Goal: Task Accomplishment & Management: Manage account settings

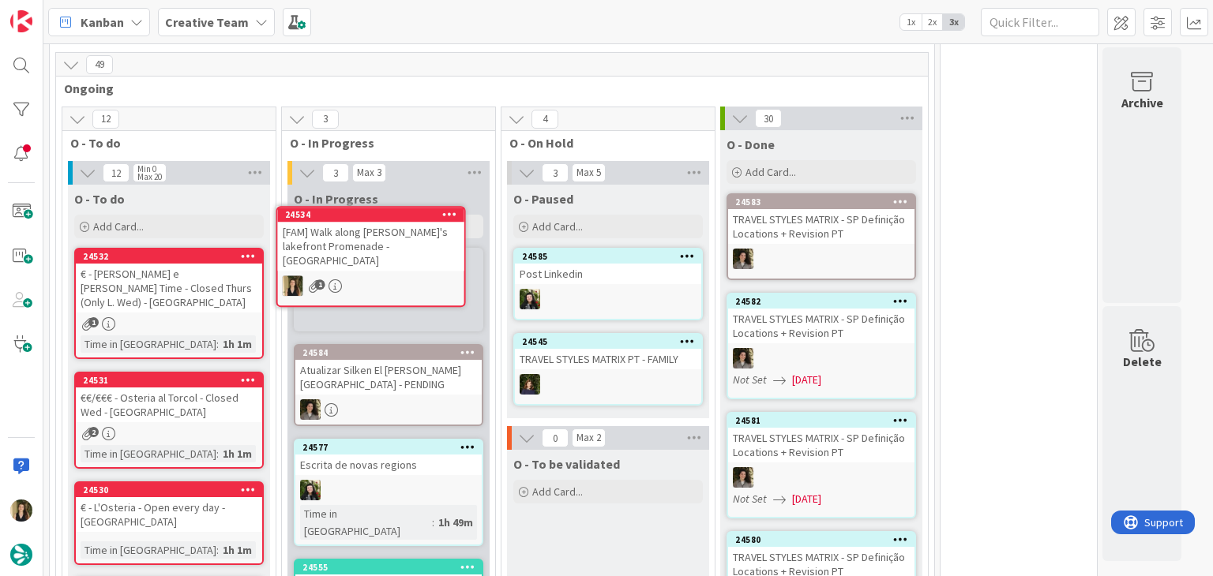
scroll to position [1250, 0]
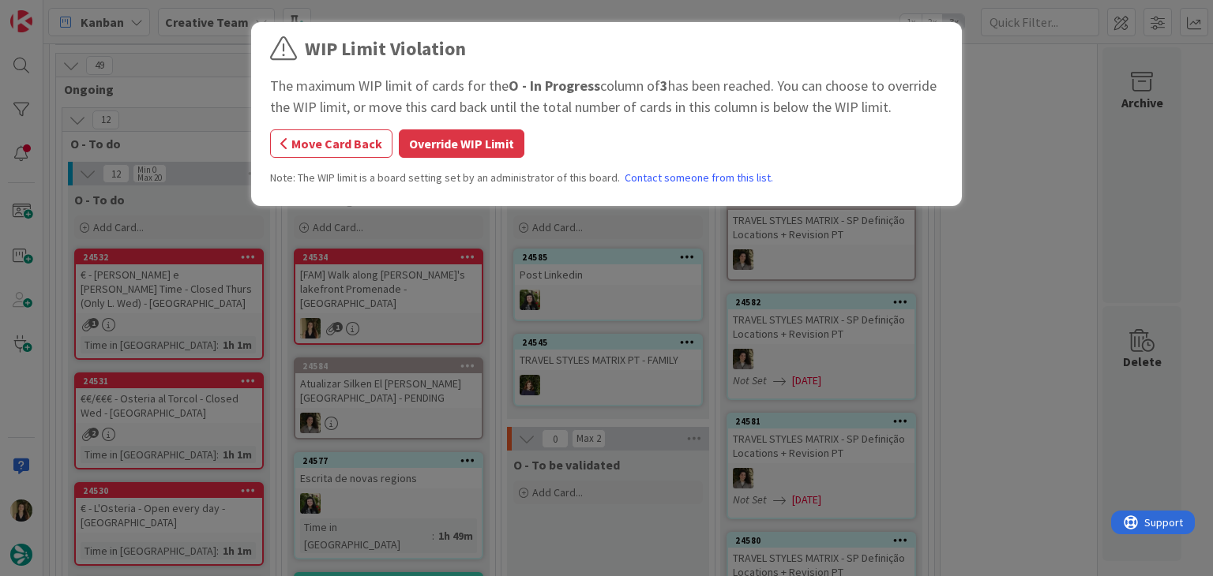
drag, startPoint x: 478, startPoint y: 146, endPoint x: 567, endPoint y: 326, distance: 200.9
click at [476, 146] on button "Override WIP Limit" at bounding box center [462, 143] width 126 height 28
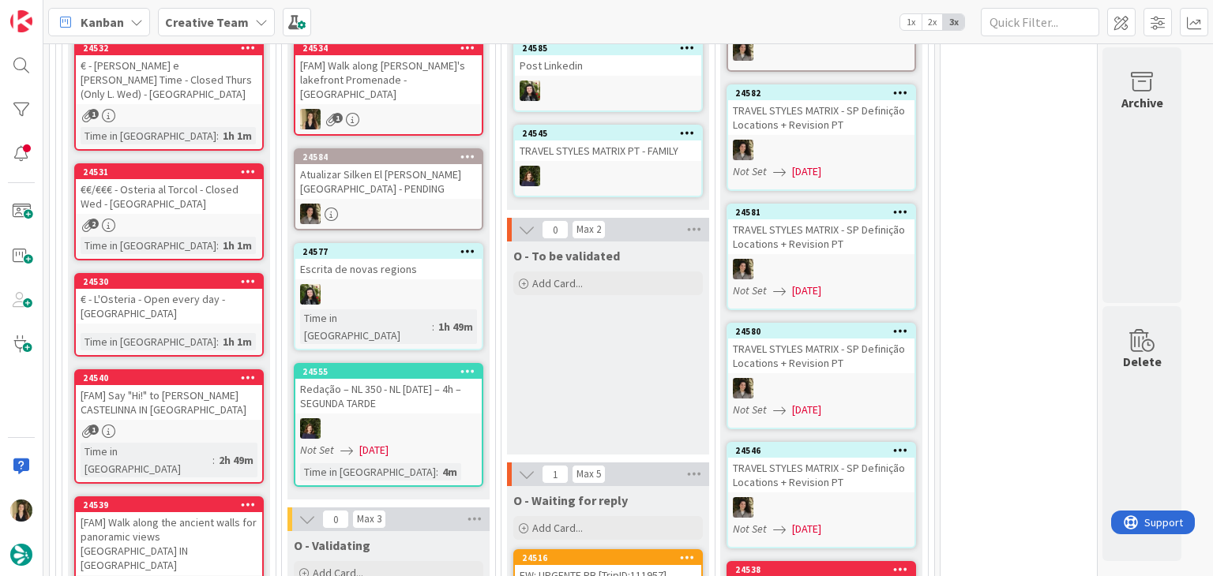
scroll to position [1487, 0]
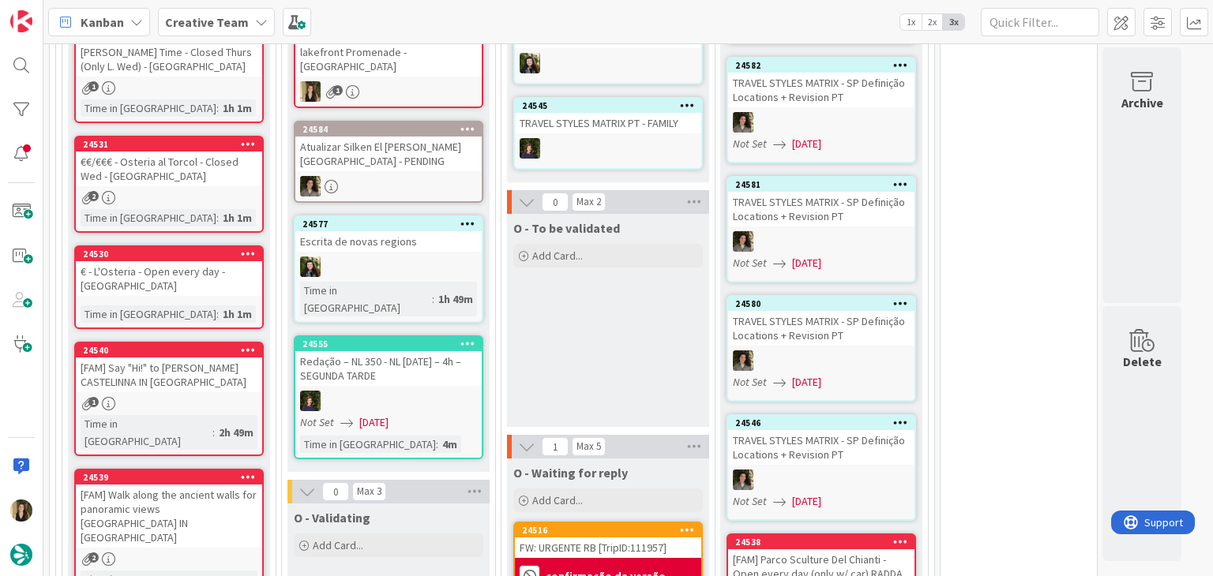
click at [584, 329] on div "O - To be validated Add Card..." at bounding box center [608, 320] width 202 height 213
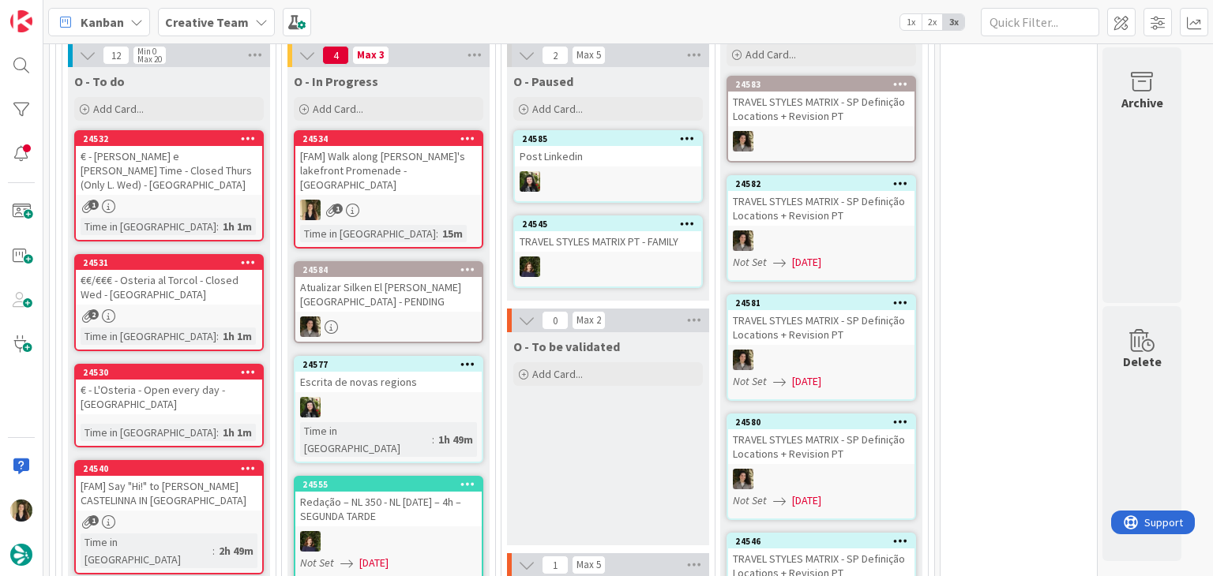
scroll to position [1329, 0]
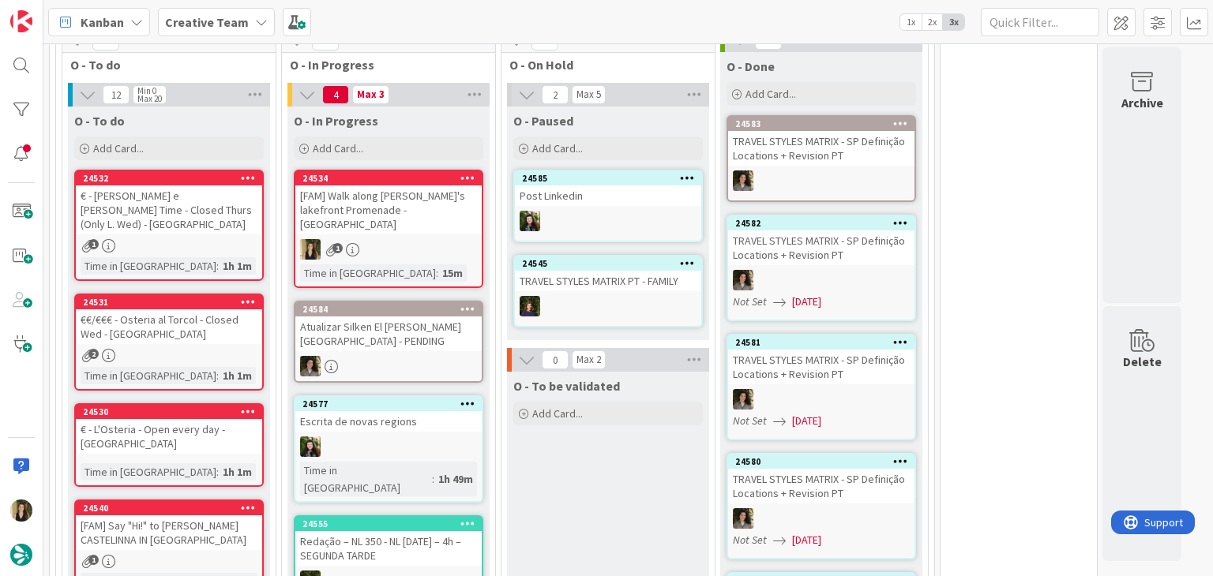
click at [437, 239] on div "1" at bounding box center [388, 249] width 186 height 21
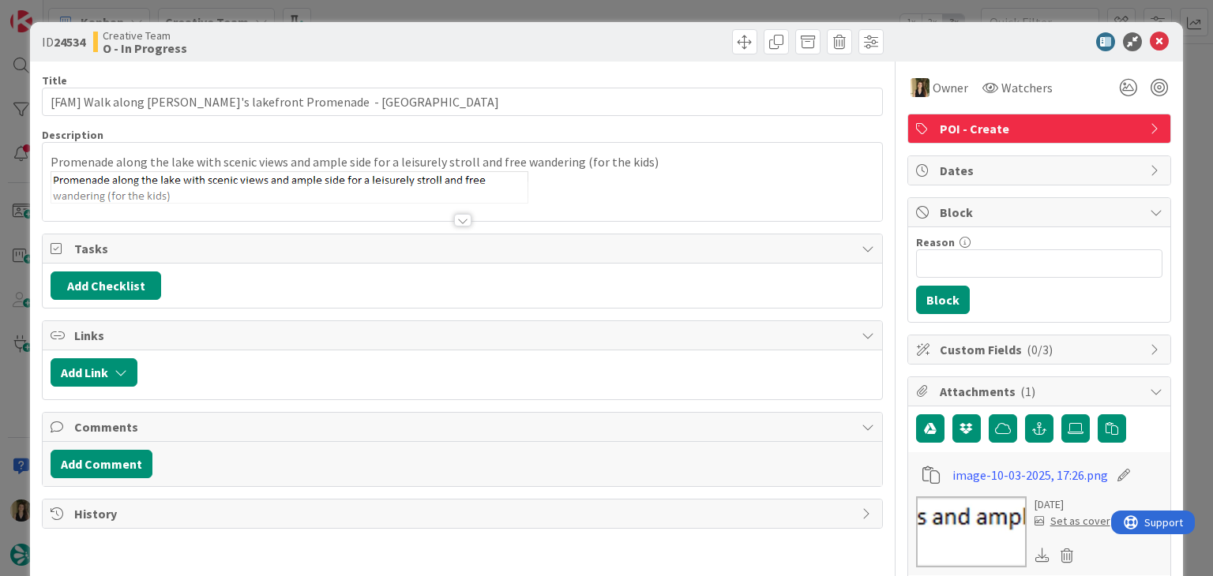
drag, startPoint x: 453, startPoint y: 220, endPoint x: 449, endPoint y: 212, distance: 8.8
click at [454, 219] on div at bounding box center [462, 220] width 17 height 13
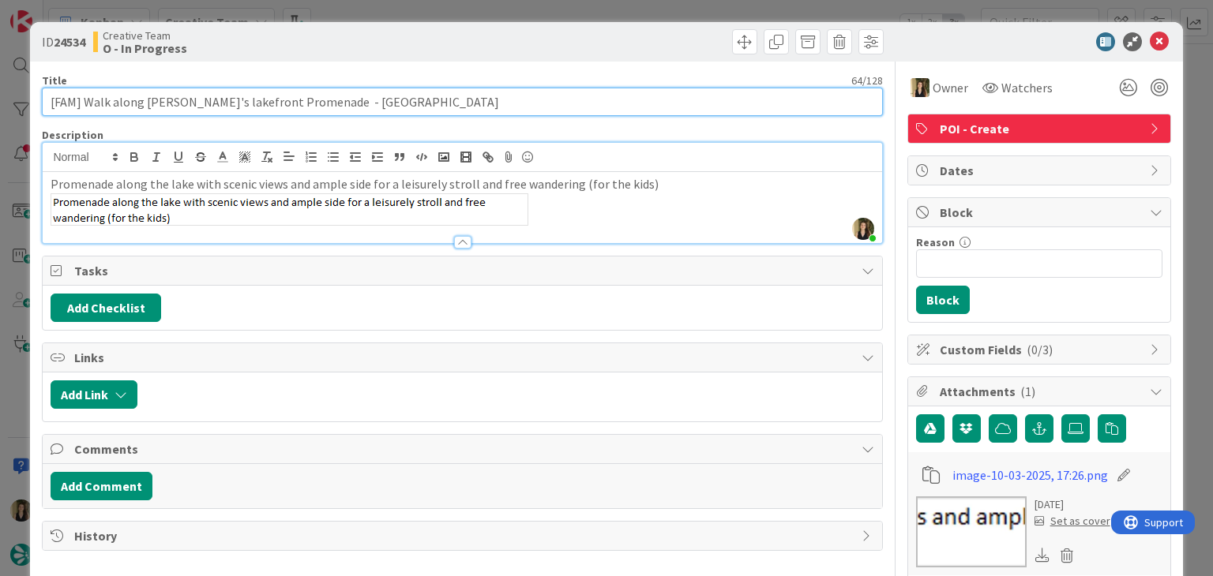
drag, startPoint x: 313, startPoint y: 98, endPoint x: 85, endPoint y: 105, distance: 227.5
click at [85, 105] on input "[FAM] Walk along [PERSON_NAME]'s lakefront Promenade - [GEOGRAPHIC_DATA]" at bounding box center [462, 102] width 840 height 28
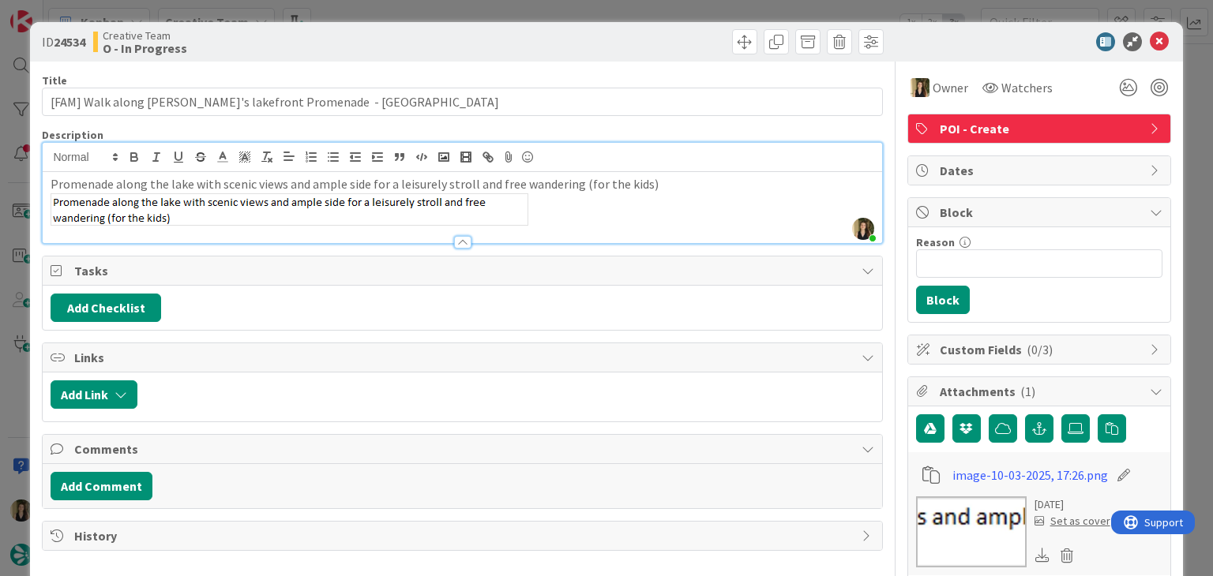
drag, startPoint x: 419, startPoint y: 39, endPoint x: 414, endPoint y: 17, distance: 23.4
click at [417, 36] on div "Creative Team O - In Progress" at bounding box center [276, 41] width 366 height 25
click at [421, 6] on div "ID 24534 Creative Team O - In Progress Title 64 / 128 [FAM] Walk along Sirmione…" at bounding box center [606, 288] width 1213 height 576
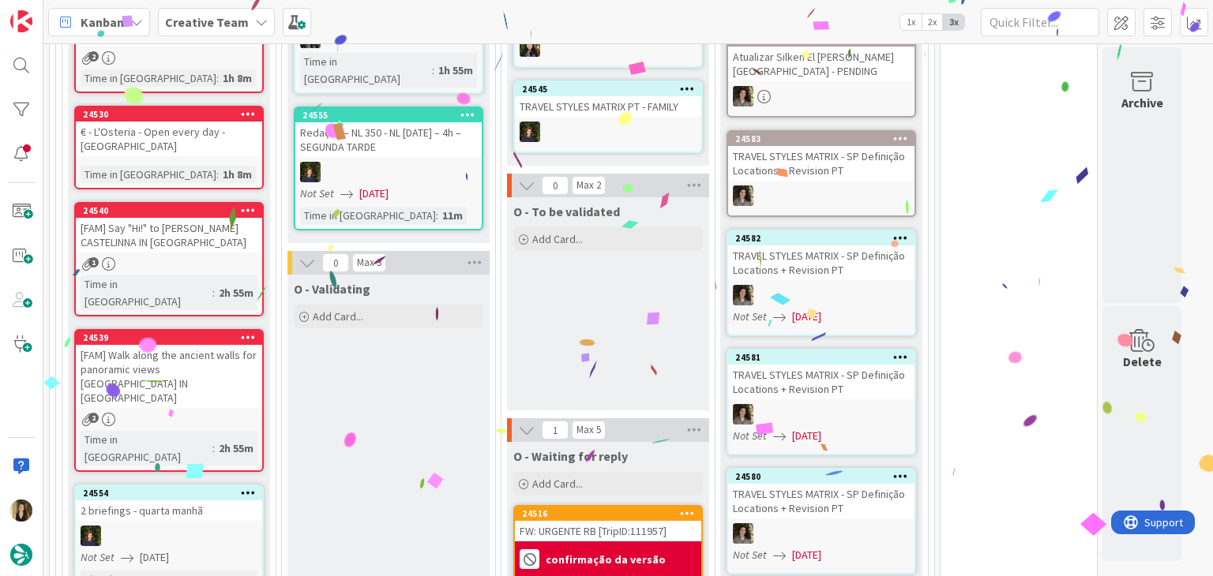
drag, startPoint x: 632, startPoint y: 319, endPoint x: 514, endPoint y: 336, distance: 118.8
click at [629, 318] on div "O - To be validated Add Card..." at bounding box center [608, 303] width 202 height 213
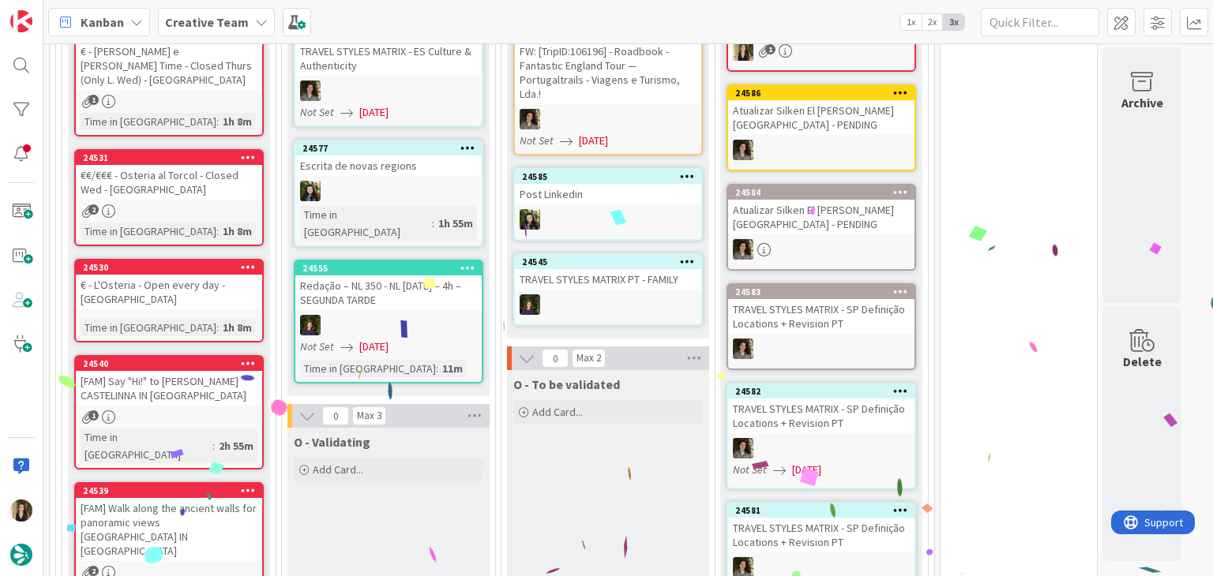
scroll to position [1468, 0]
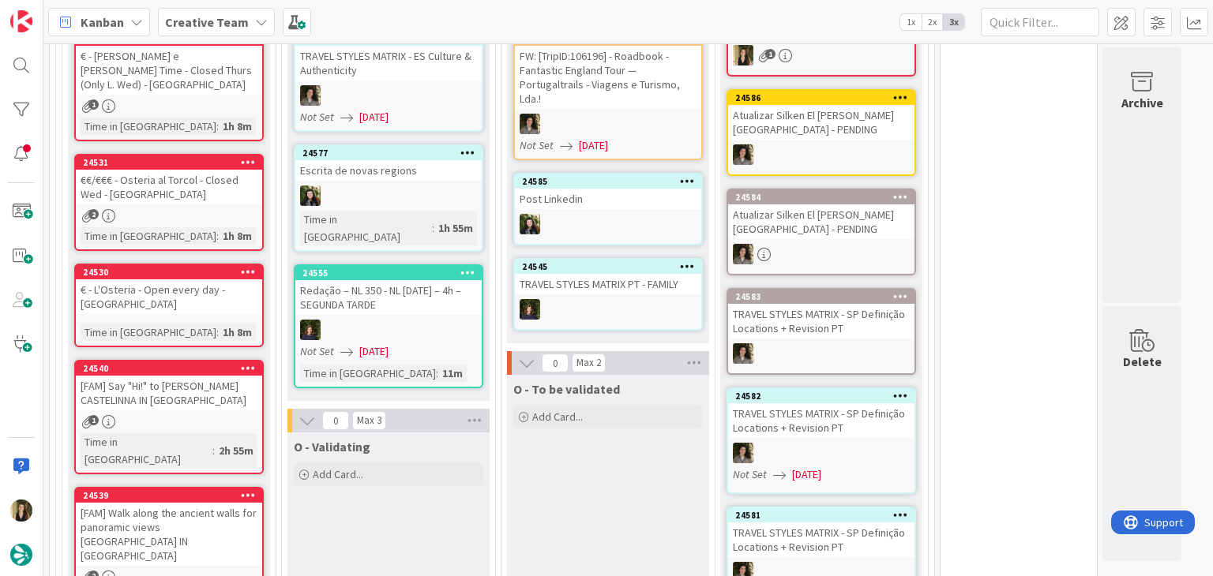
click at [595, 441] on div "O - To be validated Add Card..." at bounding box center [608, 481] width 202 height 213
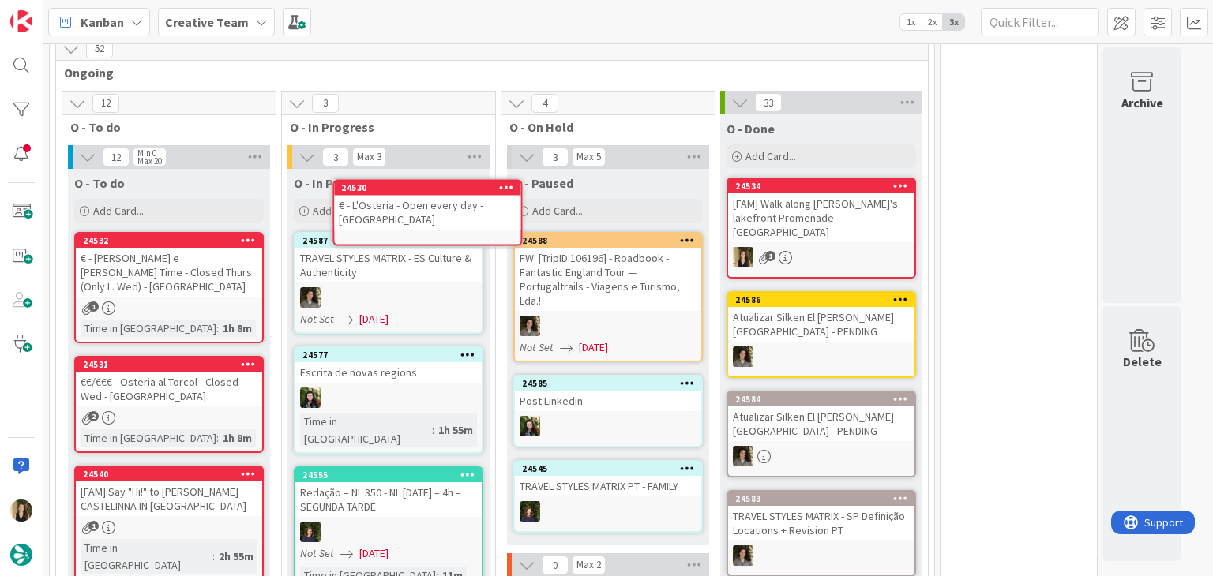
scroll to position [1221, 0]
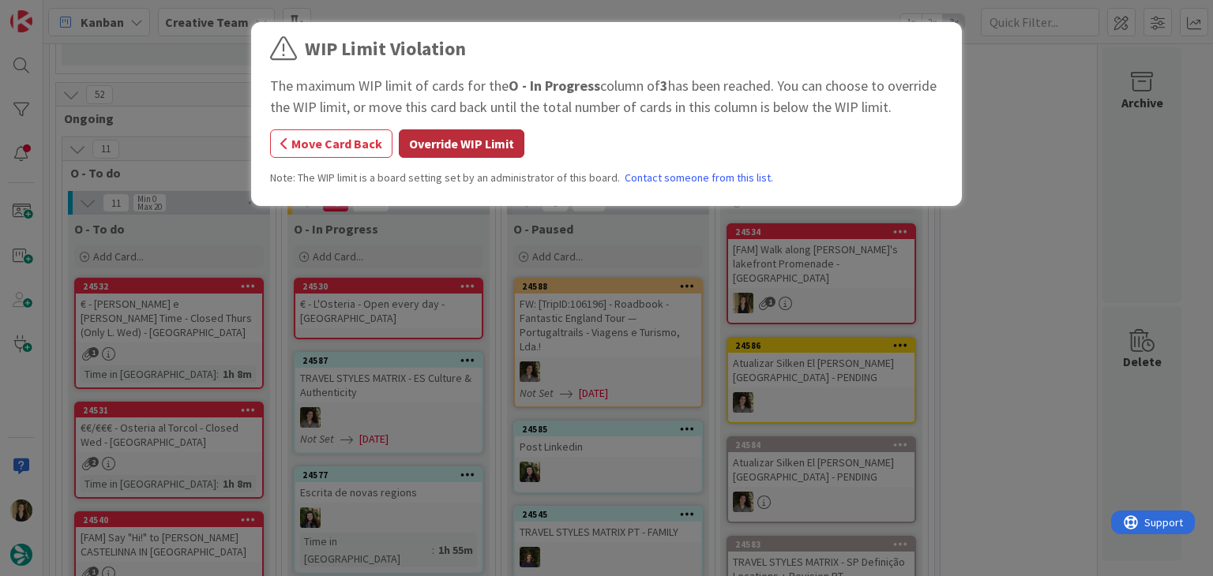
click at [456, 129] on button "Override WIP Limit" at bounding box center [462, 143] width 126 height 28
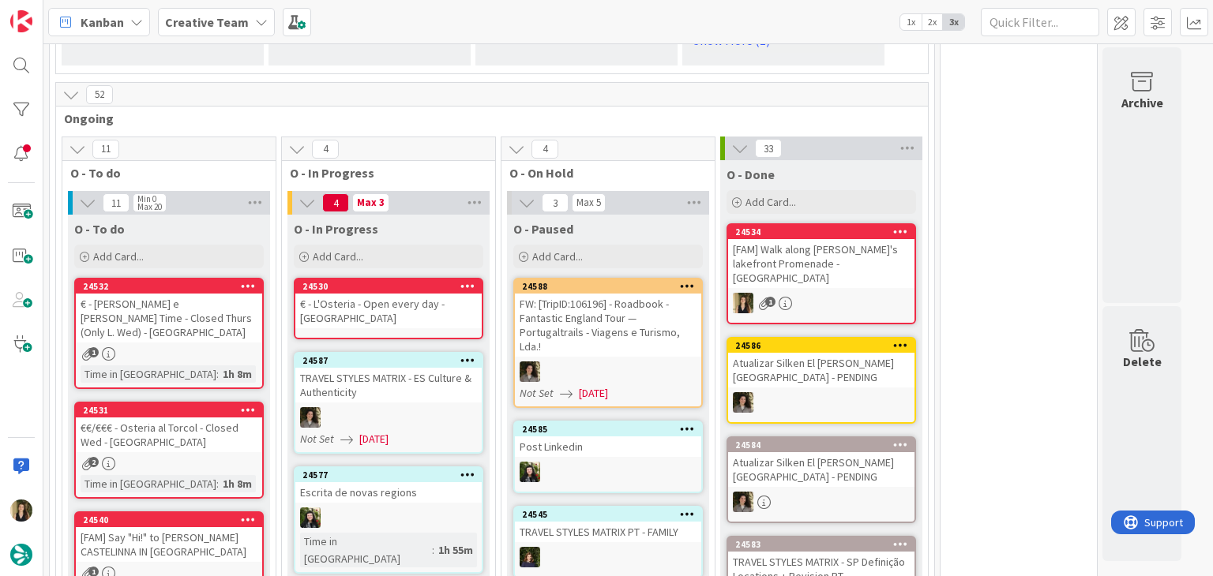
click at [427, 294] on div "€ - L'Osteria - Open every day - [GEOGRAPHIC_DATA]" at bounding box center [388, 311] width 186 height 35
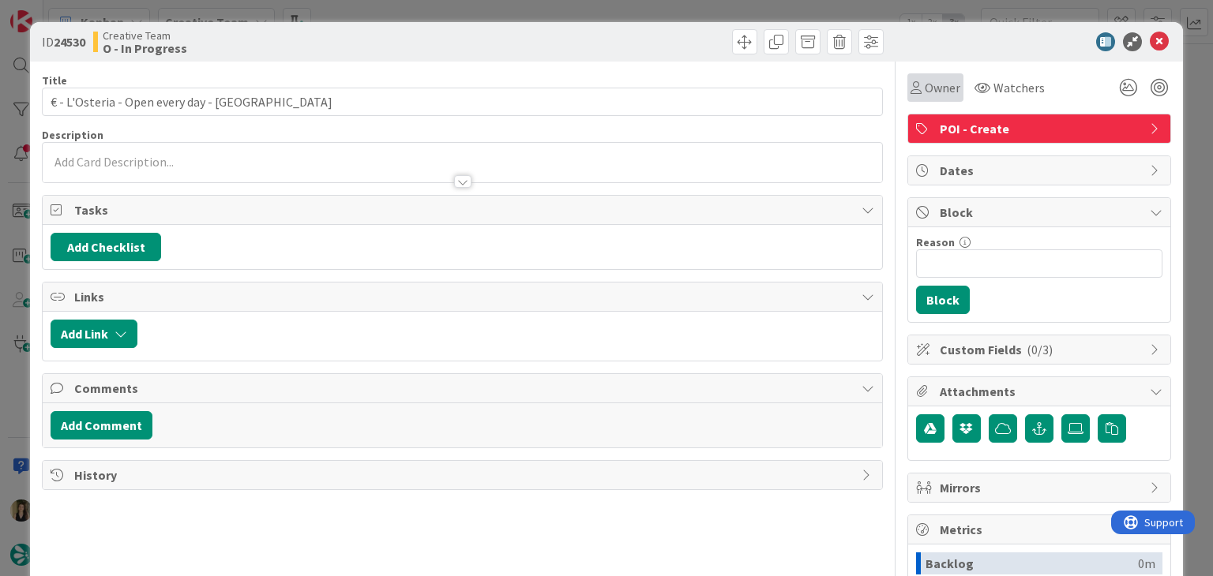
click at [924, 78] on span "Owner" at bounding box center [942, 87] width 36 height 19
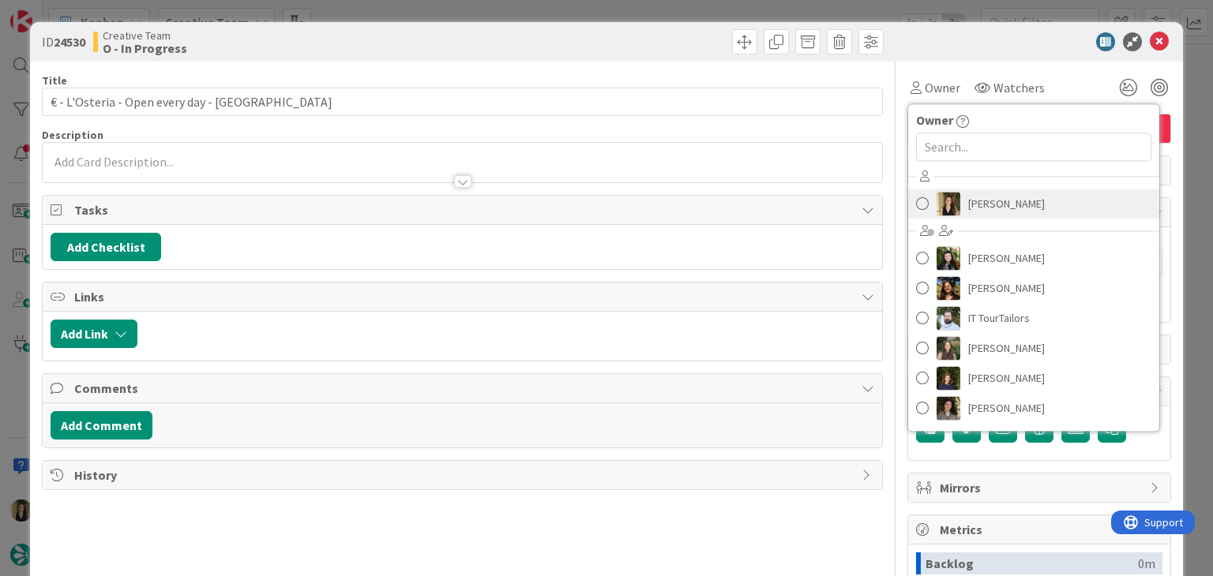
click at [960, 190] on link "[PERSON_NAME]" at bounding box center [1033, 204] width 251 height 30
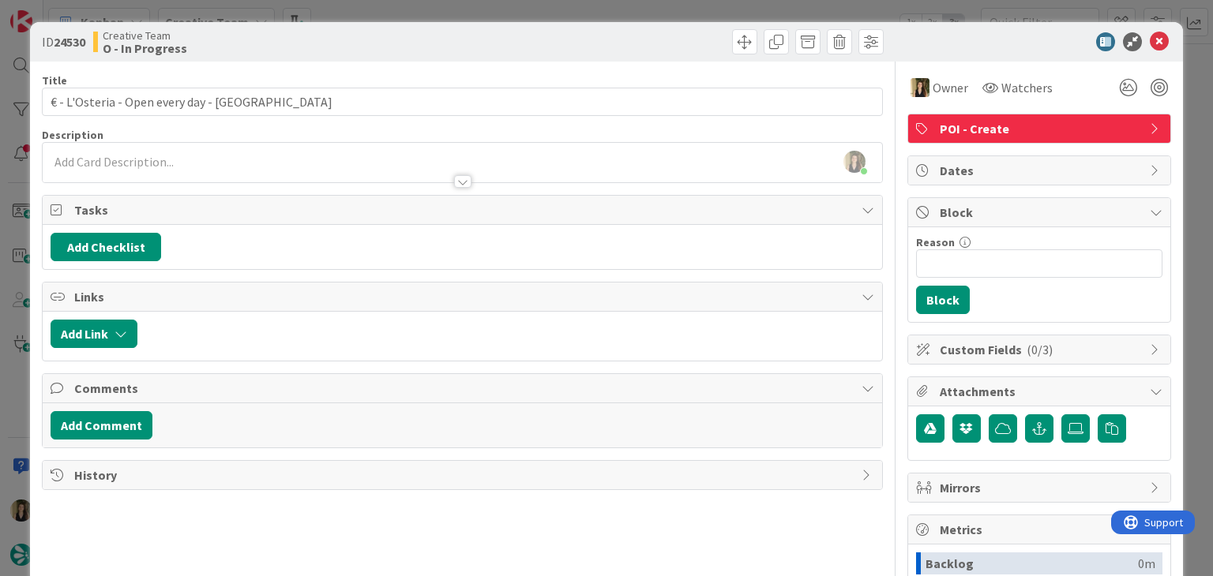
click at [662, 13] on div "ID 24530 Creative Team O - In Progress Title 46 / 128 € - L'Osteria - Open ever…" at bounding box center [606, 288] width 1213 height 576
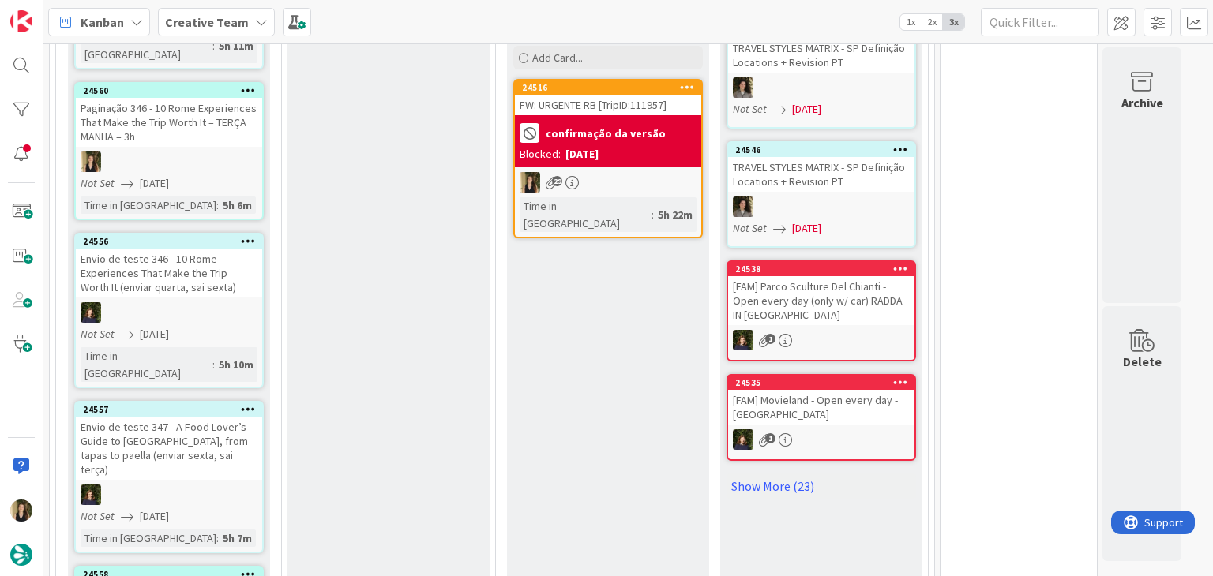
scroll to position [2089, 0]
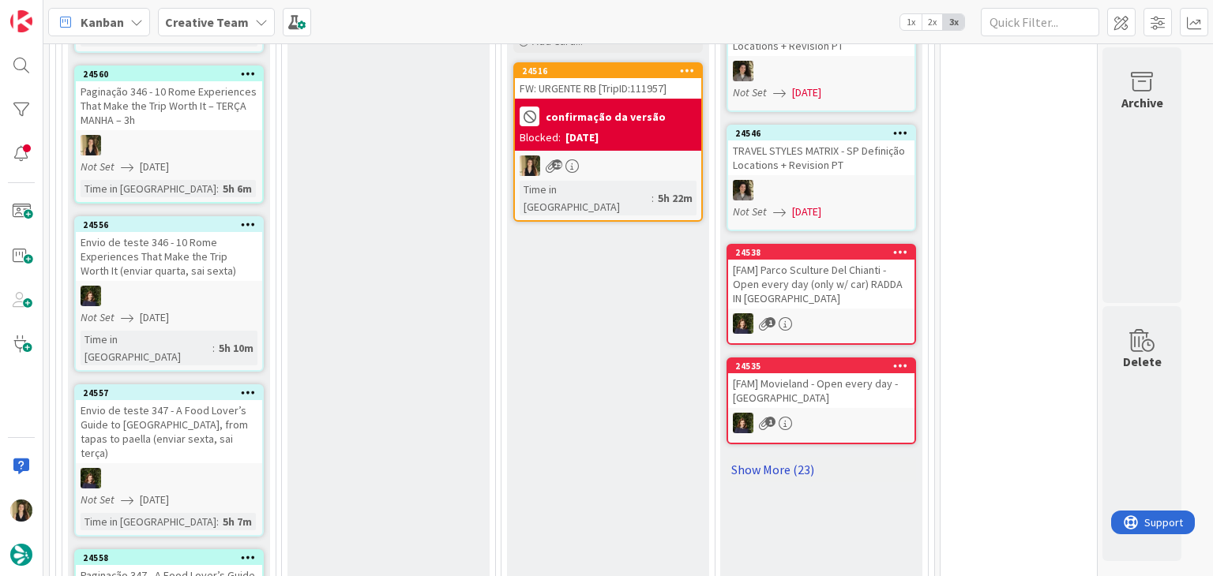
click at [786, 457] on link "Show More (23)" at bounding box center [820, 469] width 189 height 25
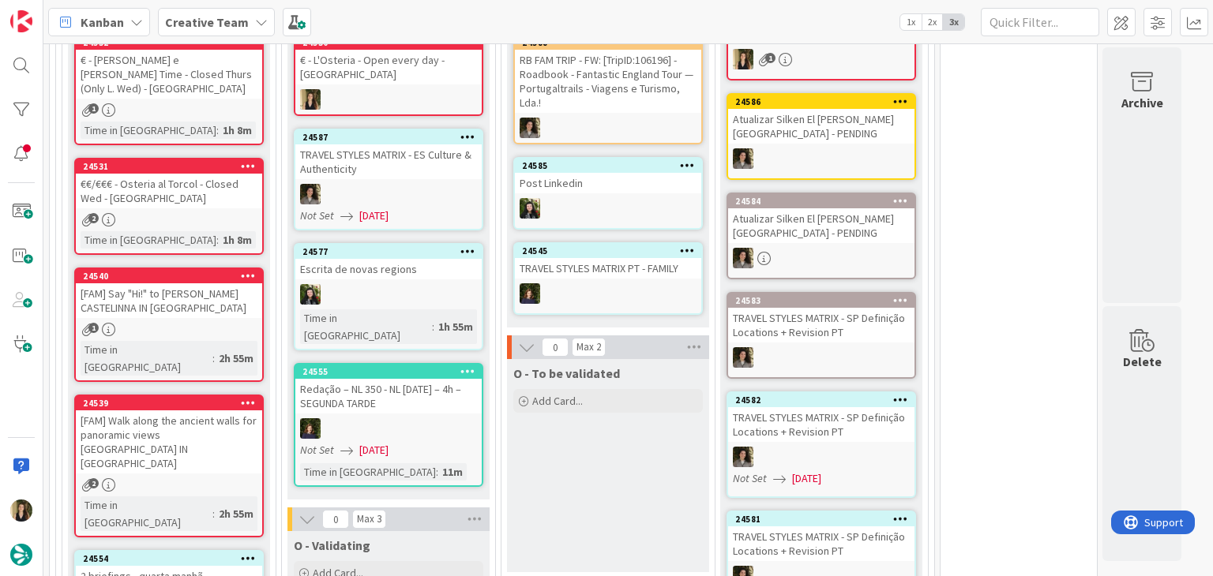
scroll to position [1266, 0]
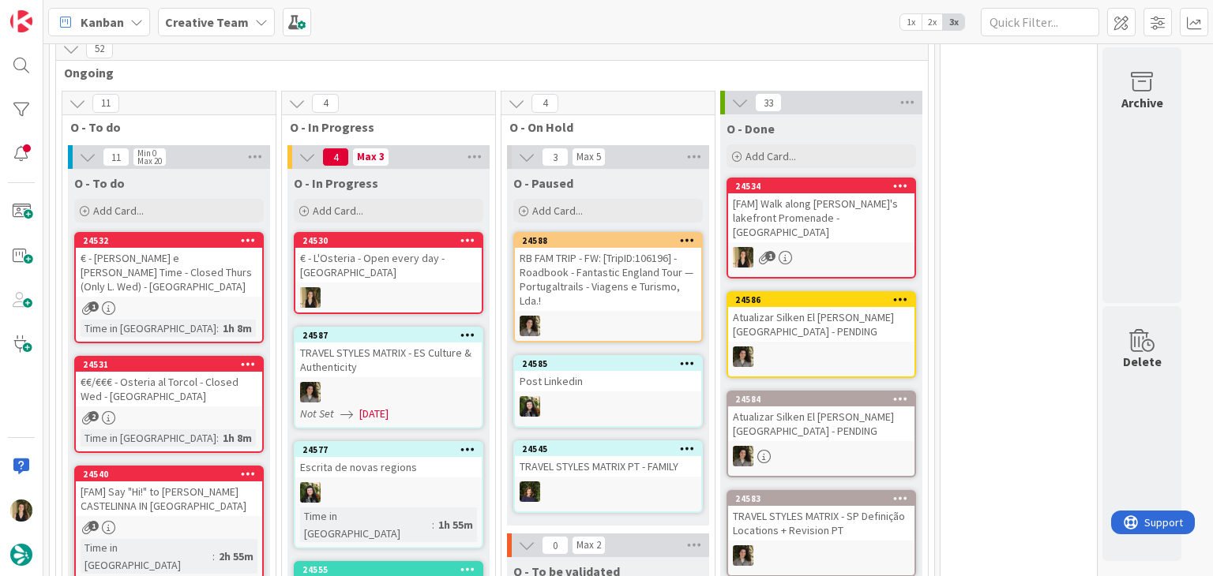
click at [426, 250] on div "€ - L'Osteria - Open every day - [GEOGRAPHIC_DATA]" at bounding box center [388, 265] width 186 height 35
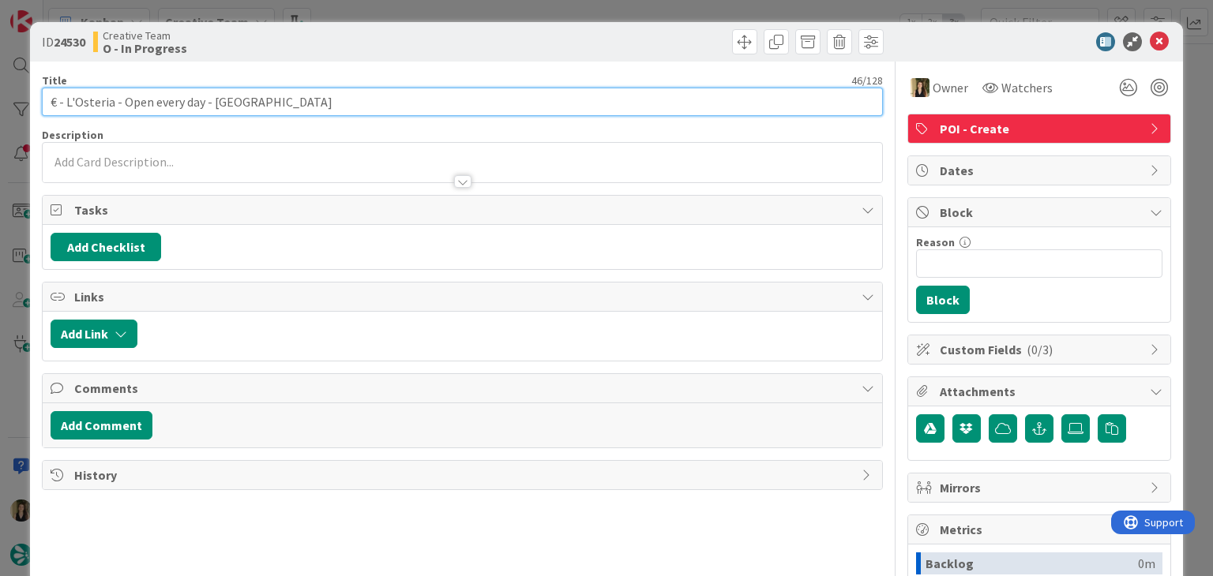
drag, startPoint x: 111, startPoint y: 103, endPoint x: 63, endPoint y: 96, distance: 48.8
click at [63, 96] on input "€ - L'Osteria - Open every day - [GEOGRAPHIC_DATA]" at bounding box center [462, 102] width 840 height 28
drag, startPoint x: 201, startPoint y: 102, endPoint x: 28, endPoint y: 102, distance: 172.9
click at [28, 102] on div "ID 24530 Creative Team O - In Progress Title 46 / 128 € - L'Osteria - Open ever…" at bounding box center [606, 288] width 1213 height 576
click at [262, 99] on input "€ - L'Osteria - Open every day - [GEOGRAPHIC_DATA]" at bounding box center [462, 102] width 840 height 28
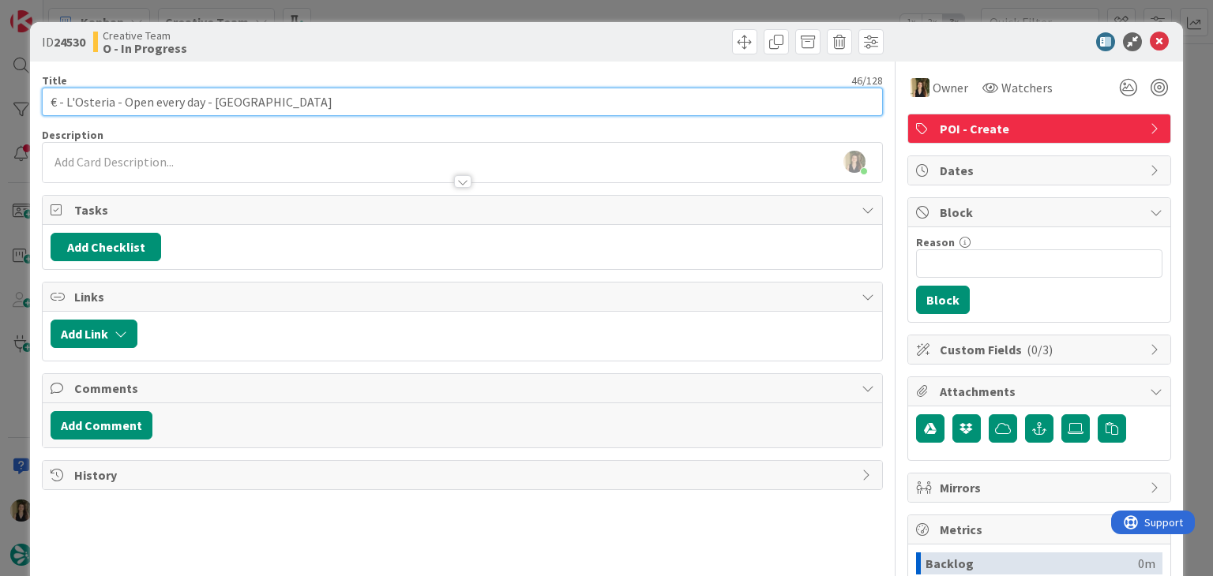
drag, startPoint x: 113, startPoint y: 96, endPoint x: 66, endPoint y: 105, distance: 48.3
click at [66, 105] on input "€ - L'Osteria - Open every day - [GEOGRAPHIC_DATA]" at bounding box center [462, 102] width 840 height 28
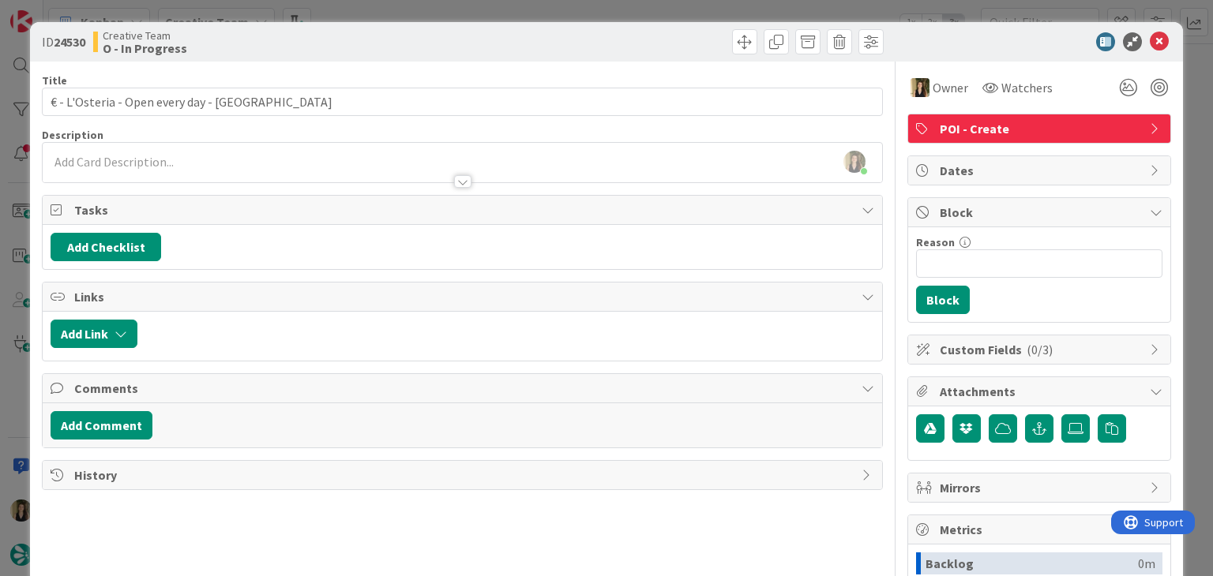
click at [316, 39] on div "Creative Team O - In Progress" at bounding box center [276, 41] width 366 height 25
click at [321, 6] on div "ID 24530 Creative Team O - In Progress Title 46 / 128 € - L'Osteria - Open ever…" at bounding box center [606, 288] width 1213 height 576
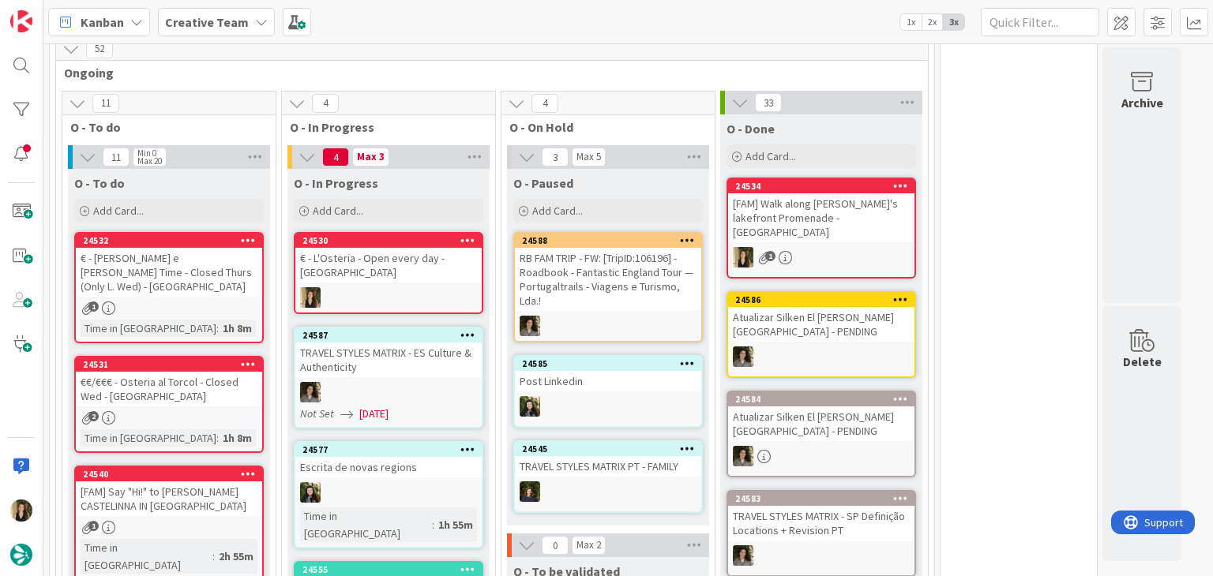
click at [414, 248] on div "€ - L'Osteria - Open every day - [GEOGRAPHIC_DATA]" at bounding box center [388, 265] width 186 height 35
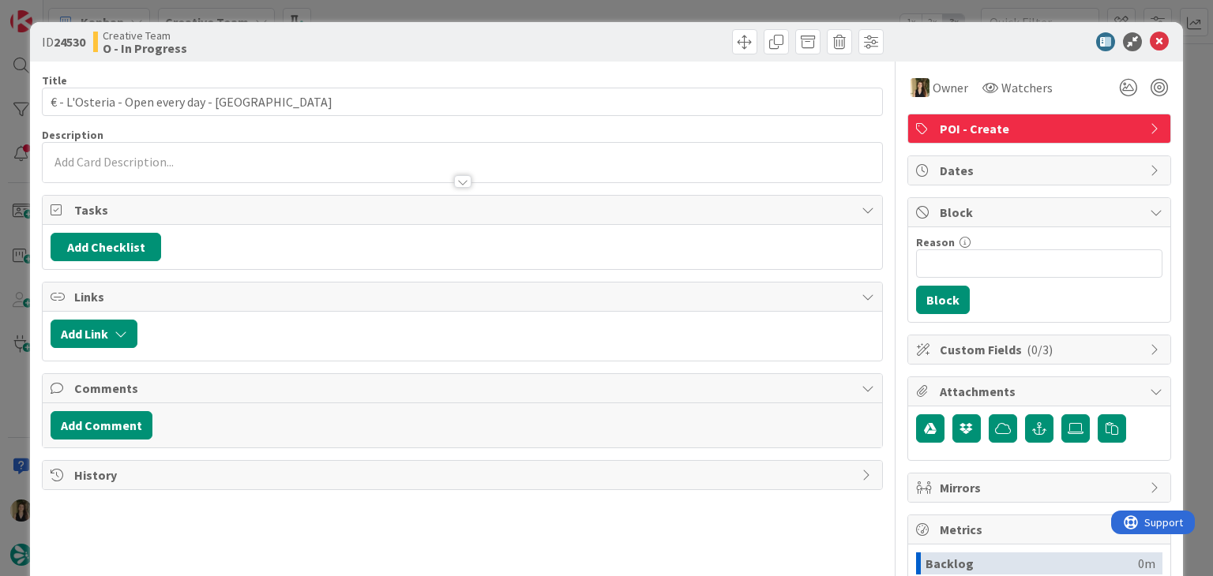
click at [647, 2] on div "ID 24530 Creative Team O - In Progress Title 46 / 128 € - L'Osteria - Open ever…" at bounding box center [606, 288] width 1213 height 576
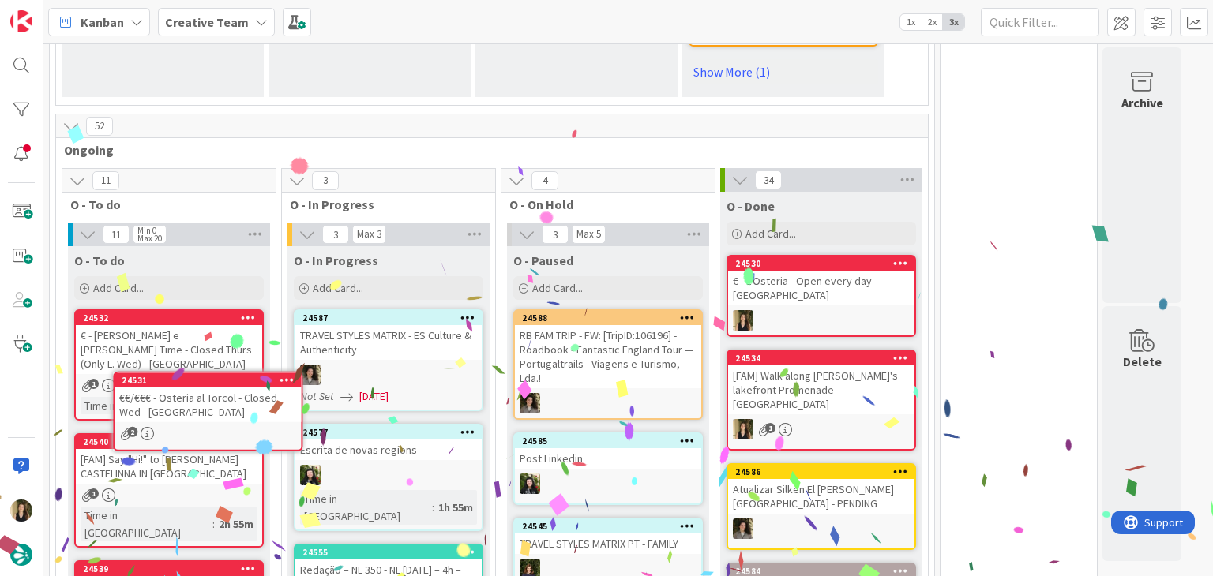
scroll to position [1197, 0]
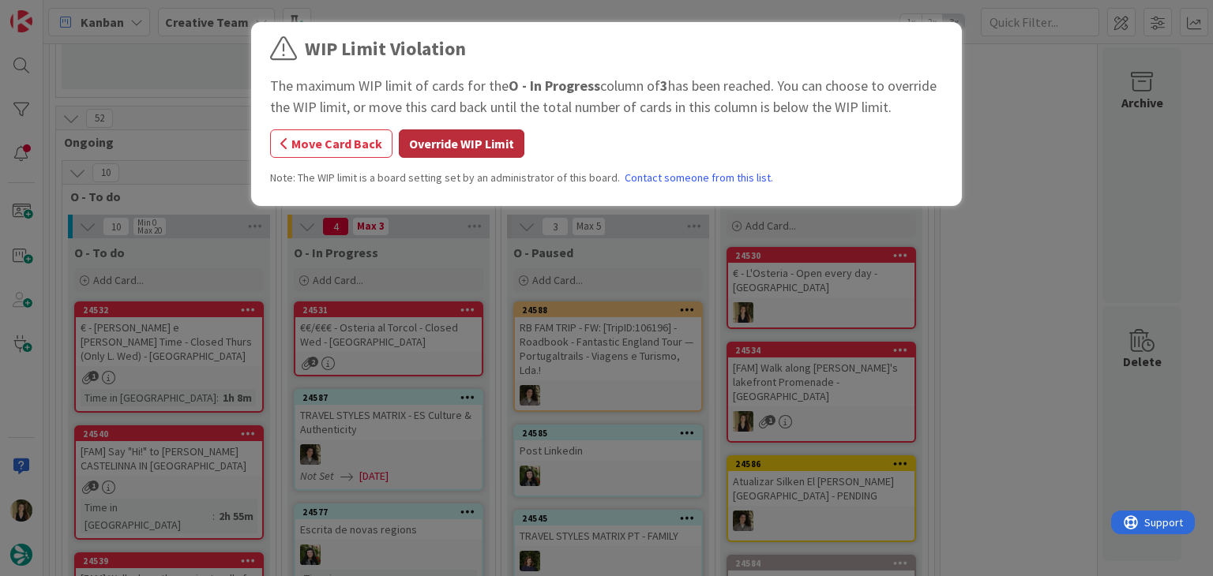
click at [471, 157] on button "Override WIP Limit" at bounding box center [462, 143] width 126 height 28
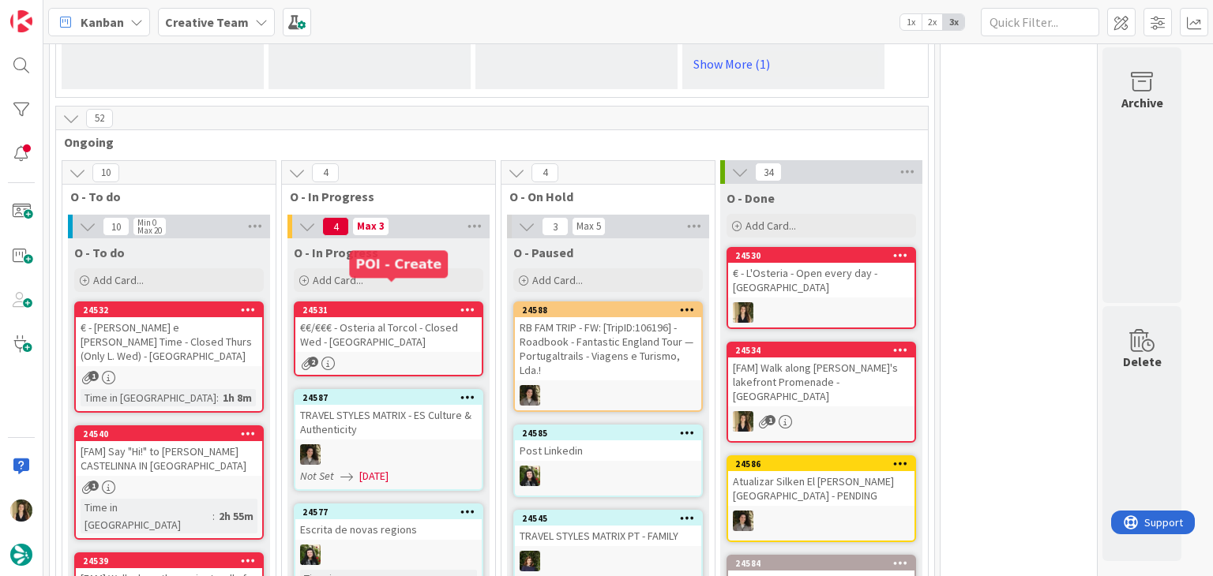
click at [429, 328] on div "€€/€€€ - Osteria al Torcol - Closed Wed - [GEOGRAPHIC_DATA]" at bounding box center [388, 334] width 186 height 35
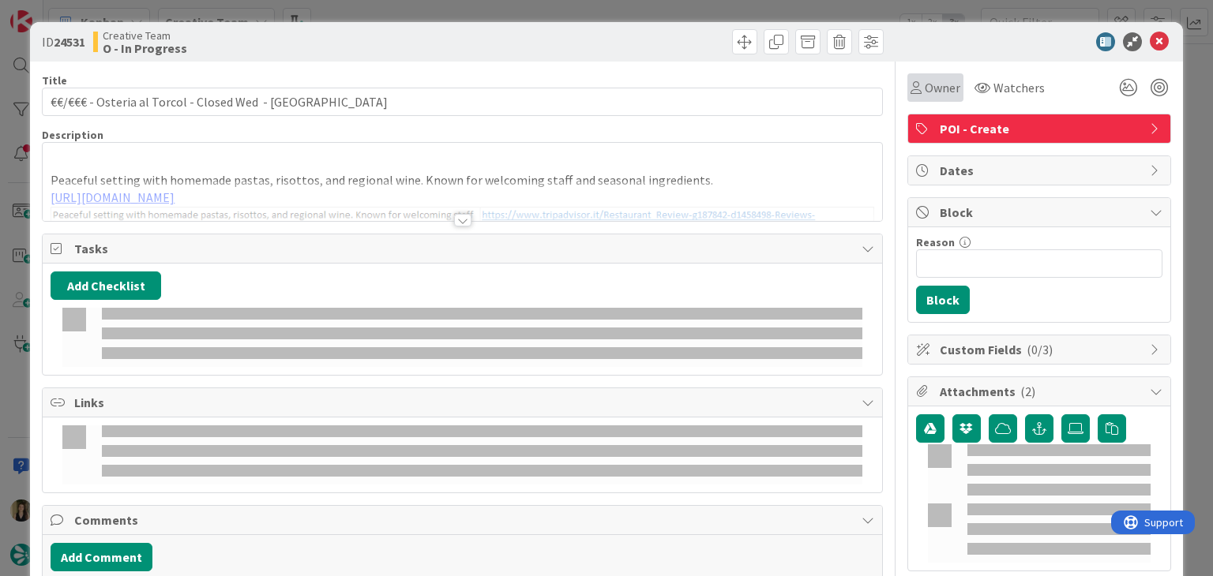
click at [928, 96] on span "Owner" at bounding box center [942, 87] width 36 height 19
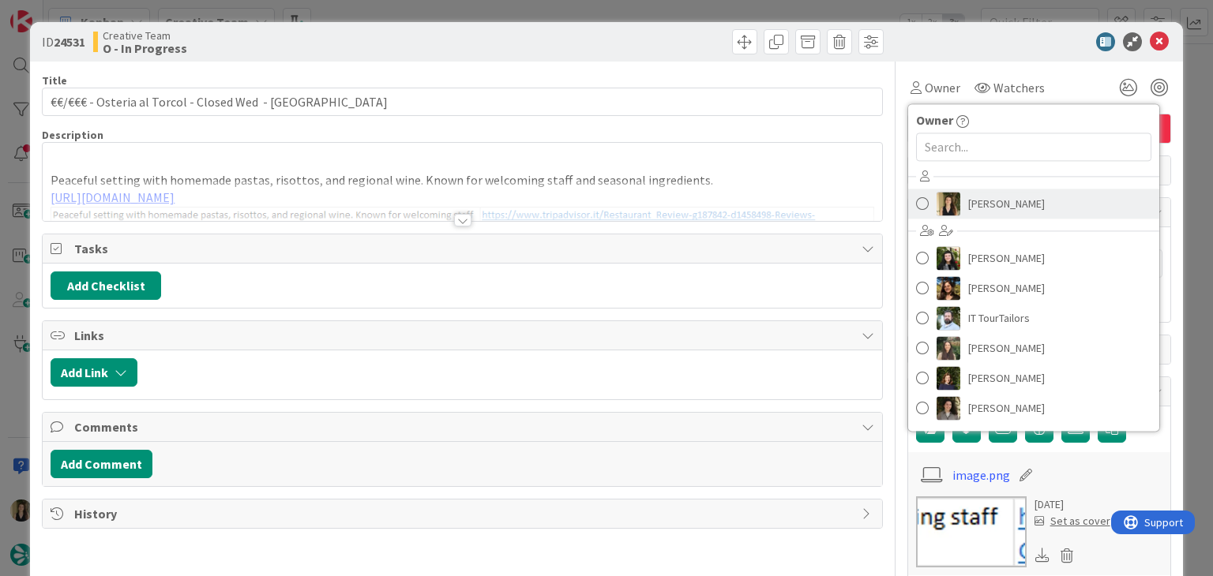
click at [992, 212] on span "[PERSON_NAME]" at bounding box center [1006, 204] width 77 height 24
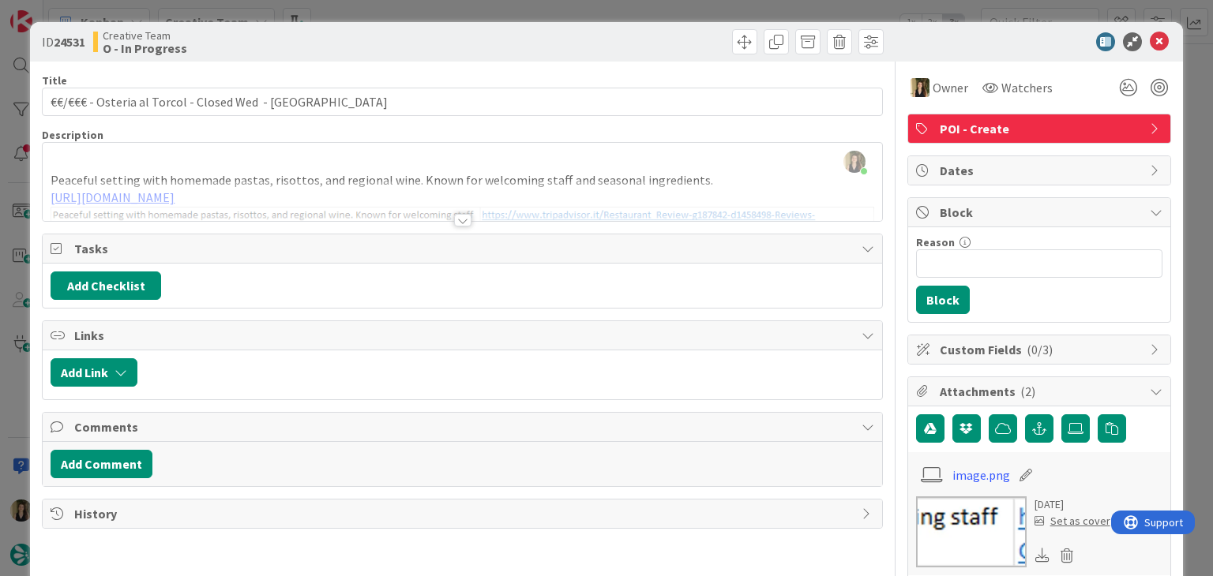
click at [454, 216] on div at bounding box center [462, 220] width 17 height 13
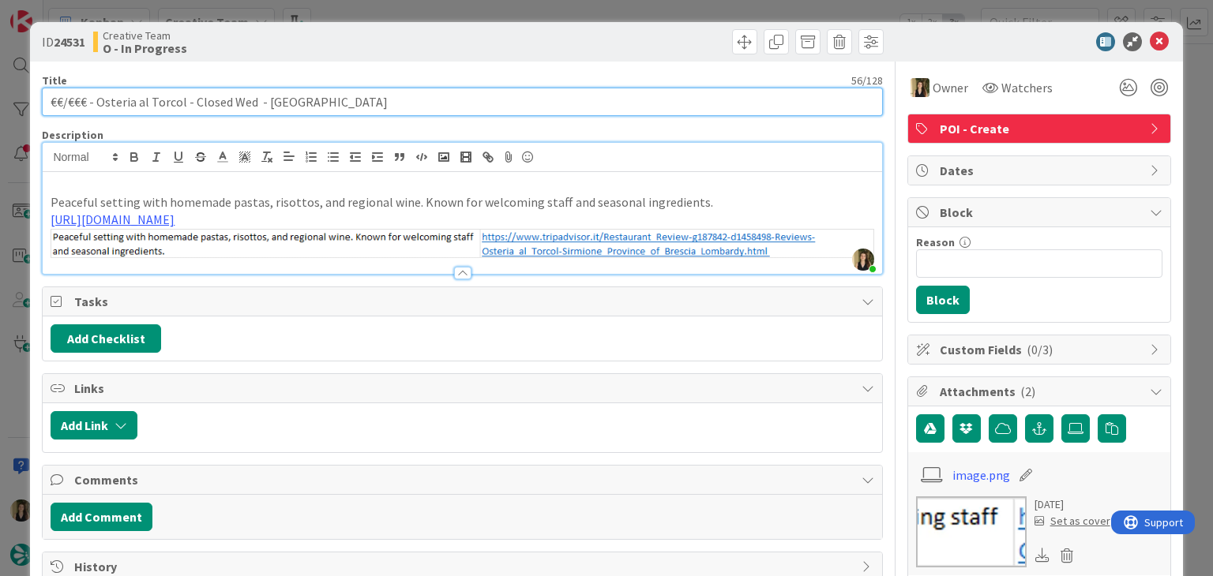
drag, startPoint x: 249, startPoint y: 95, endPoint x: 22, endPoint y: 100, distance: 227.4
click at [23, 101] on div "ID 24531 Creative Team O - In Progress Title 56 / 128 €€/€€€ - Osteria al Torco…" at bounding box center [606, 288] width 1213 height 576
click at [328, 99] on input "€€/€€€ - Osteria al Torcol - Closed Wed - [GEOGRAPHIC_DATA]" at bounding box center [462, 102] width 840 height 28
drag, startPoint x: 180, startPoint y: 102, endPoint x: 97, endPoint y: 102, distance: 82.9
click at [97, 102] on input "€€/€€€ - Osteria al Torcol - Closed Wed - [GEOGRAPHIC_DATA]" at bounding box center [462, 102] width 840 height 28
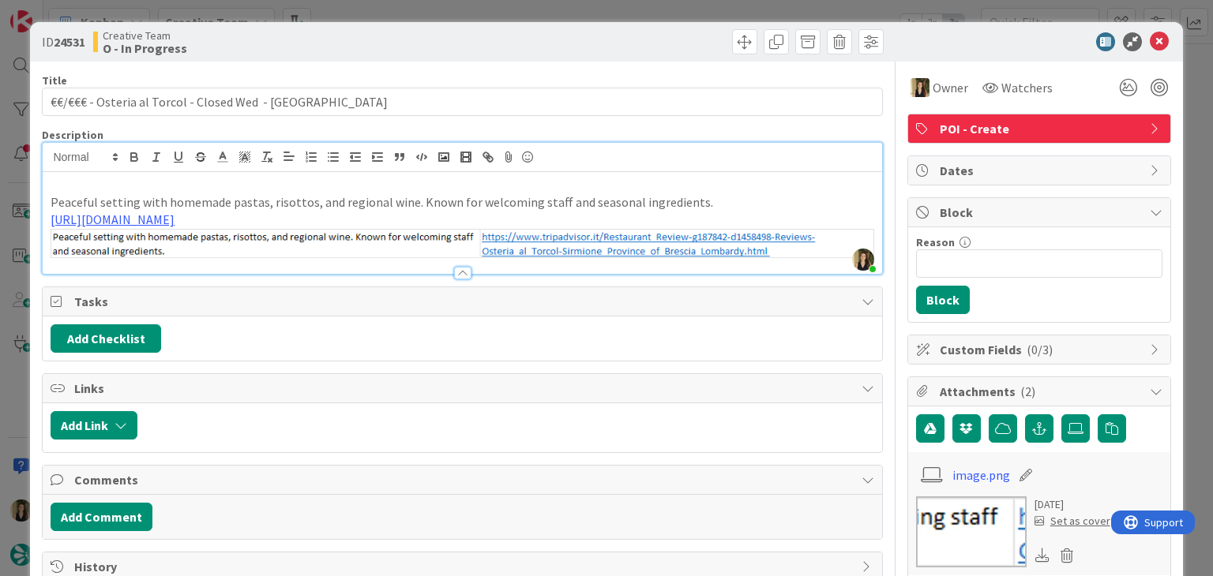
click at [300, 36] on div "Creative Team O - In Progress" at bounding box center [276, 41] width 366 height 25
click at [338, 11] on div "ID 24531 Creative Team O - In Progress Title 56 / 128 €€/€€€ - Osteria al Torco…" at bounding box center [606, 288] width 1213 height 576
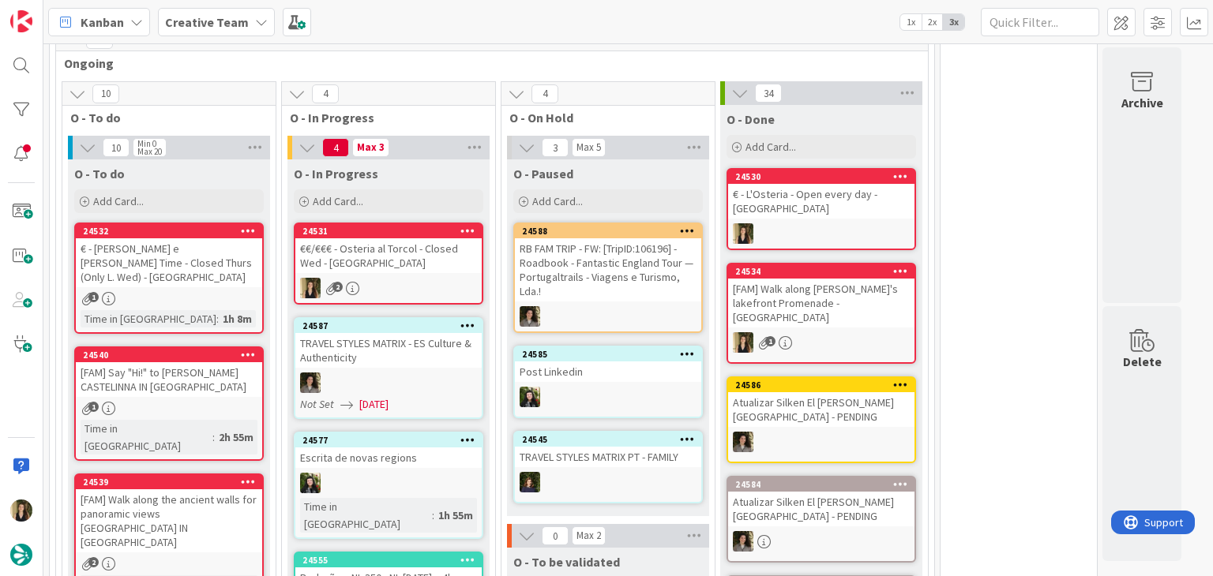
click at [227, 292] on div "1" at bounding box center [169, 298] width 186 height 13
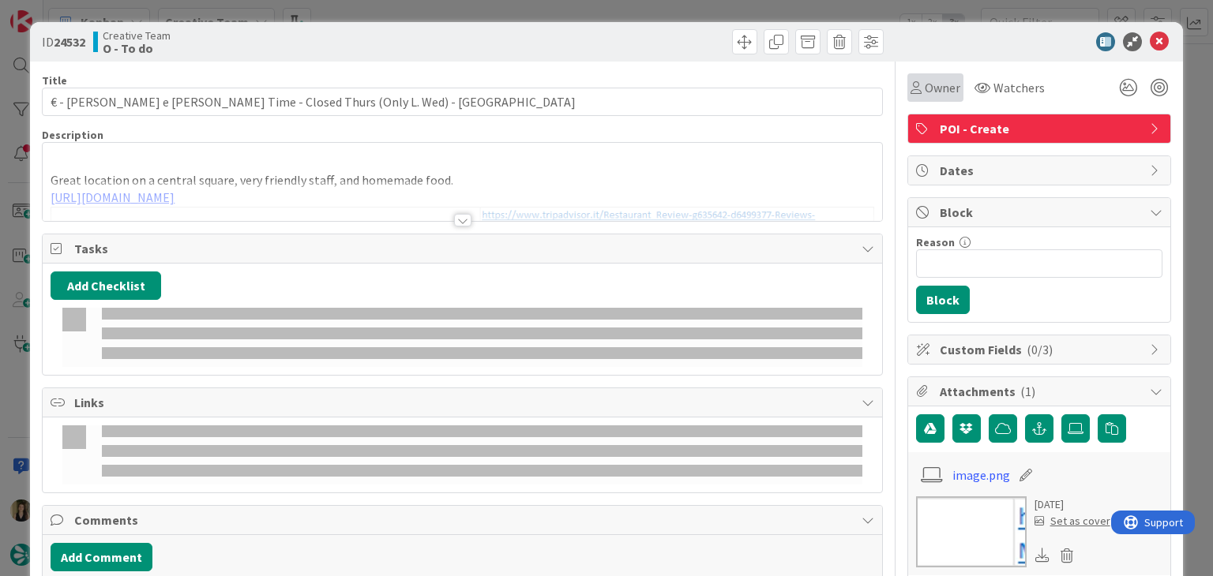
click at [907, 99] on div "Owner" at bounding box center [935, 87] width 56 height 28
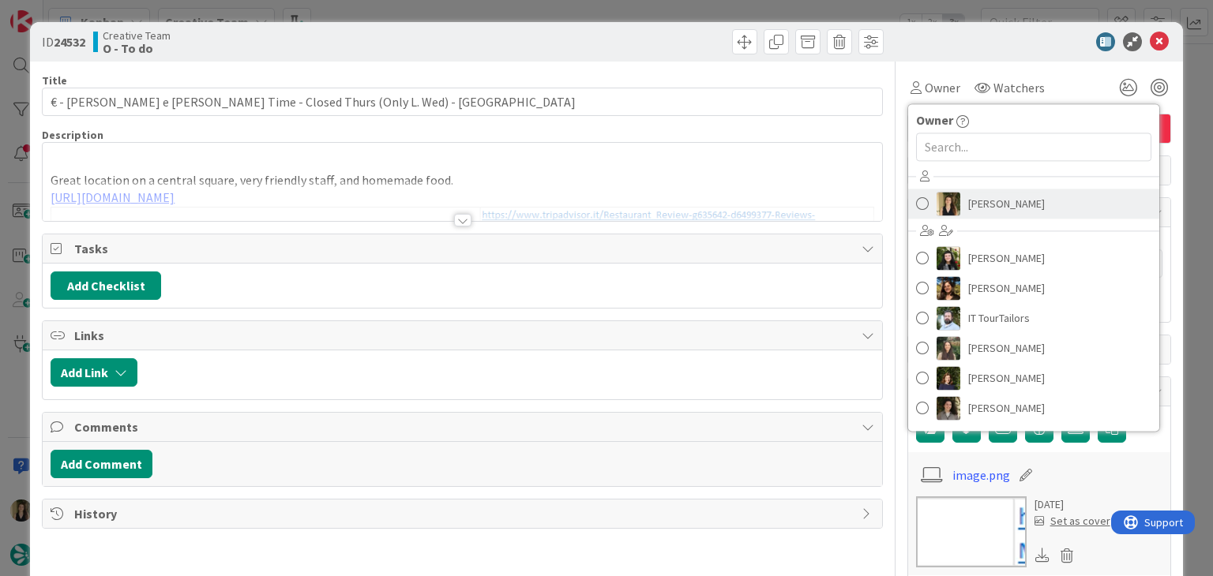
click at [951, 201] on link "[PERSON_NAME]" at bounding box center [1033, 204] width 251 height 30
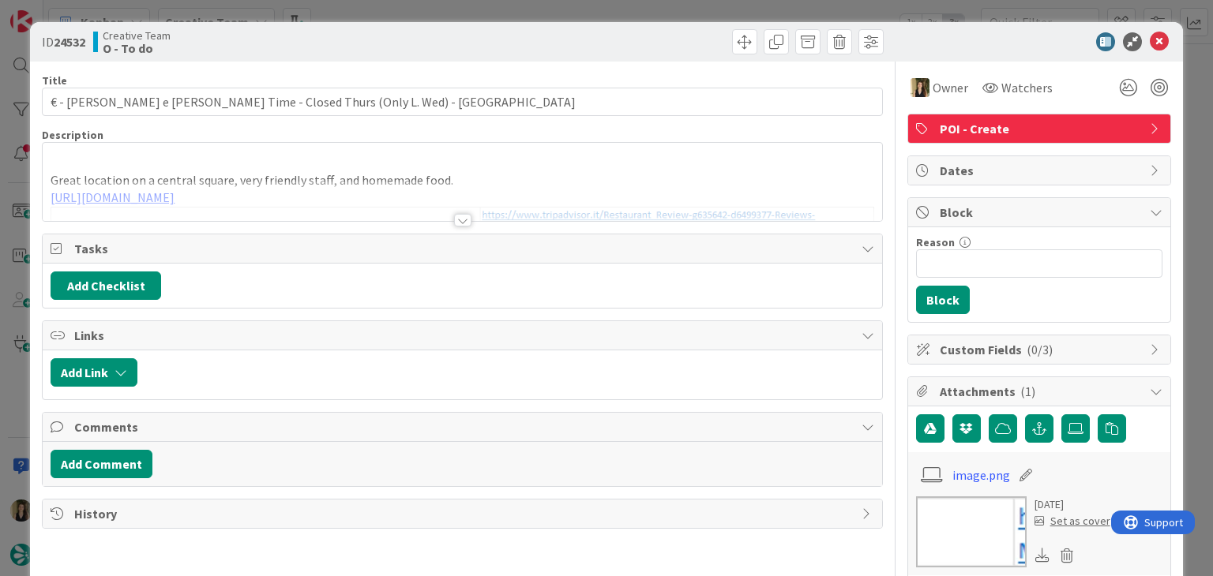
drag, startPoint x: 609, startPoint y: 41, endPoint x: 597, endPoint y: 10, distance: 33.3
click at [607, 39] on div at bounding box center [675, 41] width 417 height 25
click at [597, 10] on div "ID 24532 Creative Team O - To do Title 69 / 128 € - [PERSON_NAME] e [PERSON_NAM…" at bounding box center [606, 288] width 1213 height 576
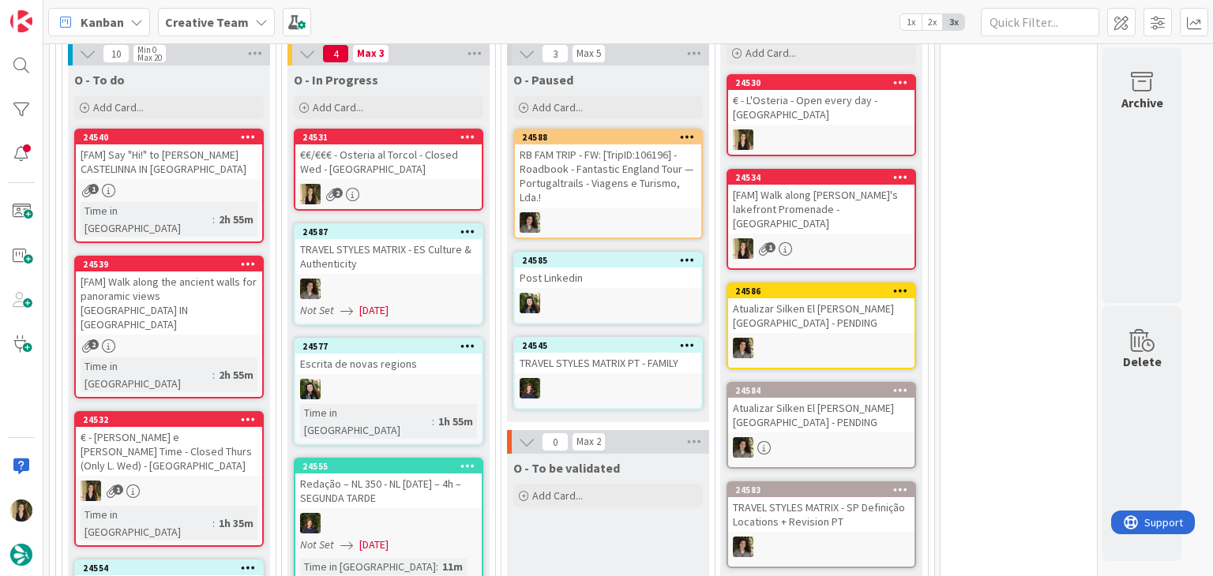
scroll to position [1364, 0]
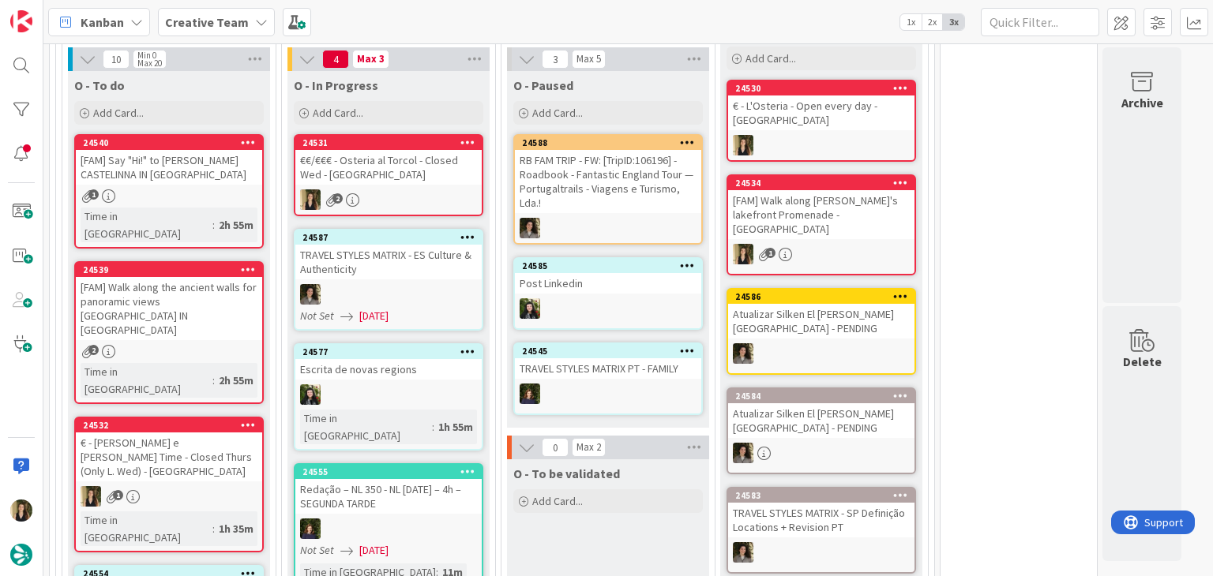
click at [417, 189] on div "2" at bounding box center [388, 199] width 186 height 21
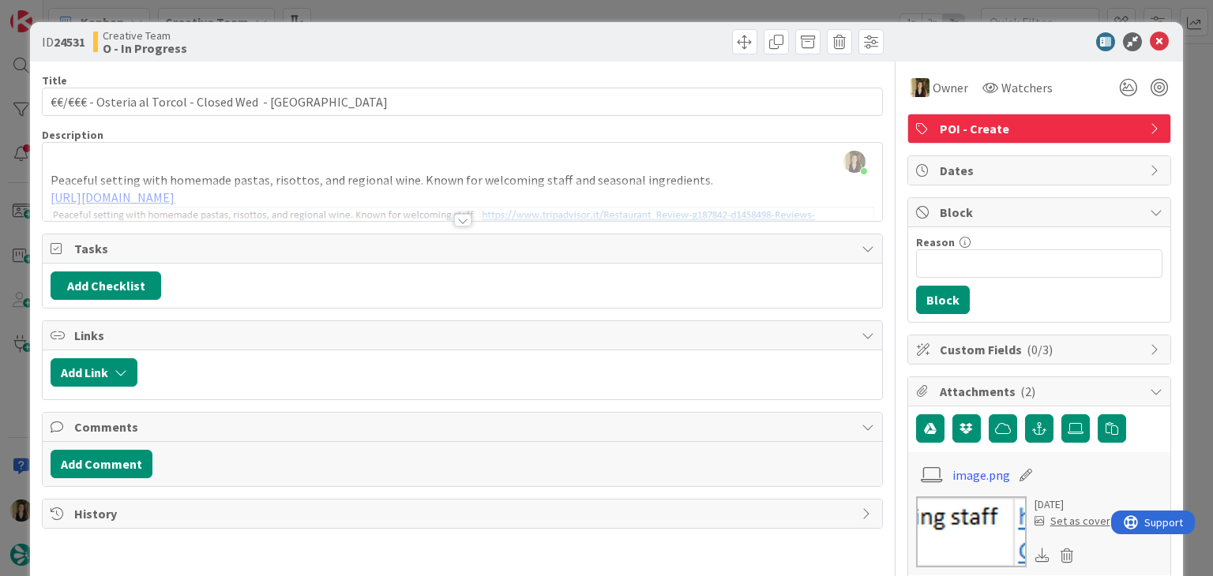
drag, startPoint x: 662, startPoint y: 12, endPoint x: 651, endPoint y: 14, distance: 12.1
click at [662, 12] on div "ID 24531 Creative Team O - In Progress Title 56 / 128 €€/€€€ - Osteria al Torco…" at bounding box center [606, 288] width 1213 height 576
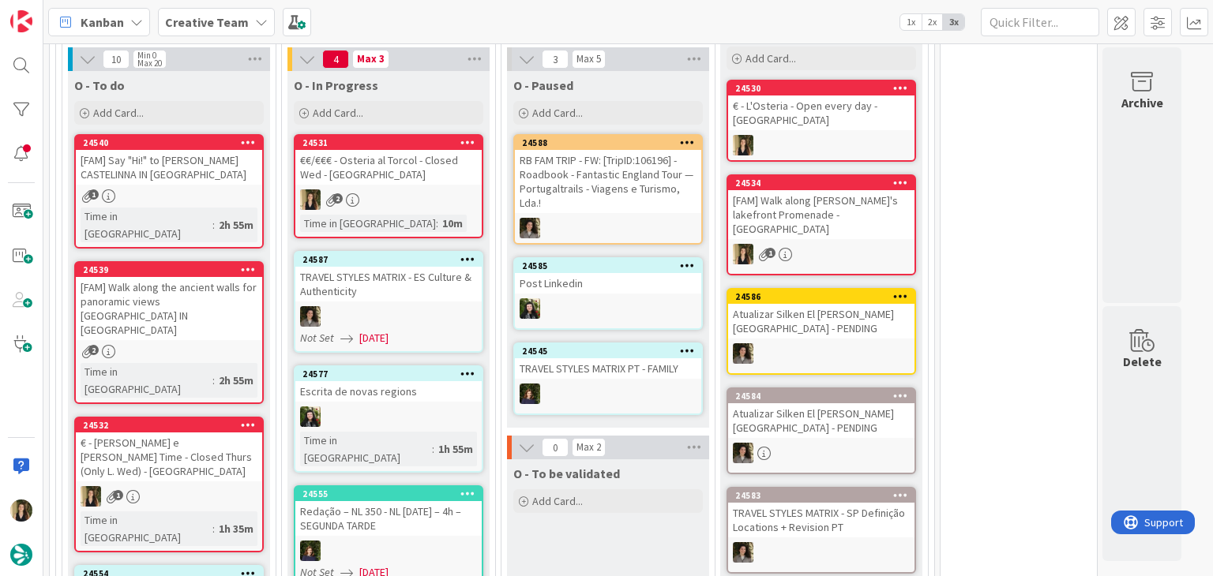
click at [187, 486] on div "1" at bounding box center [169, 496] width 186 height 21
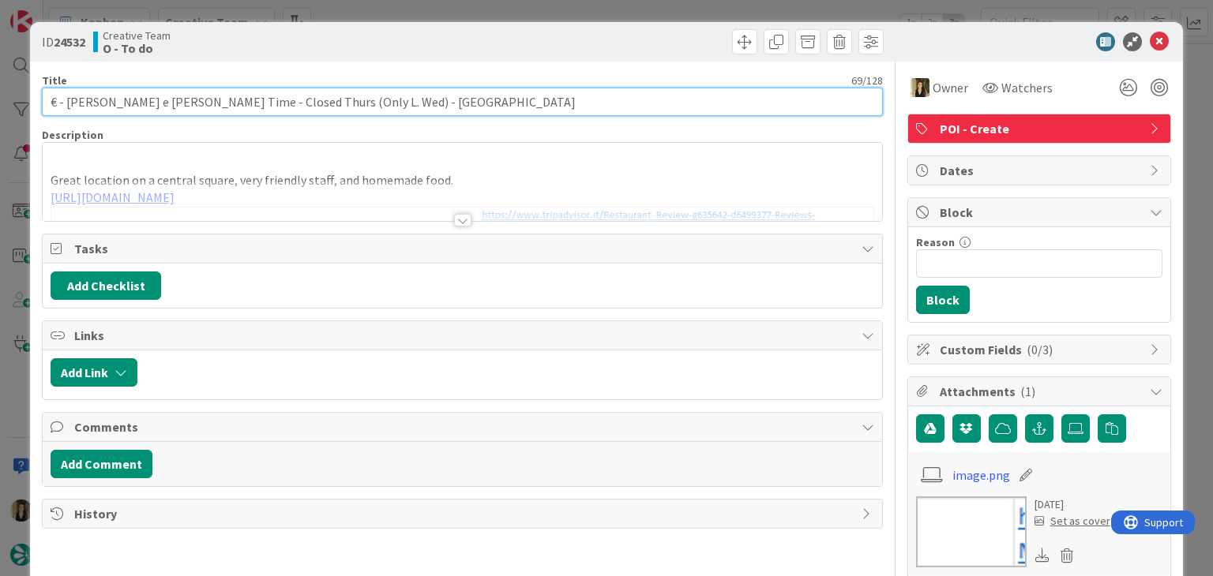
drag, startPoint x: 176, startPoint y: 102, endPoint x: 66, endPoint y: 102, distance: 109.7
click at [66, 102] on input "€ - [PERSON_NAME] e [PERSON_NAME] Time - Closed Thurs (Only L. Wed) - [GEOGRAPH…" at bounding box center [462, 102] width 840 height 28
click at [244, 102] on input "€ - [PERSON_NAME] e [PERSON_NAME] Time - Closed Thurs (Only L. Wed) - [GEOGRAPH…" at bounding box center [462, 102] width 840 height 28
click at [307, 103] on input "€ - [PERSON_NAME] e [PERSON_NAME] Time - Closed Wed (Only L. Wed) - [GEOGRAPHIC…" at bounding box center [462, 102] width 840 height 28
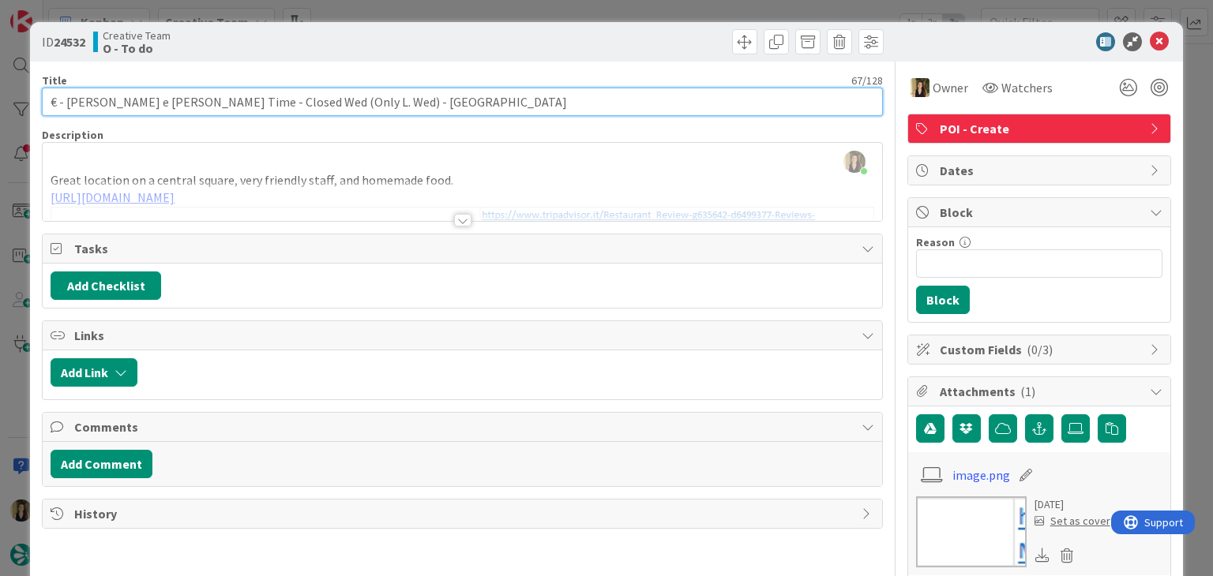
click at [307, 103] on input "€ - [PERSON_NAME] e [PERSON_NAME] Time - Closed Wed (Only L. Wed) - [GEOGRAPHIC…" at bounding box center [462, 102] width 840 height 28
drag, startPoint x: 290, startPoint y: 99, endPoint x: 422, endPoint y: 51, distance: 141.1
click at [291, 98] on input "€ - [PERSON_NAME] e [PERSON_NAME] Time - Closed Wed (Only L. Thu) - [GEOGRAPHIC…" at bounding box center [462, 102] width 840 height 28
type input "€ - [PERSON_NAME] e [PERSON_NAME] Time - Closed Wed (Only D. Thu) - [GEOGRAPHIC…"
drag, startPoint x: 319, startPoint y: 99, endPoint x: 242, endPoint y: 93, distance: 77.6
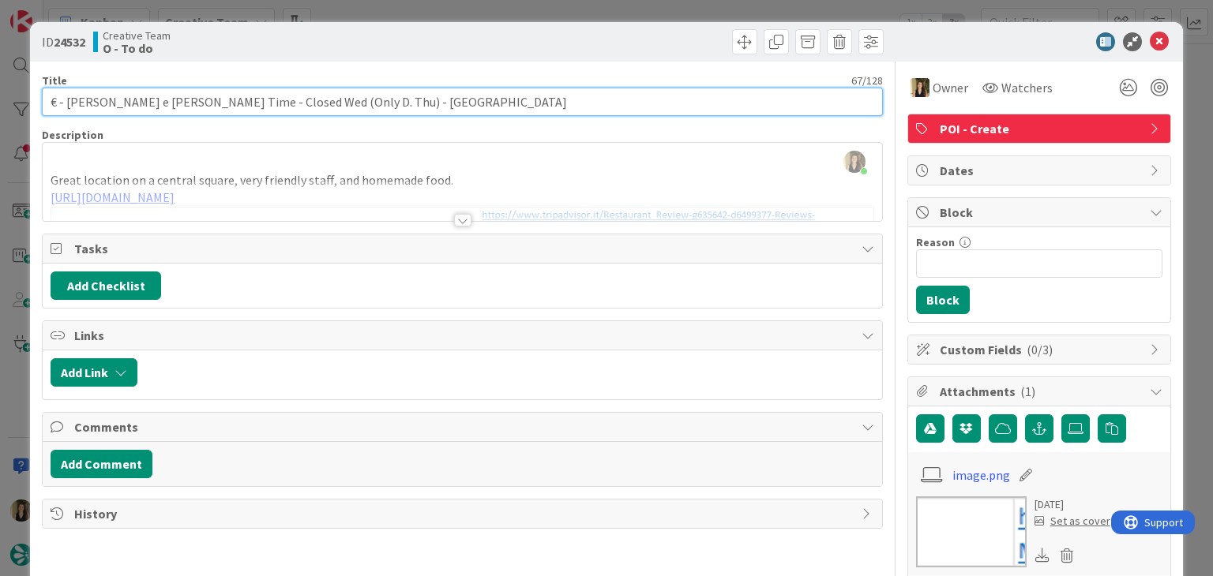
click at [189, 102] on input "€ - [PERSON_NAME] e [PERSON_NAME] Time - Closed Wed (Only D. Thu) - [GEOGRAPHIC…" at bounding box center [462, 102] width 840 height 28
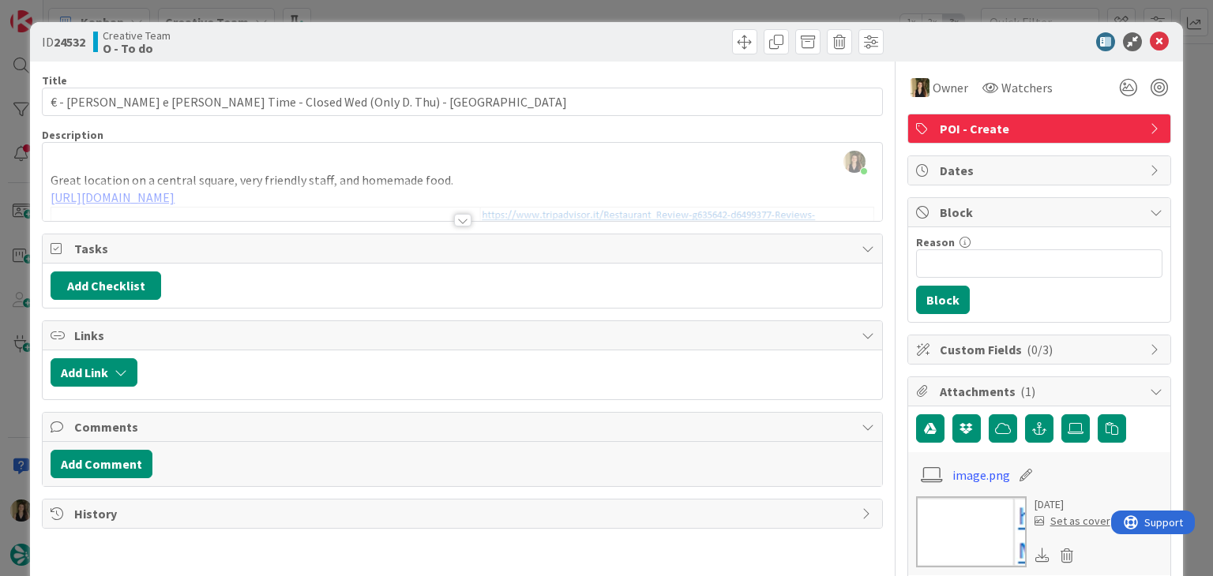
drag, startPoint x: 503, startPoint y: 54, endPoint x: 580, endPoint y: 2, distance: 92.8
click at [502, 51] on div at bounding box center [675, 41] width 417 height 25
click at [402, 42] on div "Creative Team O - To do" at bounding box center [276, 41] width 366 height 25
click at [407, 10] on div "ID 24532 Creative Team O - To do Title 67 / 128 € - [PERSON_NAME] e [PERSON_NAM…" at bounding box center [606, 288] width 1213 height 576
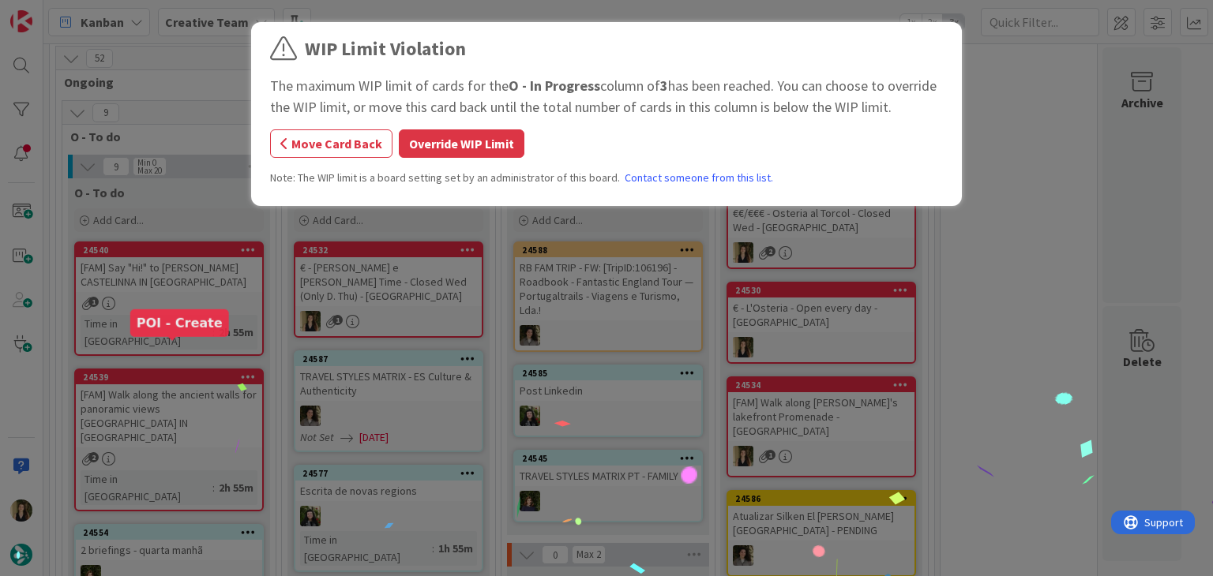
scroll to position [1247, 0]
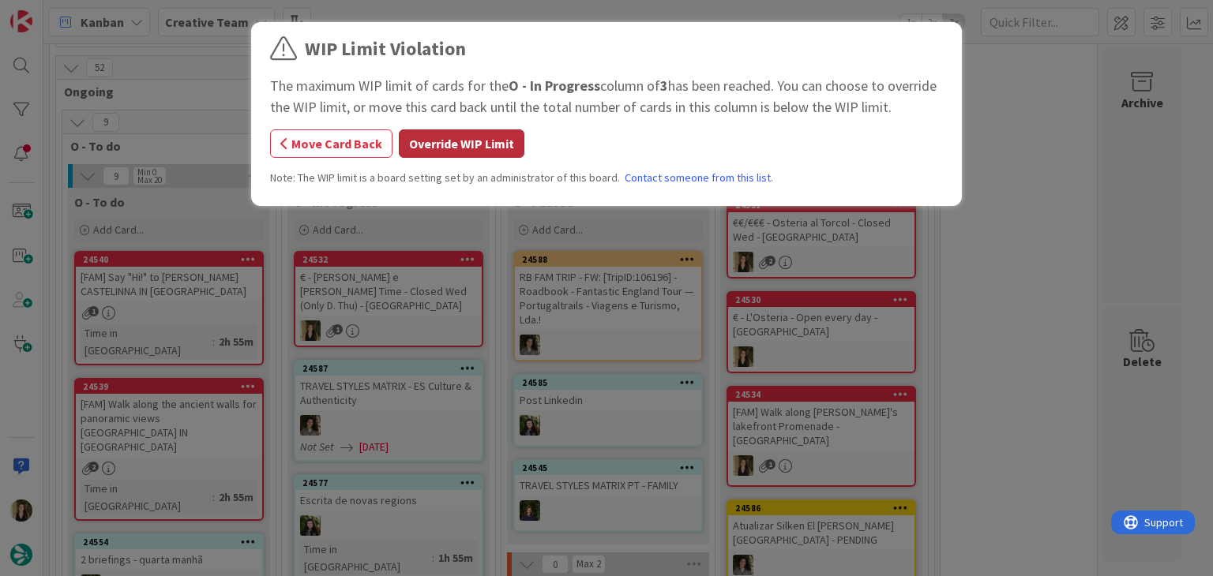
click at [456, 140] on button "Override WIP Limit" at bounding box center [462, 143] width 126 height 28
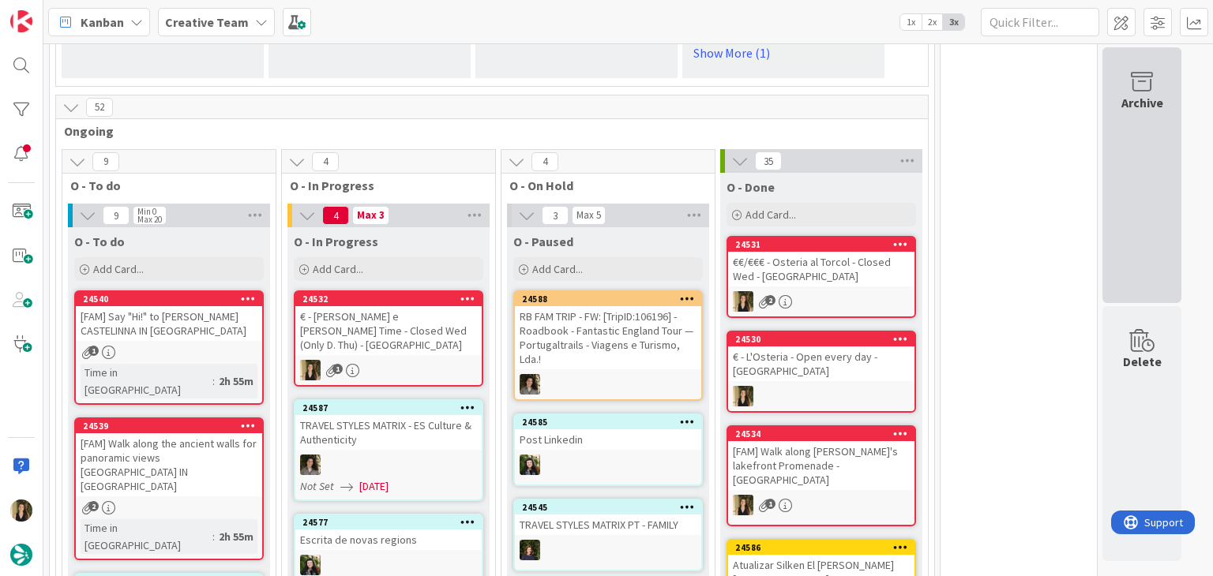
scroll to position [1182, 0]
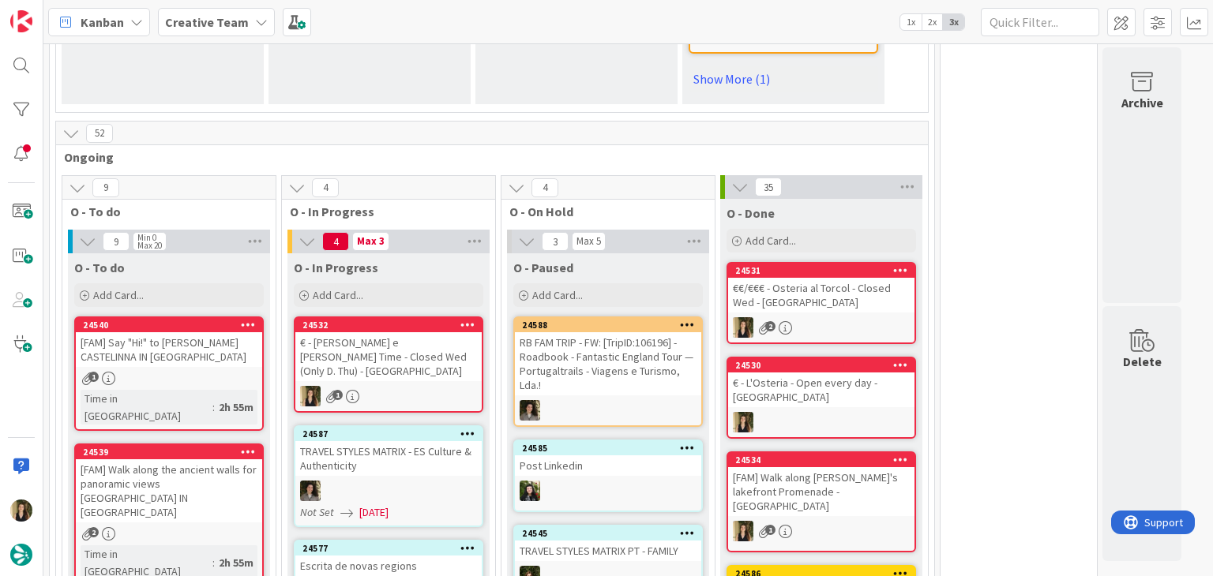
click at [404, 386] on div "1" at bounding box center [388, 396] width 186 height 21
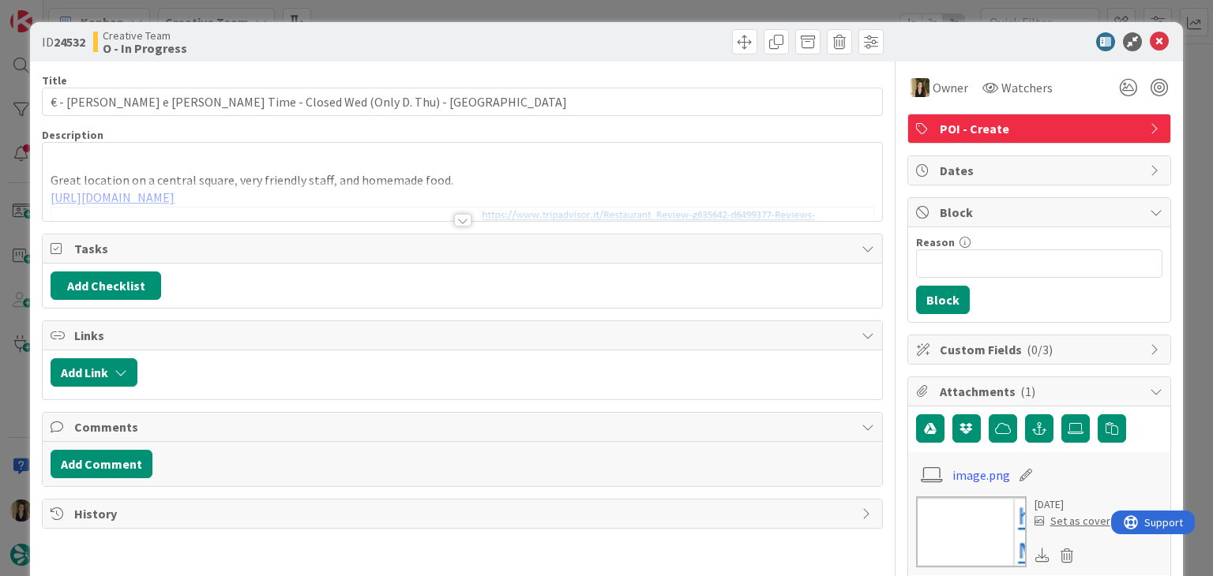
click at [459, 221] on div at bounding box center [462, 220] width 17 height 13
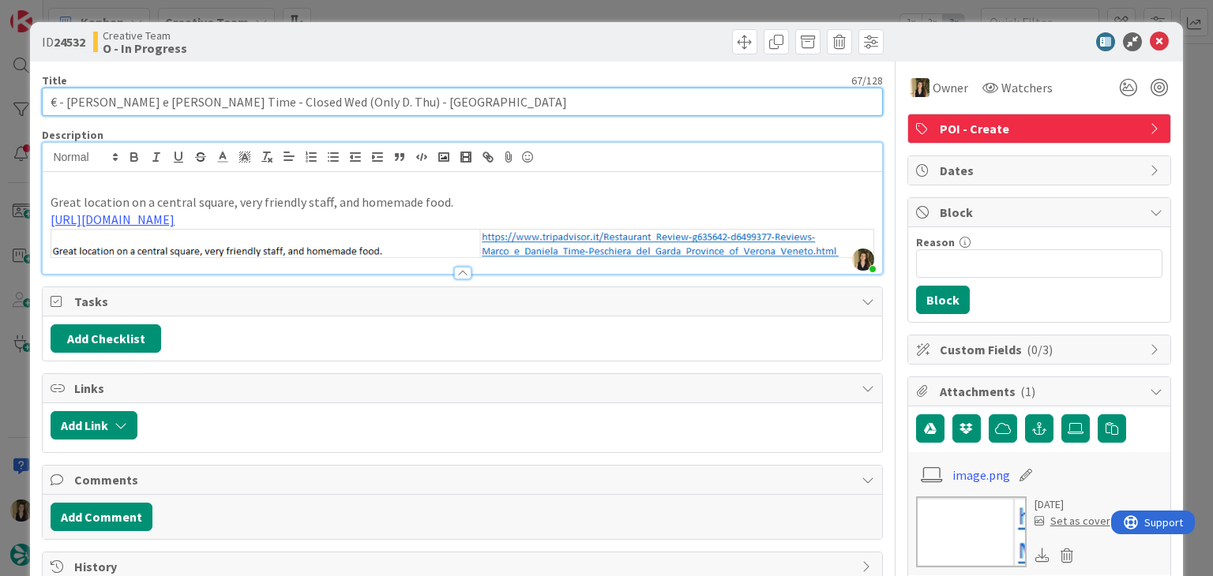
drag, startPoint x: 176, startPoint y: 99, endPoint x: 290, endPoint y: 63, distance: 119.1
click at [66, 103] on input "€ - [PERSON_NAME] e [PERSON_NAME] Time - Closed Wed (Only D. Thu) - [GEOGRAPHIC…" at bounding box center [462, 102] width 840 height 28
drag, startPoint x: 320, startPoint y: 100, endPoint x: 25, endPoint y: 110, distance: 294.6
click at [26, 110] on div "ID 24532 Creative Team O - In Progress Title 67 / 128 € - [PERSON_NAME] e [PERS…" at bounding box center [606, 288] width 1213 height 576
click at [234, 100] on input "€ - [PERSON_NAME] e [PERSON_NAME] Time - Closed Wed (Only D. Thu) - [GEOGRAPHIC…" at bounding box center [462, 102] width 840 height 28
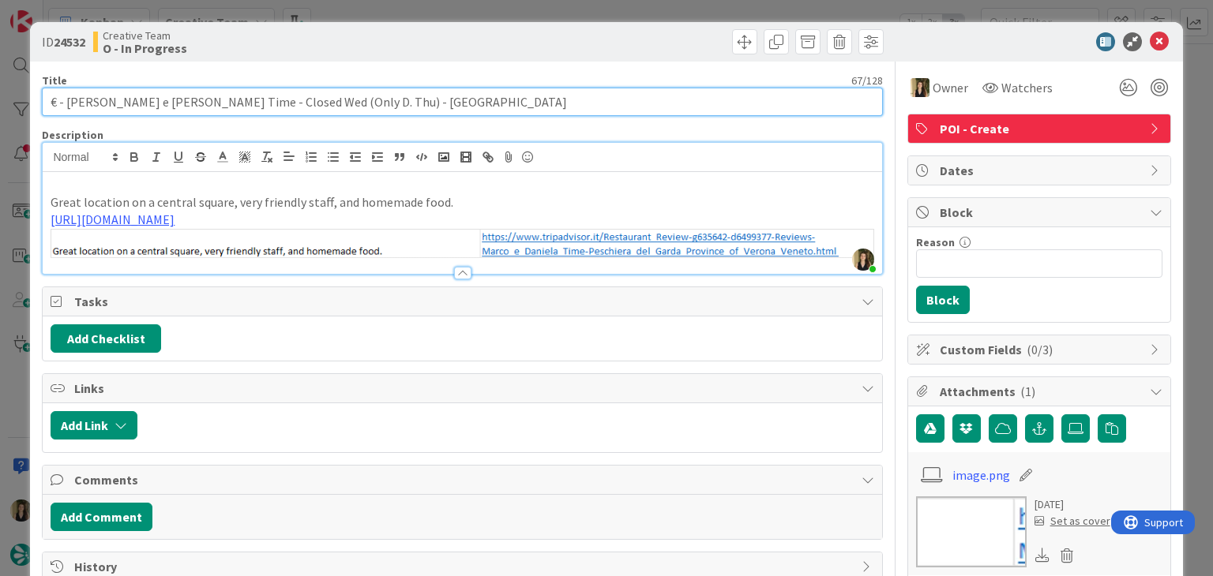
drag, startPoint x: 234, startPoint y: 100, endPoint x: 221, endPoint y: 100, distance: 13.4
click at [234, 99] on input "€ - [PERSON_NAME] e [PERSON_NAME] Time - Closed Wed (Only D. Thu) - [GEOGRAPHIC…" at bounding box center [462, 102] width 840 height 28
click at [300, 105] on input "€ - [PERSON_NAME] e [PERSON_NAME] Time - Closed Thu (Only D. Thu) - [GEOGRAPHIC…" at bounding box center [462, 102] width 840 height 28
type input "€ - [PERSON_NAME] e [PERSON_NAME] Time - Closed Thu (Only L. Wed) - [GEOGRAPHIC…"
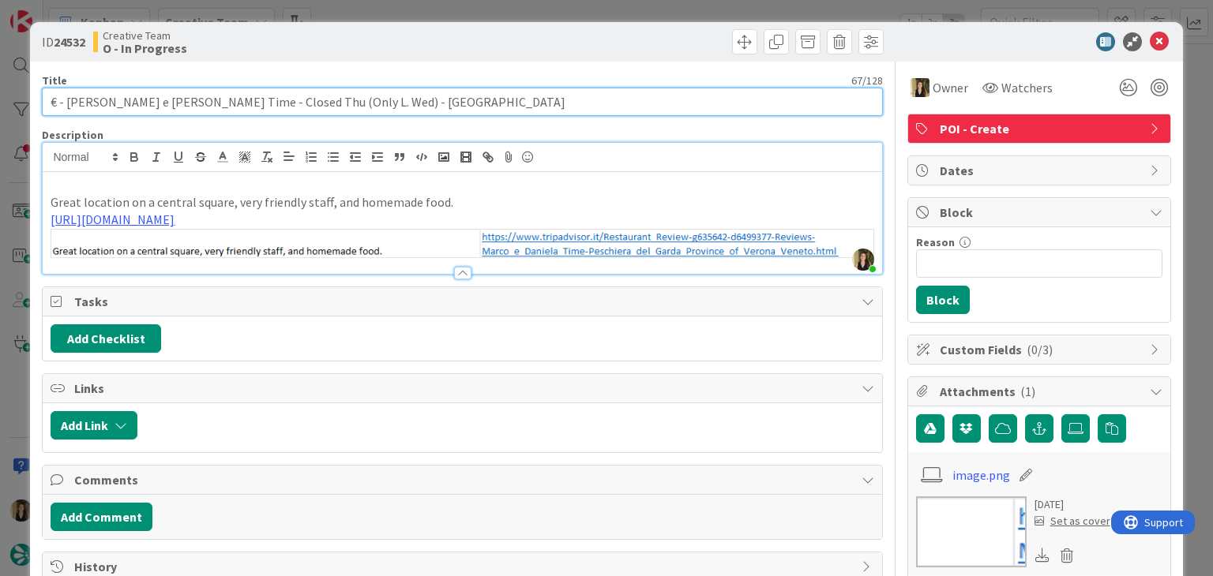
drag, startPoint x: 174, startPoint y: 101, endPoint x: 69, endPoint y: 99, distance: 105.8
click at [66, 99] on input "€ - [PERSON_NAME] e [PERSON_NAME] Time - Closed Thu (Only L. Wed) - [GEOGRAPHIC…" at bounding box center [462, 102] width 840 height 28
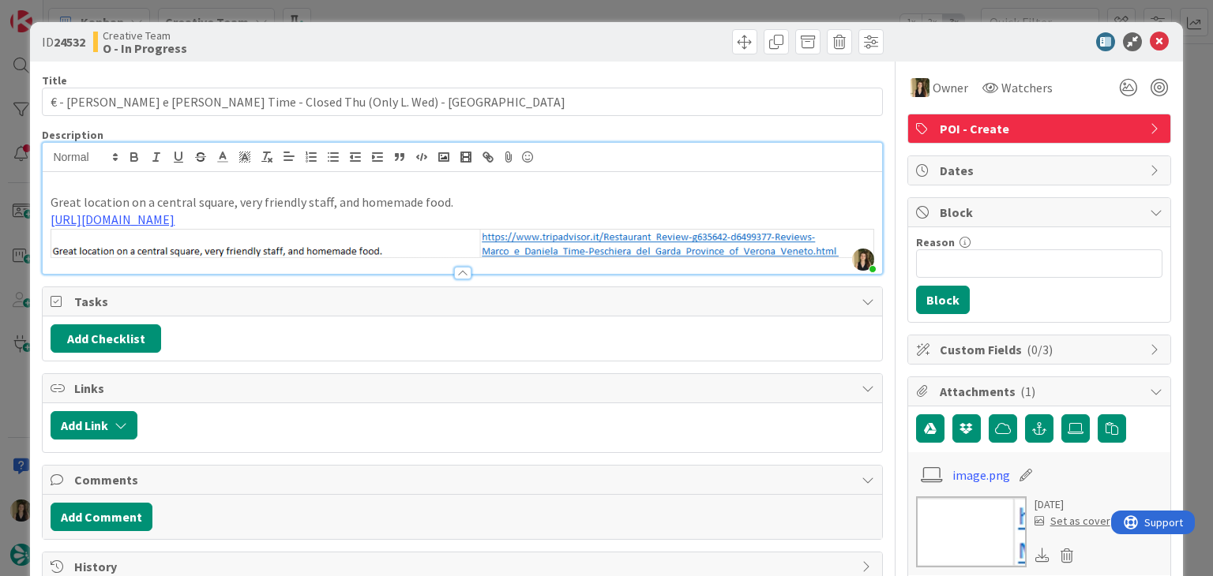
drag, startPoint x: 458, startPoint y: 47, endPoint x: 452, endPoint y: 20, distance: 28.3
click at [456, 45] on div "ID 24532 Creative Team O - In Progress" at bounding box center [462, 41] width 841 height 25
click at [452, 12] on div "ID 24532 Creative Team O - In Progress Title 67 / 128 € - [PERSON_NAME] e [PERS…" at bounding box center [606, 288] width 1213 height 576
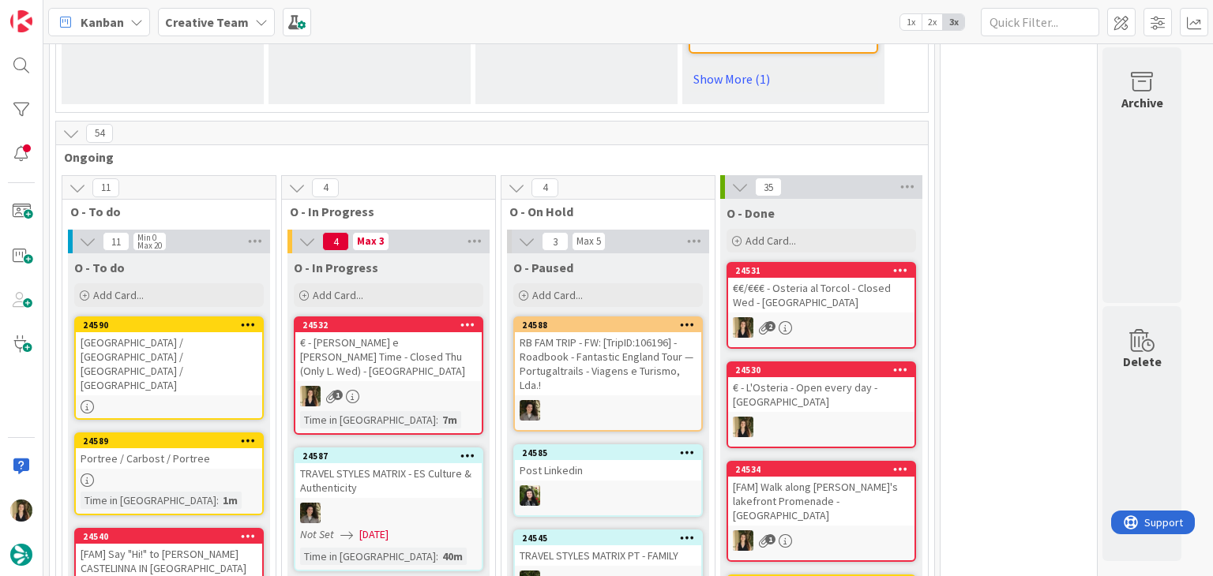
click at [417, 332] on div "€ - [PERSON_NAME] e [PERSON_NAME] Time - Closed Thu (Only L. Wed) - [GEOGRAPHIC…" at bounding box center [388, 356] width 186 height 49
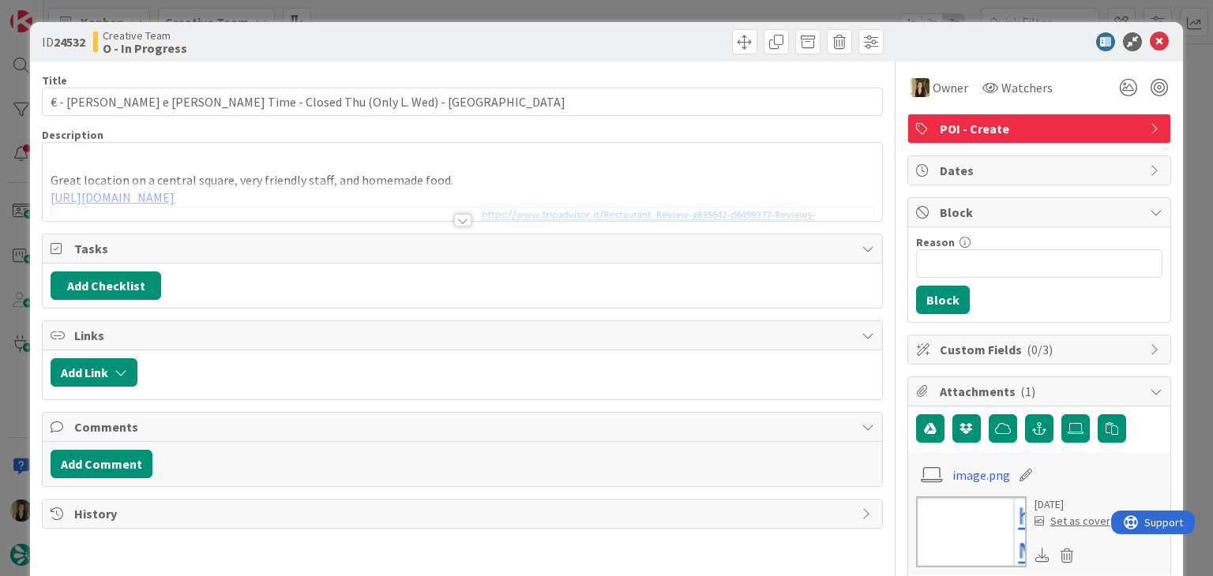
click at [693, 3] on div "ID 24532 Creative Team O - In Progress Title 67 / 128 € - [PERSON_NAME] e [PERS…" at bounding box center [606, 288] width 1213 height 576
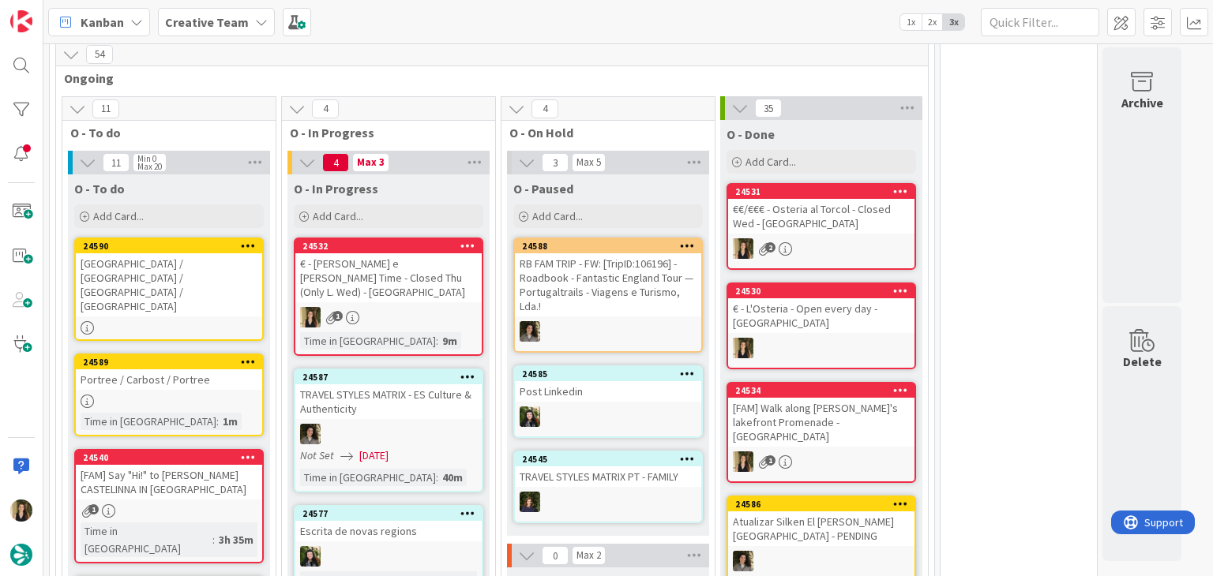
click at [226, 369] on div "Portree / Carbost / Portree" at bounding box center [169, 379] width 186 height 21
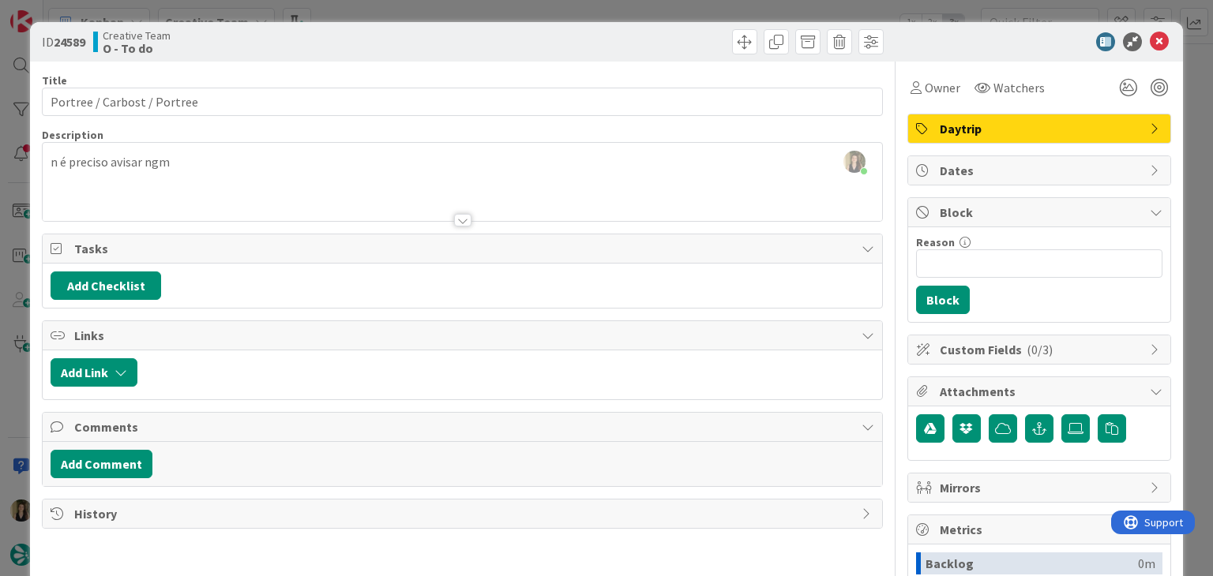
drag, startPoint x: 426, startPoint y: 4, endPoint x: 362, endPoint y: 54, distance: 81.6
click at [426, 4] on div "ID 24589 Creative Team O - To do Title 27 / 128 Portree / Carbost / Portree Des…" at bounding box center [606, 288] width 1213 height 576
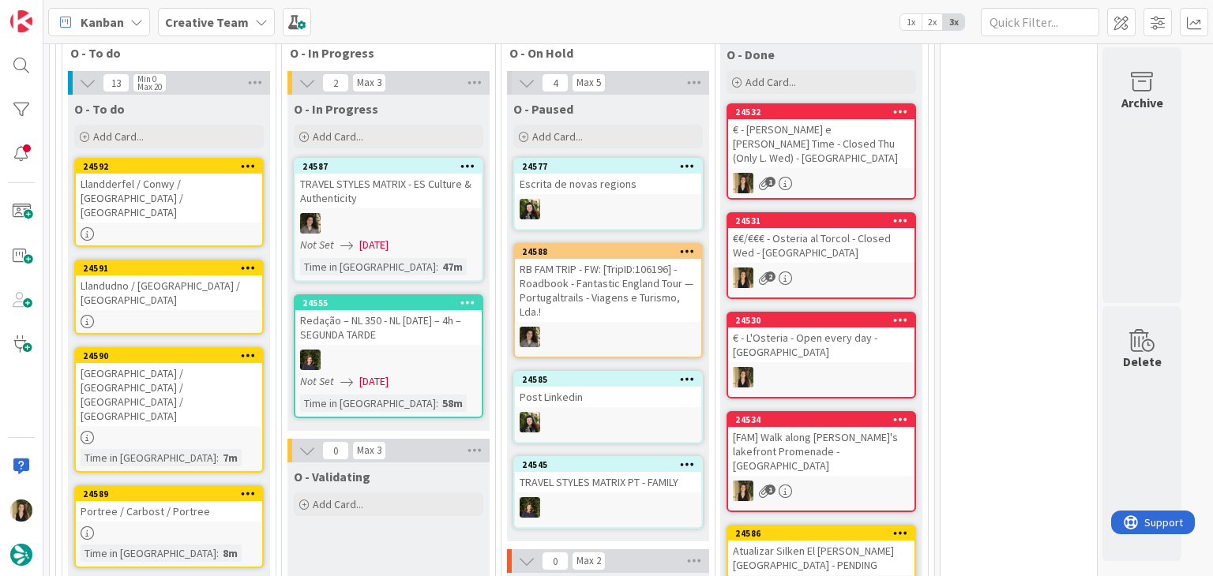
scroll to position [1349, 0]
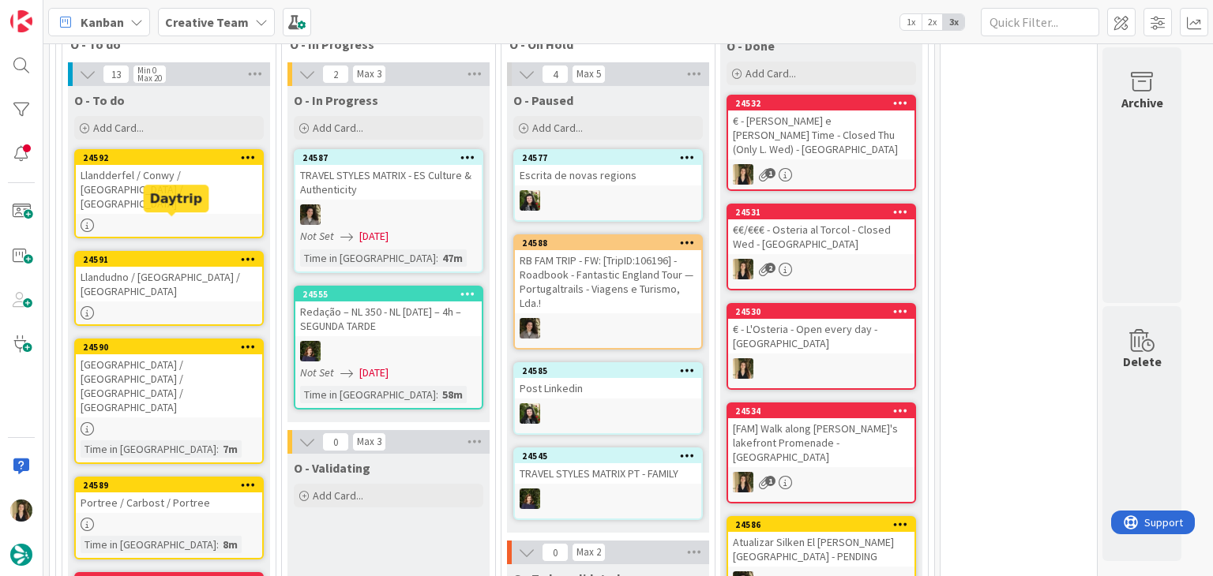
click at [148, 254] on div "24591" at bounding box center [172, 259] width 179 height 11
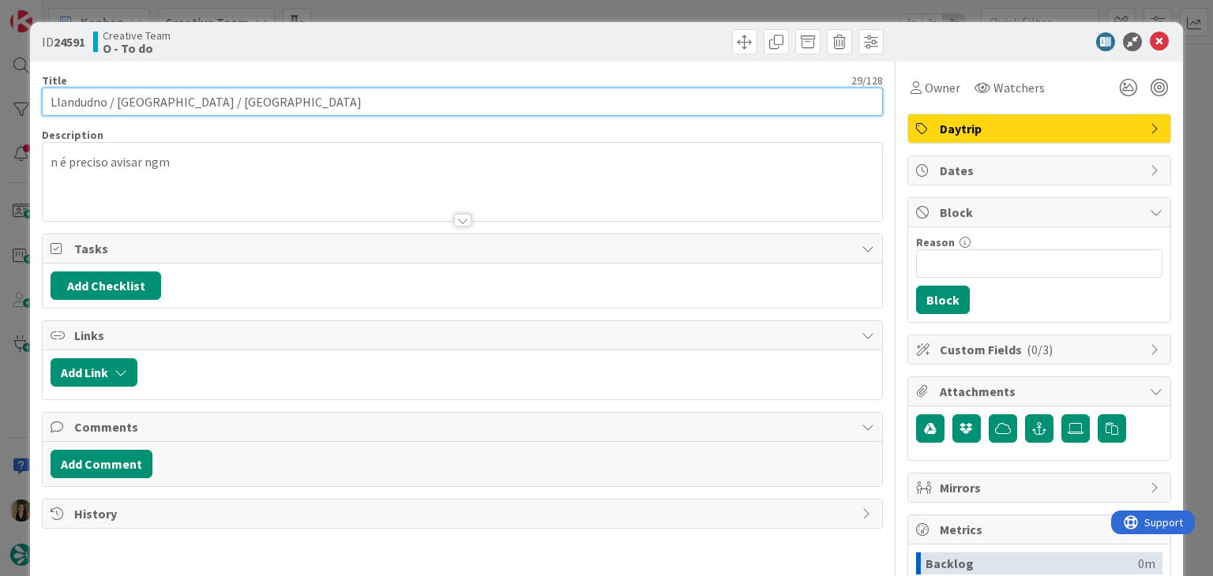
click at [143, 106] on input "Llandudno / [GEOGRAPHIC_DATA] / [GEOGRAPHIC_DATA]" at bounding box center [462, 102] width 840 height 28
click at [143, 105] on input "Llandudno / [GEOGRAPHIC_DATA] / [GEOGRAPHIC_DATA]" at bounding box center [462, 102] width 840 height 28
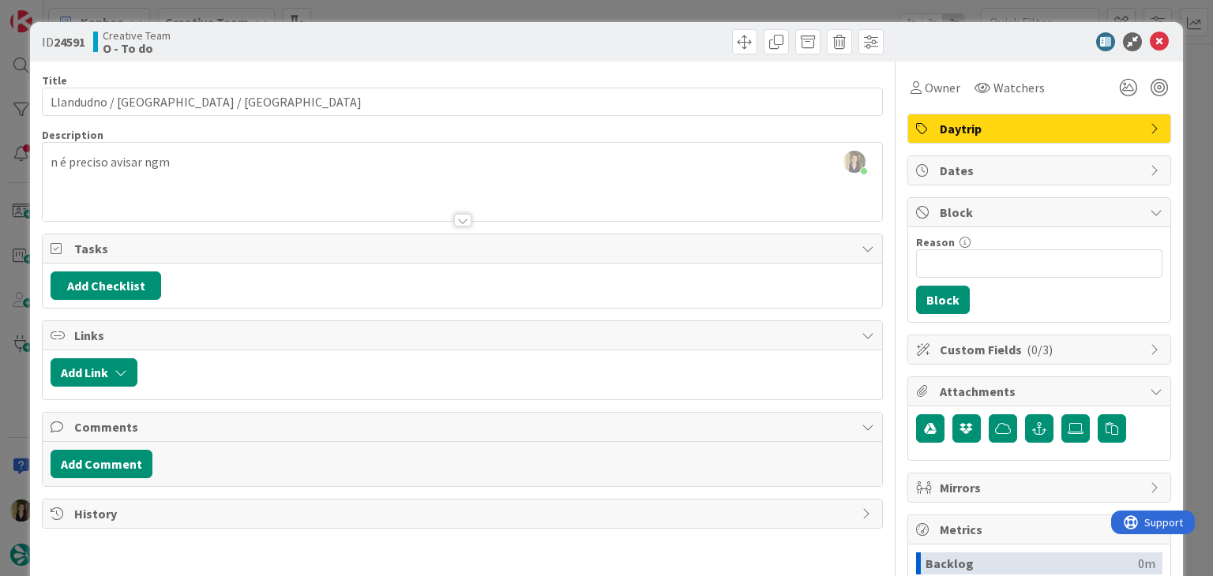
click at [631, 1] on div "ID 24591 Creative Team O - To do Title 29 / 128 Llandudno / Conwy / Llandudno D…" at bounding box center [606, 288] width 1213 height 576
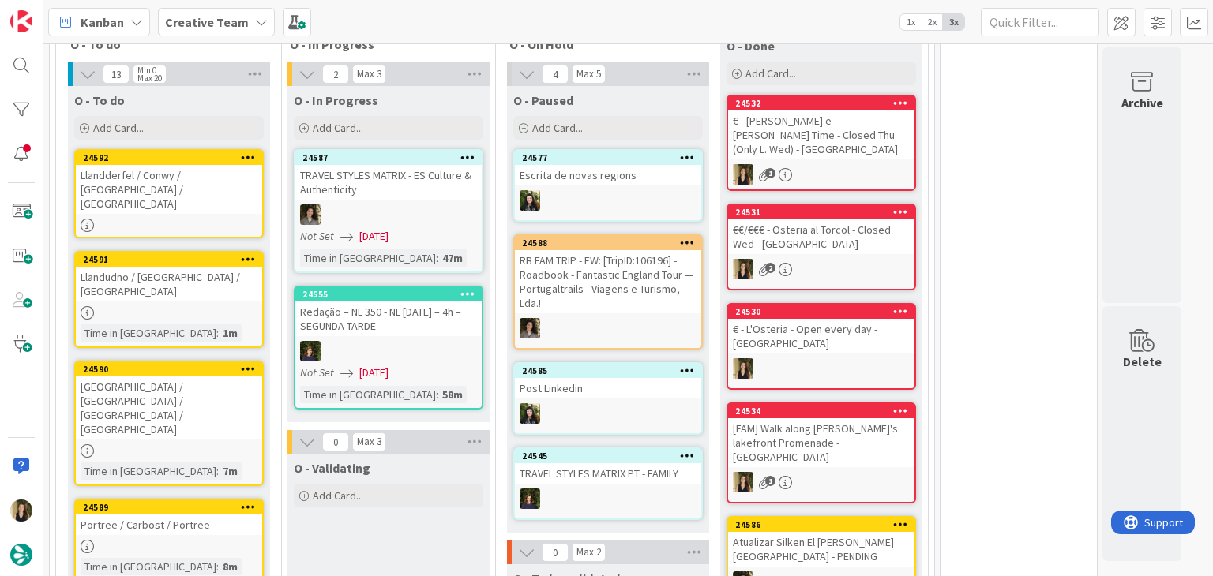
click at [186, 165] on div "Llandderfel / Conwy / [GEOGRAPHIC_DATA] / [GEOGRAPHIC_DATA]" at bounding box center [169, 189] width 186 height 49
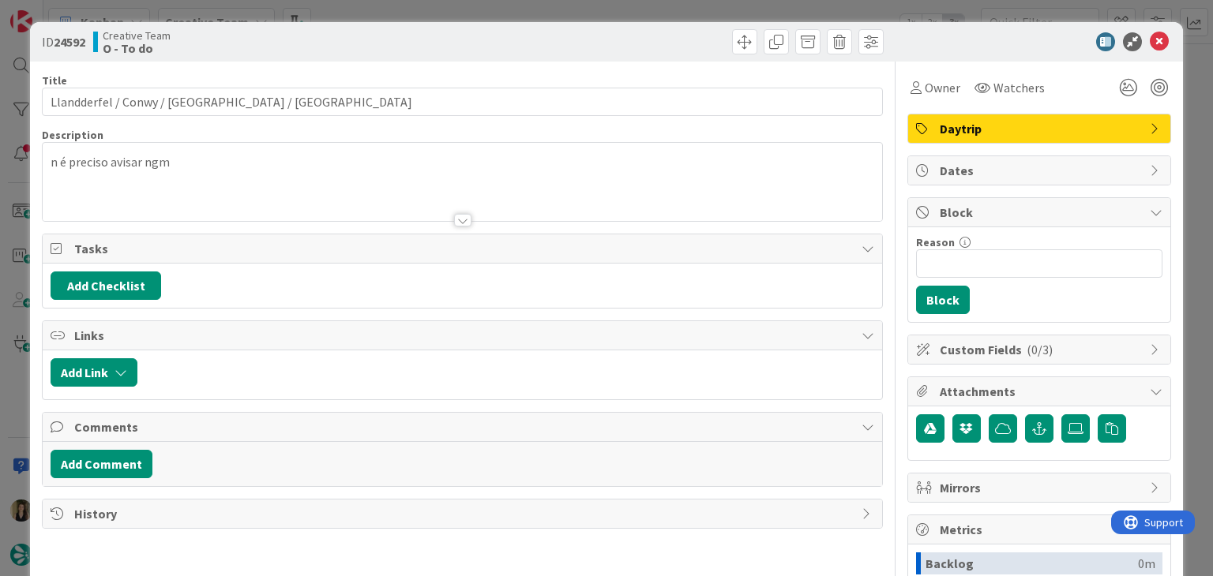
click at [516, 6] on div "ID 24592 Creative Team O - To do Title 45 / 128 Llandderfel / Conwy / Llandudno…" at bounding box center [606, 288] width 1213 height 576
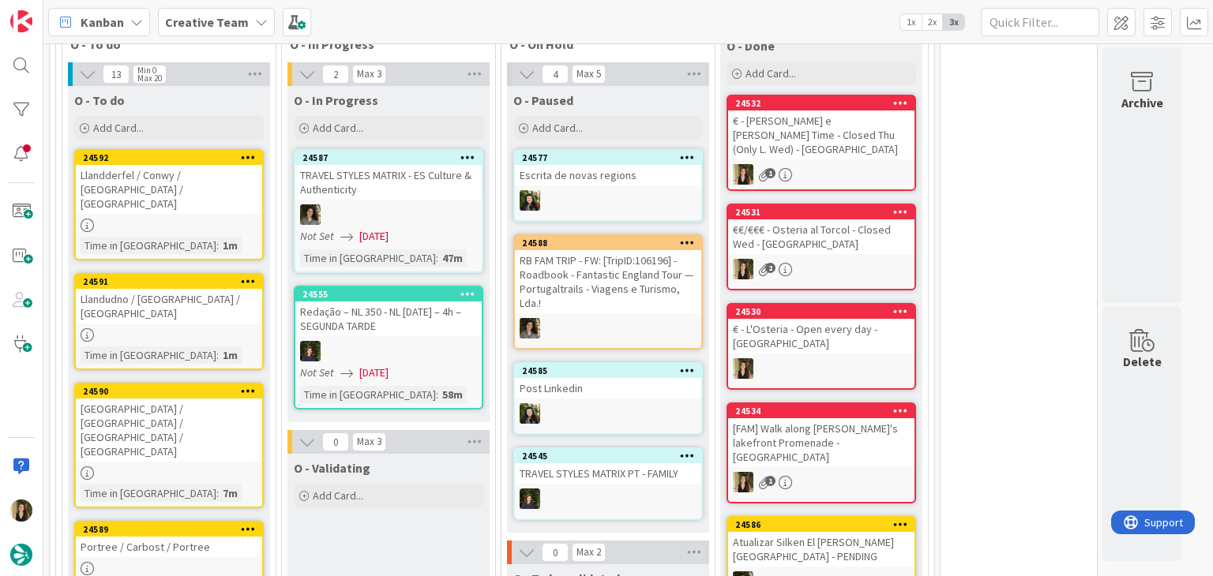
click at [217, 399] on div "[GEOGRAPHIC_DATA] / [GEOGRAPHIC_DATA] / [GEOGRAPHIC_DATA] / [GEOGRAPHIC_DATA]" at bounding box center [169, 430] width 186 height 63
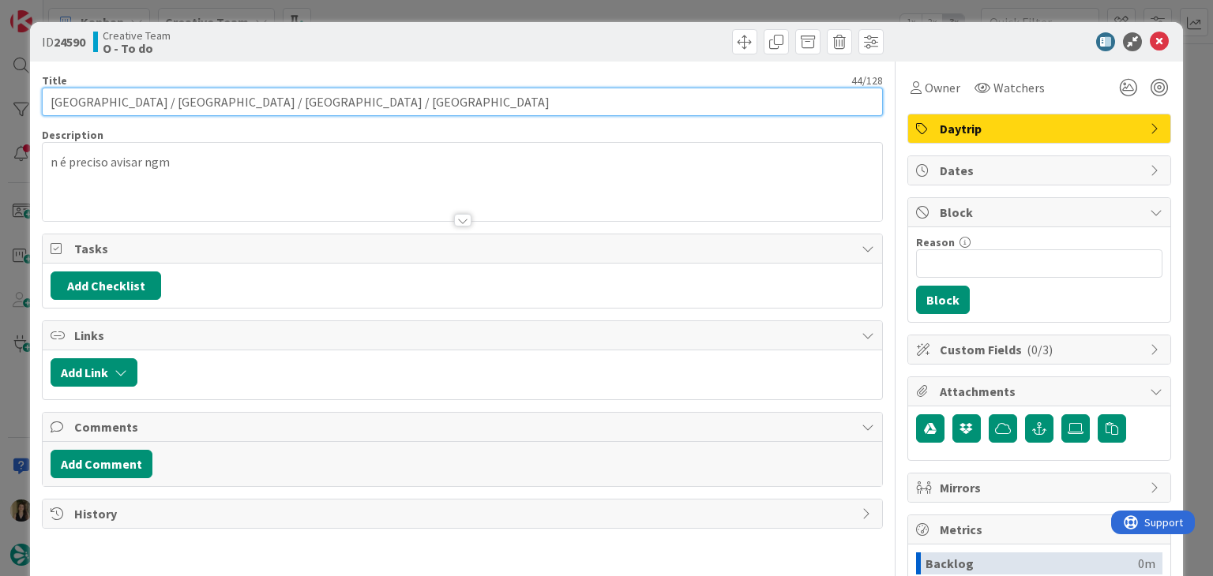
click at [197, 102] on input "[GEOGRAPHIC_DATA] / [GEOGRAPHIC_DATA] / [GEOGRAPHIC_DATA] / [GEOGRAPHIC_DATA]" at bounding box center [462, 102] width 840 height 28
click at [196, 102] on input "[GEOGRAPHIC_DATA] / [GEOGRAPHIC_DATA] / [GEOGRAPHIC_DATA] / [GEOGRAPHIC_DATA]" at bounding box center [462, 102] width 840 height 28
click at [148, 101] on input "[GEOGRAPHIC_DATA] / [GEOGRAPHIC_DATA] / [GEOGRAPHIC_DATA] / [GEOGRAPHIC_DATA]" at bounding box center [462, 102] width 840 height 28
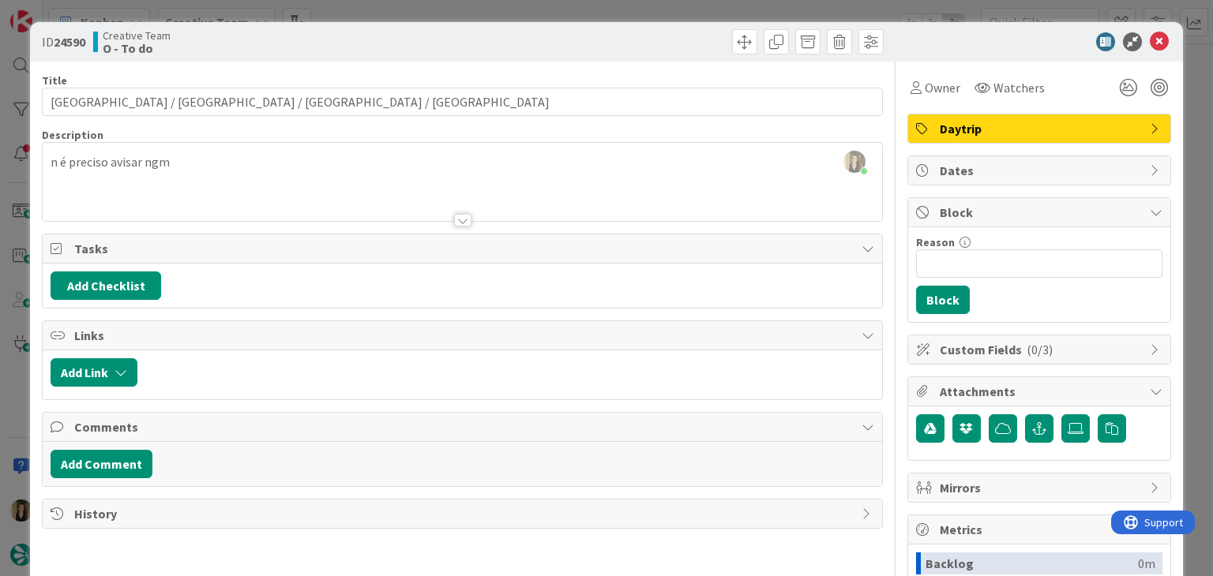
click at [423, 15] on div "ID 24590 Creative Team O - To do Title 44 / 128 [GEOGRAPHIC_DATA] / [GEOGRAPHIC…" at bounding box center [606, 288] width 1213 height 576
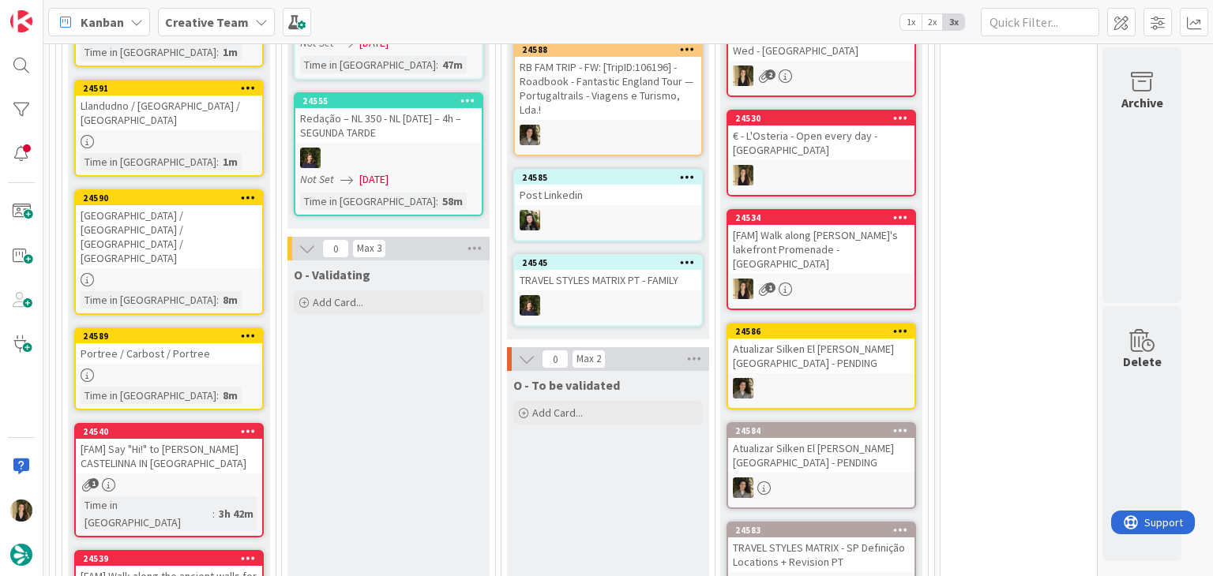
scroll to position [1586, 0]
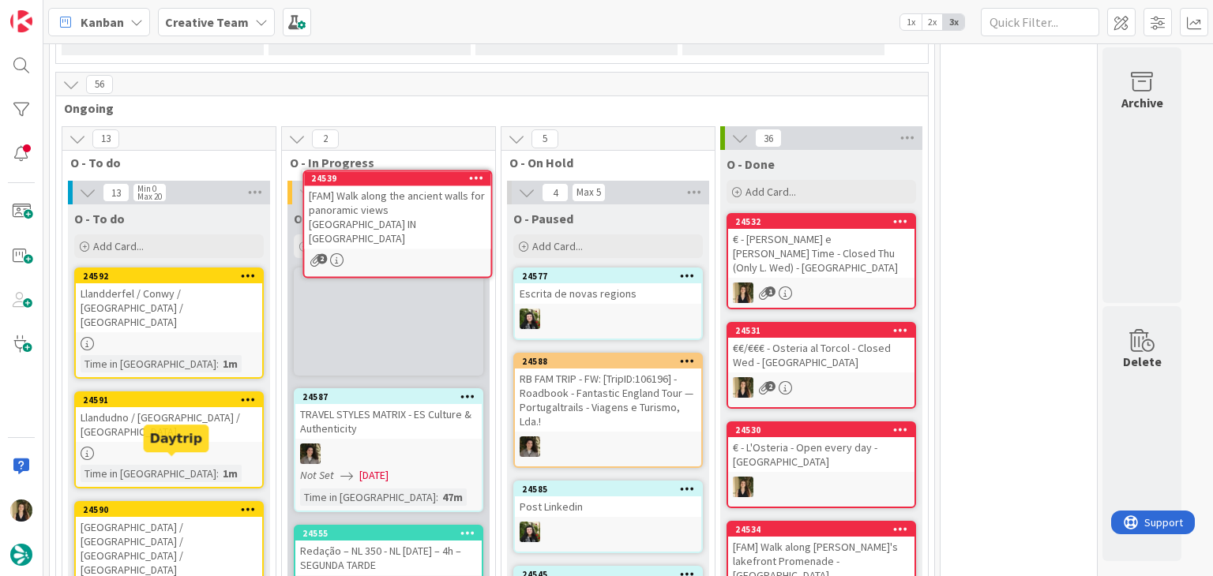
scroll to position [1218, 0]
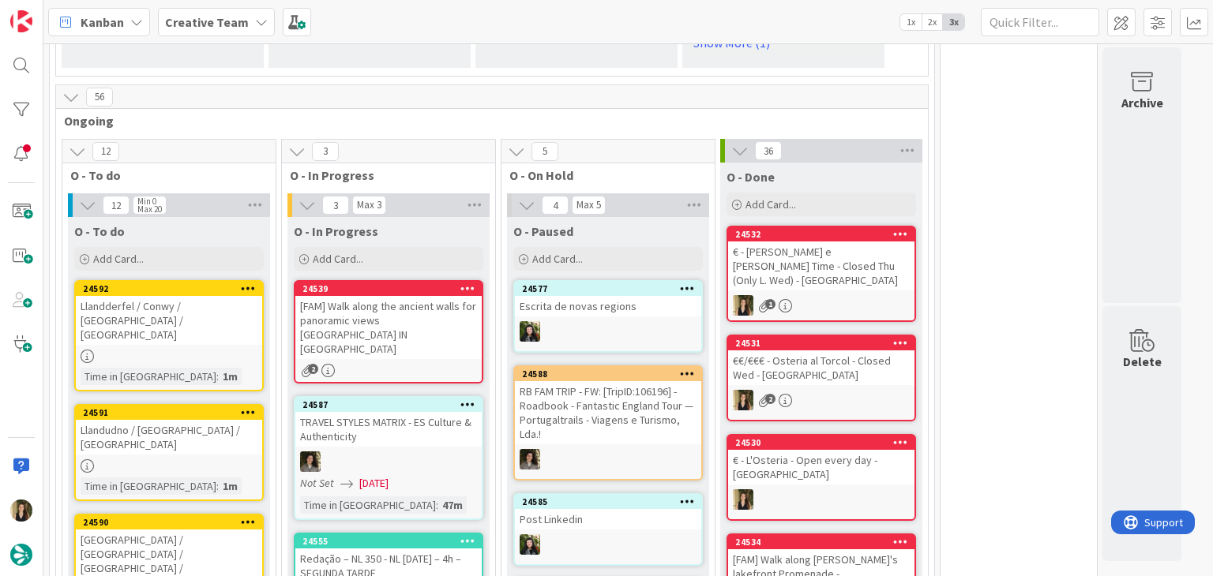
drag, startPoint x: 218, startPoint y: 455, endPoint x: 441, endPoint y: 301, distance: 270.7
click at [441, 301] on div "[FAM] Walk along the ancient walls for panoramic views [GEOGRAPHIC_DATA] IN [GE…" at bounding box center [388, 327] width 186 height 63
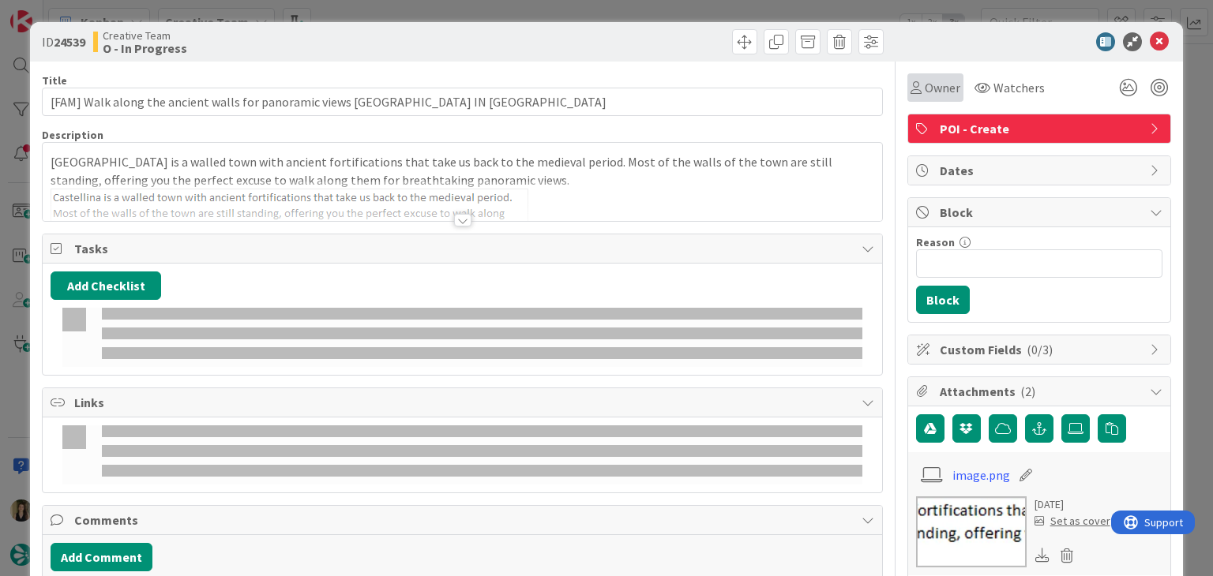
click at [939, 82] on span "Owner" at bounding box center [942, 87] width 36 height 19
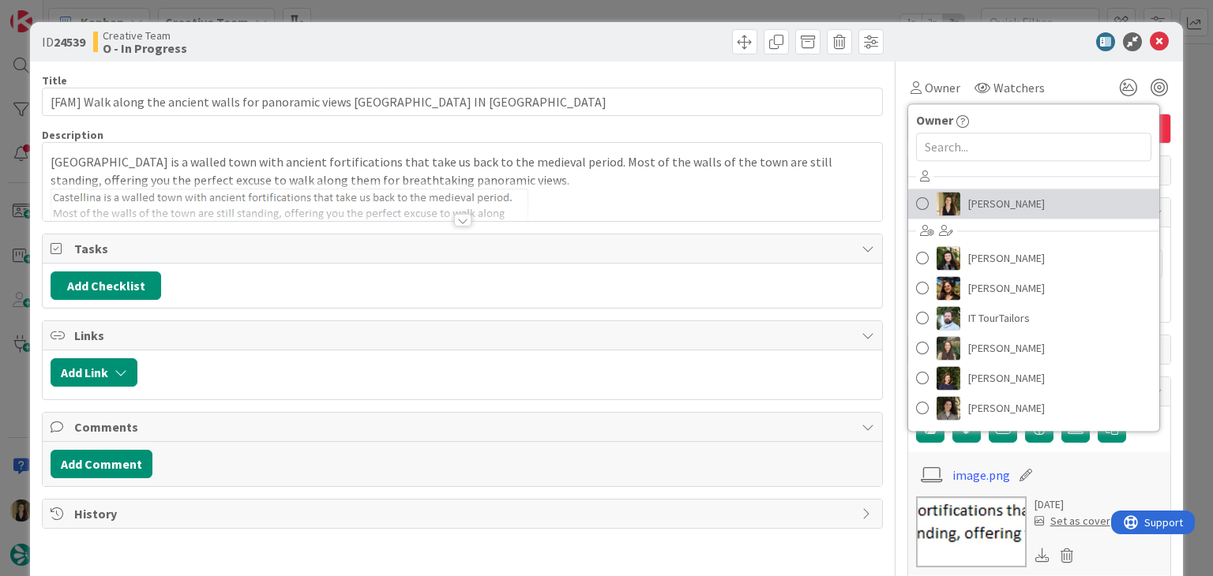
click at [954, 189] on link "[PERSON_NAME]" at bounding box center [1033, 204] width 251 height 30
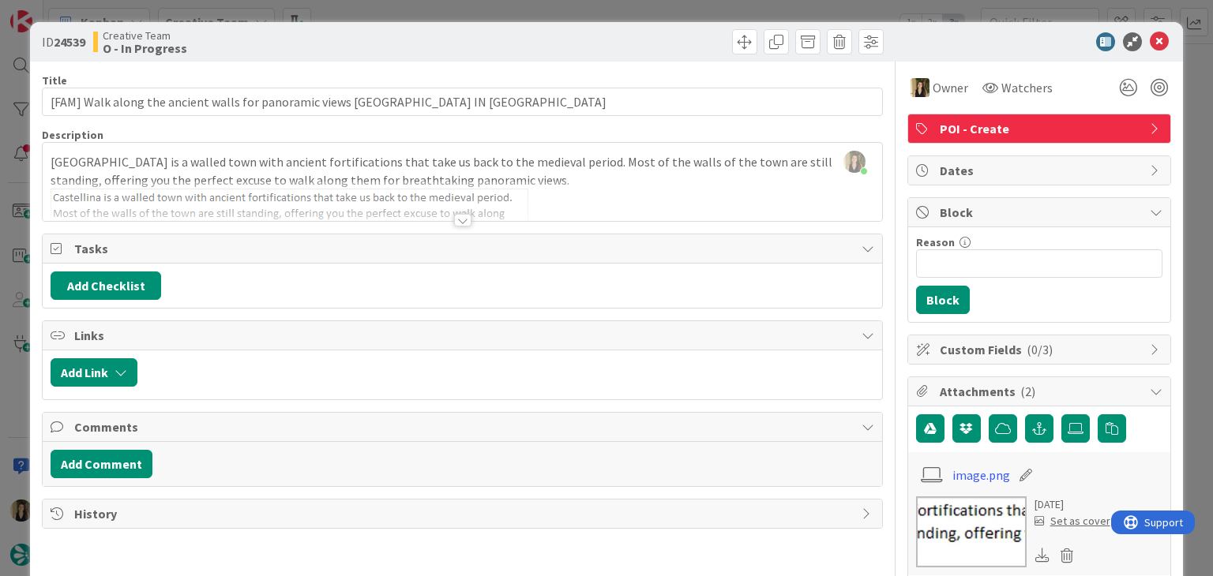
click at [455, 217] on div at bounding box center [462, 220] width 17 height 13
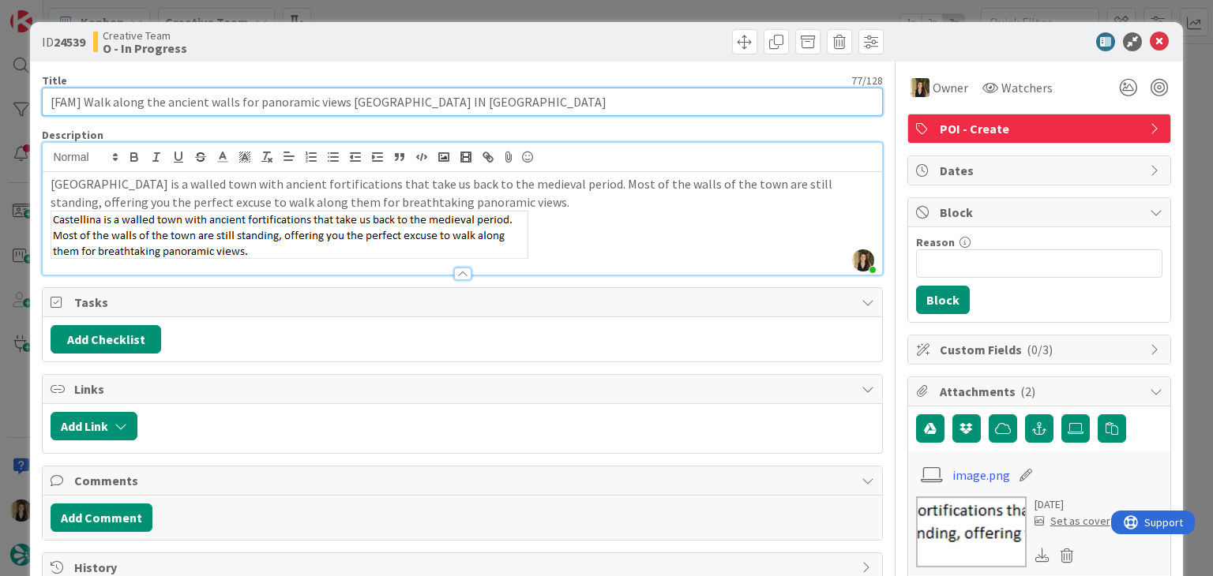
drag, startPoint x: 82, startPoint y: 97, endPoint x: 339, endPoint y: 99, distance: 256.6
click at [339, 99] on input "[FAM] Walk along the ancient walls for panoramic views [GEOGRAPHIC_DATA] IN [GE…" at bounding box center [462, 102] width 840 height 28
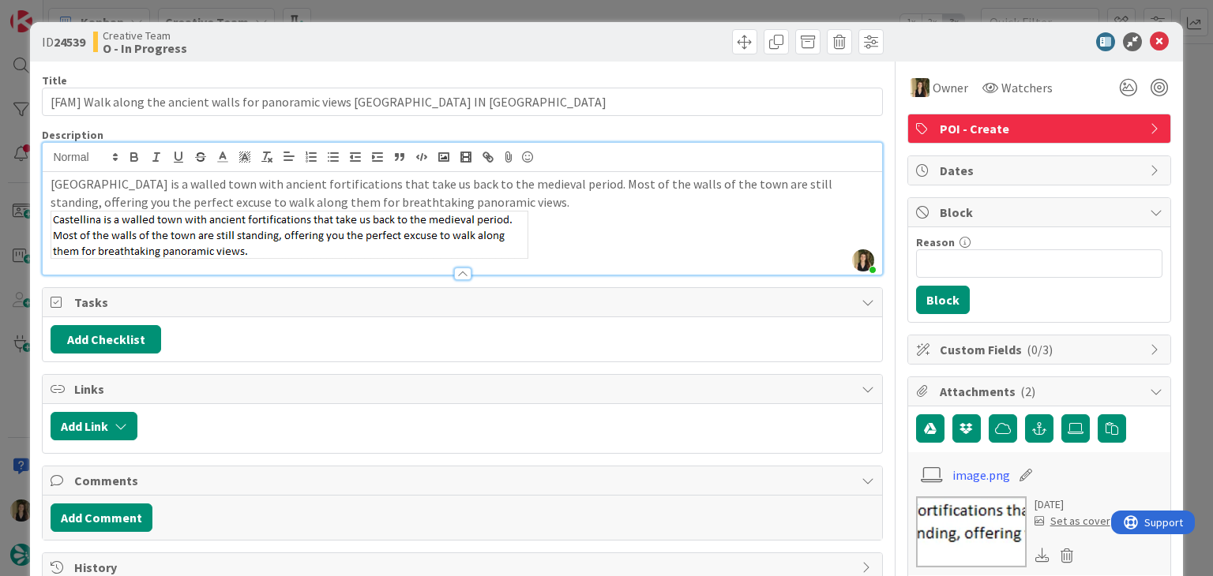
click at [438, 178] on p "[GEOGRAPHIC_DATA] is a walled town with ancient fortifications that take us bac…" at bounding box center [462, 217] width 823 height 84
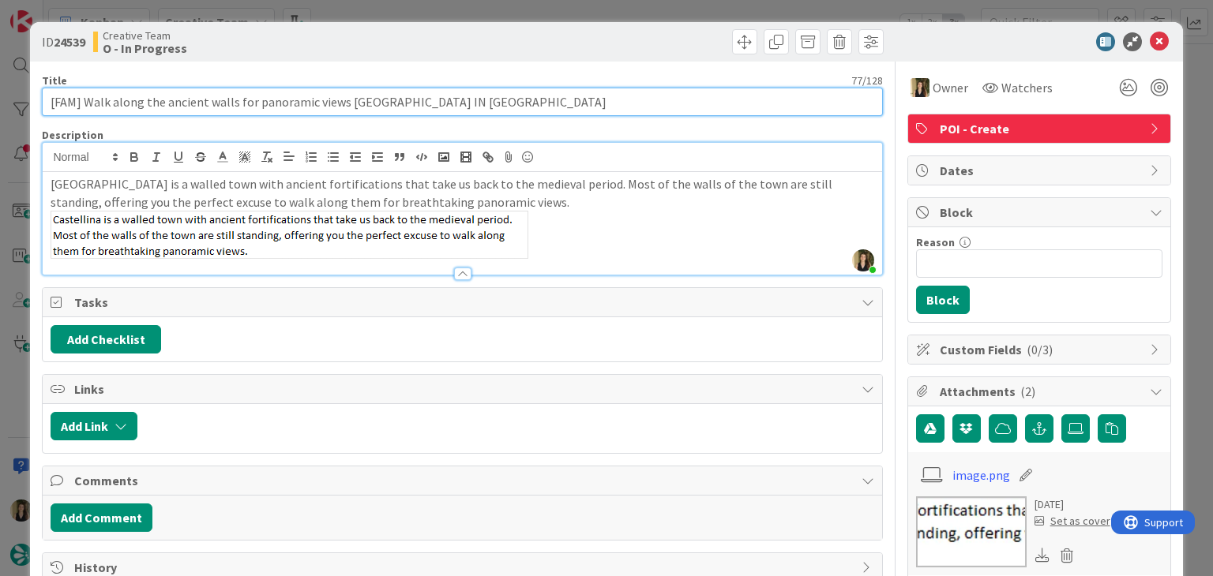
drag, startPoint x: 164, startPoint y: 101, endPoint x: 232, endPoint y: 103, distance: 67.9
click at [232, 103] on input "[FAM] Walk along the ancient walls for panoramic views [GEOGRAPHIC_DATA] IN [GE…" at bounding box center [462, 102] width 840 height 28
drag, startPoint x: 342, startPoint y: 100, endPoint x: 14, endPoint y: 87, distance: 327.9
click at [16, 87] on div "ID 24539 Creative Team O - In Progress Title 77 / 128 [FAM] Walk along the anci…" at bounding box center [606, 288] width 1213 height 576
drag, startPoint x: 389, startPoint y: 108, endPoint x: 379, endPoint y: 108, distance: 10.3
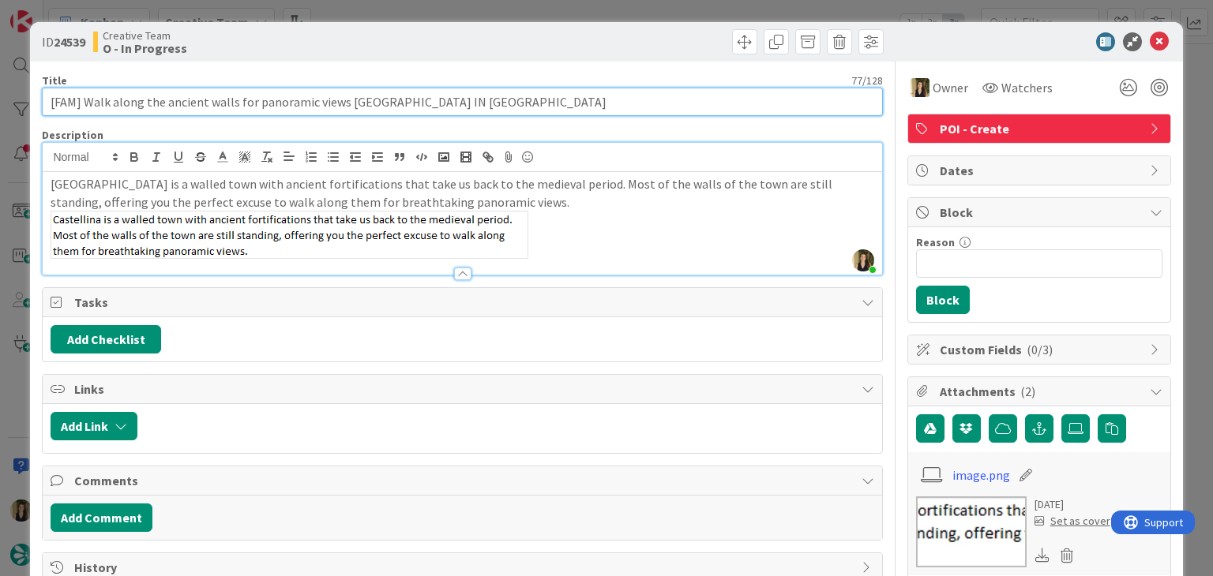
click at [387, 108] on input "[FAM] Walk along the ancient walls for panoramic views [GEOGRAPHIC_DATA] IN [GE…" at bounding box center [462, 102] width 840 height 28
drag, startPoint x: 341, startPoint y: 102, endPoint x: 83, endPoint y: 102, distance: 258.2
click at [83, 102] on input "[FAM] Walk along the ancient walls for panoramic views [GEOGRAPHIC_DATA] IN [GE…" at bounding box center [462, 102] width 840 height 28
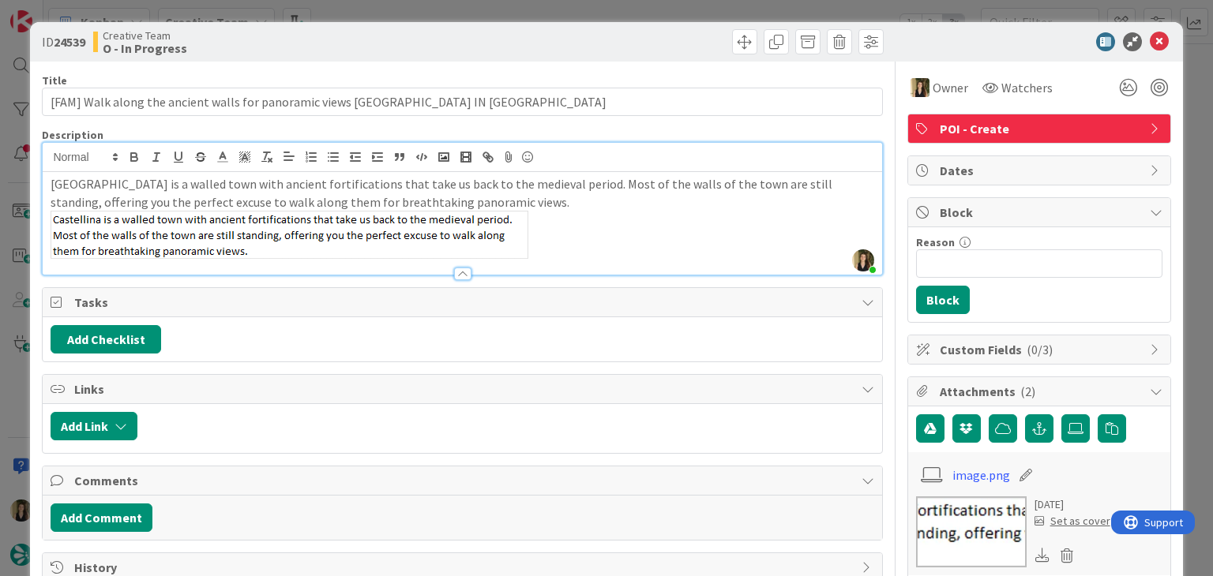
type input "[FAM] Walk along the ancient walls for panoramic views [GEOGRAPHIC_DATA] IN [GE…"
drag, startPoint x: 368, startPoint y: 29, endPoint x: 373, endPoint y: 12, distance: 18.0
click at [369, 29] on div "Creative Team O - In Progress" at bounding box center [276, 41] width 366 height 25
click at [372, 10] on div "ID 24539 Creative Team O - In Progress Title 77 / 128 [FAM] Walk along the anci…" at bounding box center [606, 288] width 1213 height 576
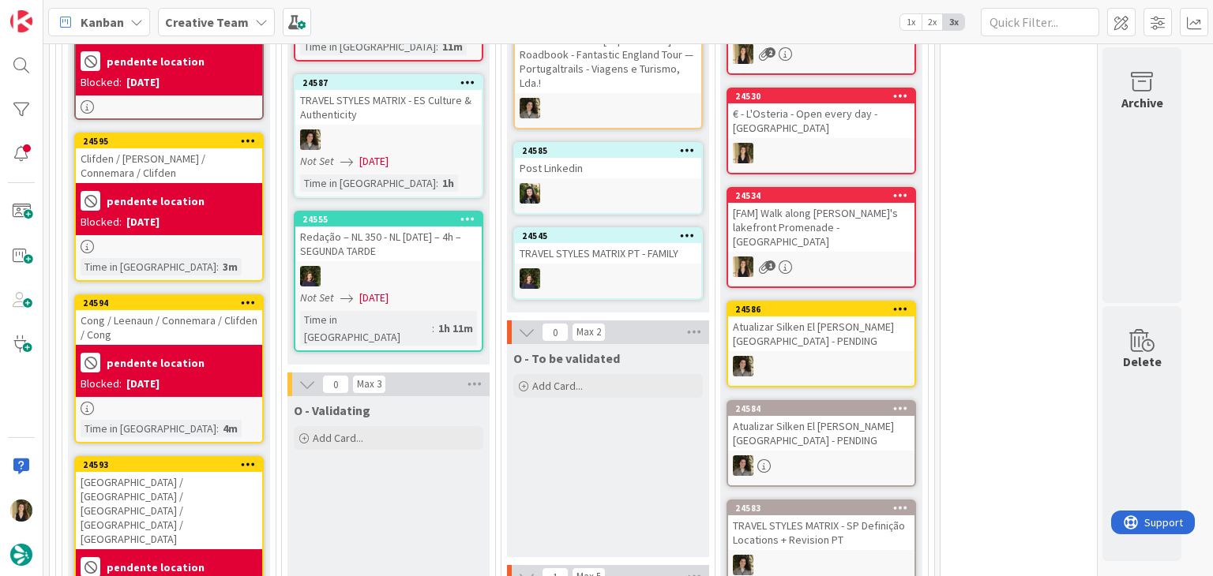
scroll to position [1376, 0]
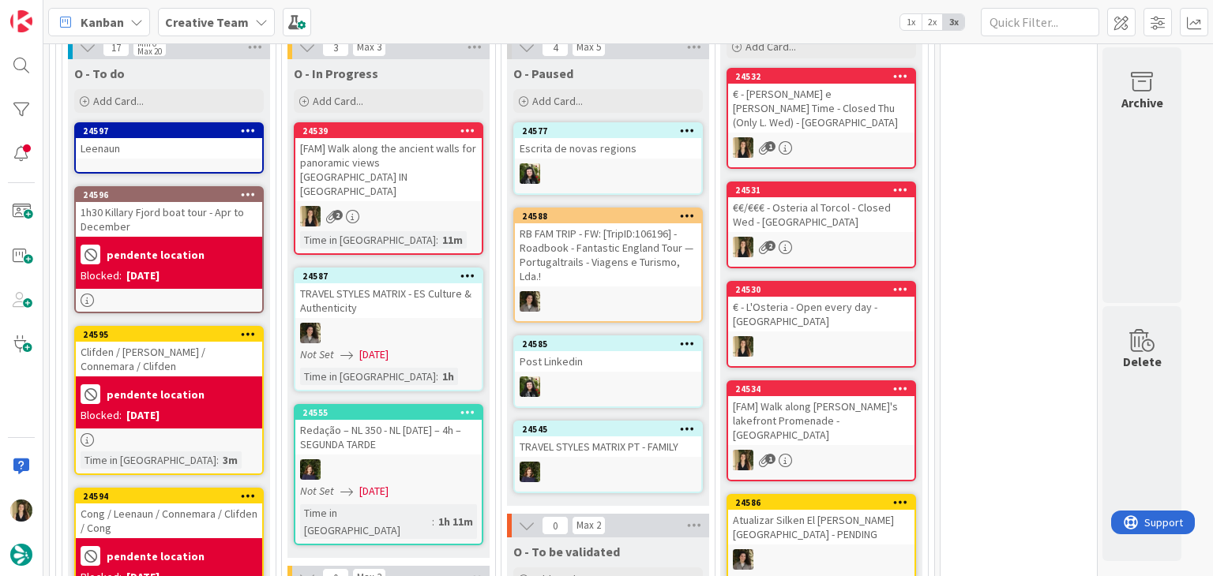
click at [424, 162] on div "[FAM] Walk along the ancient walls for panoramic views [GEOGRAPHIC_DATA] IN [GE…" at bounding box center [388, 169] width 186 height 63
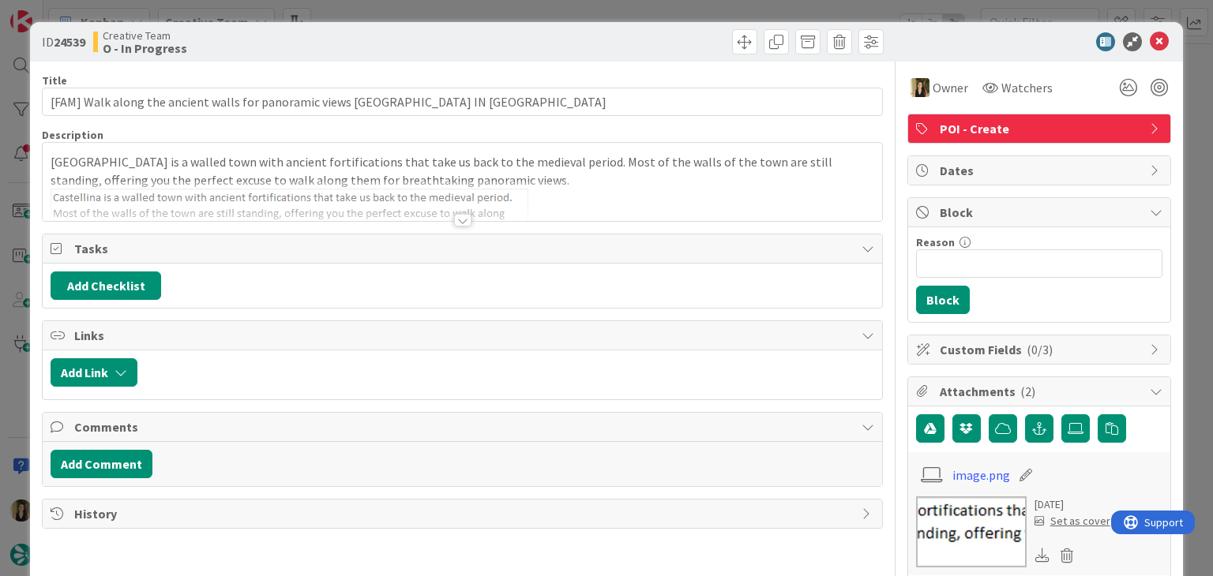
type input "[FAM] Walk along the ancient walls for panoramic views [GEOGRAPHIC_DATA] IN [GE…"
click at [704, 6] on div "ID 24539 Creative Team O - In Progress Title 77 / 128 [FAM] Walk along the anci…" at bounding box center [606, 288] width 1213 height 576
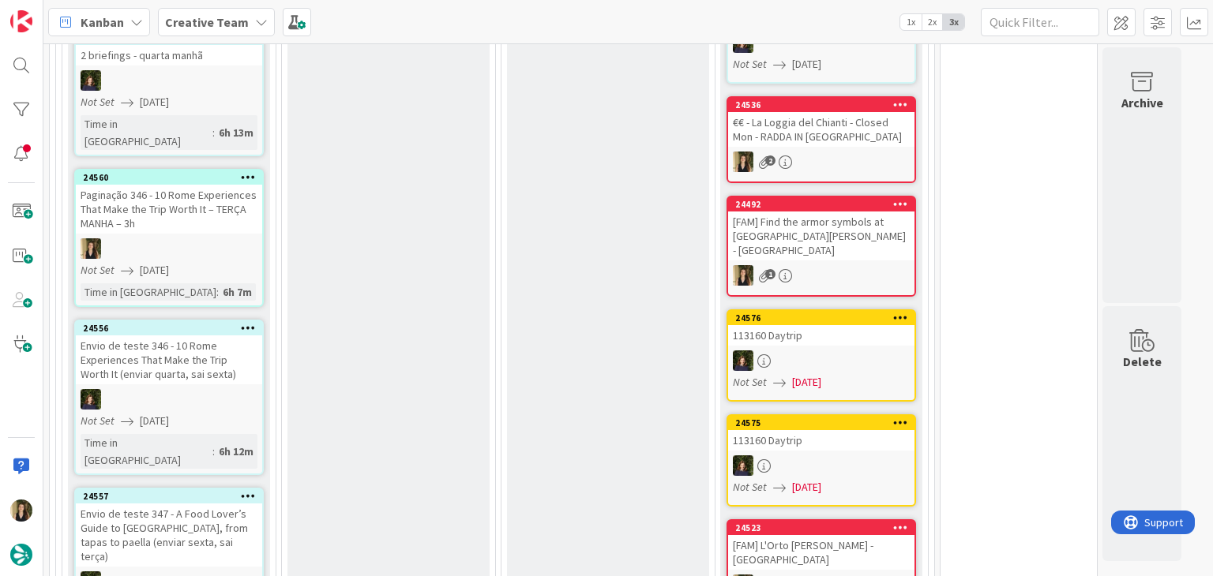
scroll to position [2797, 0]
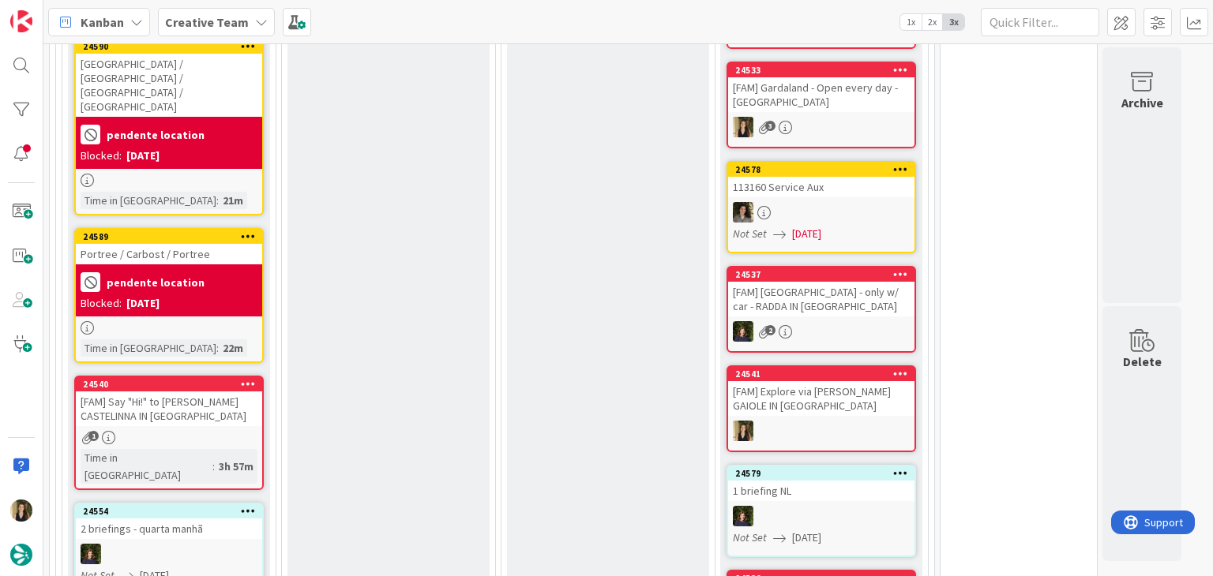
click at [233, 431] on div "1" at bounding box center [169, 437] width 186 height 13
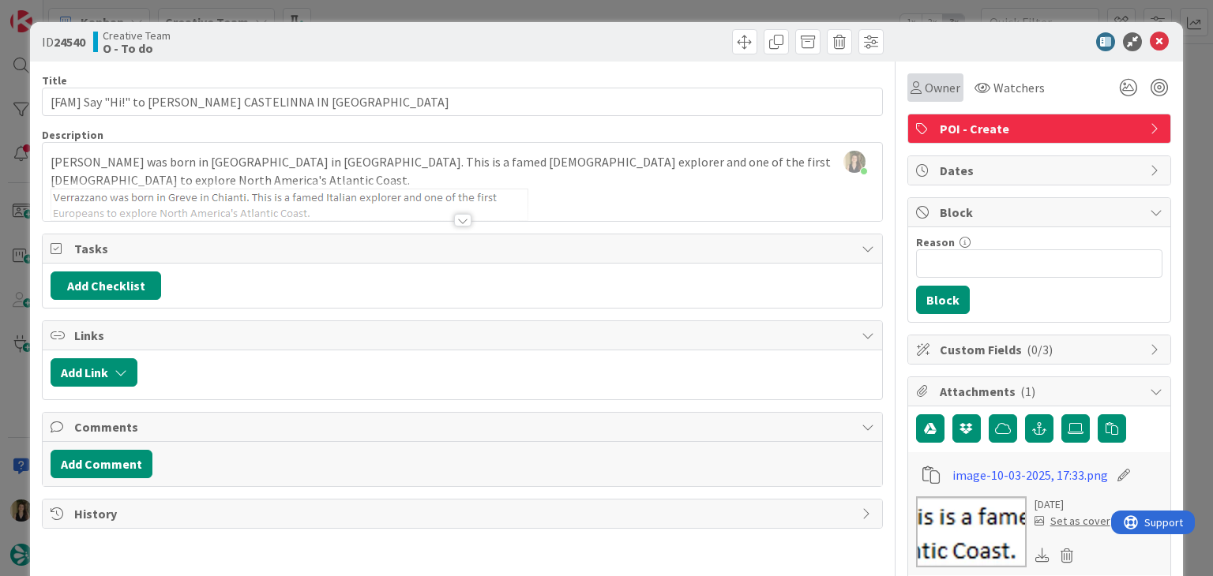
click at [929, 87] on span "Owner" at bounding box center [942, 87] width 36 height 19
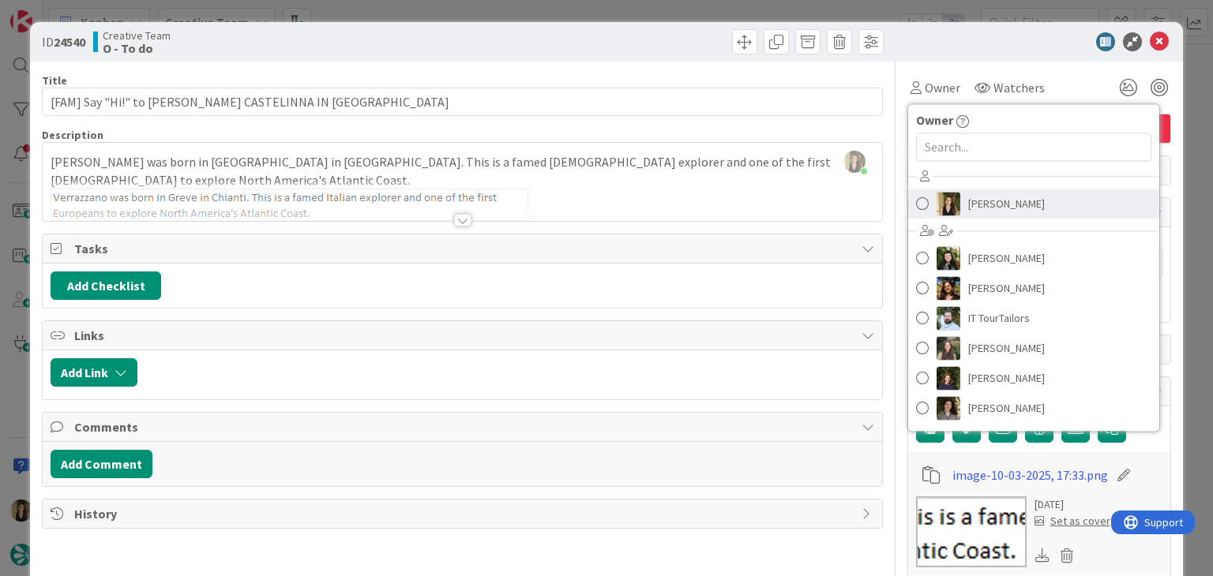
click at [992, 200] on span "[PERSON_NAME]" at bounding box center [1006, 204] width 77 height 24
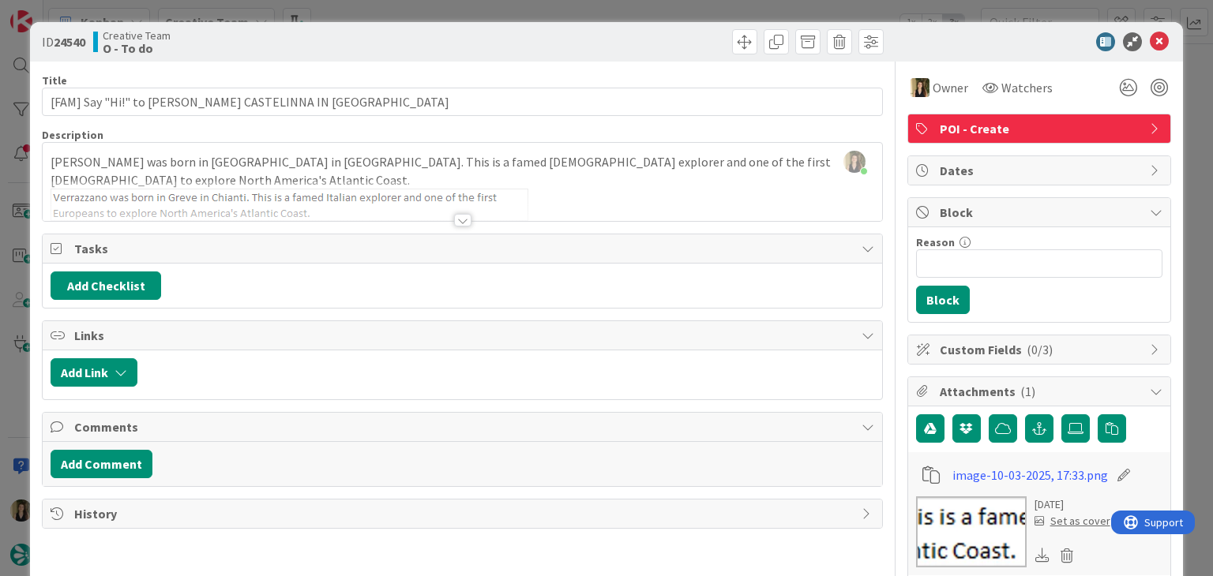
type input "[FAM] Say "Hi!" to [PERSON_NAME] CASTELINNA IN [GEOGRAPHIC_DATA]"
click at [444, 7] on div "ID 24540 Creative Team O - To do Title 63 / 128 [FAM] Say "Hi!" to [PERSON_NAME…" at bounding box center [606, 288] width 1213 height 576
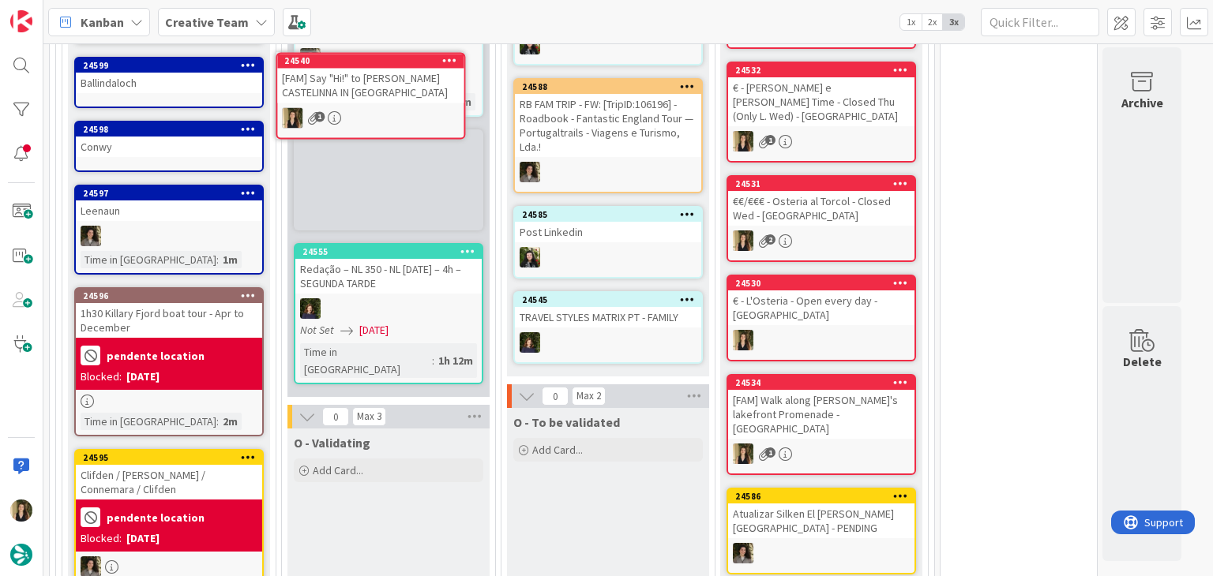
scroll to position [1418, 0]
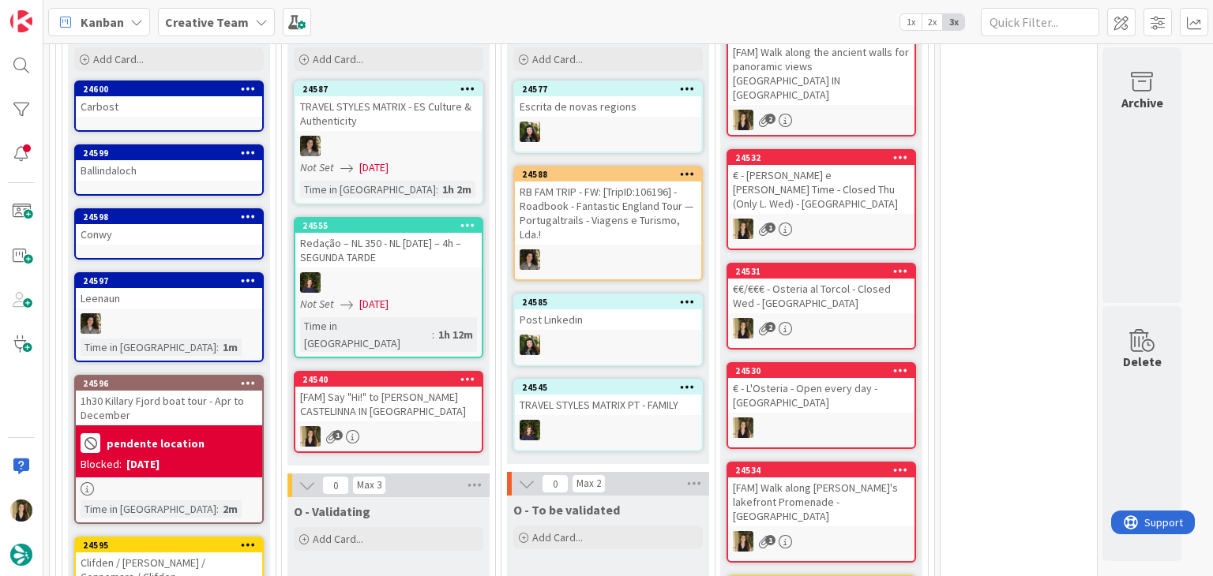
drag, startPoint x: 436, startPoint y: 531, endPoint x: 499, endPoint y: 484, distance: 78.9
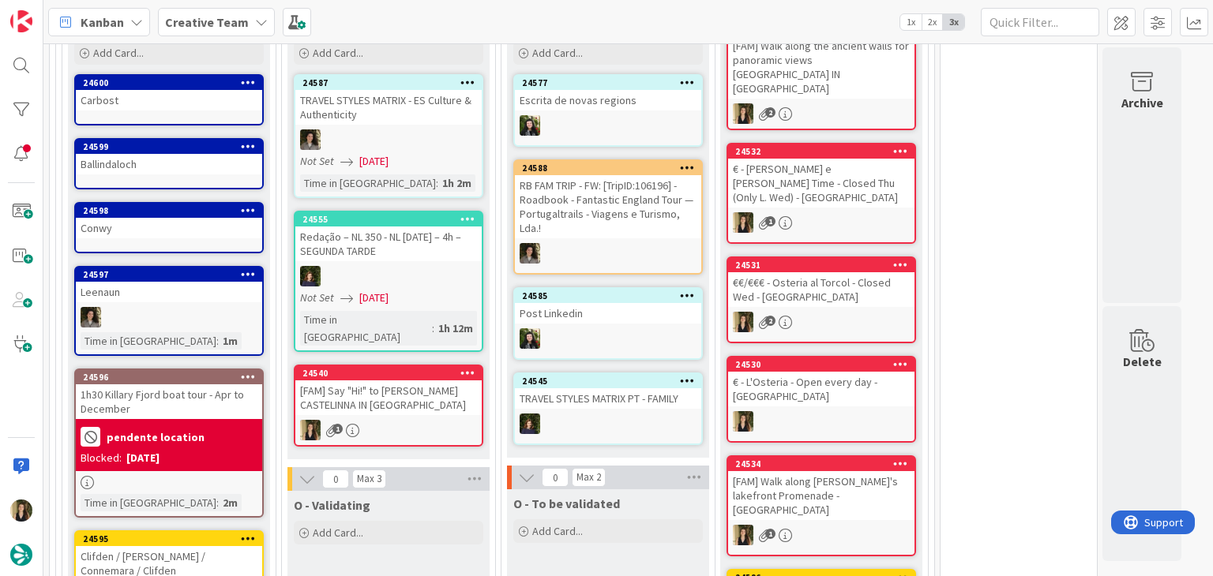
scroll to position [1397, 0]
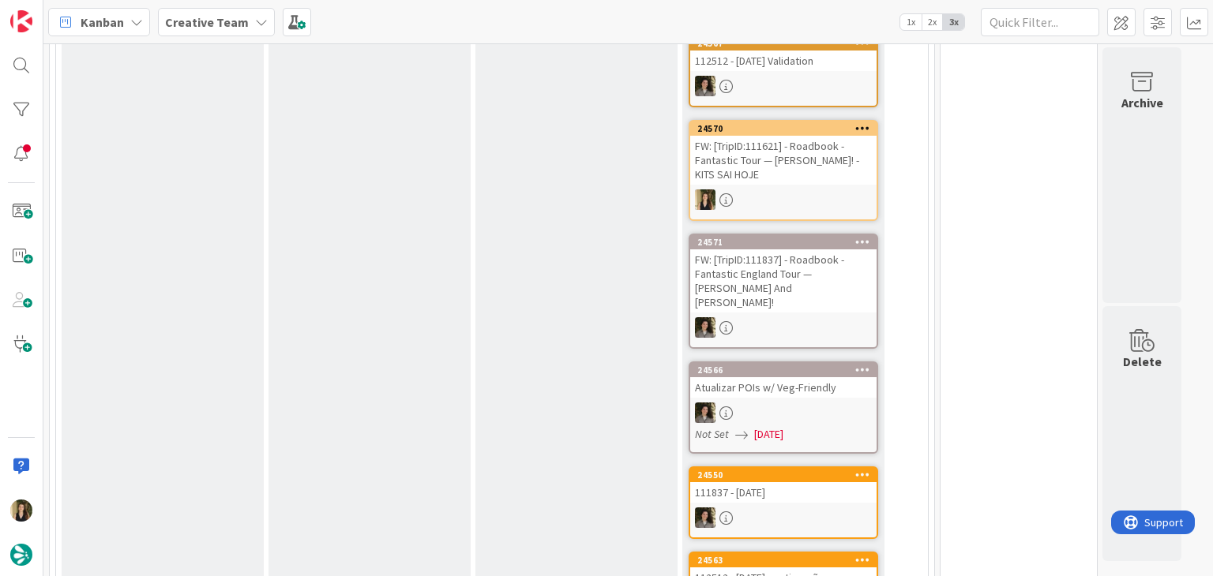
scroll to position [0, 0]
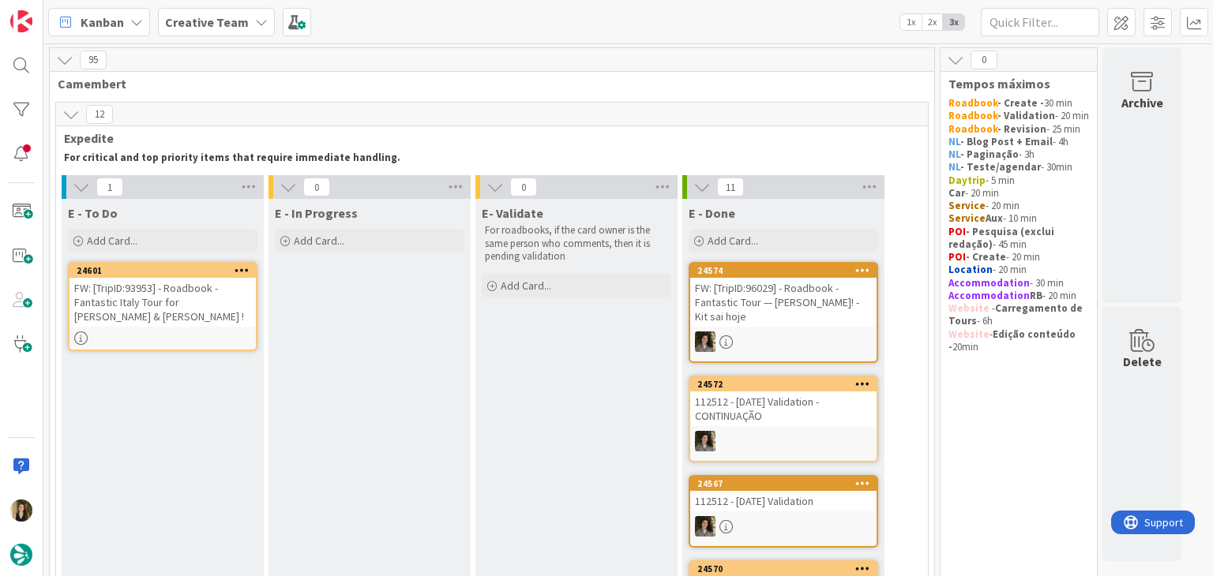
click at [183, 342] on div at bounding box center [162, 338] width 186 height 13
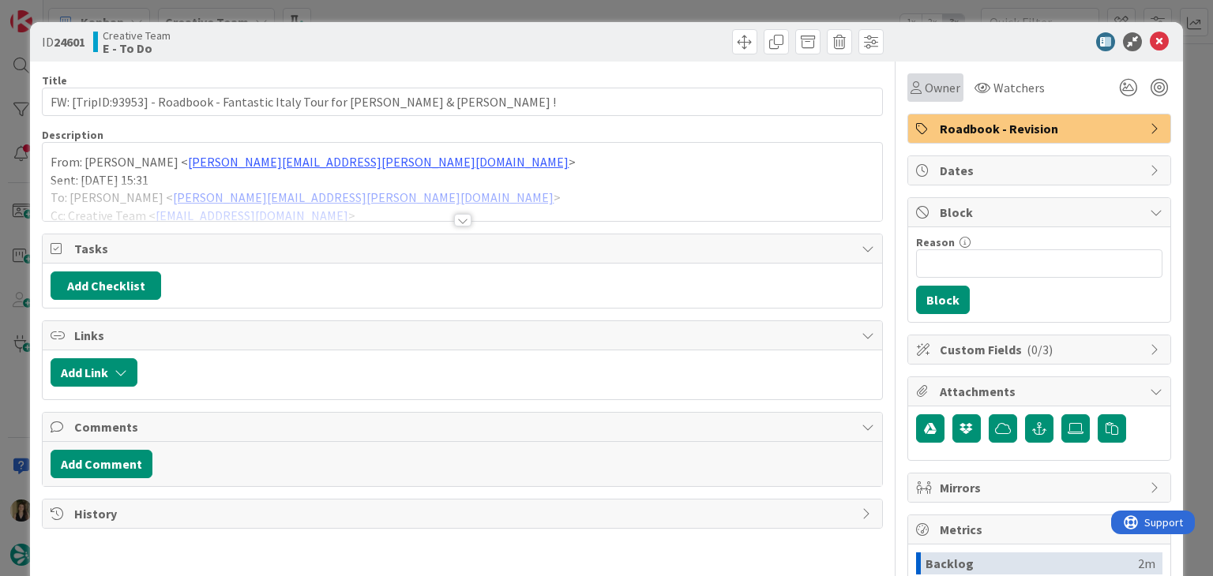
click at [931, 92] on span "Owner" at bounding box center [942, 87] width 36 height 19
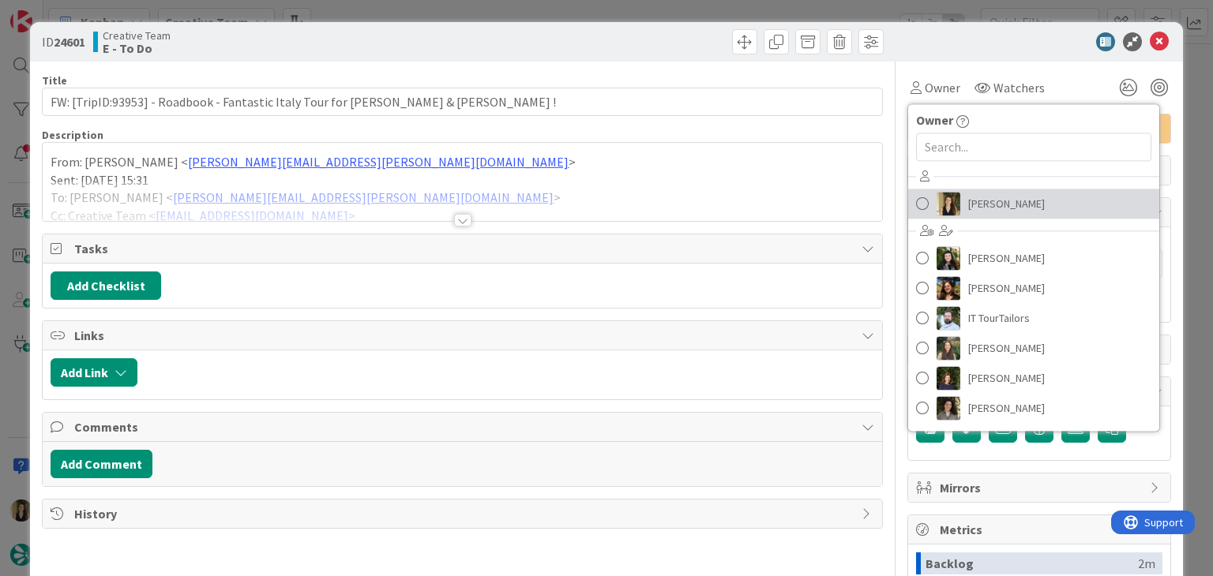
click at [968, 204] on span "[PERSON_NAME]" at bounding box center [1006, 204] width 77 height 24
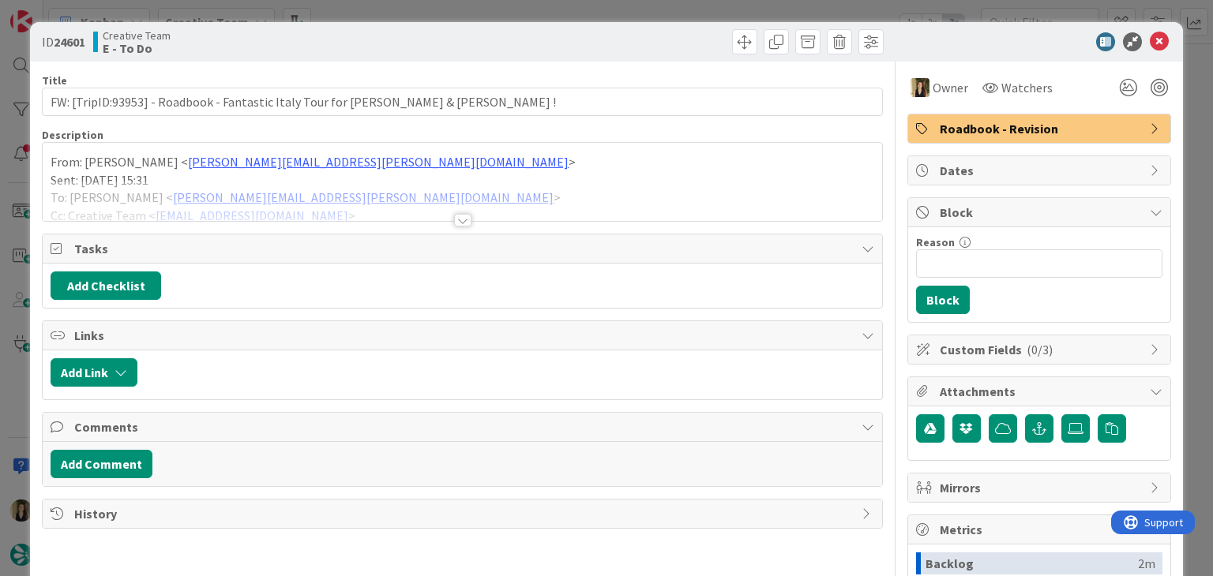
drag, startPoint x: 729, startPoint y: 13, endPoint x: 532, endPoint y: 326, distance: 370.4
click at [729, 12] on div "ID 24601 Creative Team E - To Do Title 74 / 128 FW: [TripID:93953] - Roadbook -…" at bounding box center [606, 288] width 1213 height 576
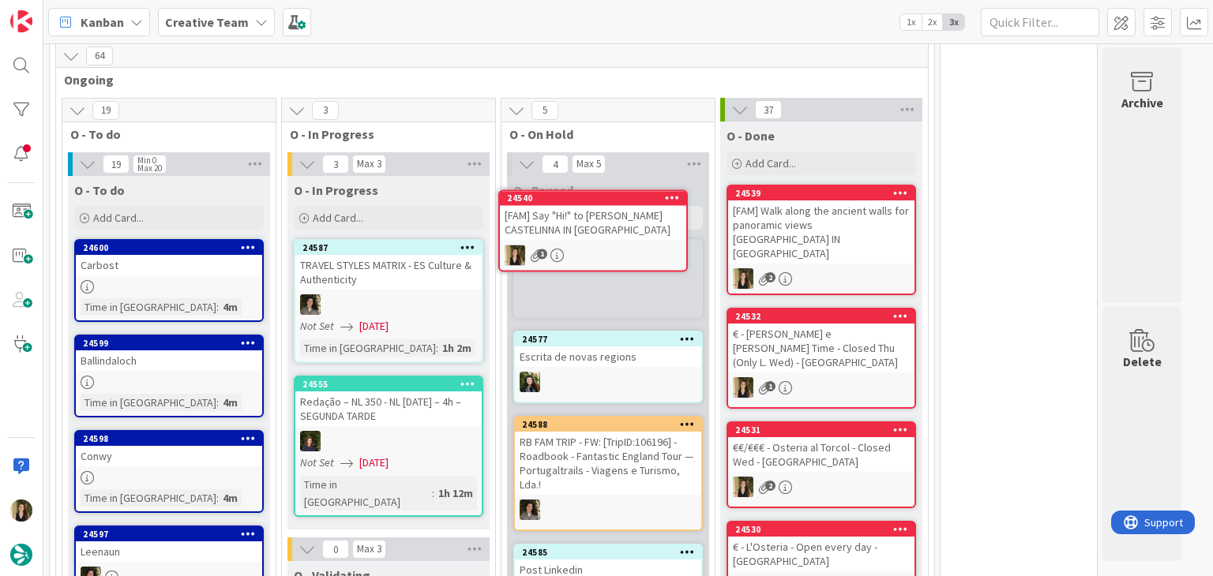
scroll to position [1256, 0]
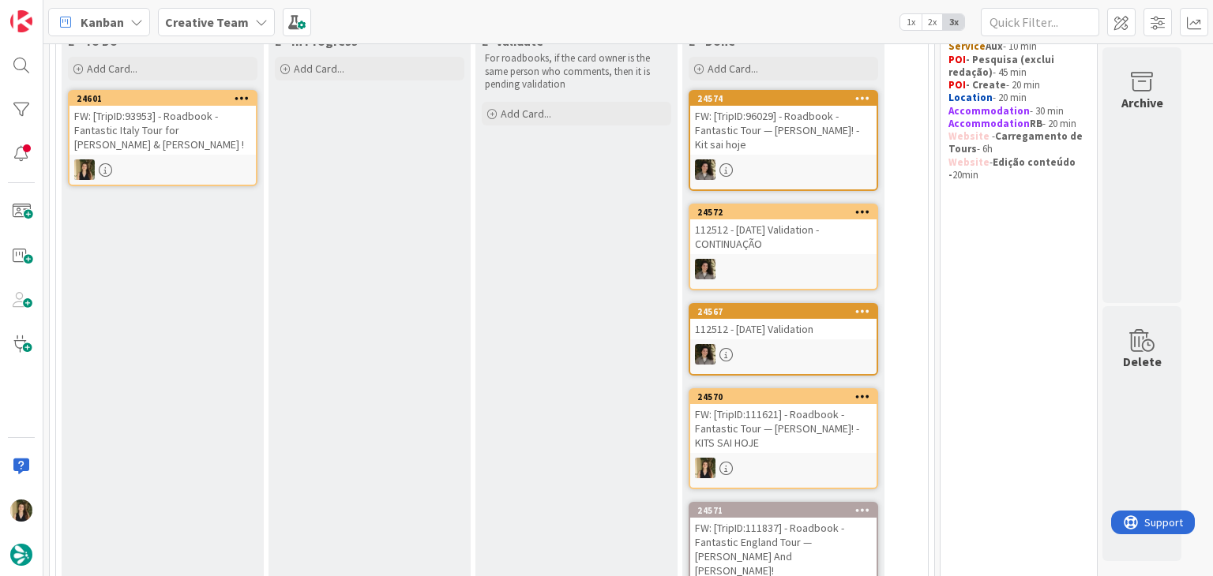
scroll to position [0, 0]
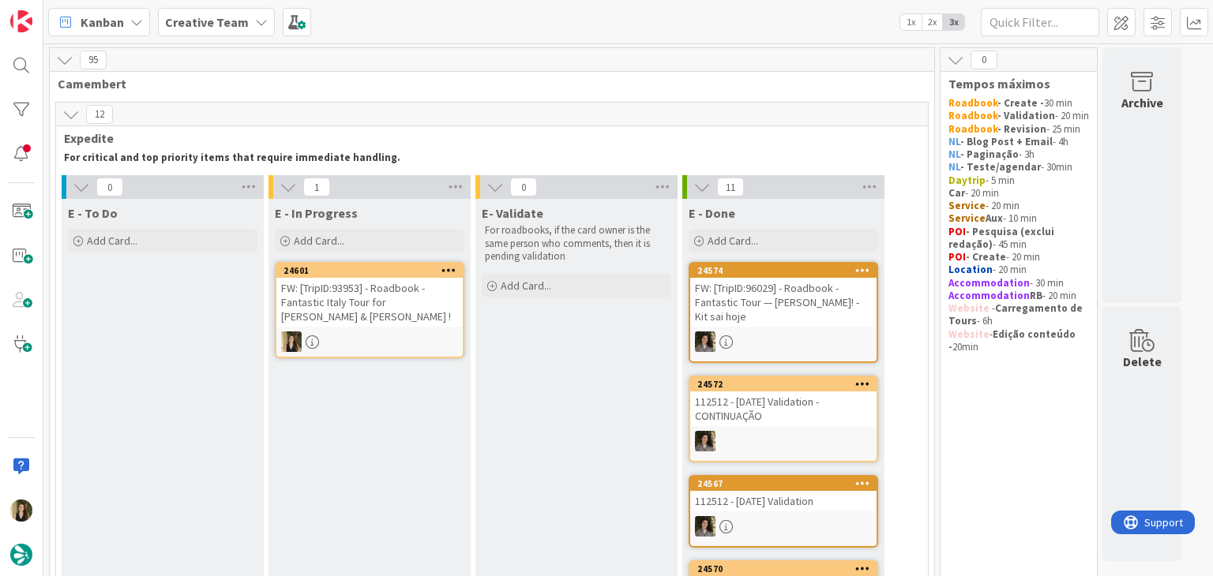
click at [397, 320] on div "FW: [TripID:93953] - Roadbook - Fantastic Italy Tour for [PERSON_NAME] & [PERSO…" at bounding box center [369, 302] width 186 height 49
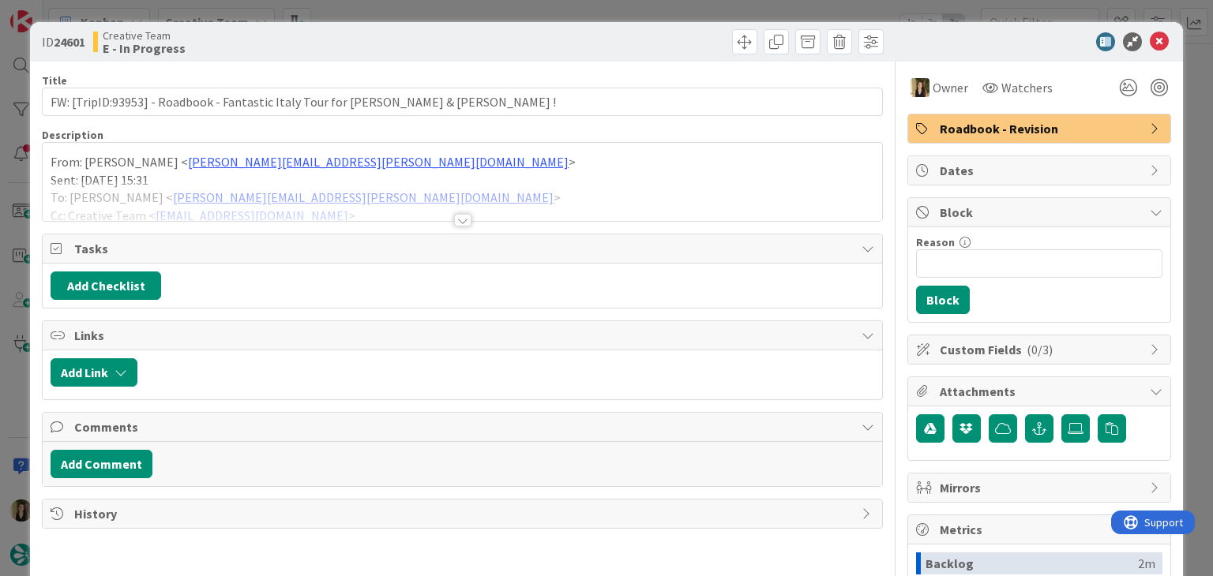
click at [456, 220] on div at bounding box center [462, 220] width 17 height 13
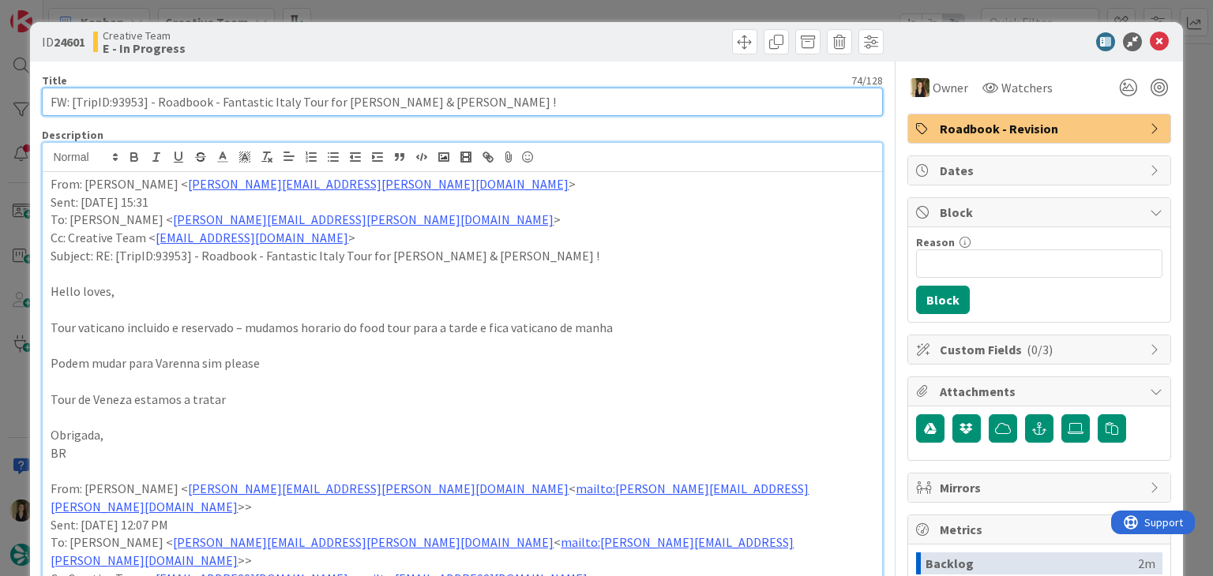
click at [129, 96] on input "FW: [TripID:93953] - Roadbook - Fantastic Italy Tour for [PERSON_NAME] & [PERSO…" at bounding box center [462, 102] width 840 height 28
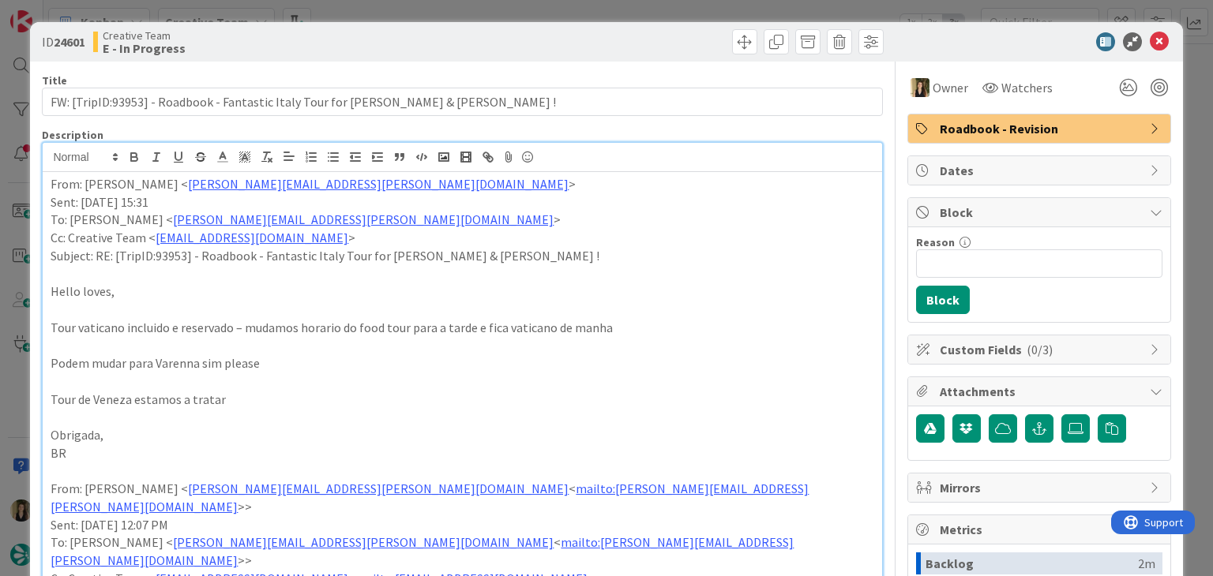
click at [425, 11] on div "ID 24601 Creative Team E - In Progress Title 74 / 128 FW: [TripID:93953] - Road…" at bounding box center [606, 288] width 1213 height 576
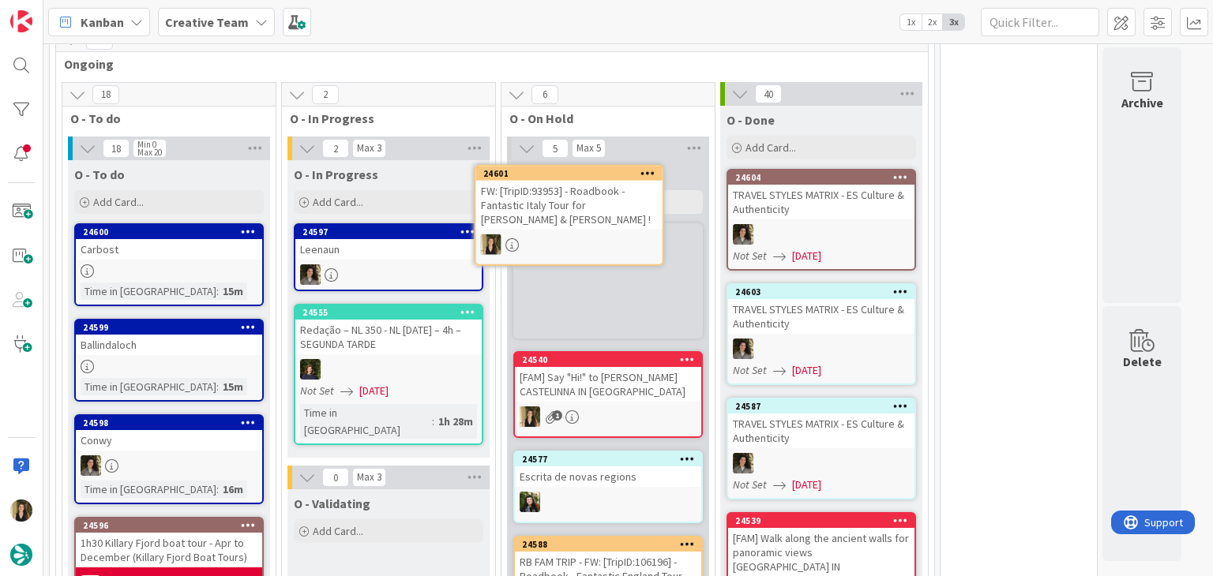
scroll to position [1272, 0]
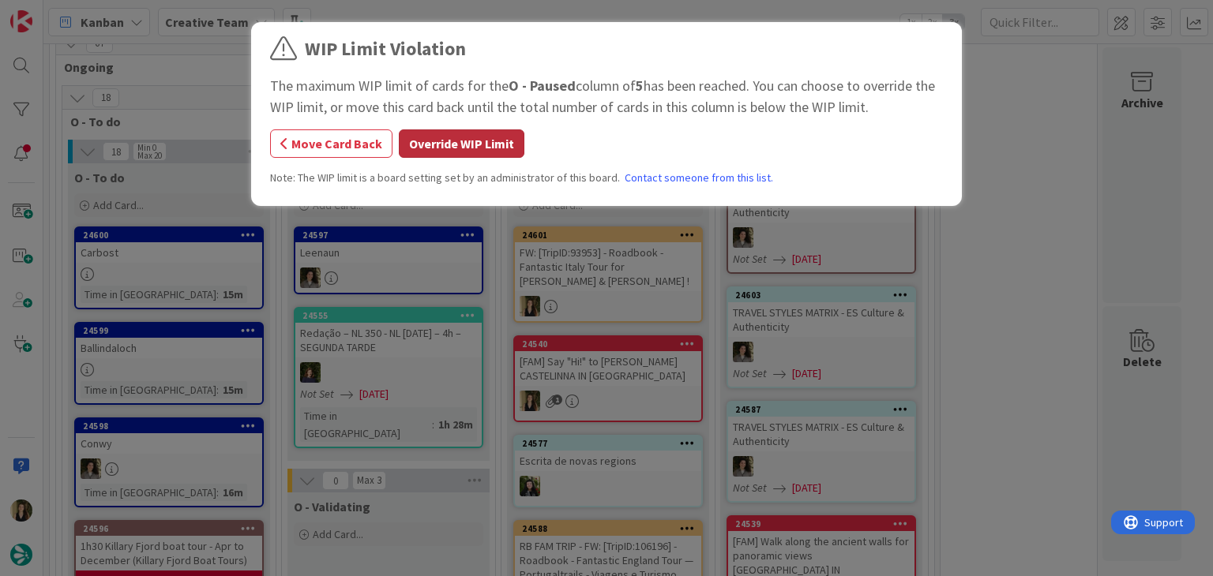
click at [457, 149] on button "Override WIP Limit" at bounding box center [462, 143] width 126 height 28
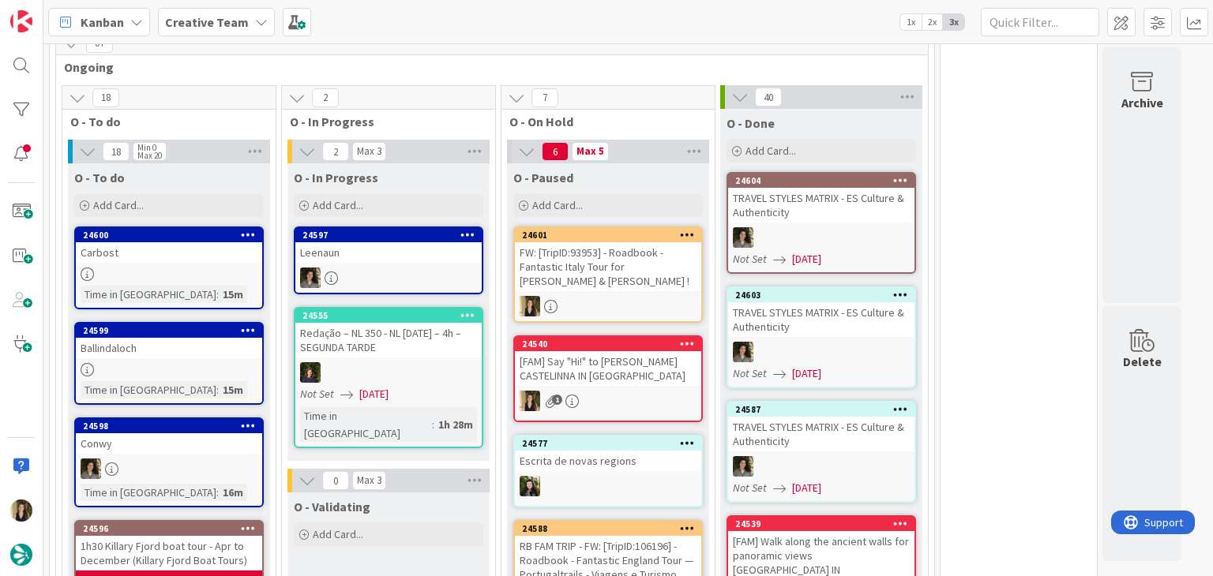
click at [599, 242] on div "FW: [TripID:93953] - Roadbook - Fantastic Italy Tour for [PERSON_NAME] & [PERSO…" at bounding box center [608, 266] width 186 height 49
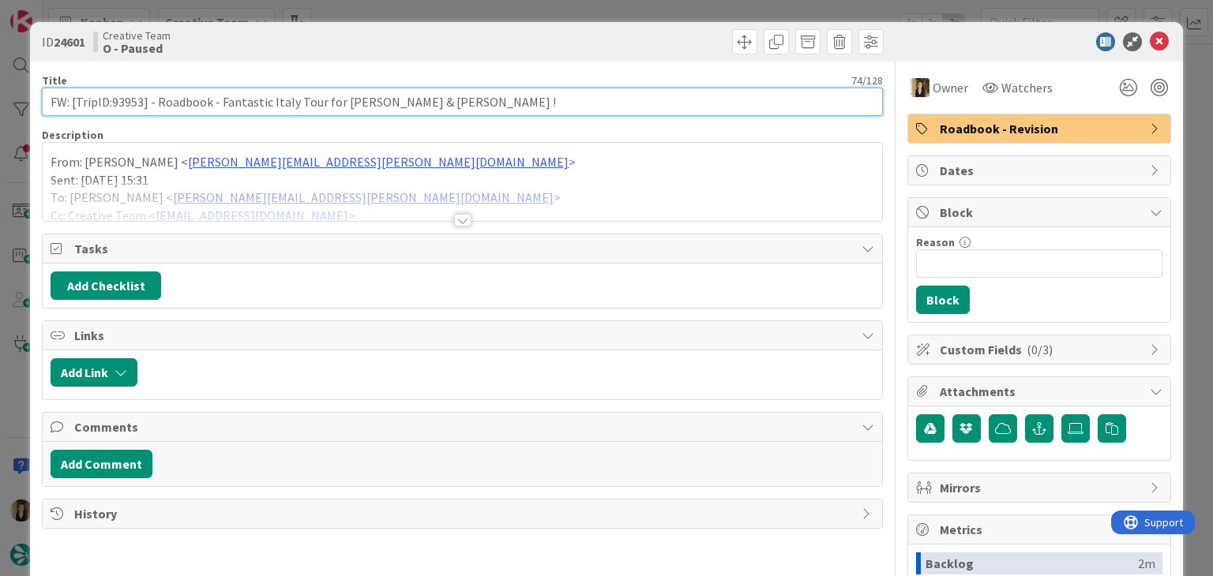
drag, startPoint x: 241, startPoint y: 106, endPoint x: 41, endPoint y: 103, distance: 199.8
click at [42, 105] on input "FW: [TripID:93953] - Roadbook - Fantastic Italy Tour for [PERSON_NAME] & [PERSO…" at bounding box center [462, 102] width 840 height 28
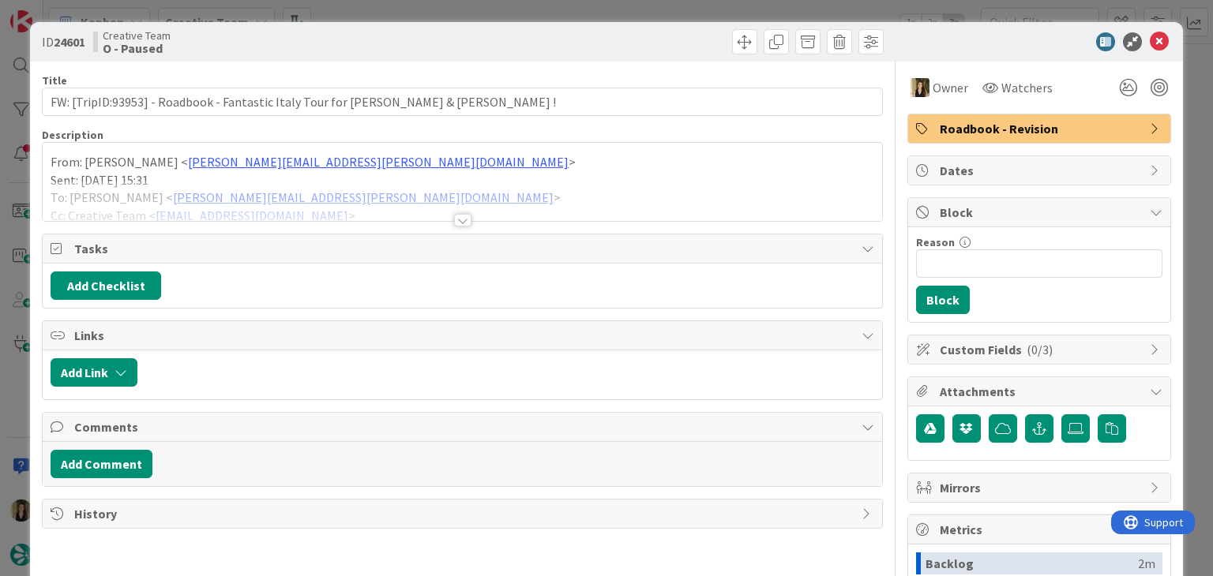
click at [502, 10] on div "ID 24601 Creative Team O - Paused Title 74 / 128 FW: [TripID:93953] - Roadbook …" at bounding box center [606, 288] width 1213 height 576
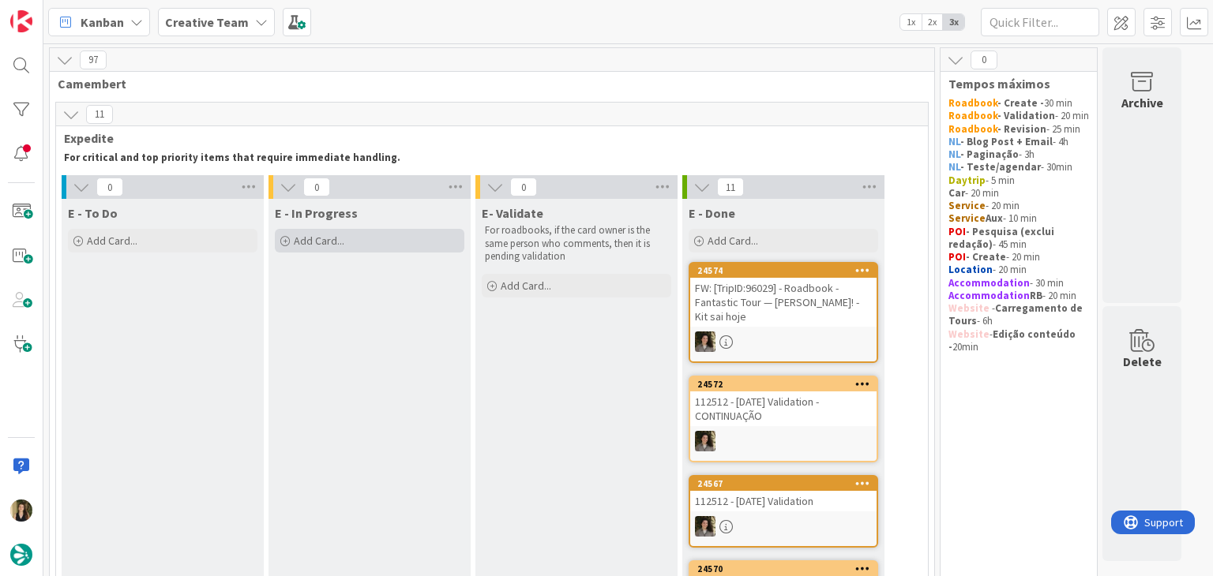
click at [363, 242] on div "Add Card..." at bounding box center [369, 241] width 189 height 24
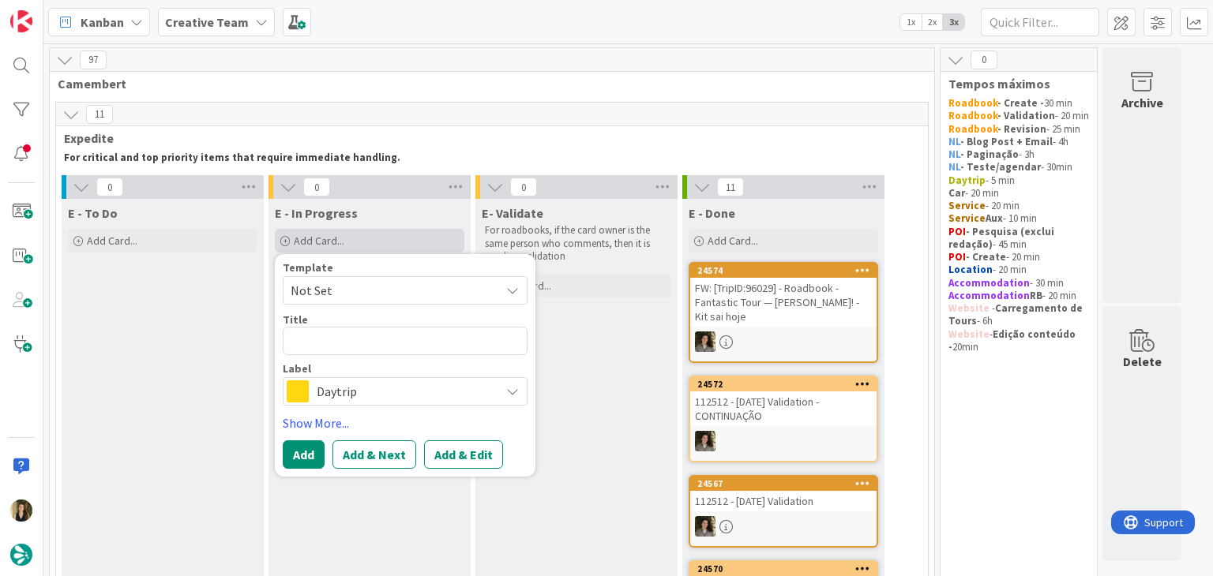
type textarea "x"
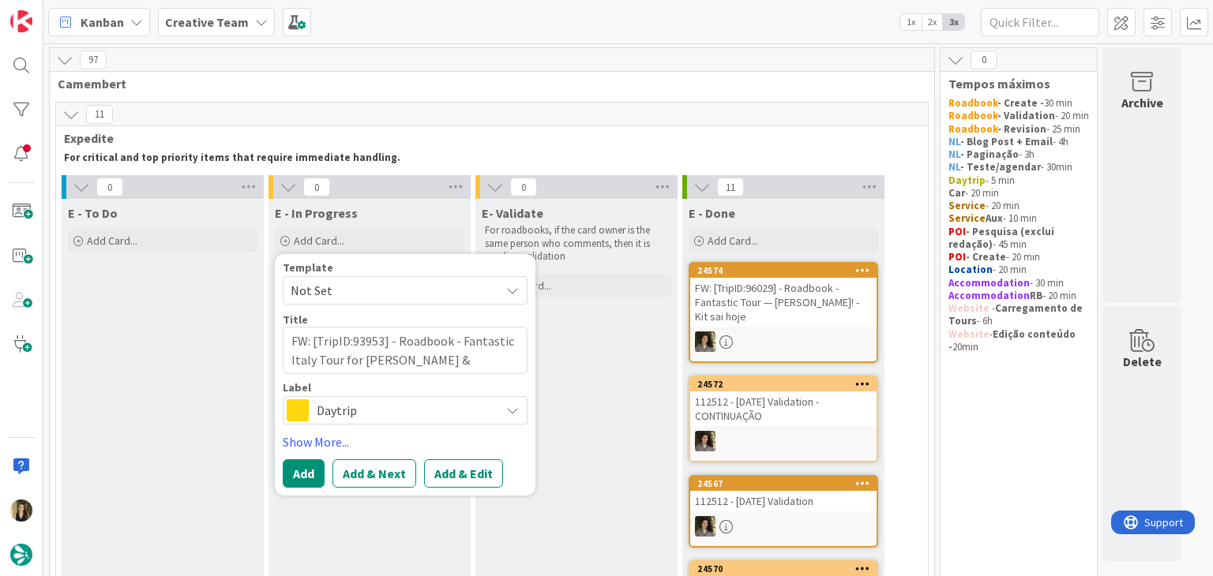
type textarea "FW: [TripID:93953] - Roadbook - Fantastic Italy Tour for [PERSON_NAME] & [PERSO…"
click at [287, 462] on button "Add" at bounding box center [304, 473] width 42 height 28
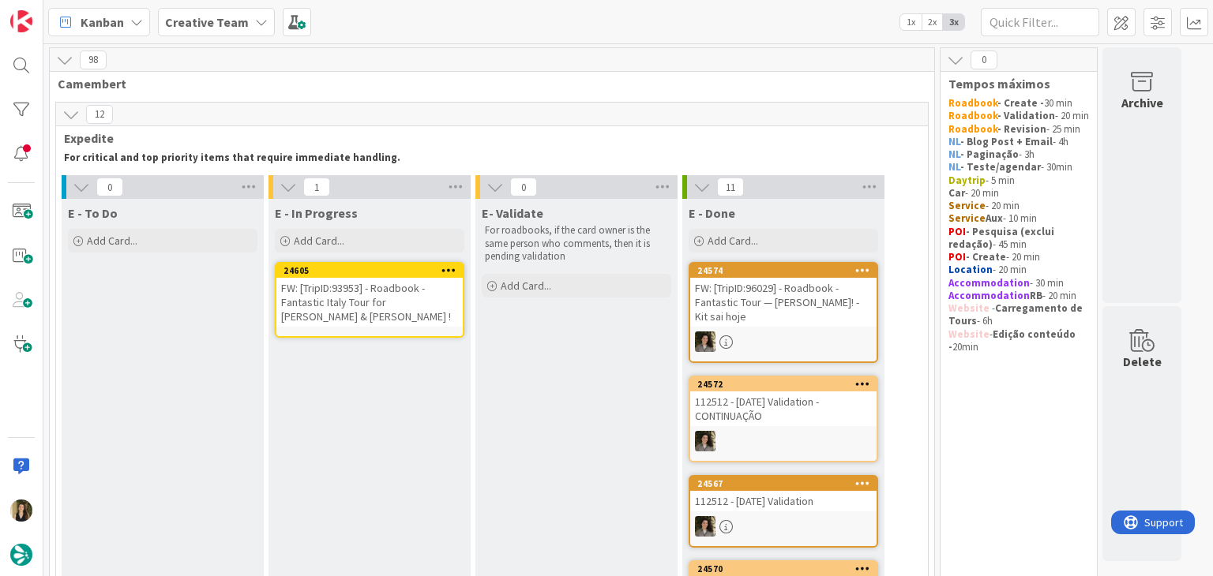
click at [366, 294] on div "FW: [TripID:93953] - Roadbook - Fantastic Italy Tour for [PERSON_NAME] & [PERSO…" at bounding box center [369, 302] width 186 height 49
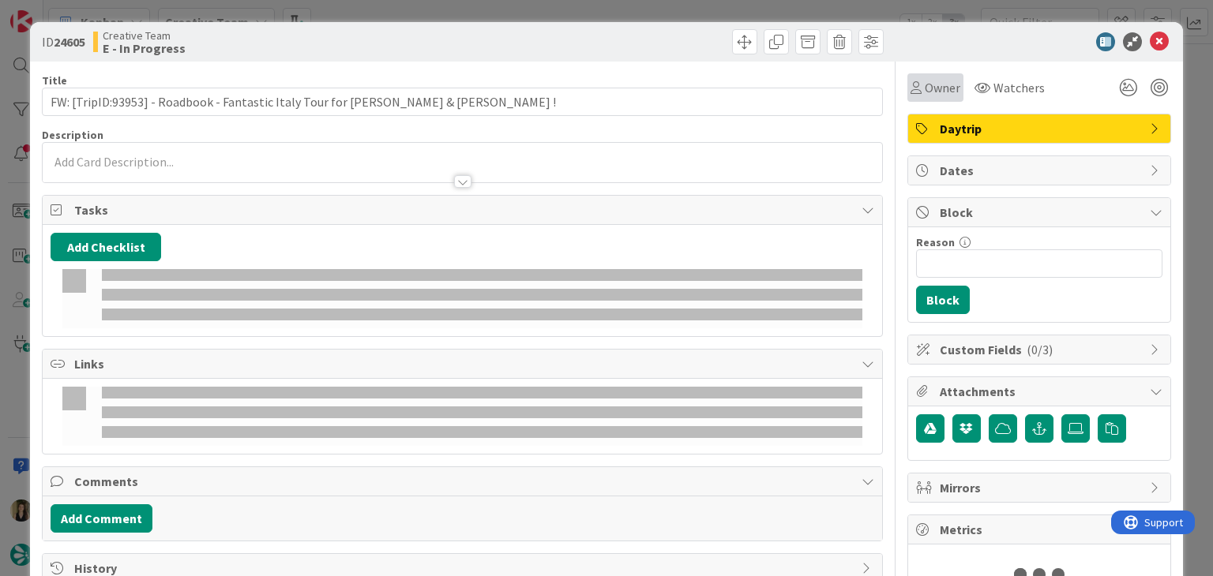
click at [910, 83] on div "Owner" at bounding box center [935, 87] width 50 height 19
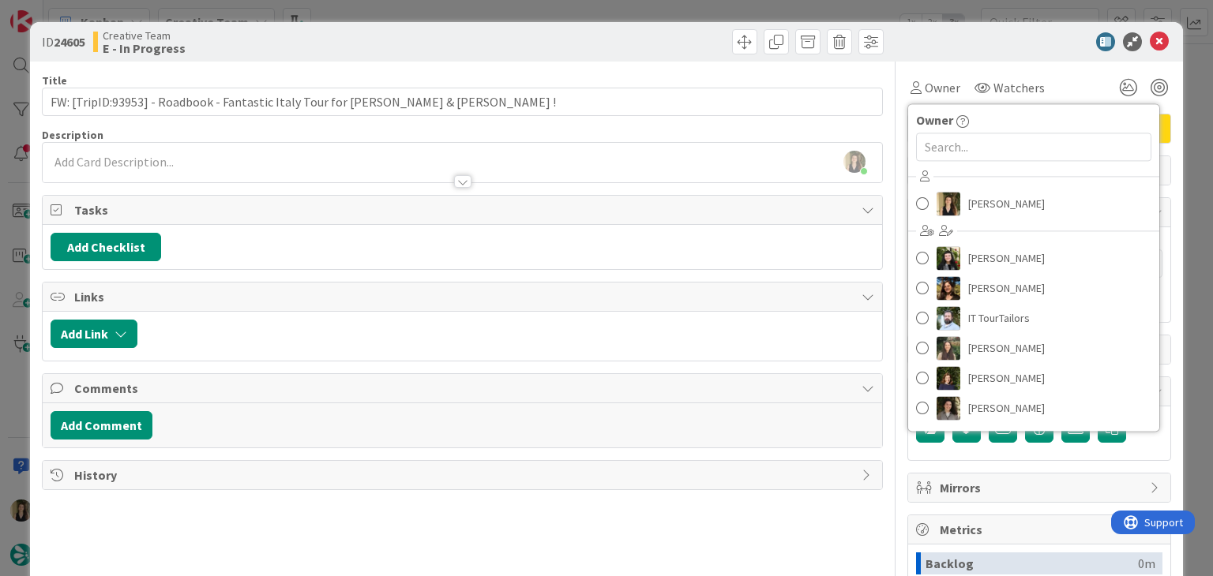
drag, startPoint x: 197, startPoint y: 165, endPoint x: 192, endPoint y: 185, distance: 20.3
click at [197, 166] on div at bounding box center [462, 174] width 838 height 17
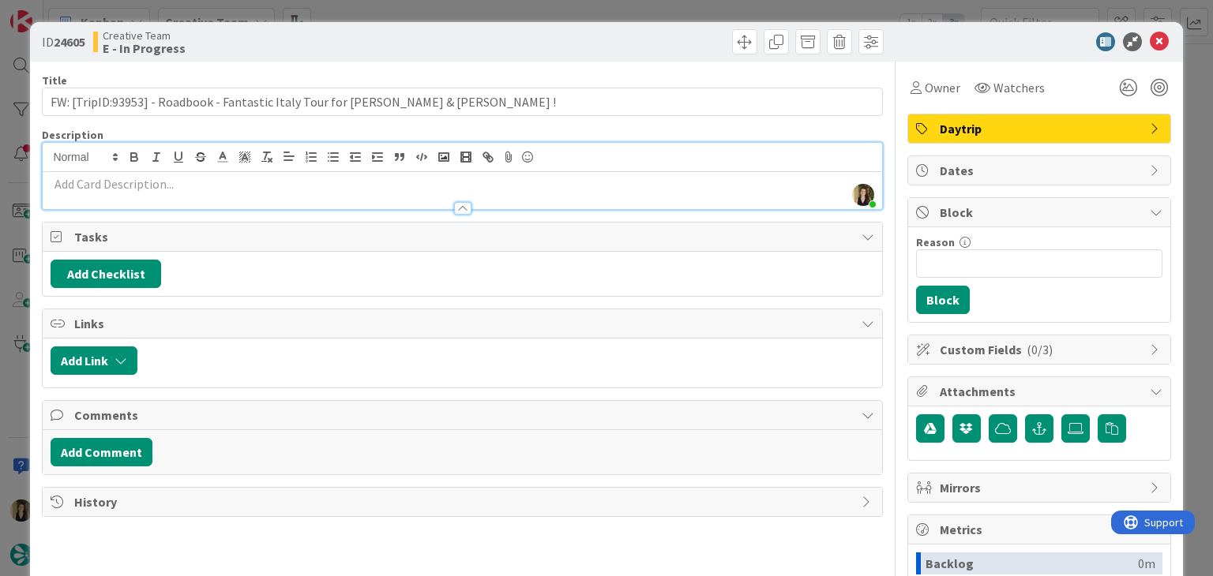
click at [192, 189] on p at bounding box center [462, 184] width 823 height 18
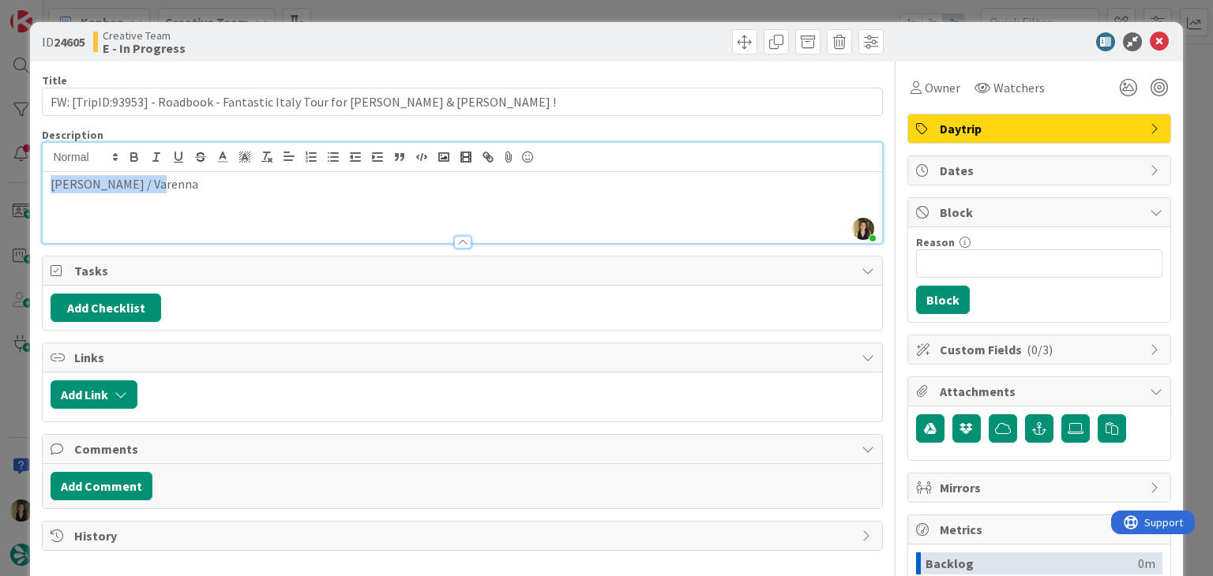
drag, startPoint x: 171, startPoint y: 181, endPoint x: 43, endPoint y: 193, distance: 129.3
click at [43, 193] on div "[PERSON_NAME] / Varenna" at bounding box center [462, 207] width 838 height 71
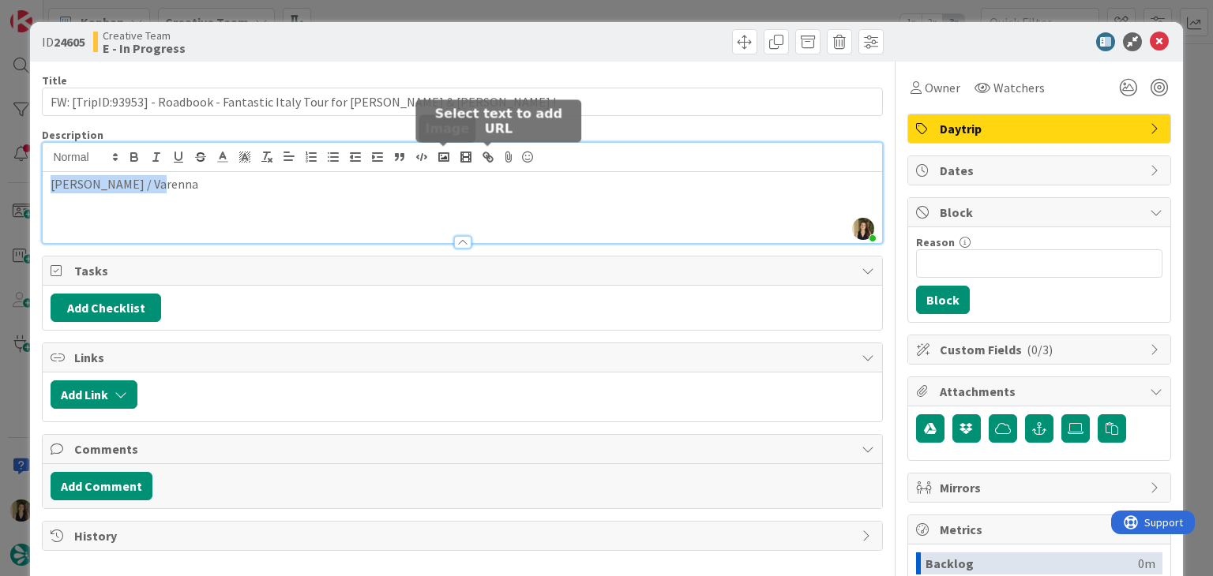
copy p "[PERSON_NAME] / Varenna"
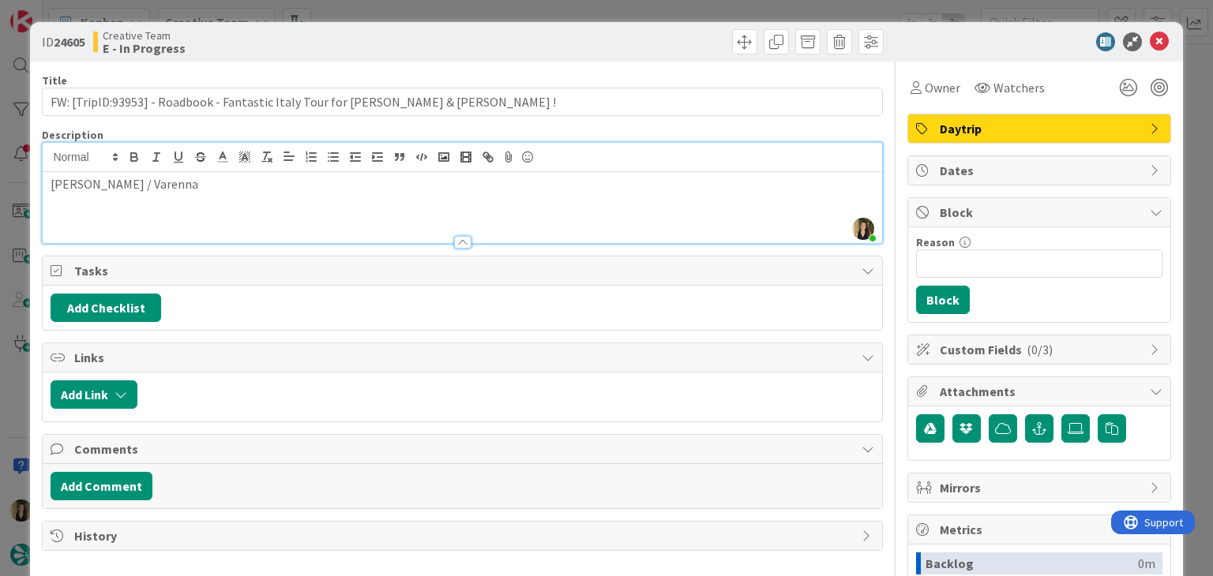
click at [449, 33] on div "Creative Team E - In Progress" at bounding box center [276, 41] width 366 height 25
click at [447, 8] on div "ID 24605 Creative Team E - In Progress Title 74 / 128 FW: [TripID:93953] - Road…" at bounding box center [606, 288] width 1213 height 576
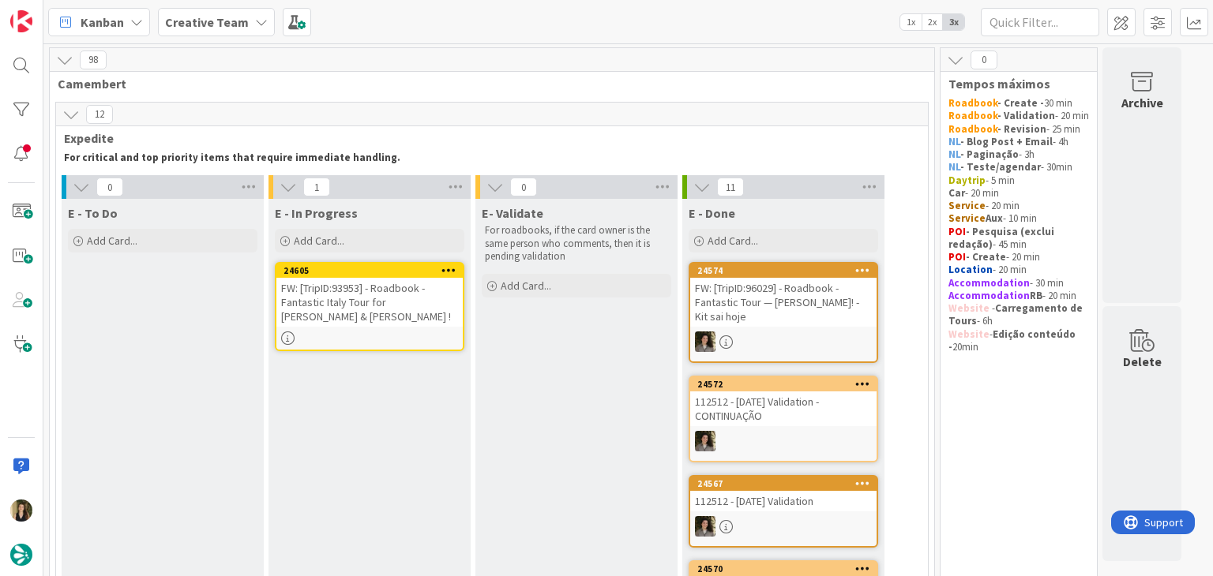
click at [381, 315] on div "FW: [TripID:93953] - Roadbook - Fantastic Italy Tour for [PERSON_NAME] & [PERSO…" at bounding box center [369, 302] width 186 height 49
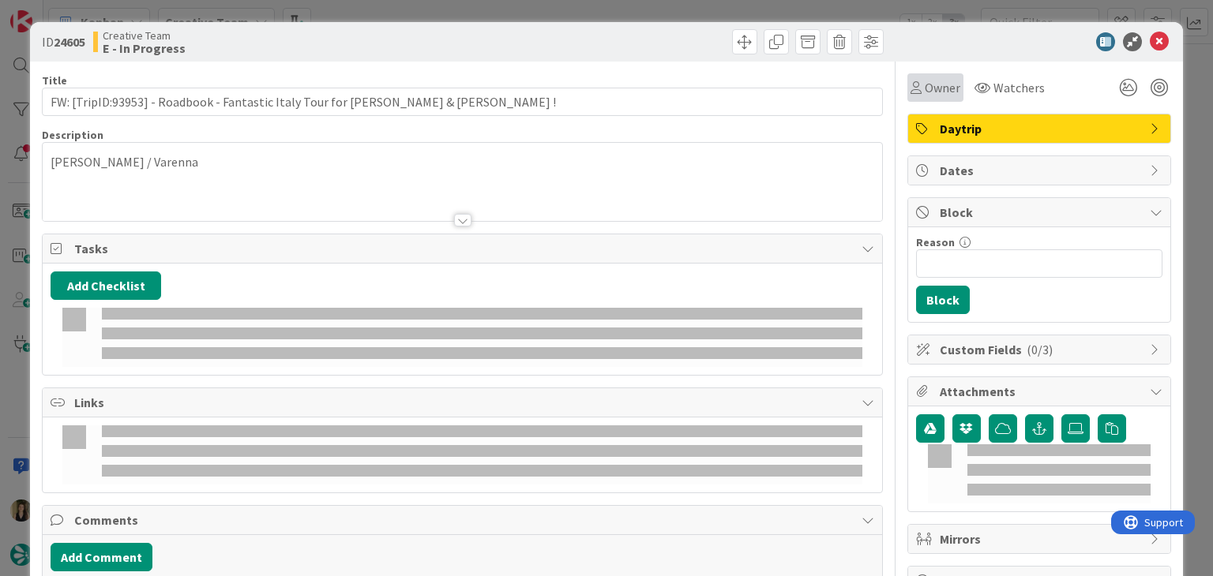
click at [925, 93] on span "Owner" at bounding box center [942, 87] width 36 height 19
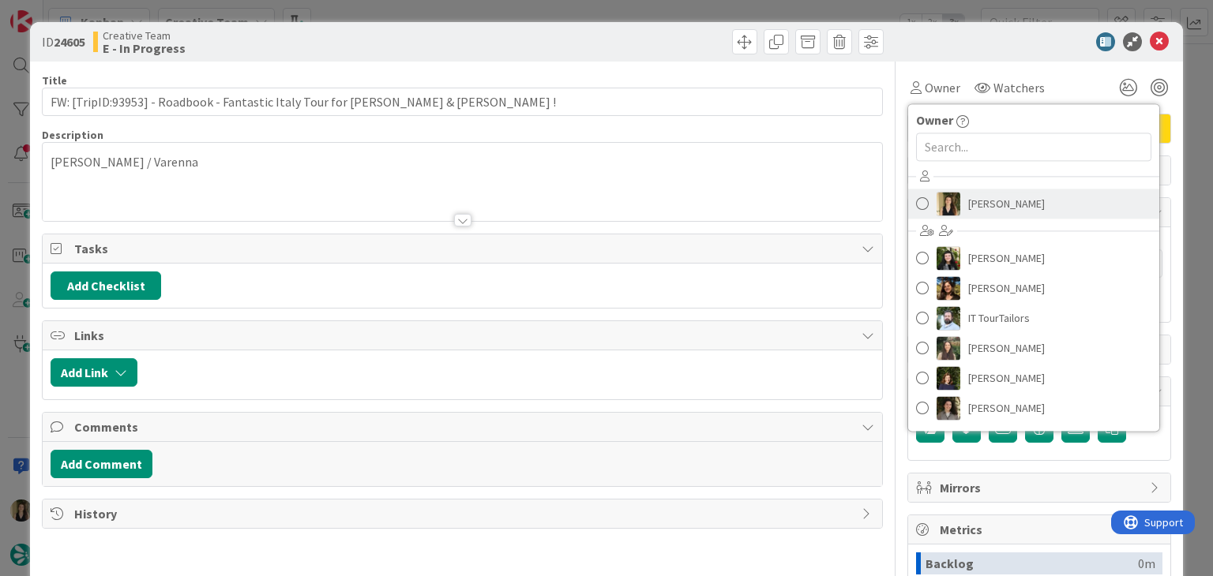
click at [976, 198] on span "[PERSON_NAME]" at bounding box center [1006, 204] width 77 height 24
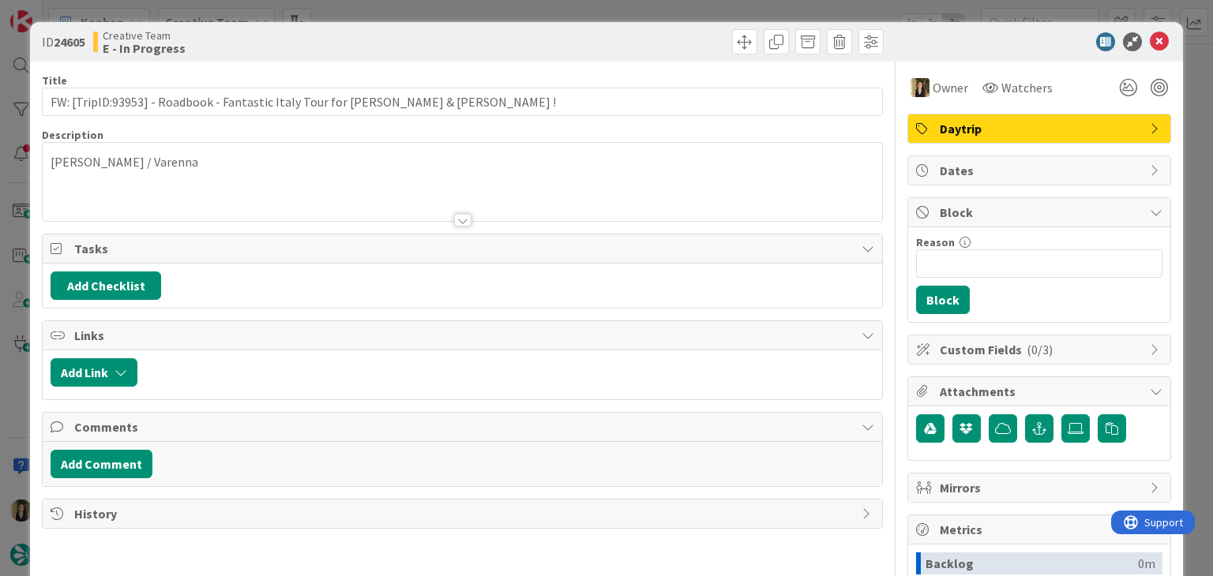
drag, startPoint x: 672, startPoint y: 39, endPoint x: 667, endPoint y: 17, distance: 22.6
click at [669, 38] on div at bounding box center [675, 41] width 417 height 25
drag, startPoint x: 666, startPoint y: 15, endPoint x: 572, endPoint y: 68, distance: 108.5
click at [666, 15] on div "ID 24605 Creative Team E - In Progress Title 74 / 128 FW: [TripID:93953] - Road…" at bounding box center [606, 288] width 1213 height 576
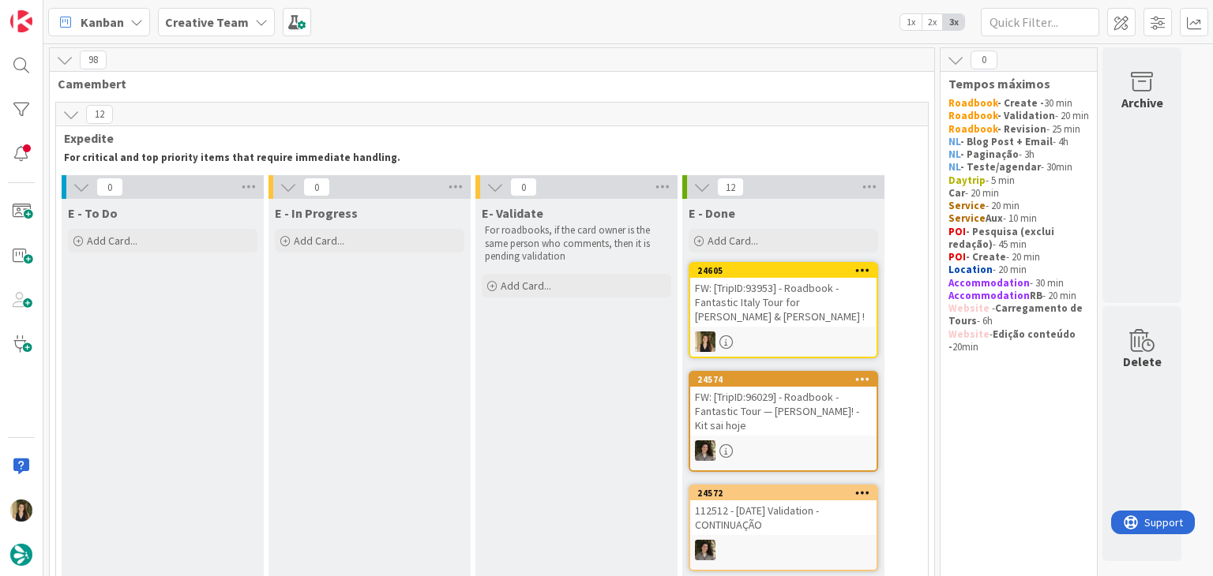
click at [797, 297] on div "FW: [TripID:93953] - Roadbook - Fantastic Italy Tour for [PERSON_NAME] & [PERSO…" at bounding box center [783, 302] width 186 height 49
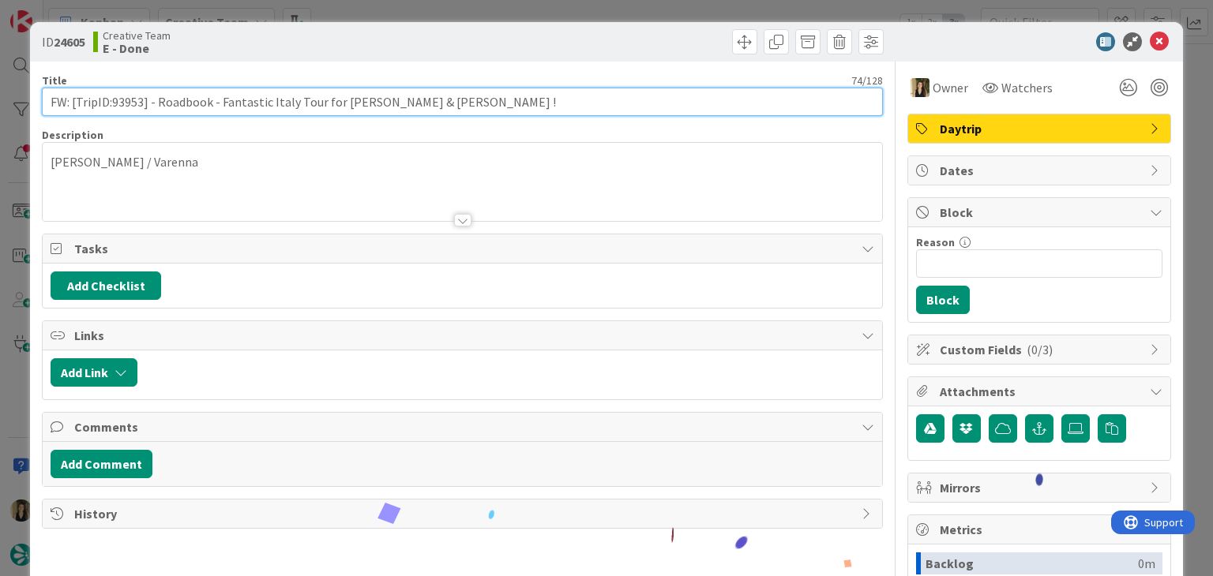
drag, startPoint x: 414, startPoint y: 105, endPoint x: 40, endPoint y: 107, distance: 374.2
click at [42, 108] on input "FW: [TripID:93953] - Roadbook - Fantastic Italy Tour for [PERSON_NAME] & [PERSO…" at bounding box center [462, 102] width 840 height 28
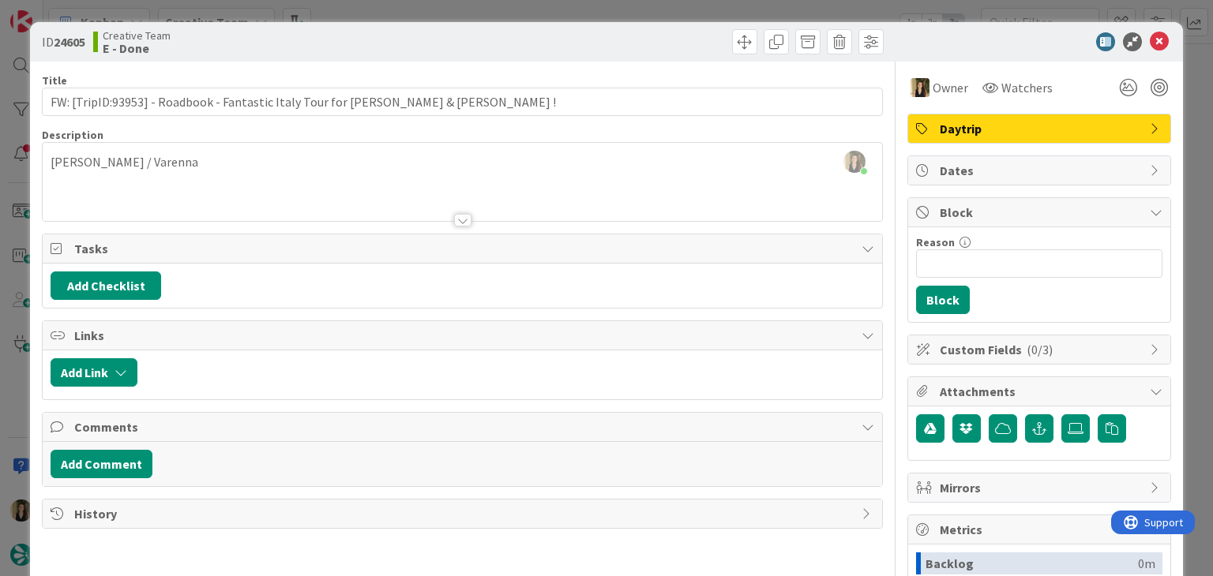
click at [403, 10] on div "ID 24605 Creative Team E - Done Title 74 / 128 FW: [TripID:93953] - Roadbook - …" at bounding box center [606, 288] width 1213 height 576
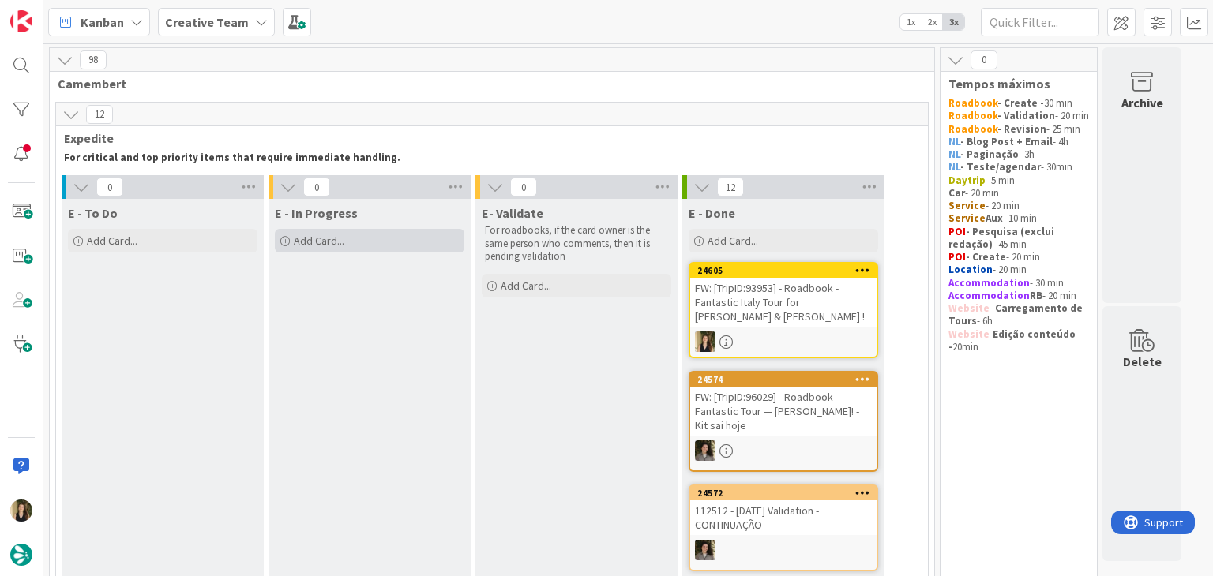
click at [396, 229] on div "Add Card..." at bounding box center [369, 241] width 189 height 24
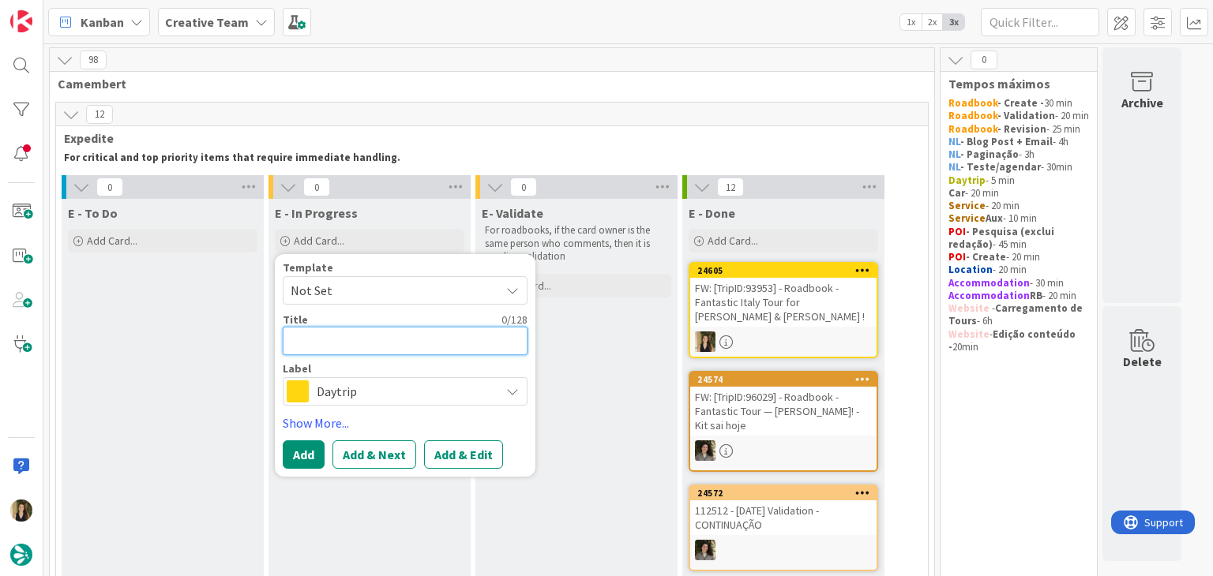
paste textarea "FW: [TripID:93953] - Roadbook - Fantastic Italy Tour for [PERSON_NAME] & [PERSO…"
type textarea "x"
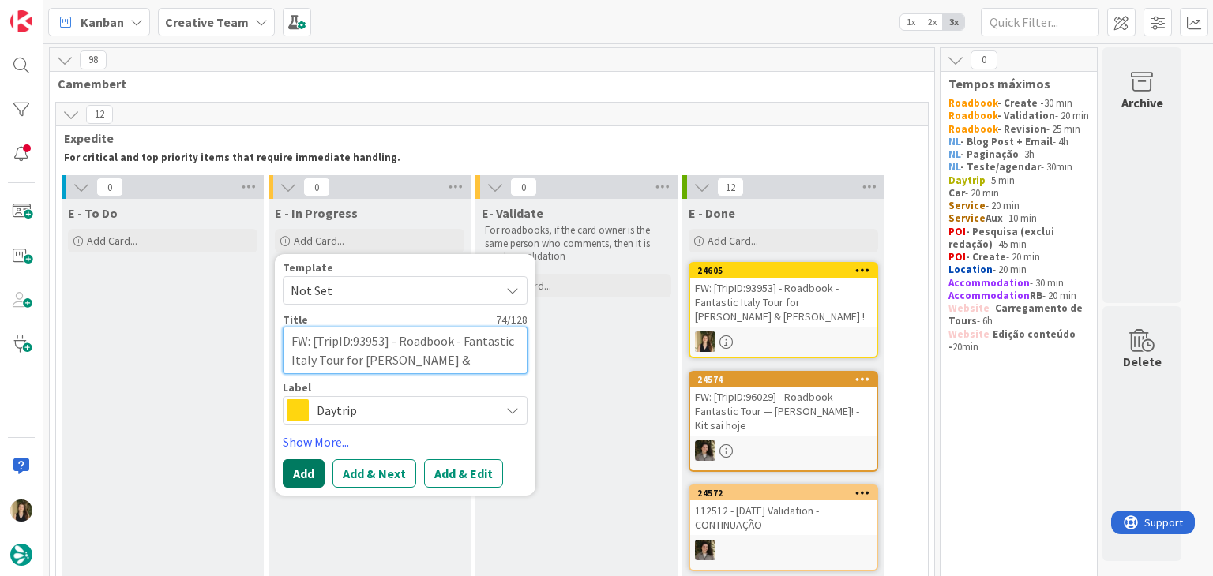
type textarea "FW: [TripID:93953] - Roadbook - Fantastic Italy Tour for [PERSON_NAME] & [PERSO…"
click at [316, 465] on button "Add" at bounding box center [304, 473] width 42 height 28
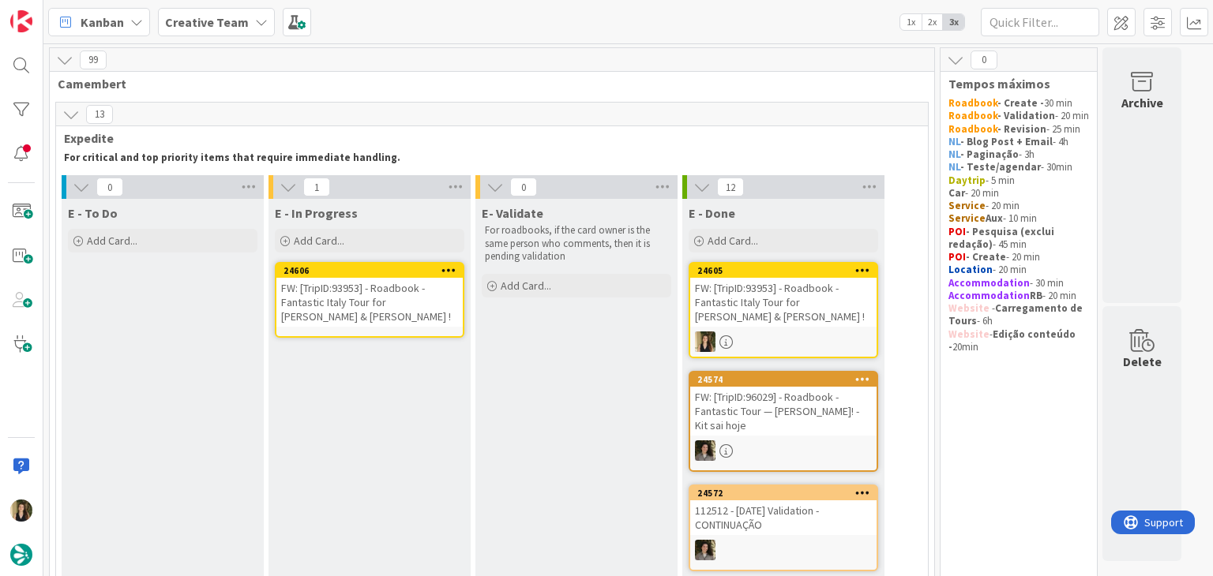
click at [378, 293] on div "FW: [TripID:93953] - Roadbook - Fantastic Italy Tour for [PERSON_NAME] & [PERSO…" at bounding box center [369, 302] width 186 height 49
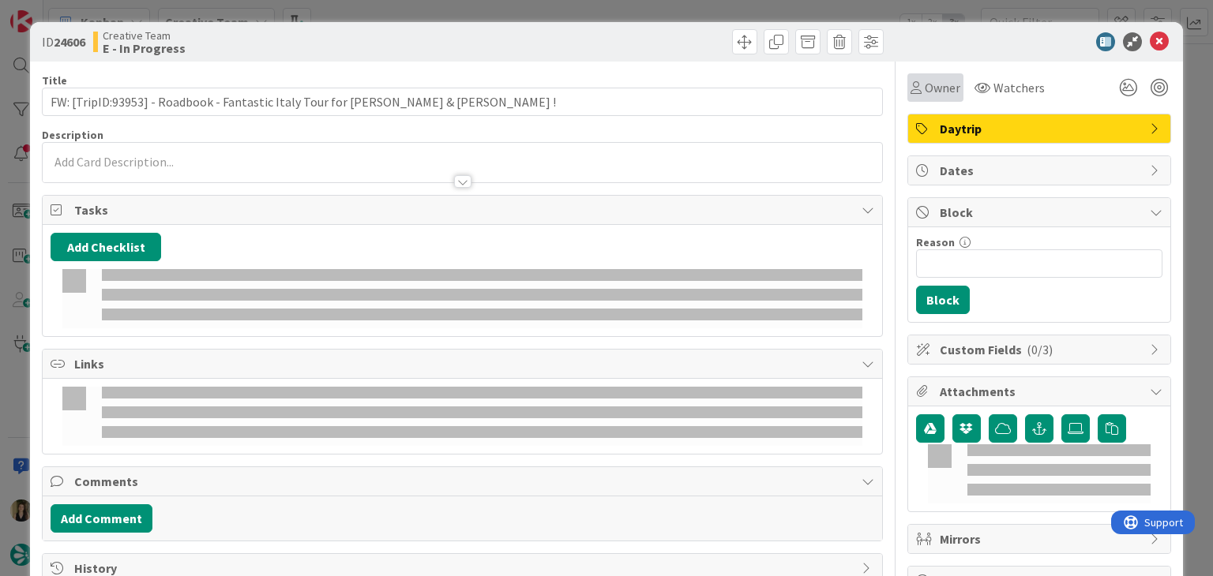
click at [924, 92] on span "Owner" at bounding box center [942, 87] width 36 height 19
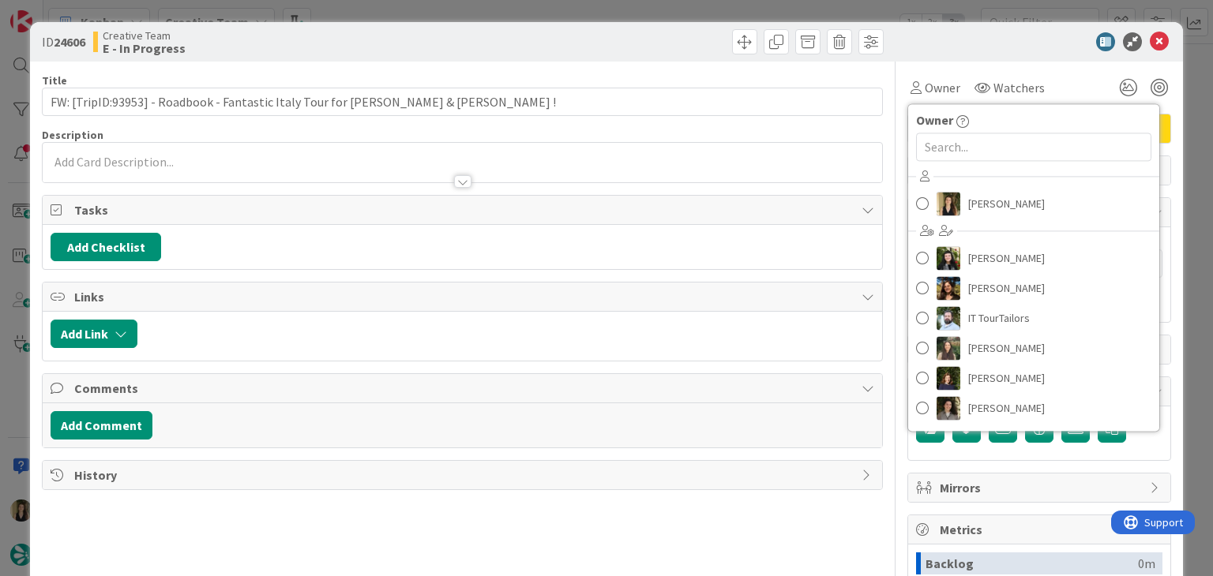
click at [972, 219] on div "[PERSON_NAME] [PERSON_NAME] [PERSON_NAME] IT TourTailors [PERSON_NAME] [PERSON_…" at bounding box center [1033, 294] width 251 height 261
click at [972, 211] on span "[PERSON_NAME]" at bounding box center [1006, 204] width 77 height 24
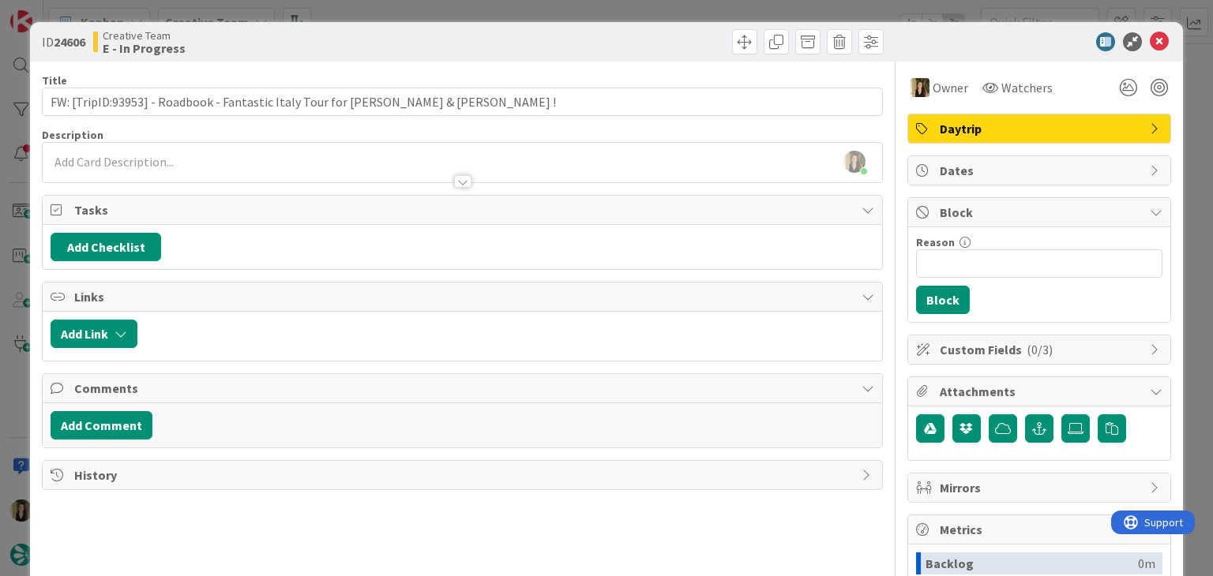
click at [148, 163] on div "[PERSON_NAME] just joined" at bounding box center [462, 162] width 838 height 39
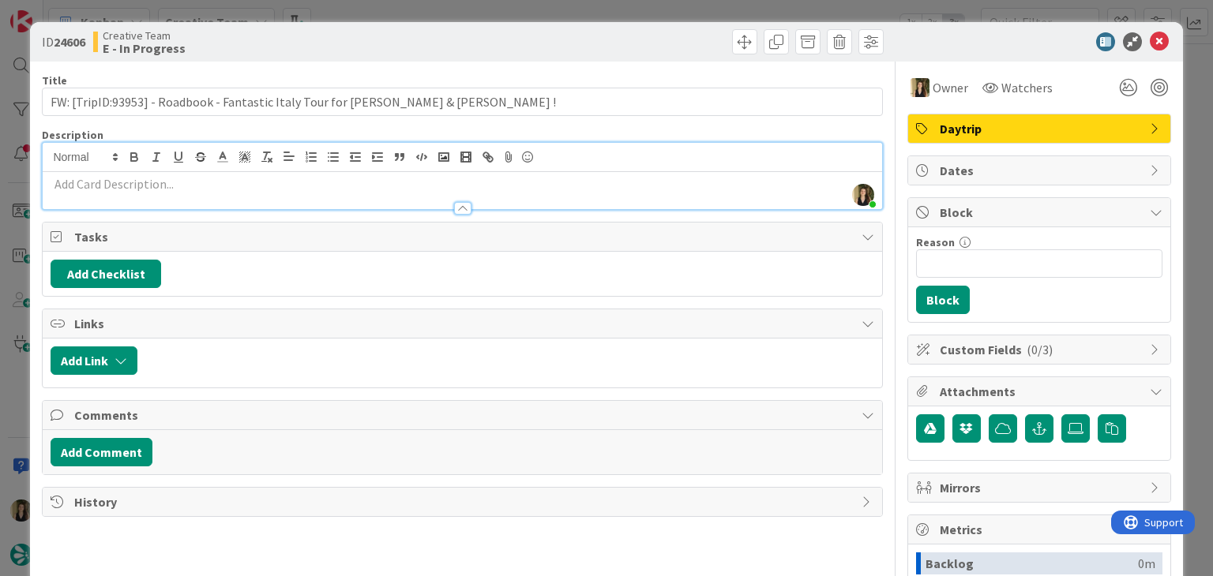
click at [155, 181] on p at bounding box center [462, 184] width 823 height 18
paste div
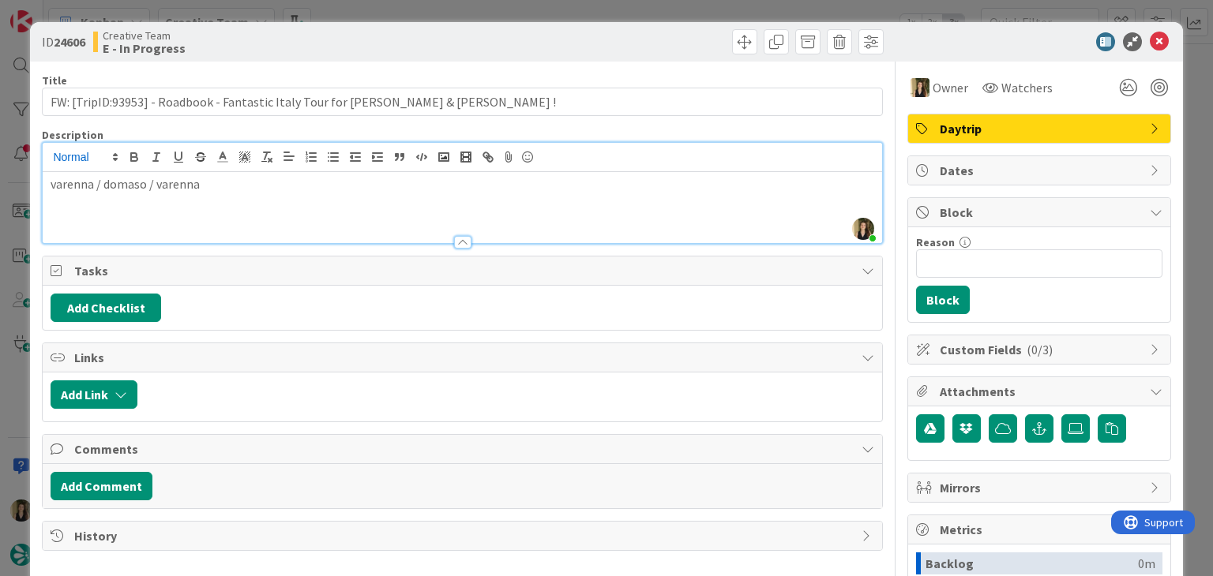
drag, startPoint x: 54, startPoint y: 186, endPoint x: 111, endPoint y: 162, distance: 61.2
click at [55, 185] on p "varenna / domaso / varenna" at bounding box center [462, 184] width 823 height 18
drag, startPoint x: 108, startPoint y: 182, endPoint x: 140, endPoint y: 161, distance: 38.1
click at [111, 179] on p "Varenna / domaso / varenna" at bounding box center [462, 184] width 823 height 18
click at [164, 177] on p "Varenna / Domaso / varenna" at bounding box center [462, 184] width 823 height 18
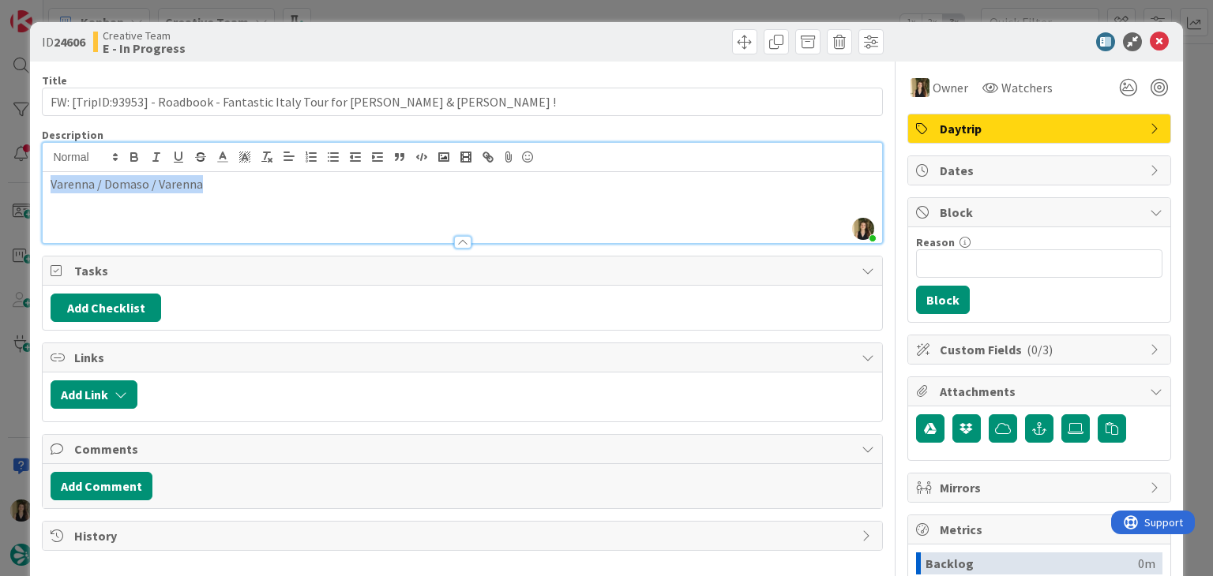
drag, startPoint x: 153, startPoint y: 197, endPoint x: 35, endPoint y: 189, distance: 118.6
click at [36, 189] on div "ID 24606 Creative Team E - In Progress Title 74 / 128 FW: [TripID:93953] - Road…" at bounding box center [606, 424] width 1152 height 804
copy p "Varenna / Domaso / Varenna"
click at [673, 34] on div at bounding box center [675, 41] width 417 height 25
click at [423, 9] on div "ID 24606 Creative Team E - In Progress Title 74 / 128 FW: [TripID:93953] - Road…" at bounding box center [606, 288] width 1213 height 576
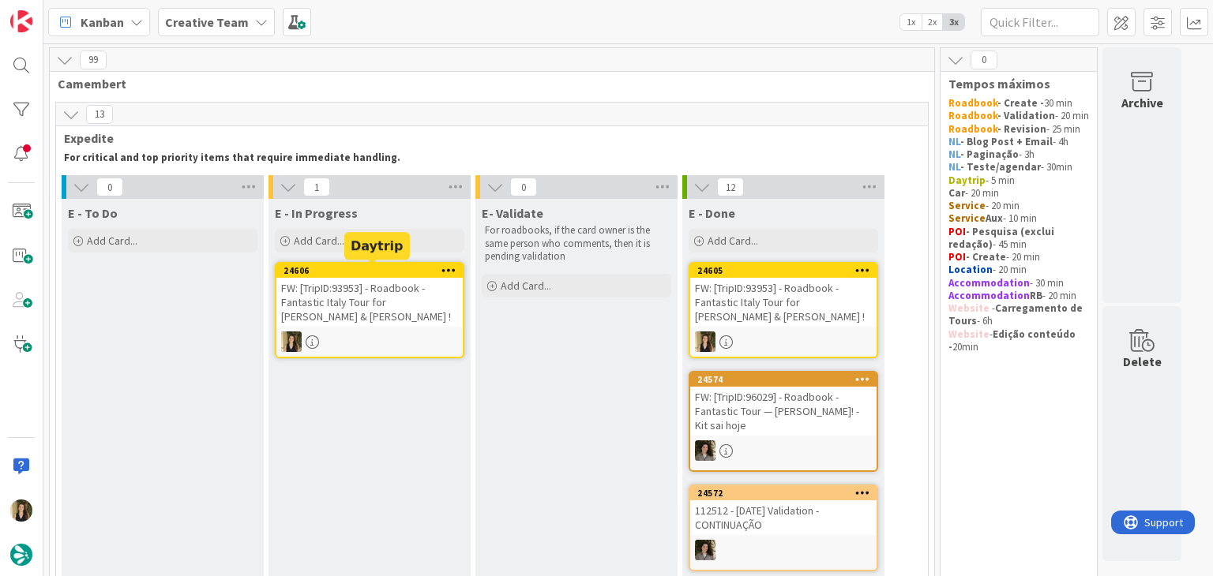
click at [378, 294] on div "FW: [TripID:93953] - Roadbook - Fantastic Italy Tour for [PERSON_NAME] & [PERSO…" at bounding box center [369, 302] width 186 height 49
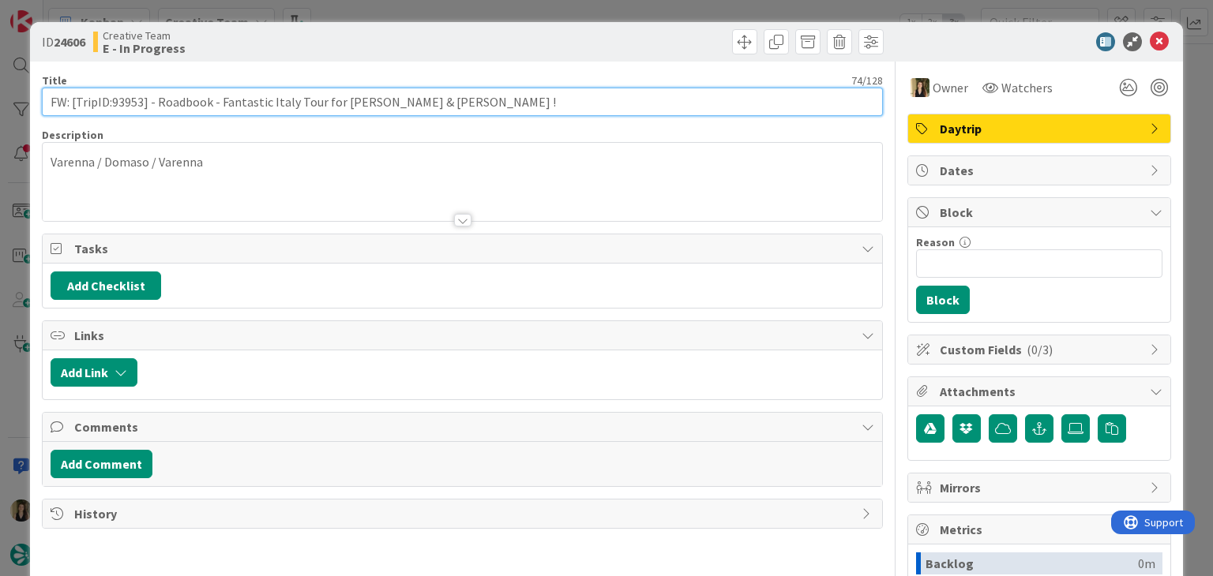
drag, startPoint x: 455, startPoint y: 104, endPoint x: 41, endPoint y: 102, distance: 413.7
click at [41, 102] on div "ID 24606 Creative Team E - In Progress Title 74 / 128 FW: [TripID:93953] - Road…" at bounding box center [606, 424] width 1152 height 804
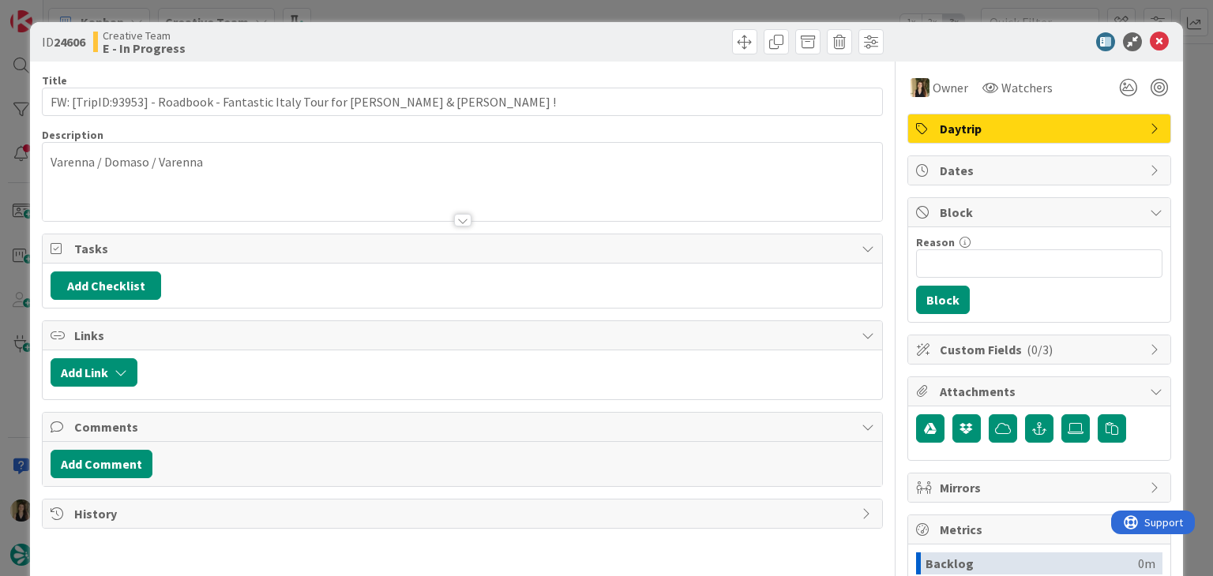
click at [420, 33] on div "Creative Team E - In Progress" at bounding box center [276, 41] width 366 height 25
click at [418, 10] on div "ID 24606 Creative Team E - In Progress Title 74 / 128 FW: [TripID:93953] - Road…" at bounding box center [606, 288] width 1213 height 576
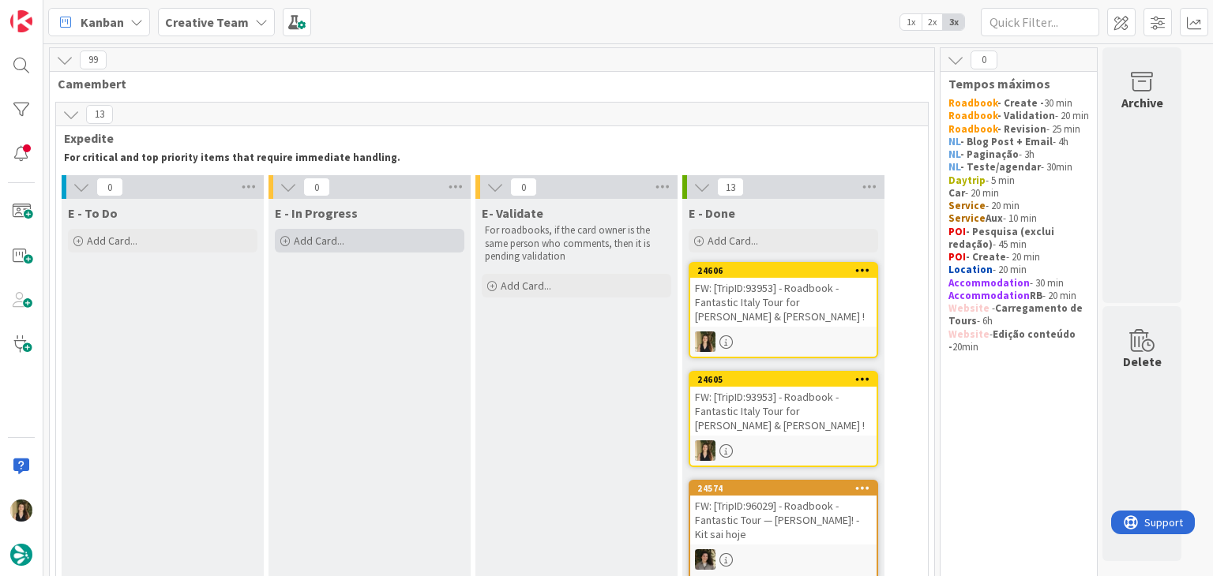
click at [381, 244] on div "Add Card..." at bounding box center [369, 241] width 189 height 24
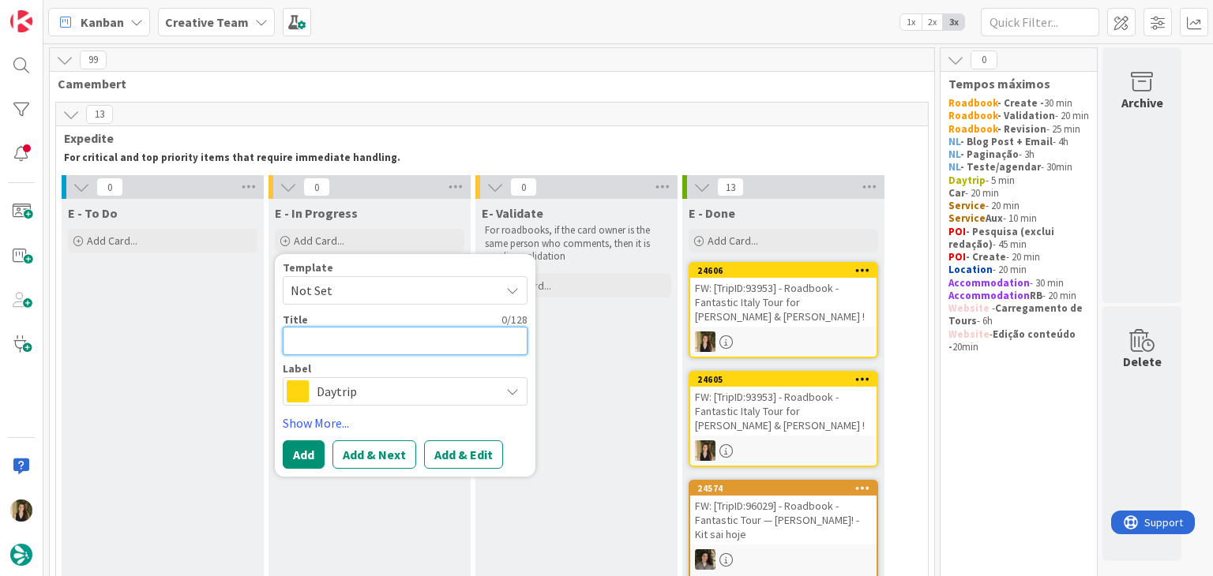
paste textarea "FW: [TripID:93953] - Roadbook - Fantastic Italy Tour for [PERSON_NAME] & [PERSO…"
type textarea "FW: [TripID:93953] - Roadbook - Fantastic Italy Tour for [PERSON_NAME] & [PERSO…"
type textarea "x"
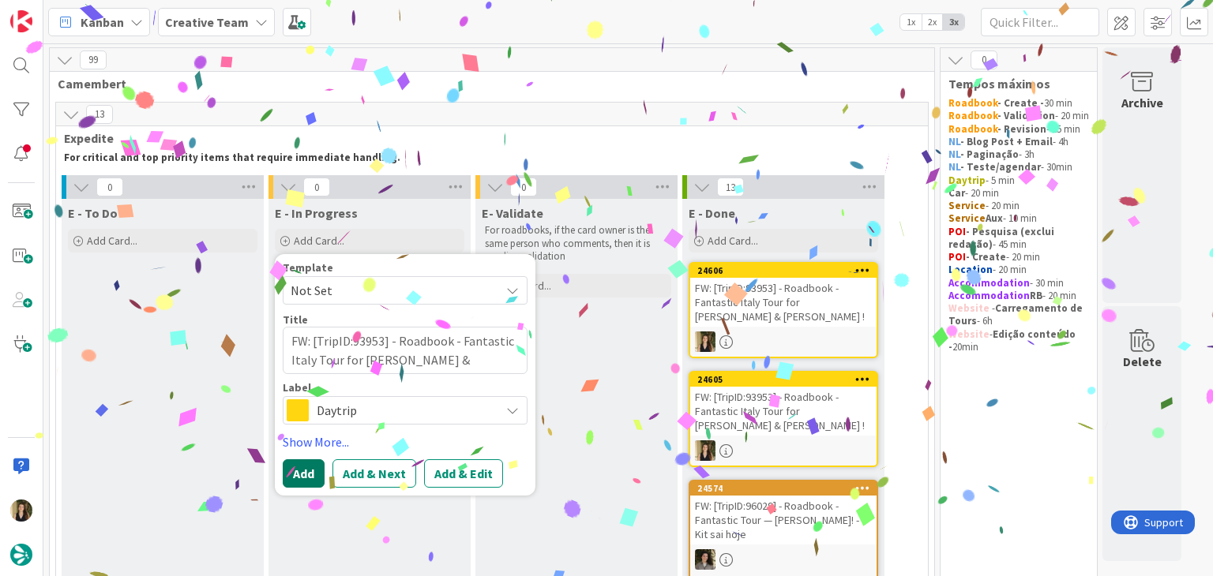
click at [316, 462] on button "Add" at bounding box center [304, 473] width 42 height 28
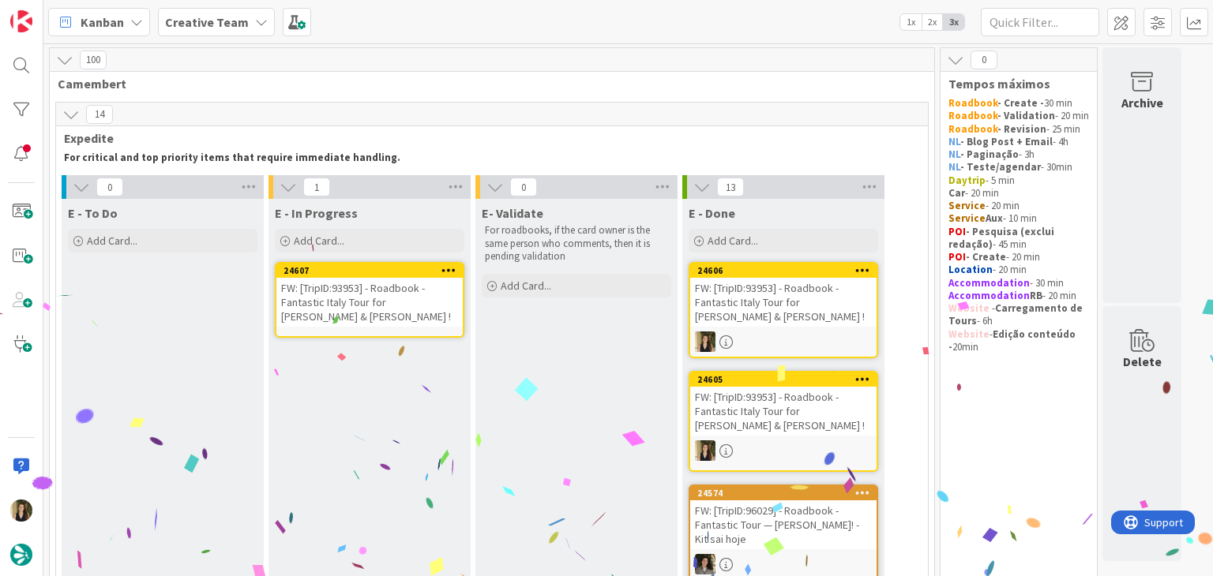
click at [363, 283] on div "FW: [TripID:93953] - Roadbook - Fantastic Italy Tour for [PERSON_NAME] & [PERSO…" at bounding box center [369, 302] width 186 height 49
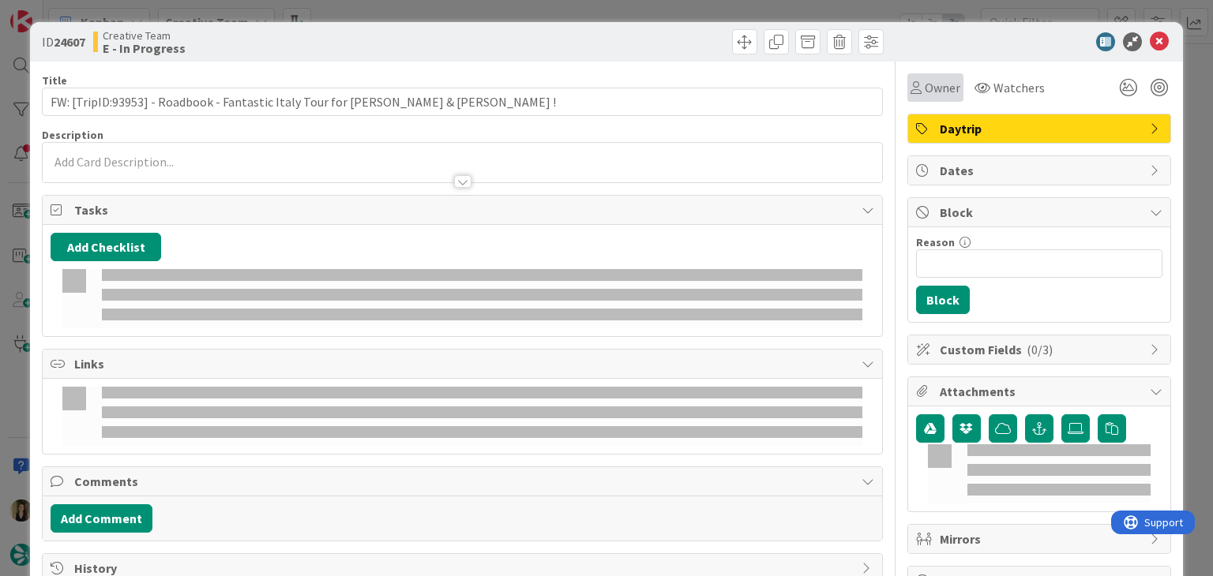
click at [924, 90] on span "Owner" at bounding box center [942, 87] width 36 height 19
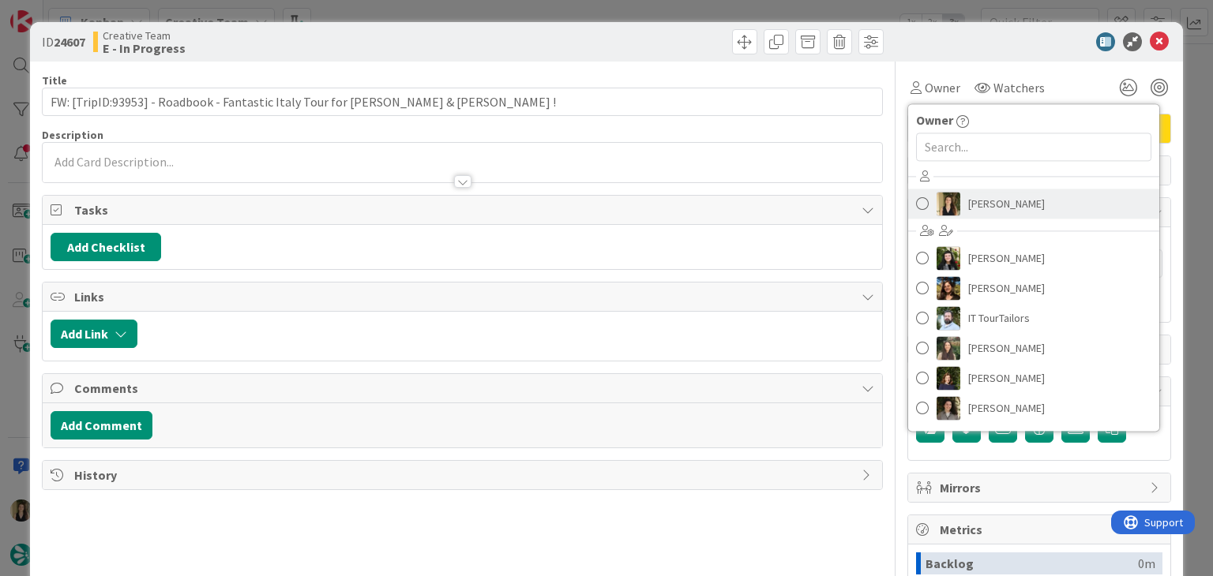
click at [968, 201] on span "[PERSON_NAME]" at bounding box center [1006, 204] width 77 height 24
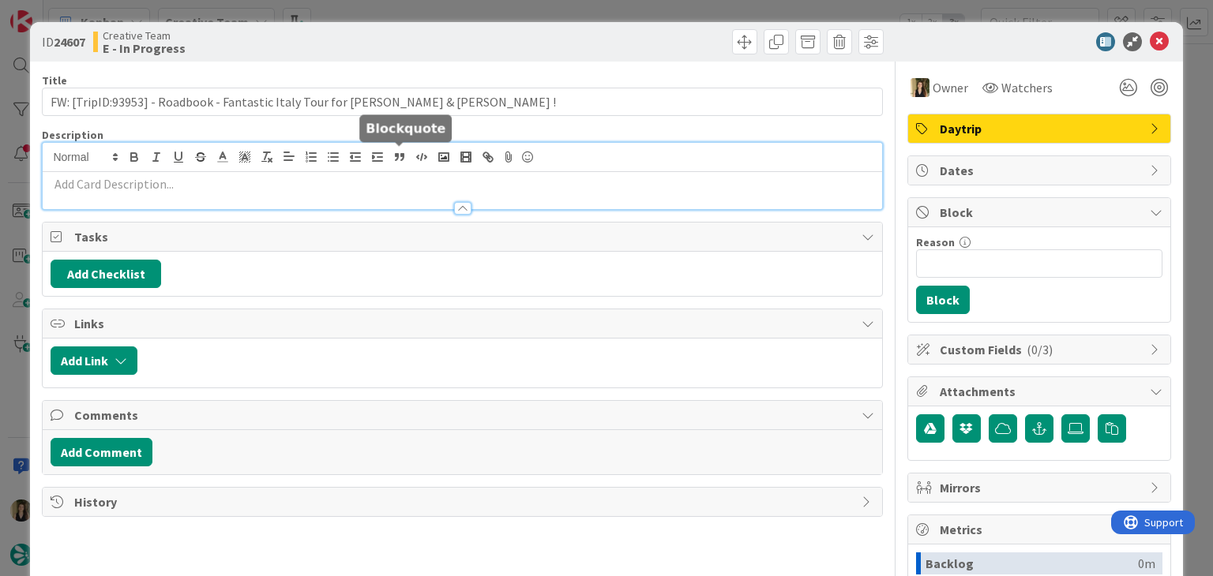
drag, startPoint x: 408, startPoint y: 162, endPoint x: 335, endPoint y: 178, distance: 75.1
click at [404, 162] on div at bounding box center [462, 176] width 838 height 66
click at [325, 189] on p at bounding box center [462, 184] width 823 height 18
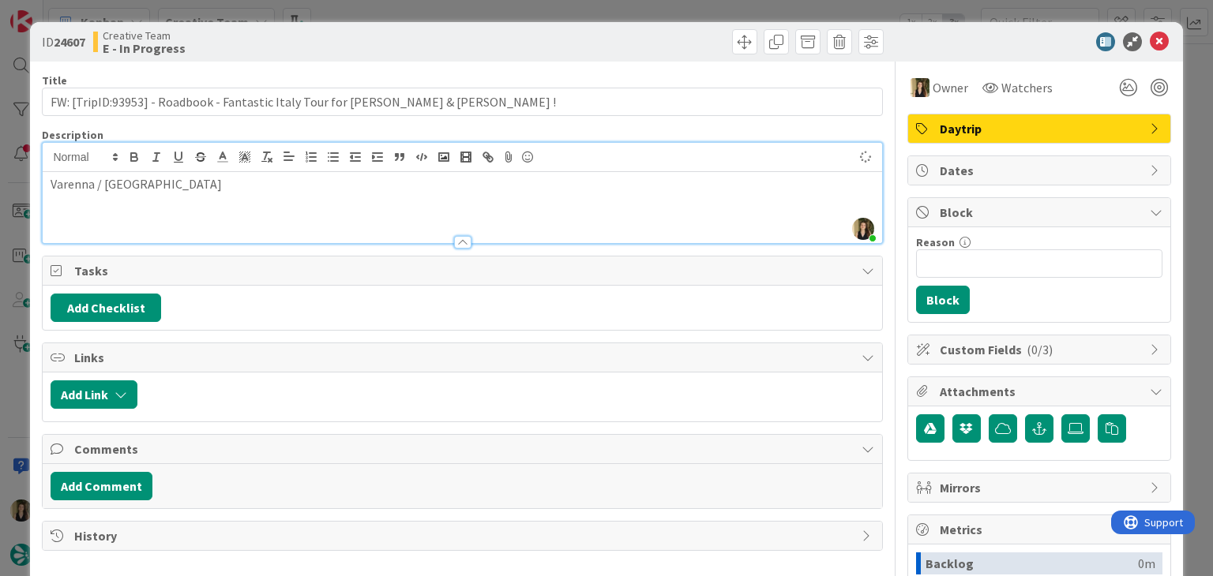
click at [110, 182] on p "Varenna / [GEOGRAPHIC_DATA]" at bounding box center [462, 184] width 823 height 18
drag, startPoint x: 165, startPoint y: 199, endPoint x: 43, endPoint y: 197, distance: 121.6
click at [43, 197] on div "Varenna / [GEOGRAPHIC_DATA]" at bounding box center [462, 207] width 838 height 71
copy p "Varenna / [GEOGRAPHIC_DATA]"
click at [336, 24] on div "ID 24607 Creative Team E - In Progress" at bounding box center [606, 41] width 1152 height 39
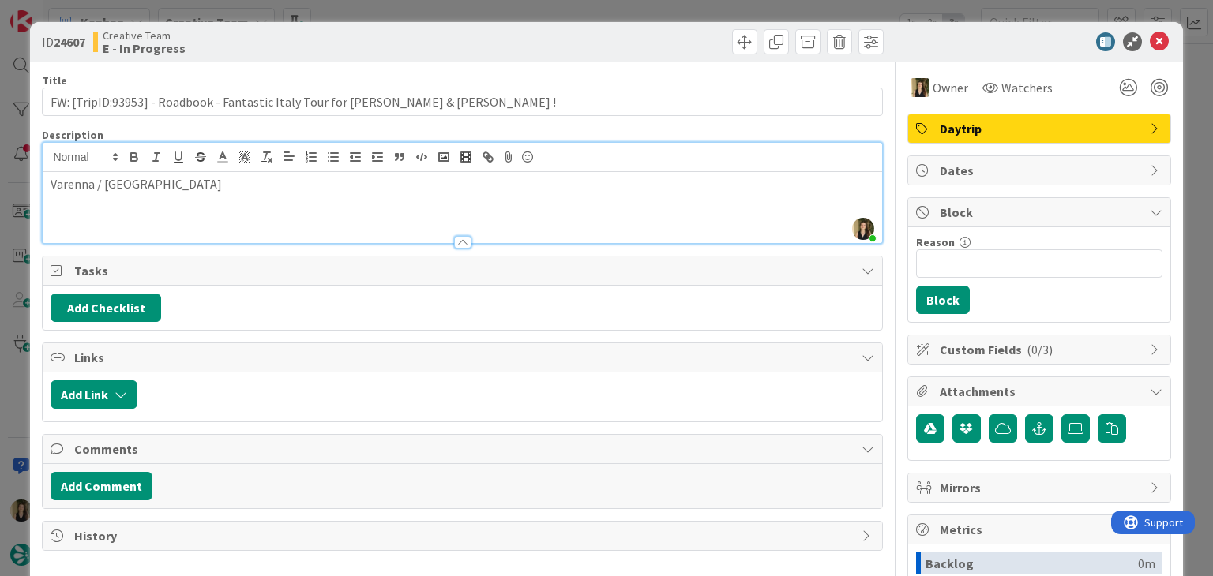
click at [423, 12] on div "ID 24607 Creative Team E - In Progress Title 74 / 128 FW: [TripID:93953] - Road…" at bounding box center [606, 288] width 1213 height 576
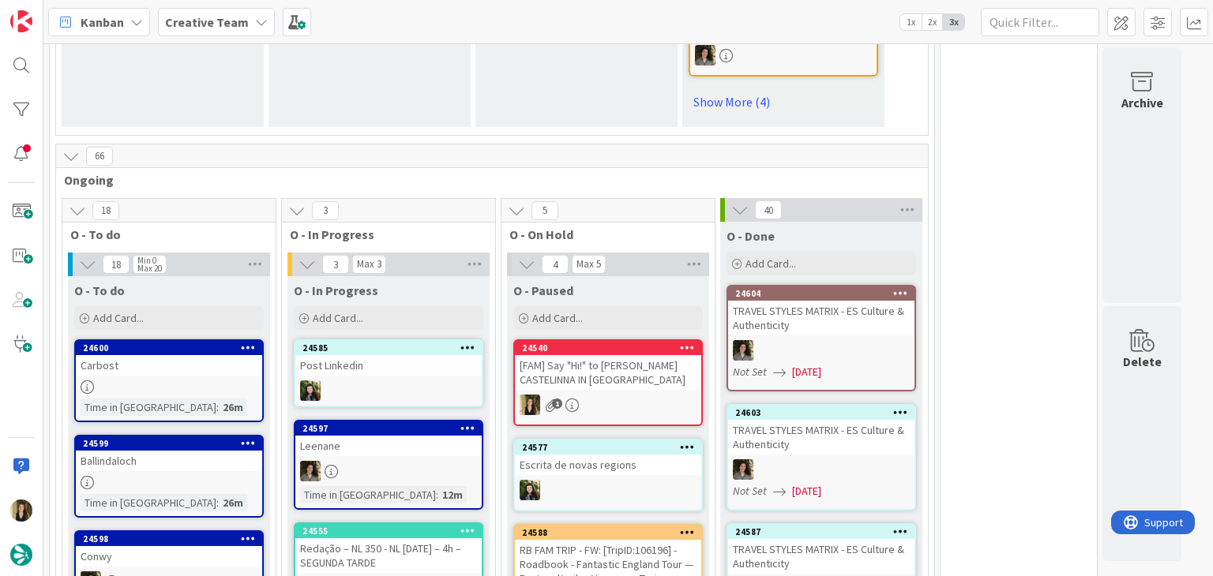
scroll to position [1462, 0]
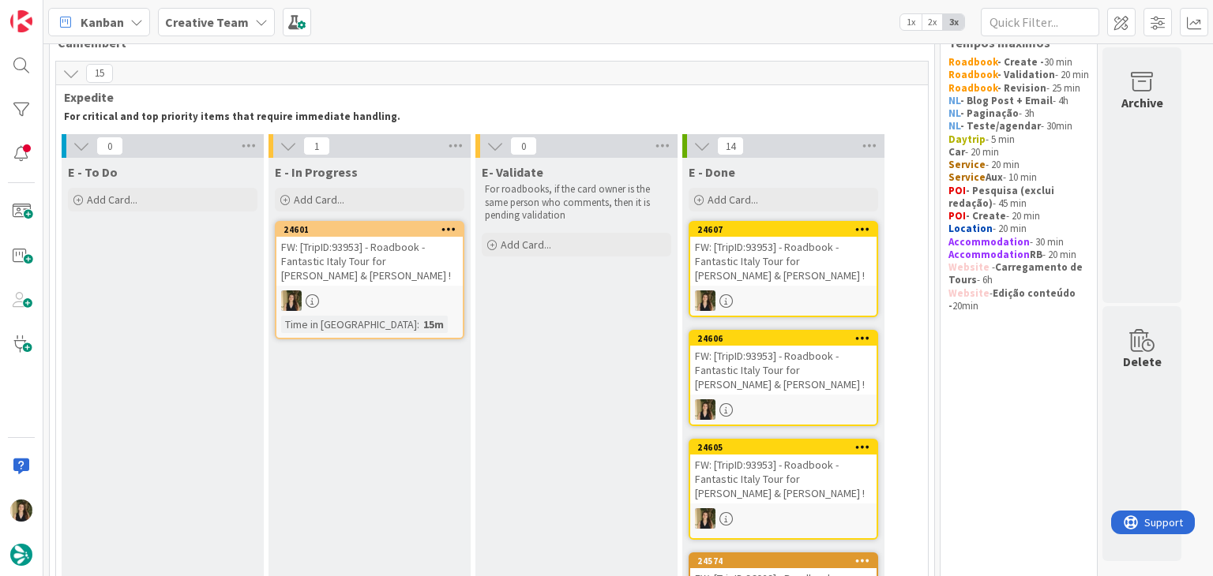
scroll to position [0, 0]
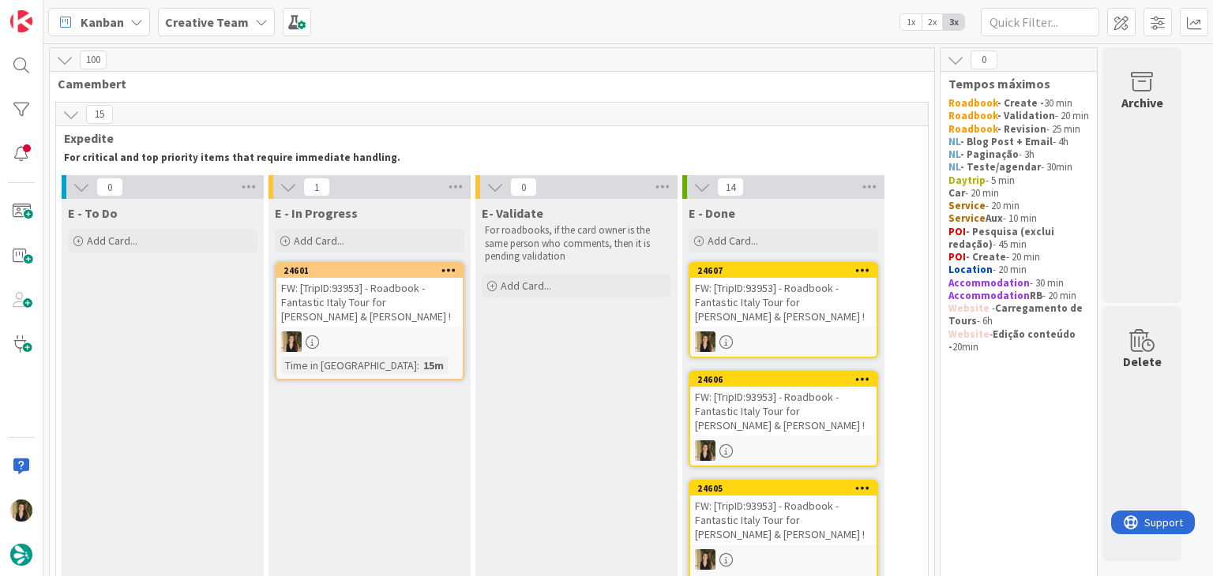
click at [423, 351] on div at bounding box center [369, 342] width 186 height 21
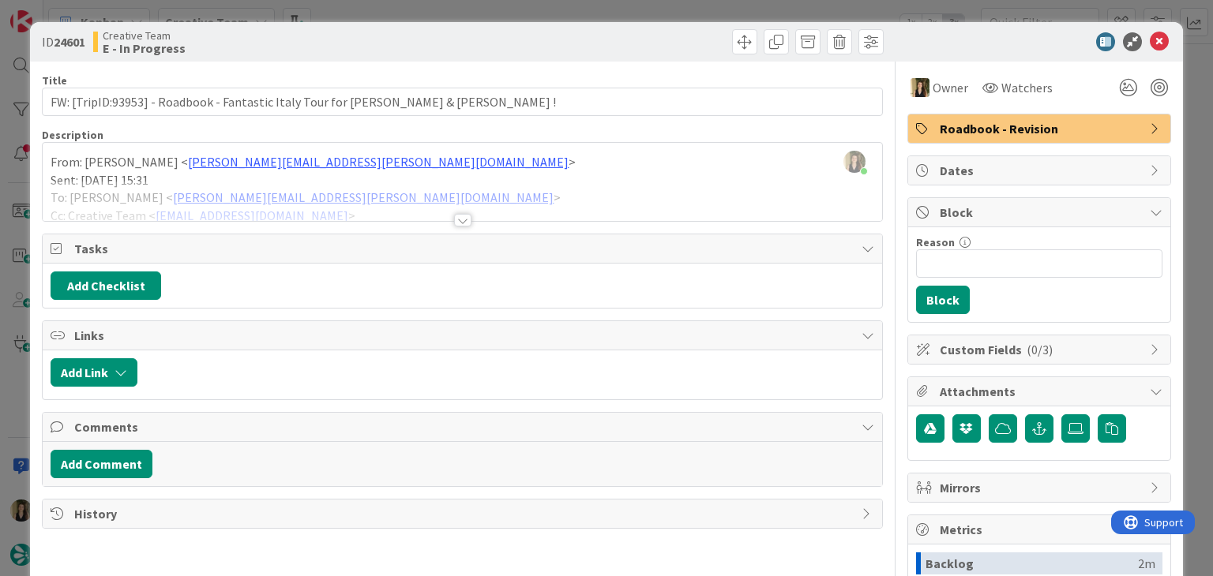
click at [462, 13] on div "ID 24601 Creative Team E - In Progress Title 74 / 128 FW: [TripID:93953] - Road…" at bounding box center [606, 288] width 1213 height 576
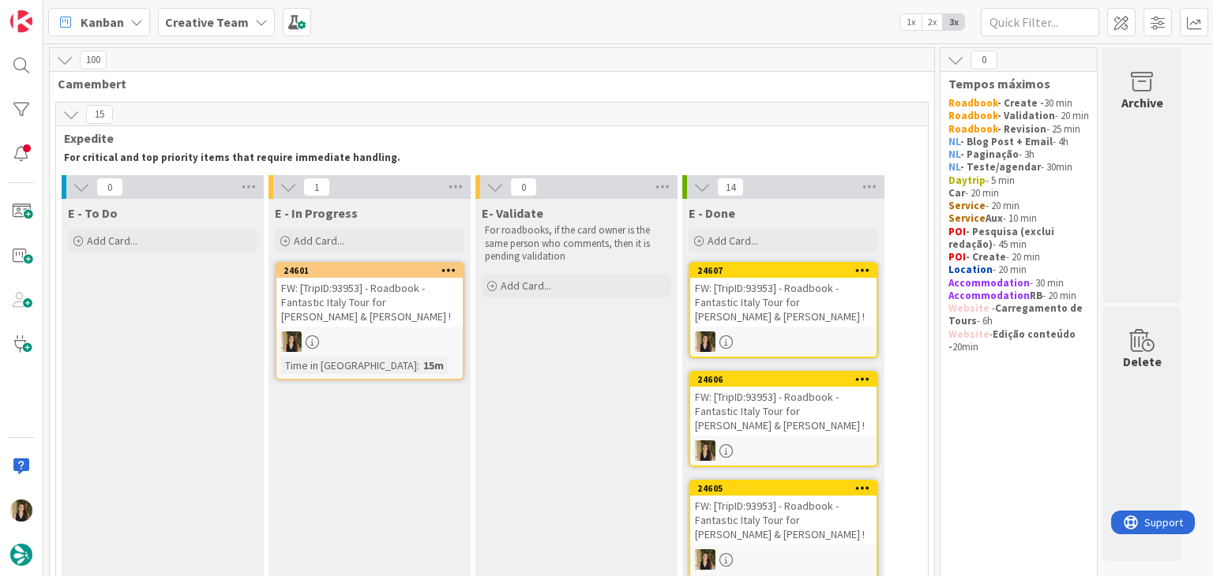
click at [784, 304] on div "FW: [TripID:93953] - Roadbook - Fantastic Italy Tour for [PERSON_NAME] & [PERSO…" at bounding box center [783, 302] width 186 height 49
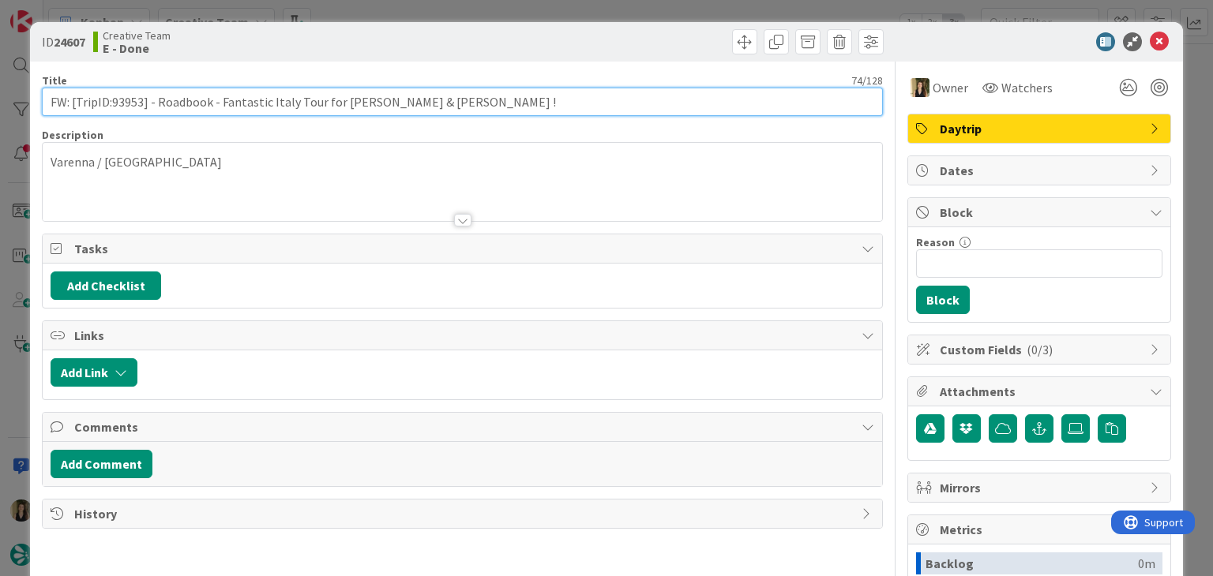
click at [452, 96] on input "FW: [TripID:93953] - Roadbook - Fantastic Italy Tour for [PERSON_NAME] & [PERSO…" at bounding box center [462, 102] width 840 height 28
drag, startPoint x: 325, startPoint y: 111, endPoint x: 41, endPoint y: 110, distance: 284.2
click at [41, 110] on div "ID 24607 Creative Team E - Done Title 74 / 128 FW: [TripID:93953] - Roadbook - …" at bounding box center [606, 424] width 1152 height 804
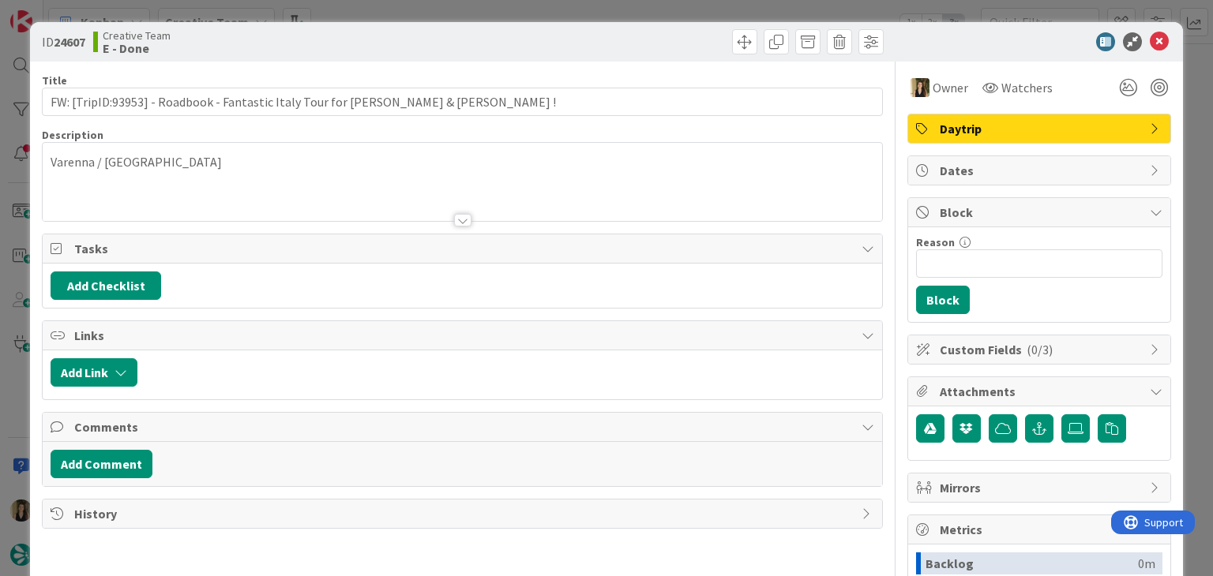
drag, startPoint x: 534, startPoint y: 17, endPoint x: 520, endPoint y: 53, distance: 38.7
click at [534, 16] on div "ID 24607 Creative Team E - Done Title 74 / 128 FW: [TripID:93953] - Roadbook - …" at bounding box center [606, 288] width 1213 height 576
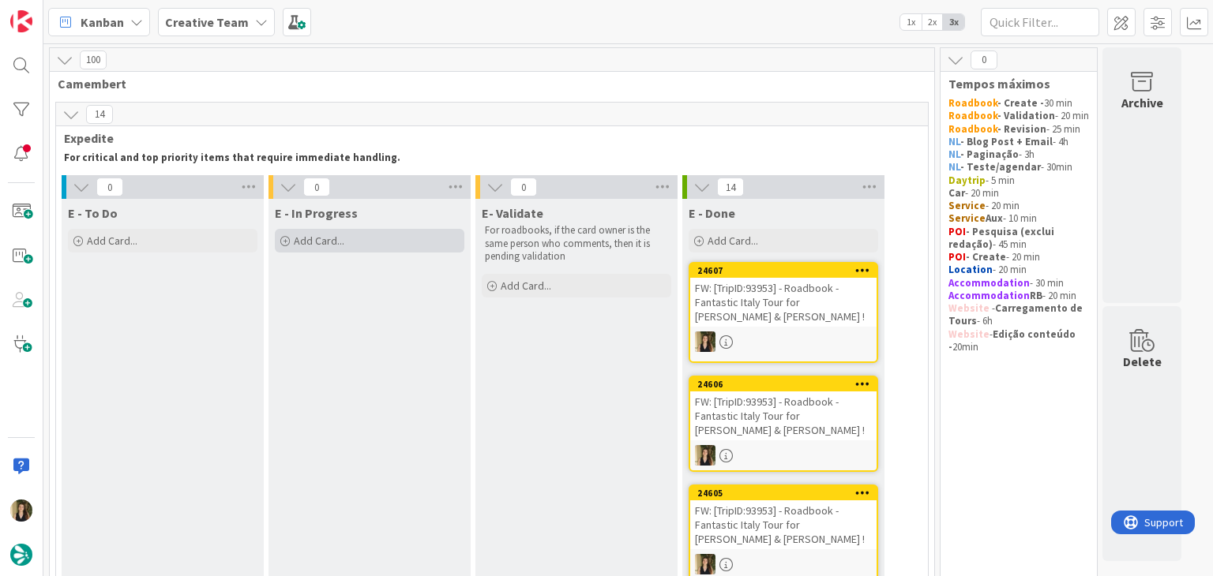
click at [351, 246] on div "Add Card..." at bounding box center [369, 241] width 189 height 24
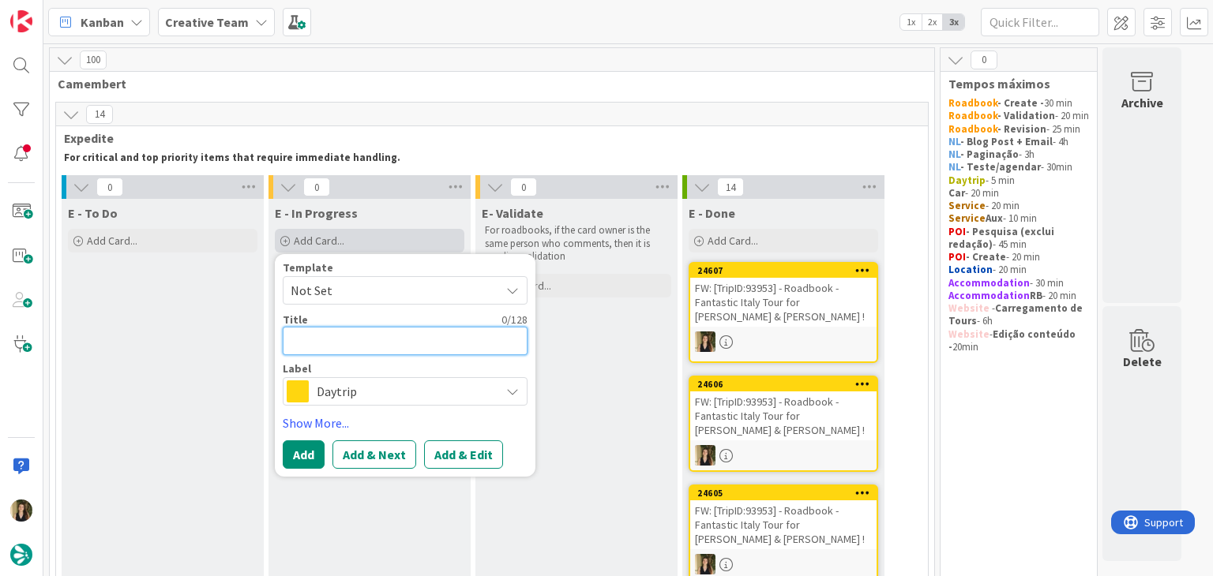
paste textarea "FW: [TripID:93953] - Roadbook - Fantastic Italy Tour for [PERSON_NAME] & [PERSO…"
type textarea "x"
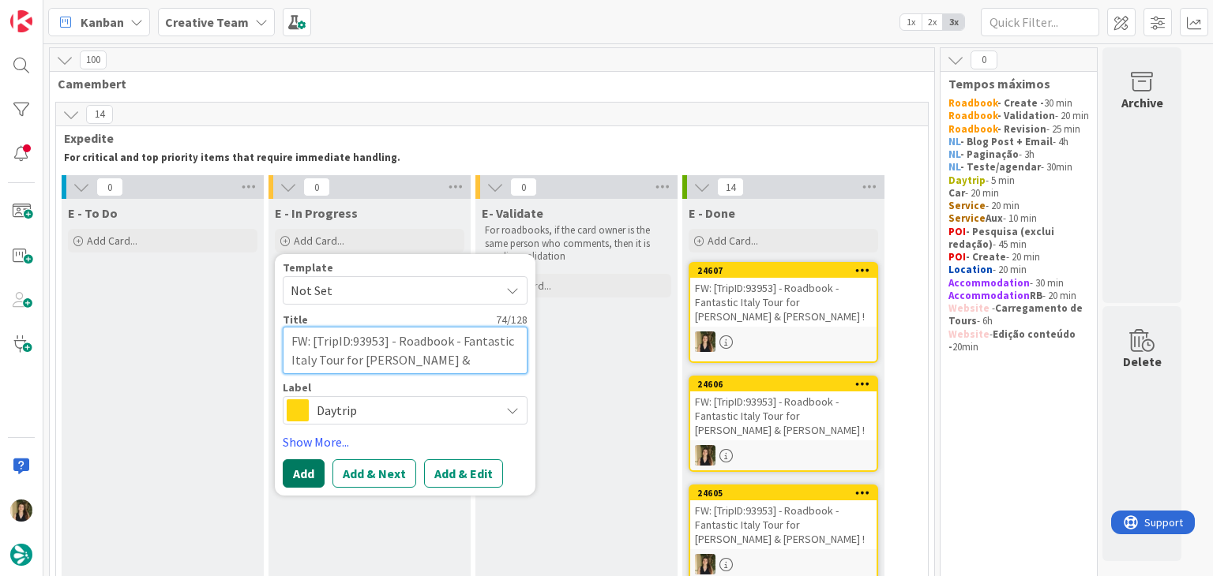
type textarea "FW: [TripID:93953] - Roadbook - Fantastic Italy Tour for [PERSON_NAME] & [PERSO…"
click at [304, 459] on button "Add" at bounding box center [304, 473] width 42 height 28
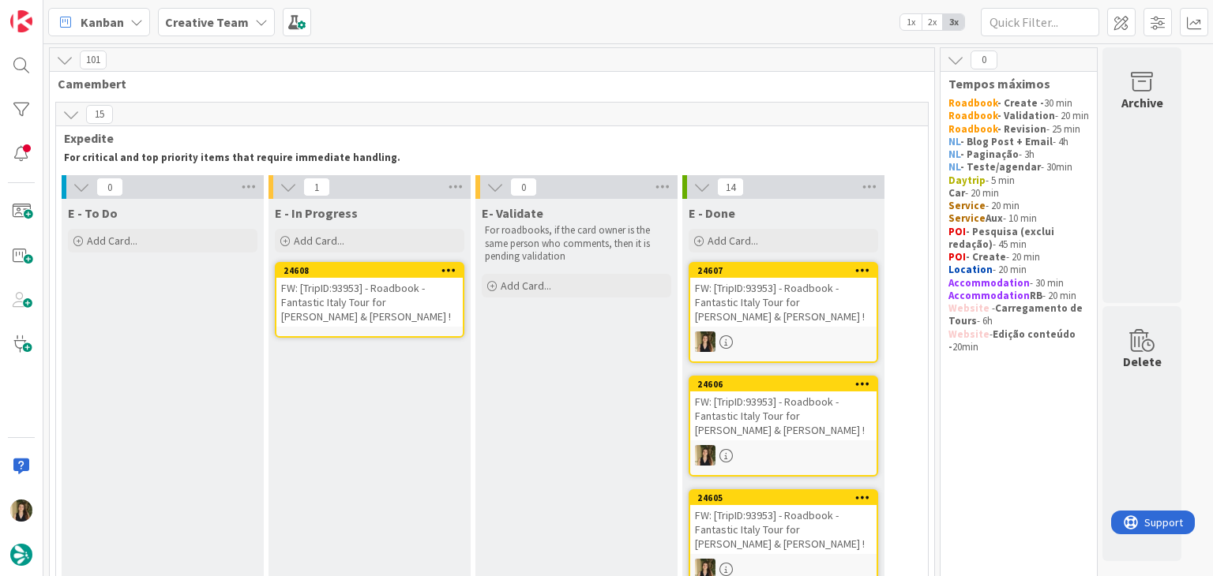
click at [358, 312] on div "FW: [TripID:93953] - Roadbook - Fantastic Italy Tour for [PERSON_NAME] & [PERSO…" at bounding box center [369, 302] width 186 height 49
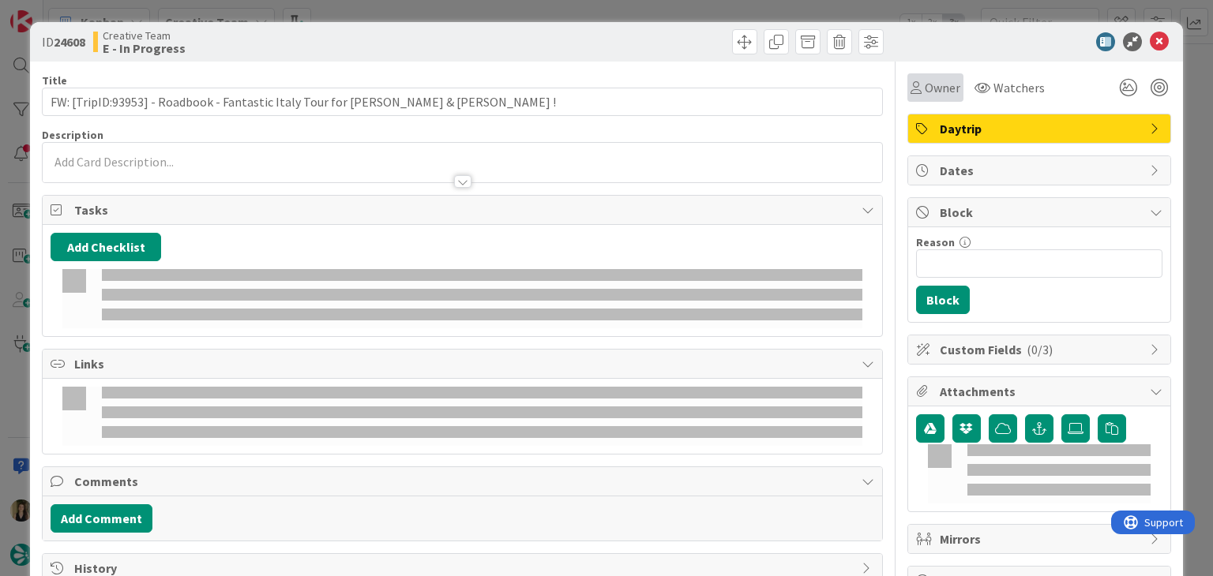
click at [924, 96] on span "Owner" at bounding box center [942, 87] width 36 height 19
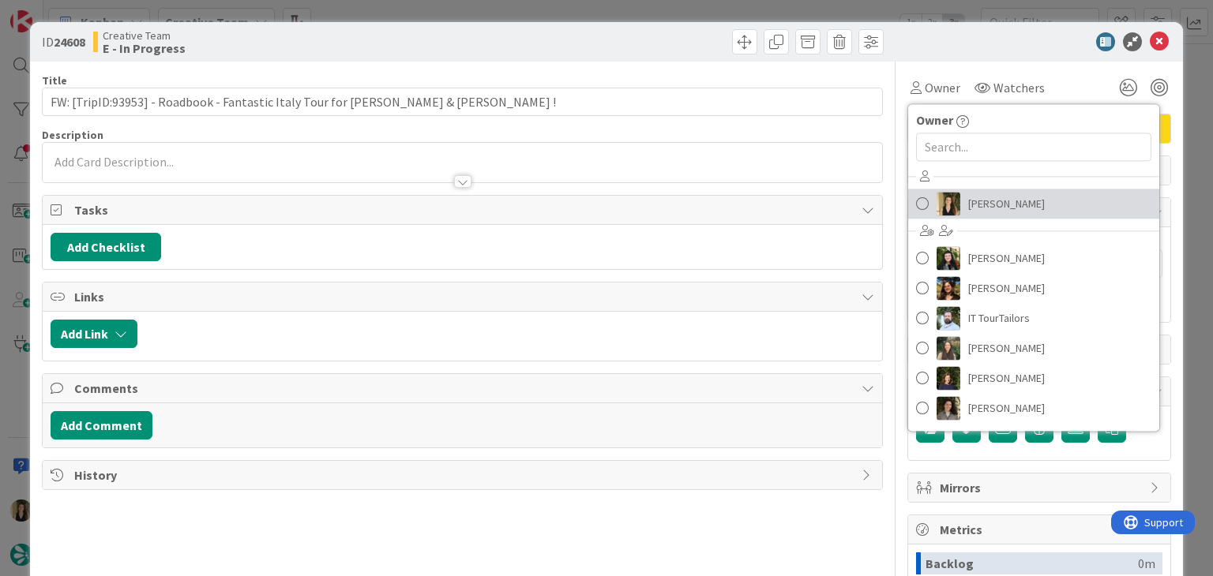
click at [968, 211] on span "[PERSON_NAME]" at bounding box center [1006, 204] width 77 height 24
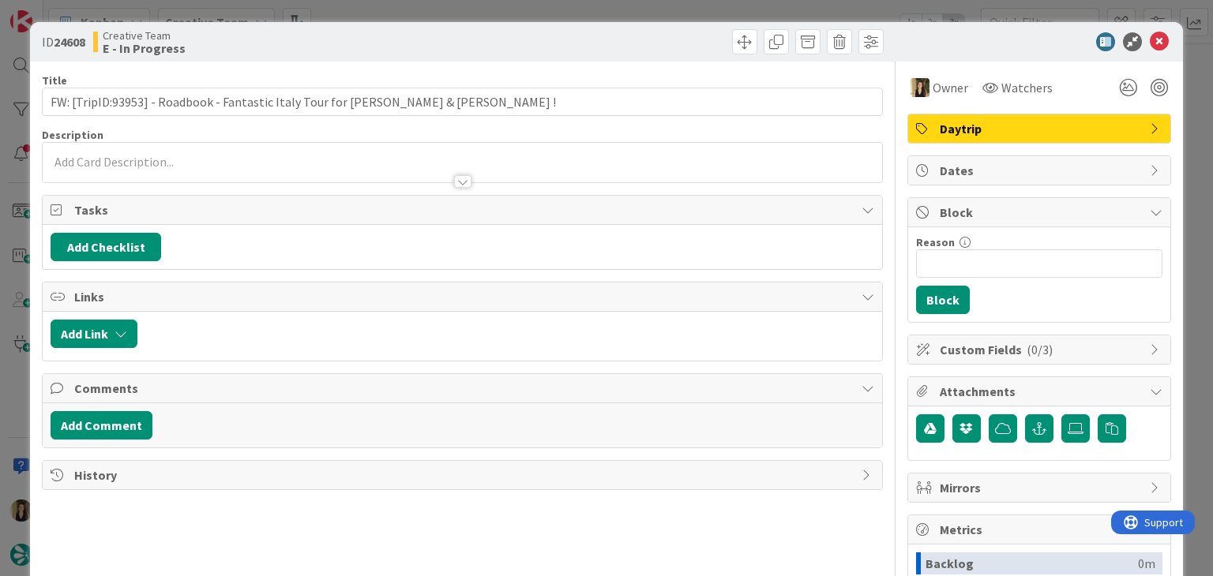
click at [401, 168] on div at bounding box center [462, 174] width 838 height 17
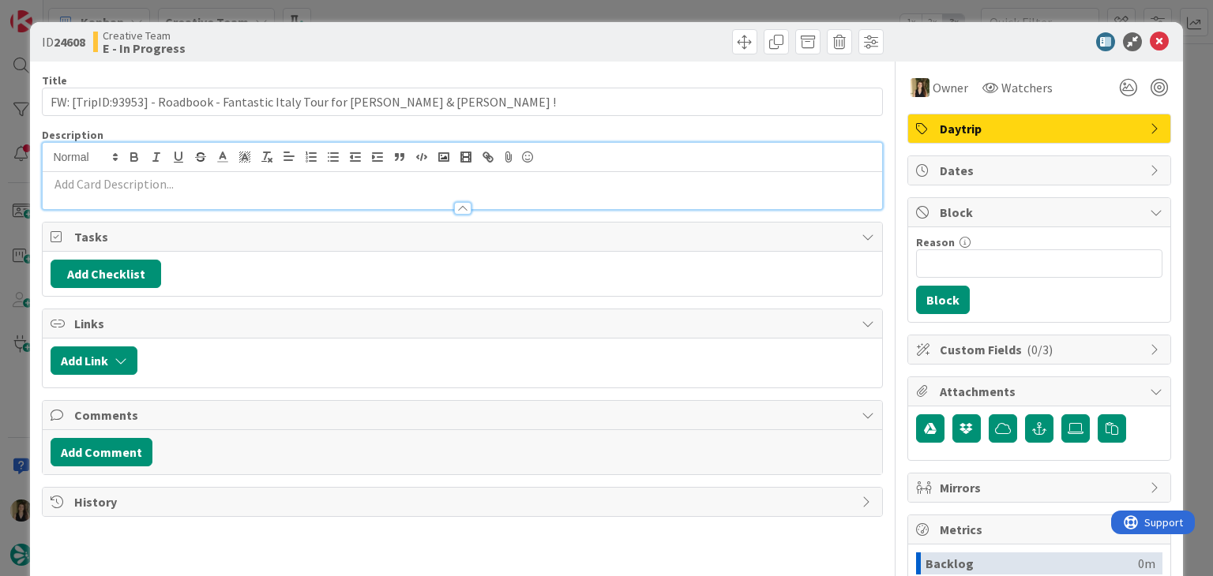
click at [363, 189] on p at bounding box center [462, 184] width 823 height 18
paste div
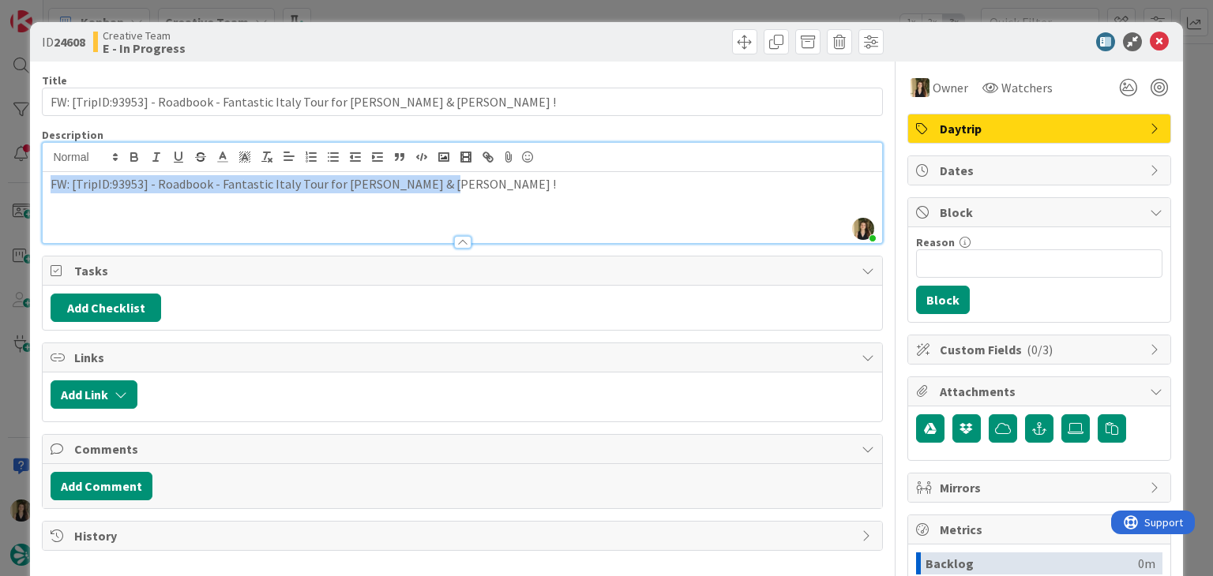
drag, startPoint x: 458, startPoint y: 194, endPoint x: 1, endPoint y: 205, distance: 457.2
click at [2, 206] on div "ID 24608 Creative Team E - In Progress Title 74 / 128 FW: [TripID:93953] - Road…" at bounding box center [606, 288] width 1213 height 576
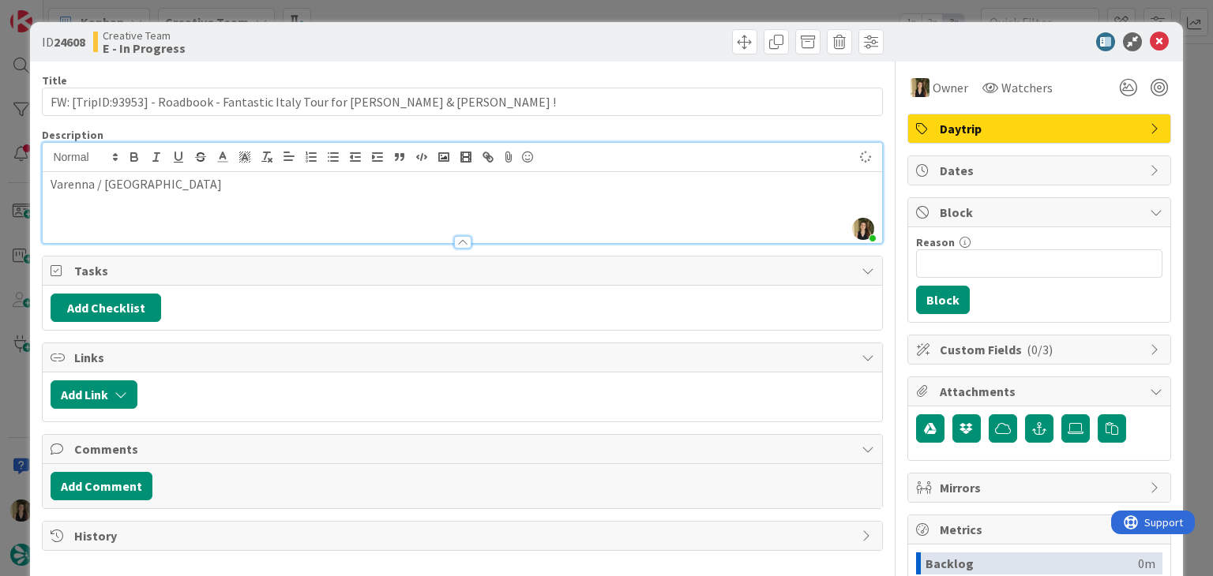
click at [543, 32] on div at bounding box center [675, 41] width 417 height 25
click at [360, 175] on p "Varenna / [GEOGRAPHIC_DATA]" at bounding box center [462, 184] width 823 height 18
click at [144, 181] on p "Varenna / [GEOGRAPHIC_DATA] / [GEOGRAPHIC_DATA]" at bounding box center [462, 184] width 823 height 18
drag, startPoint x: 158, startPoint y: 189, endPoint x: 38, endPoint y: 189, distance: 120.0
click at [38, 189] on div "ID 24608 Creative Team E - In Progress Title 74 / 128 FW: [TripID:93953] - Road…" at bounding box center [606, 424] width 1152 height 804
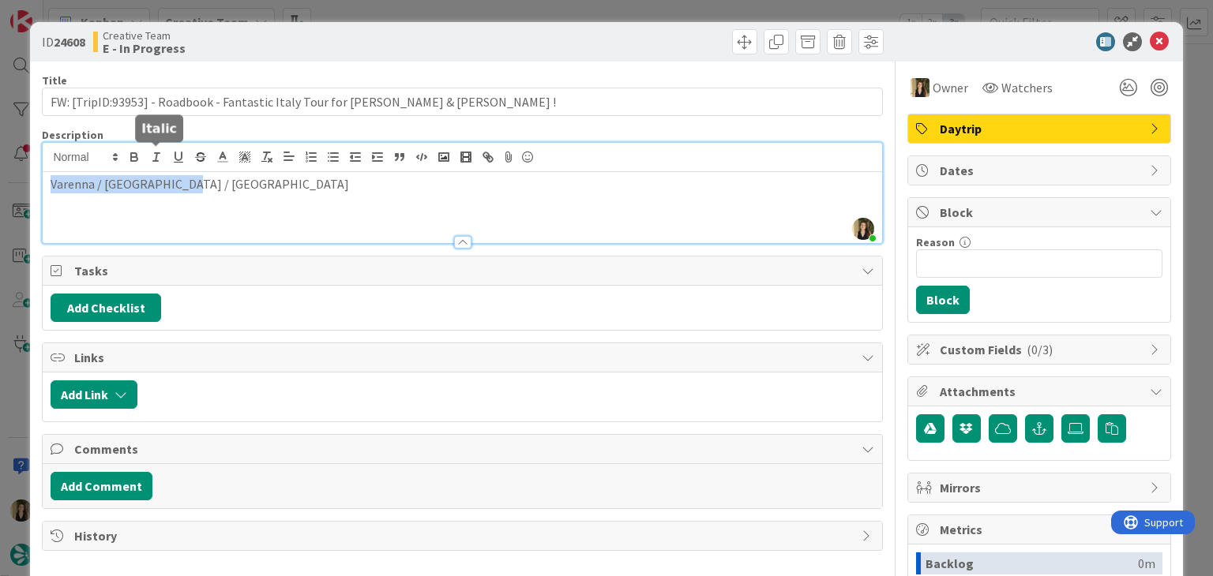
copy p "Varenna / [GEOGRAPHIC_DATA] / [GEOGRAPHIC_DATA]"
click at [422, 52] on div "Creative Team E - In Progress" at bounding box center [276, 41] width 366 height 25
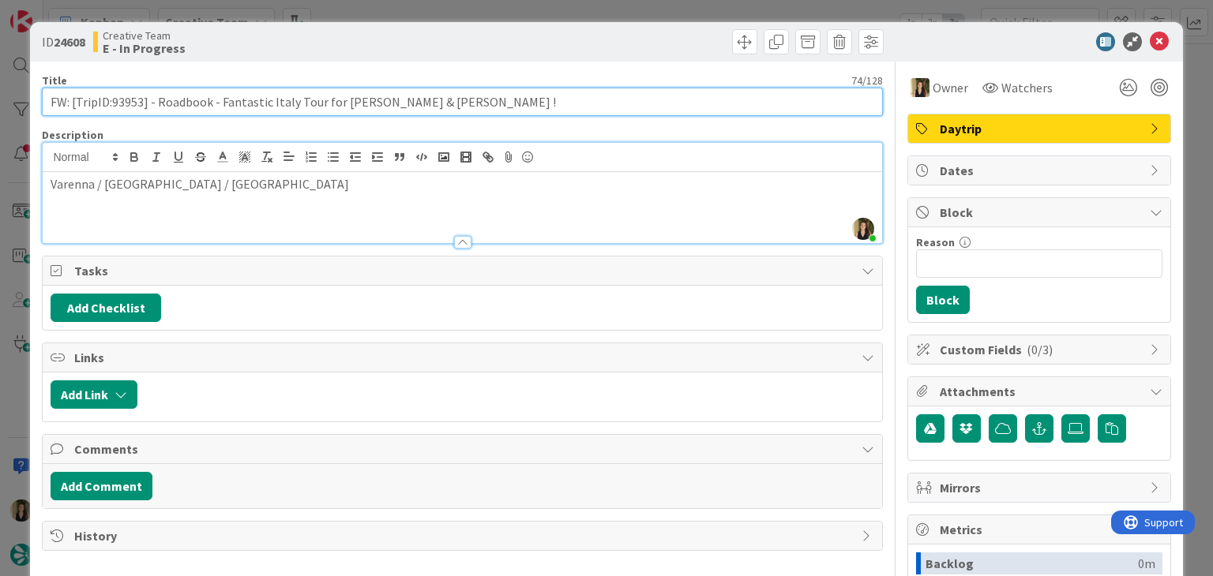
drag, startPoint x: 456, startPoint y: 105, endPoint x: 32, endPoint y: 103, distance: 424.7
click at [32, 103] on div "ID 24608 Creative Team E - In Progress Title 74 / 128 FW: [TripID:93953] - Road…" at bounding box center [606, 424] width 1152 height 804
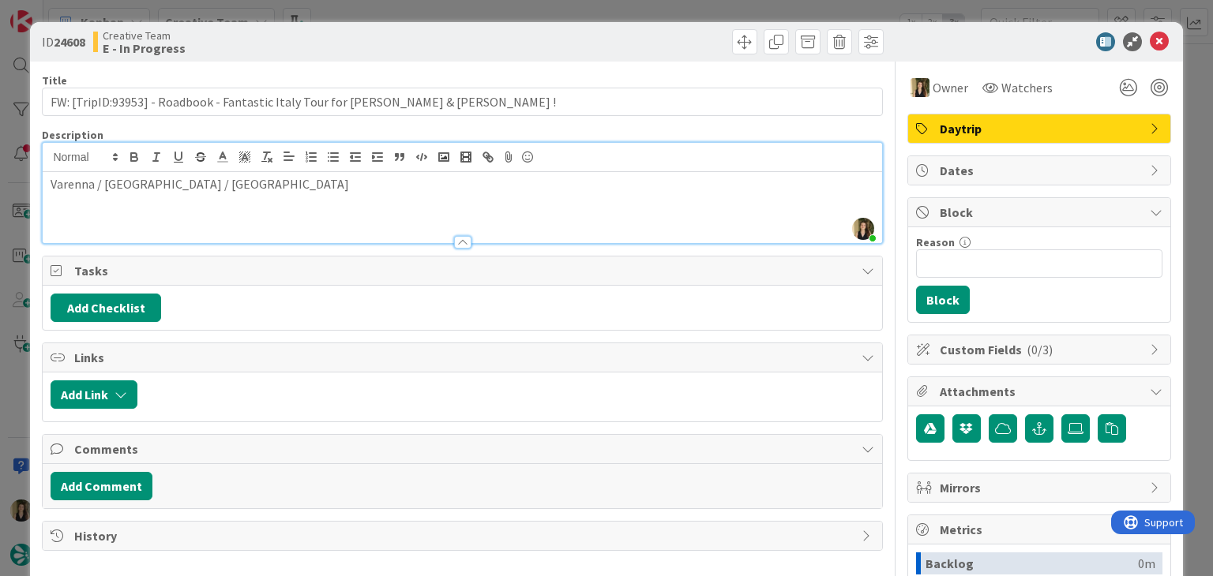
click at [375, 42] on div "Creative Team E - In Progress" at bounding box center [276, 41] width 366 height 25
click at [380, 17] on div "ID 24608 Creative Team E - In Progress Title 74 / 128 FW: [TripID:93953] - Road…" at bounding box center [606, 288] width 1213 height 576
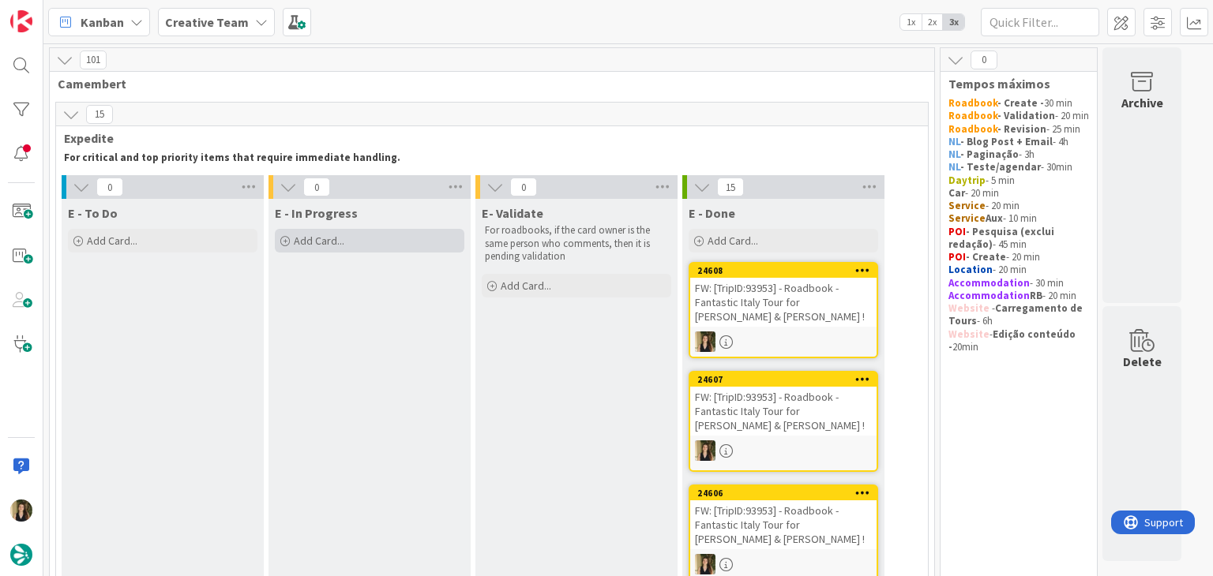
click at [329, 230] on div "Add Card..." at bounding box center [369, 241] width 189 height 24
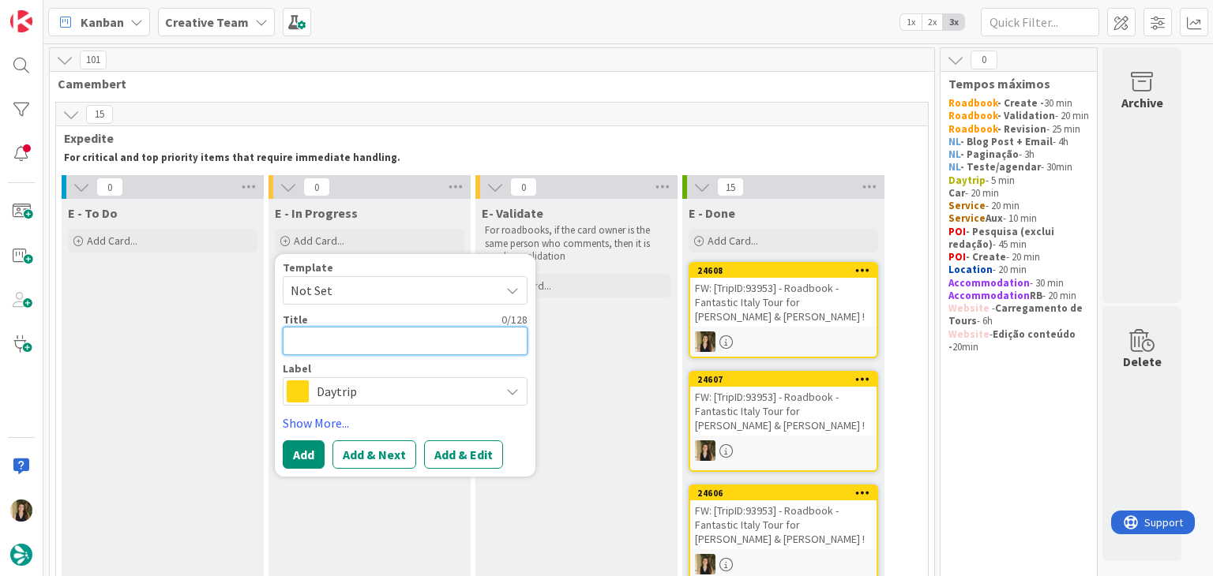
paste textarea "FW: [TripID:93953] - Roadbook - Fantastic Italy Tour for [PERSON_NAME] & [PERSO…"
type textarea "x"
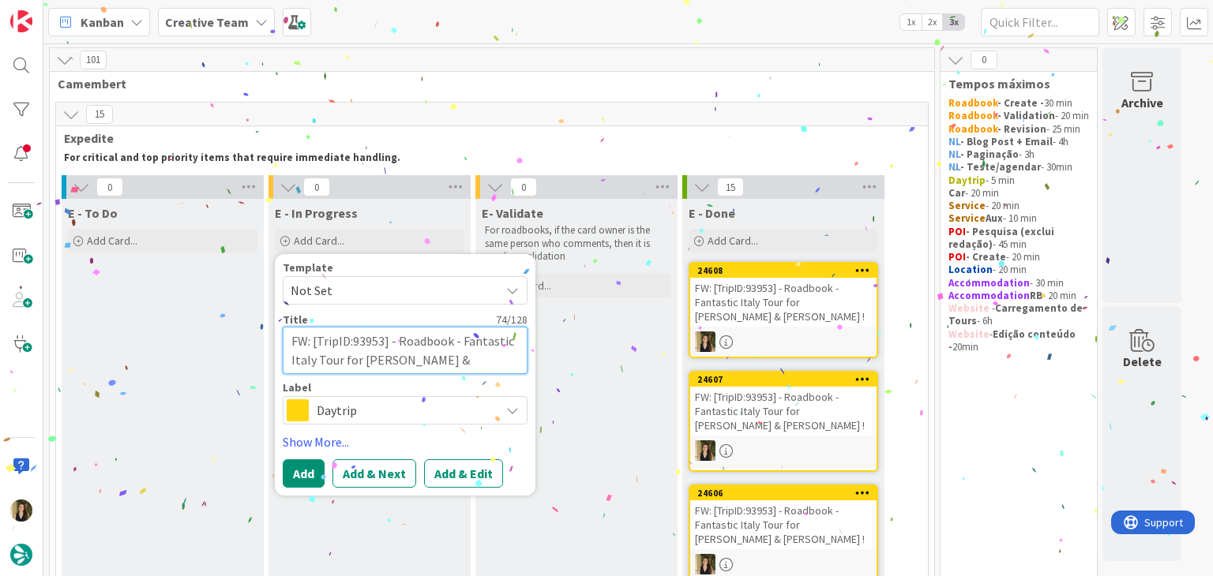
type textarea "FW: [TripID:93953] - Roadbook - Fantastic Italy Tour for [PERSON_NAME] & [PERSO…"
click at [369, 411] on span "Daytrip" at bounding box center [404, 410] width 175 height 22
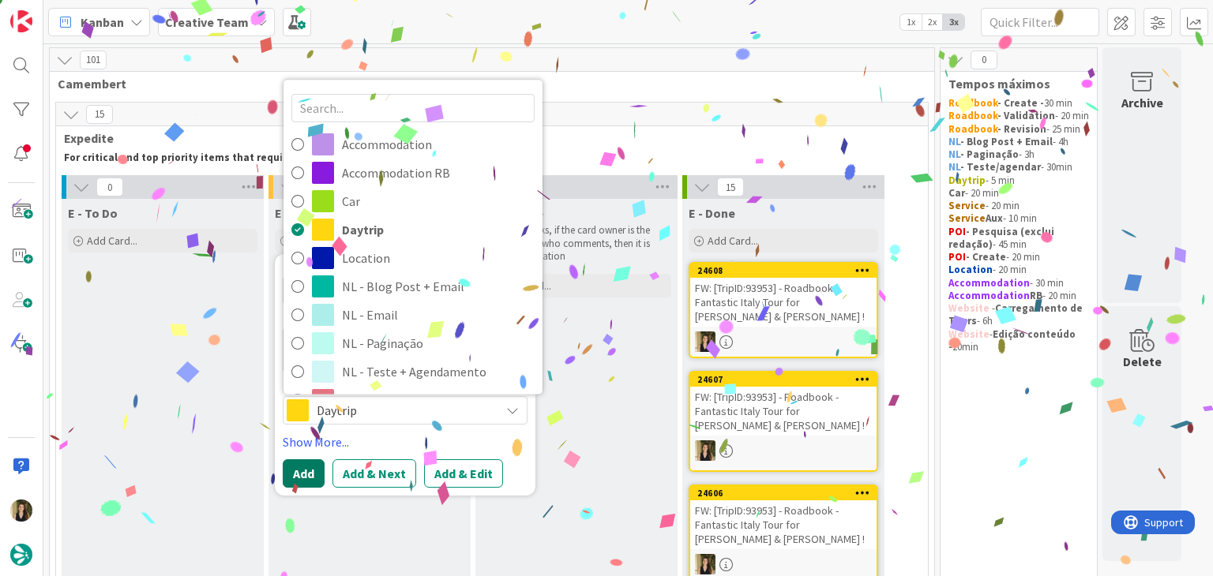
click at [300, 467] on button "Add" at bounding box center [304, 473] width 42 height 28
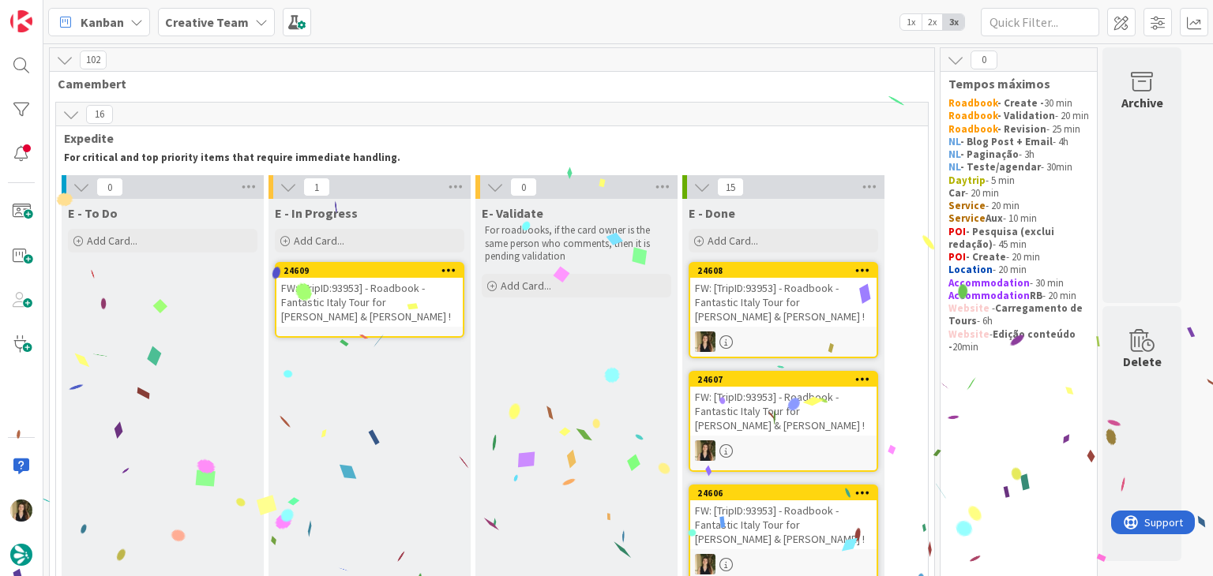
click at [374, 279] on div "FW: [TripID:93953] - Roadbook - Fantastic Italy Tour for [PERSON_NAME] & [PERSO…" at bounding box center [369, 302] width 186 height 49
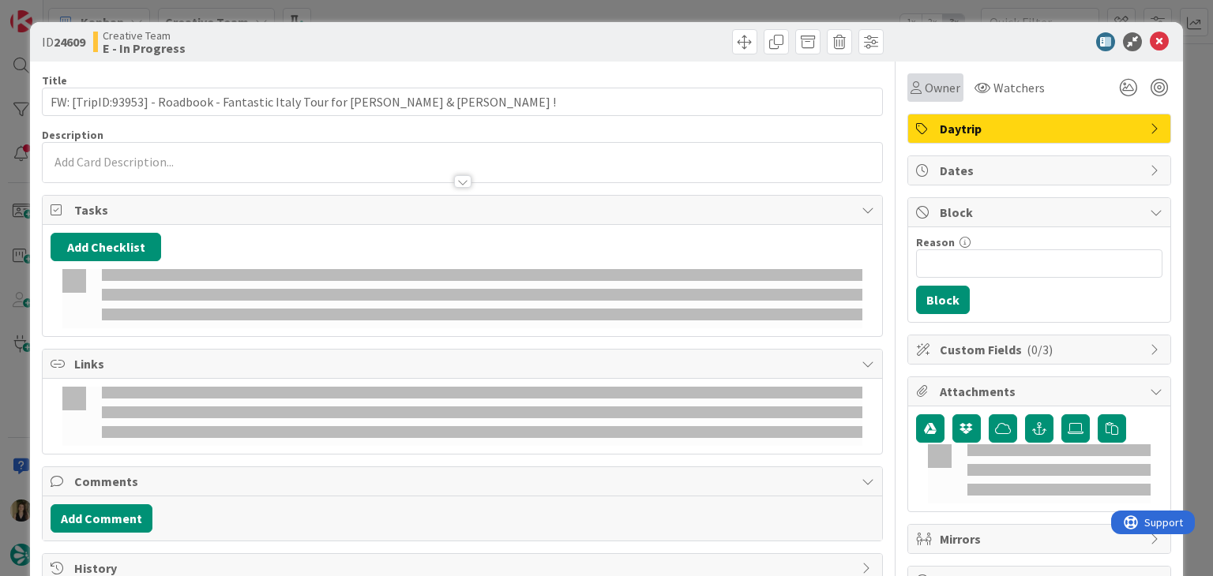
click at [910, 92] on icon at bounding box center [915, 87] width 11 height 13
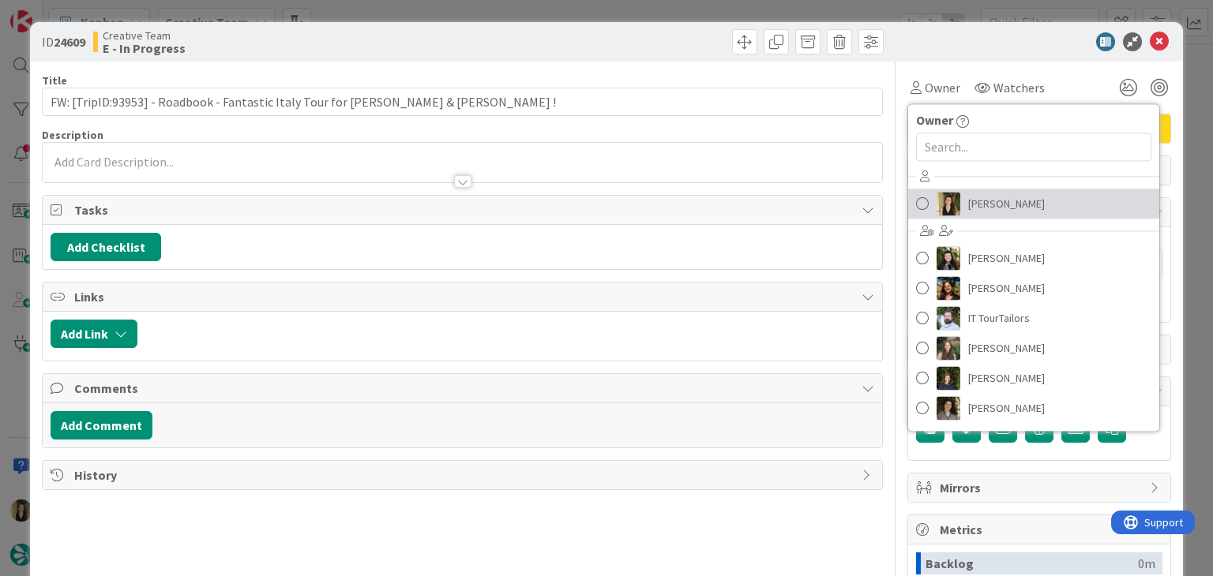
click at [981, 210] on span "[PERSON_NAME]" at bounding box center [1006, 204] width 77 height 24
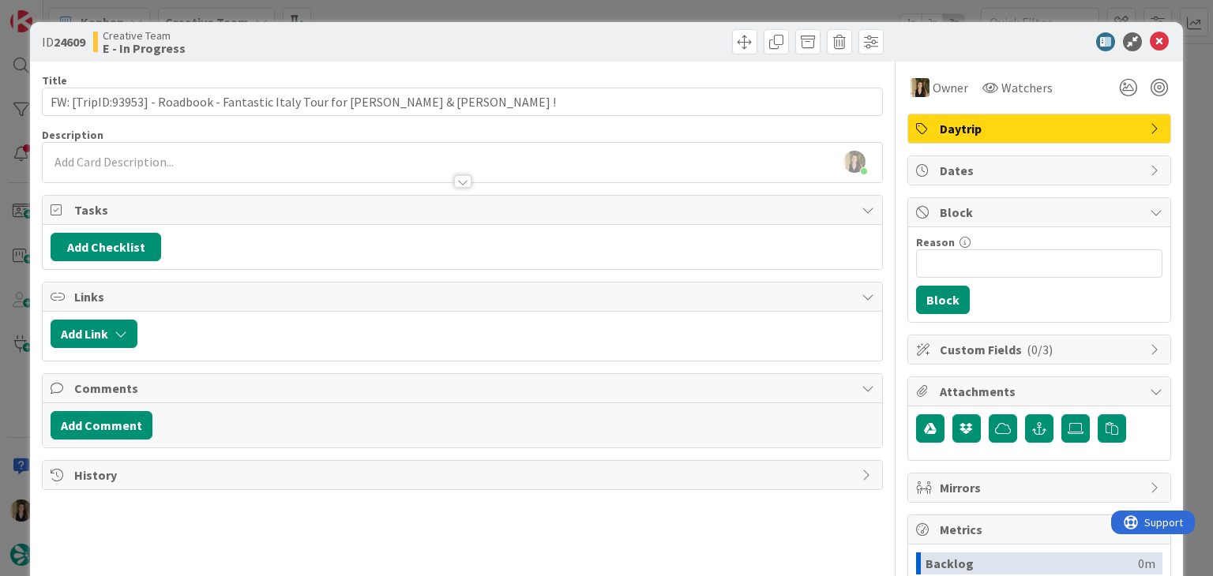
click at [459, 7] on div "ID 24609 Creative Team E - In Progress Title 74 / 128 FW: [TripID:93953] - Road…" at bounding box center [606, 288] width 1213 height 576
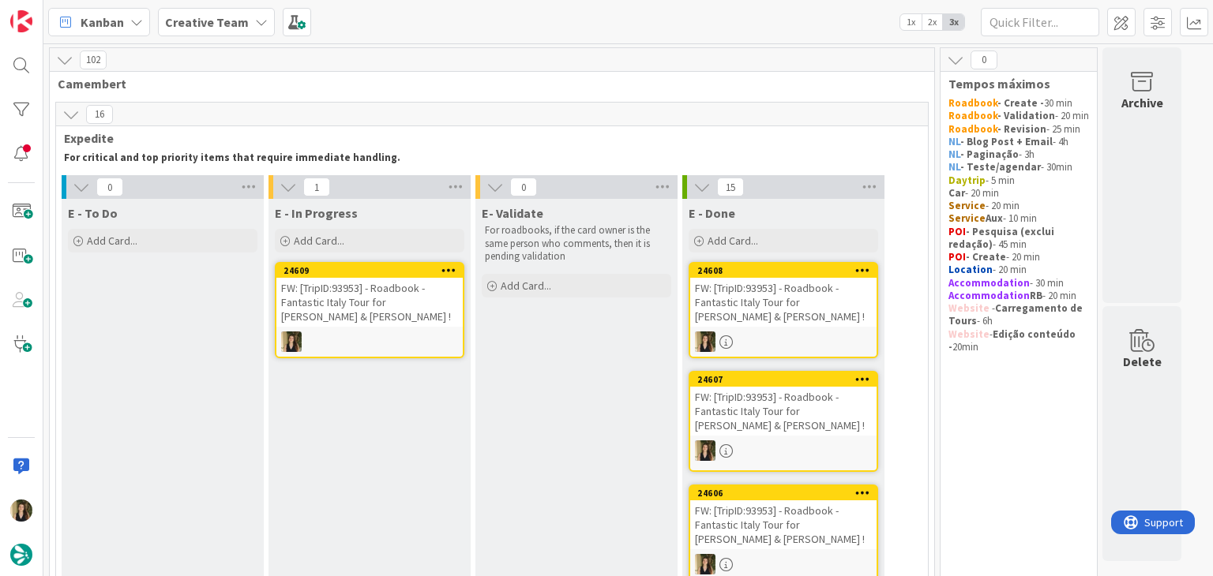
click at [447, 271] on icon at bounding box center [448, 269] width 15 height 11
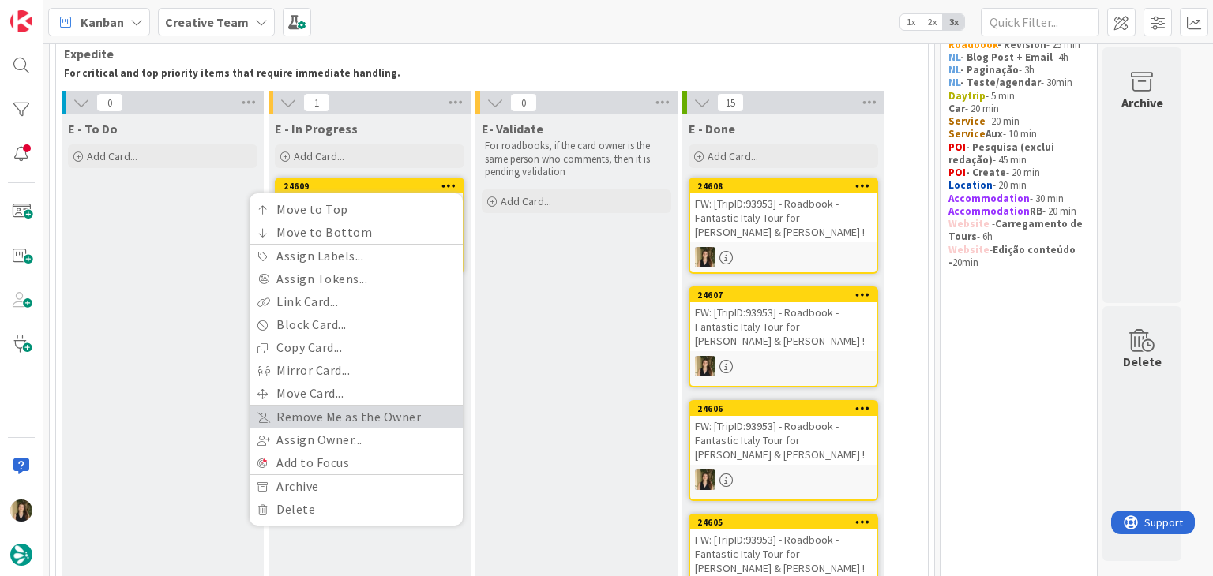
scroll to position [158, 0]
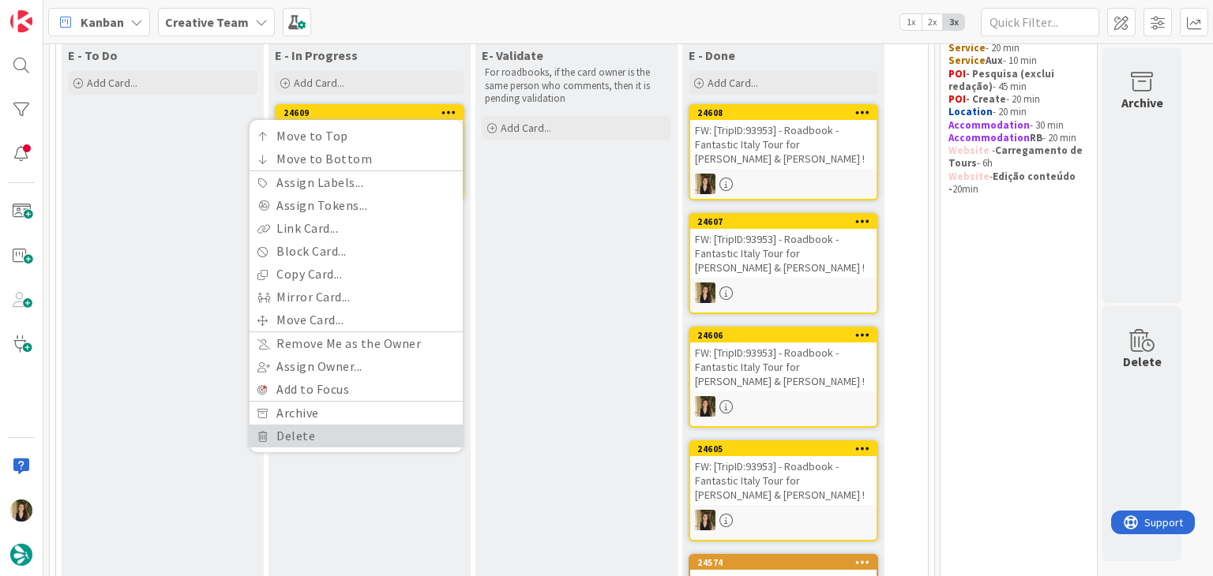
click at [313, 427] on link "Delete" at bounding box center [355, 436] width 213 height 23
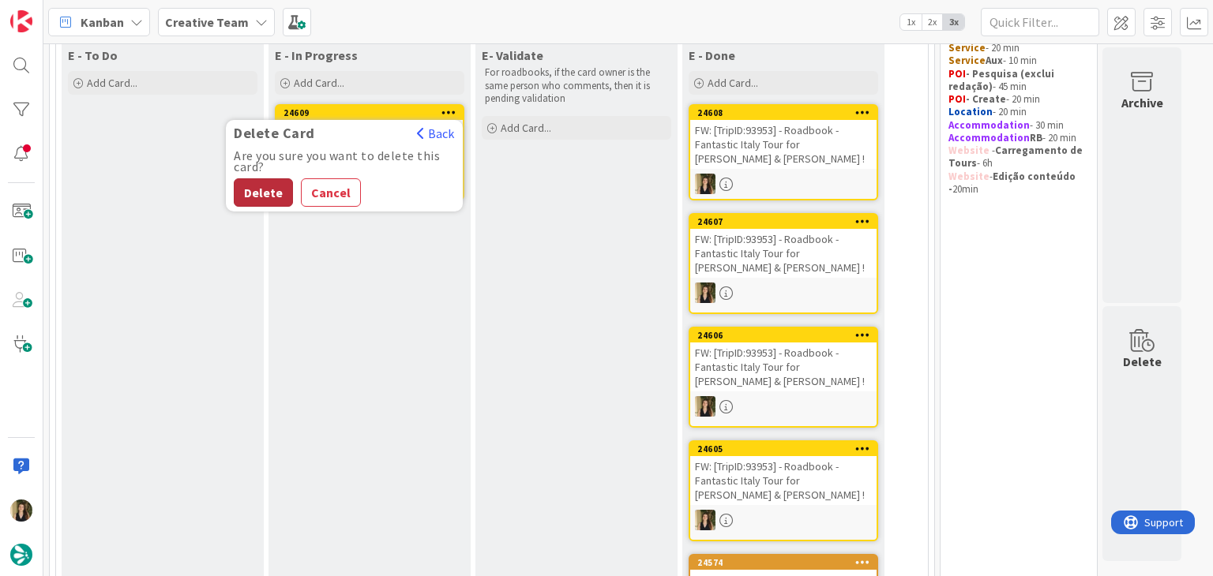
click at [252, 195] on button "Delete" at bounding box center [263, 192] width 59 height 28
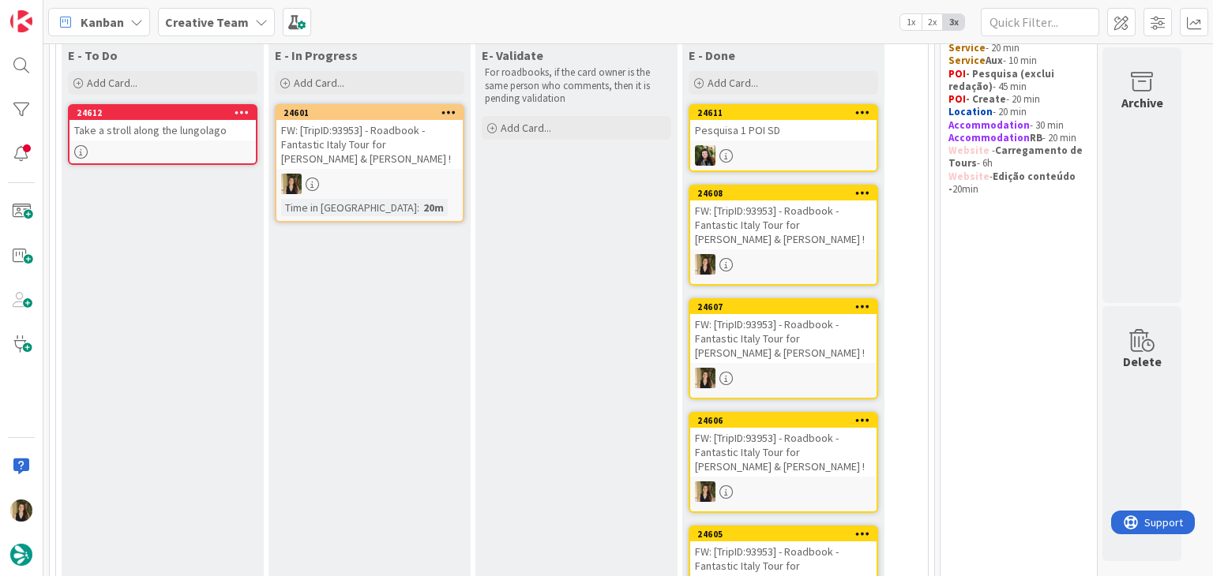
click at [401, 167] on div "FW: [TripID:93953] - Roadbook - Fantastic Italy Tour for [PERSON_NAME] & [PERSO…" at bounding box center [369, 144] width 186 height 49
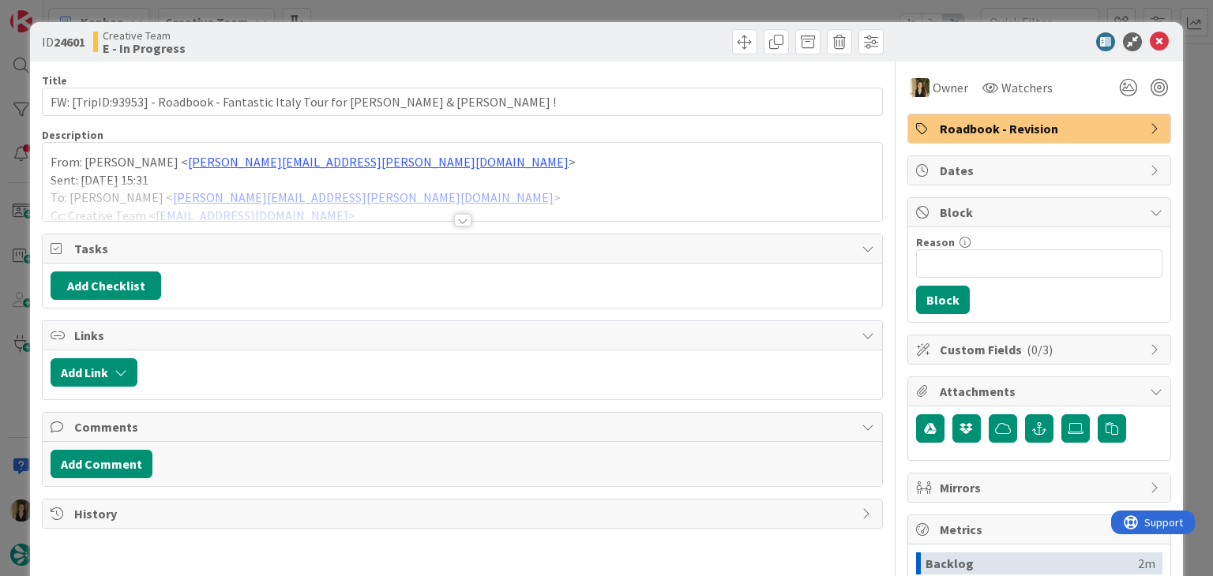
click at [460, 223] on div at bounding box center [462, 220] width 17 height 13
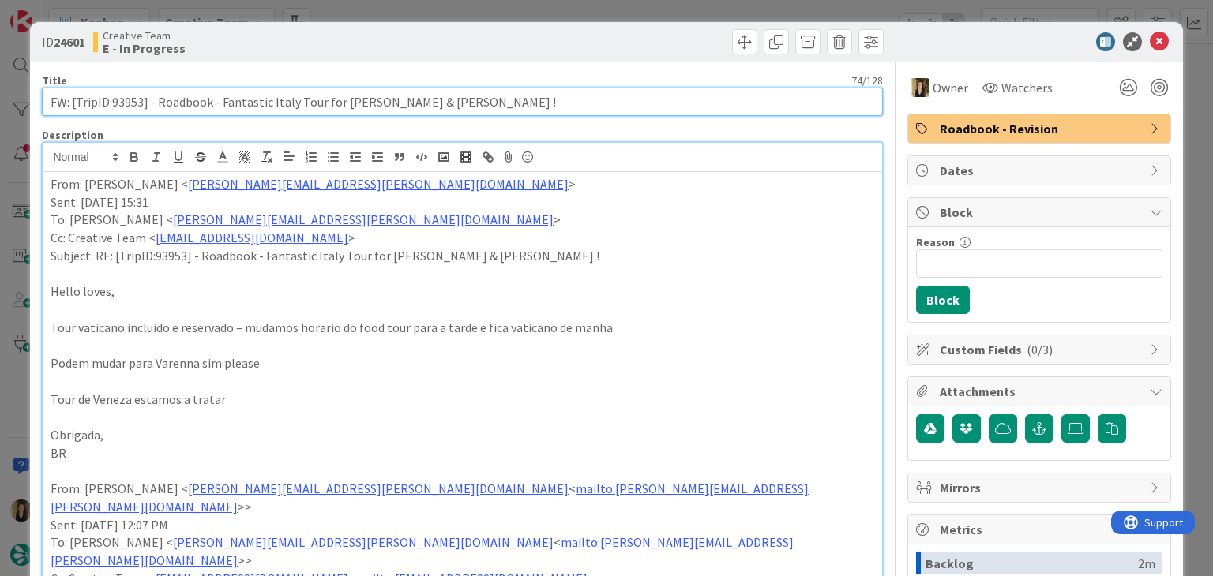
drag, startPoint x: 453, startPoint y: 100, endPoint x: 34, endPoint y: 94, distance: 419.3
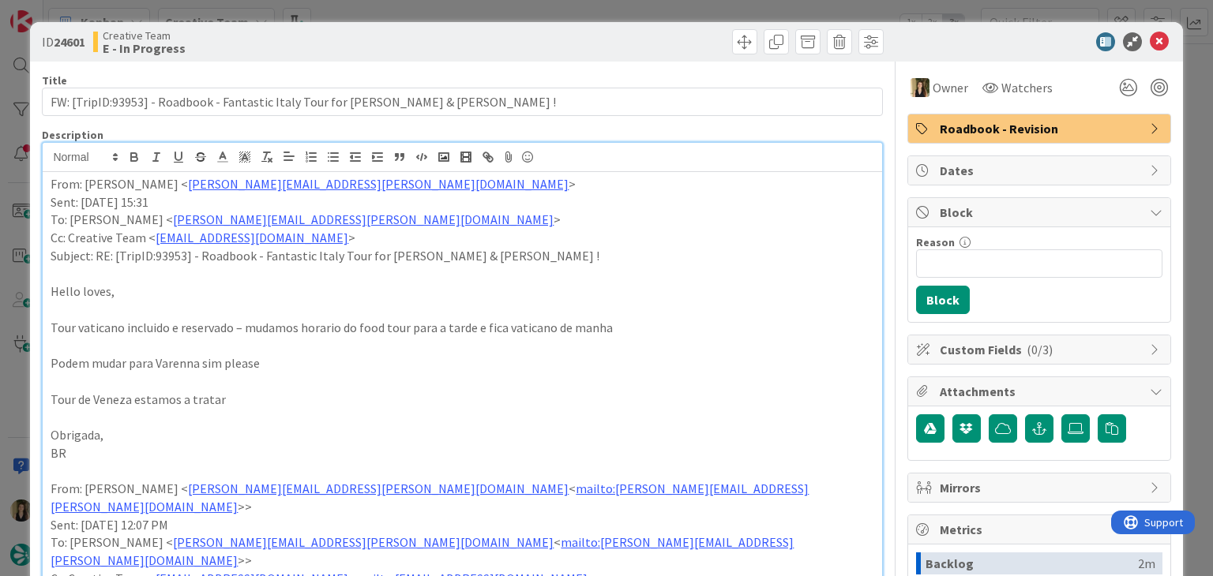
click at [391, 7] on div "ID 24601 Creative Team E - In Progress Title 74 / 128 FW: [TripID:93953] - Road…" at bounding box center [606, 288] width 1213 height 576
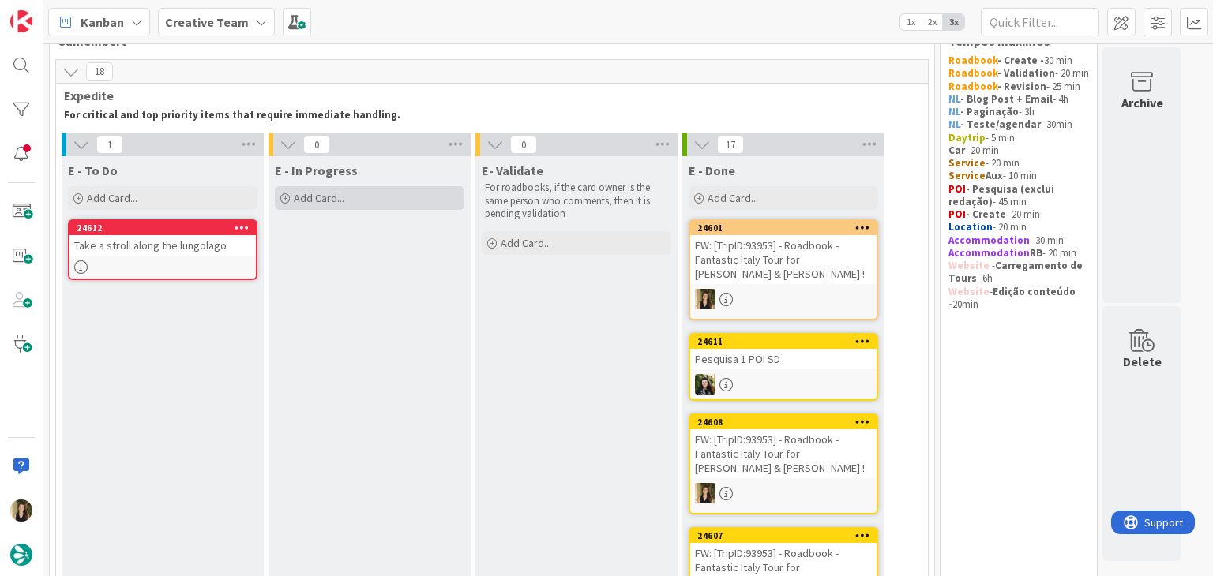
click at [374, 193] on div "Add Card..." at bounding box center [369, 198] width 189 height 24
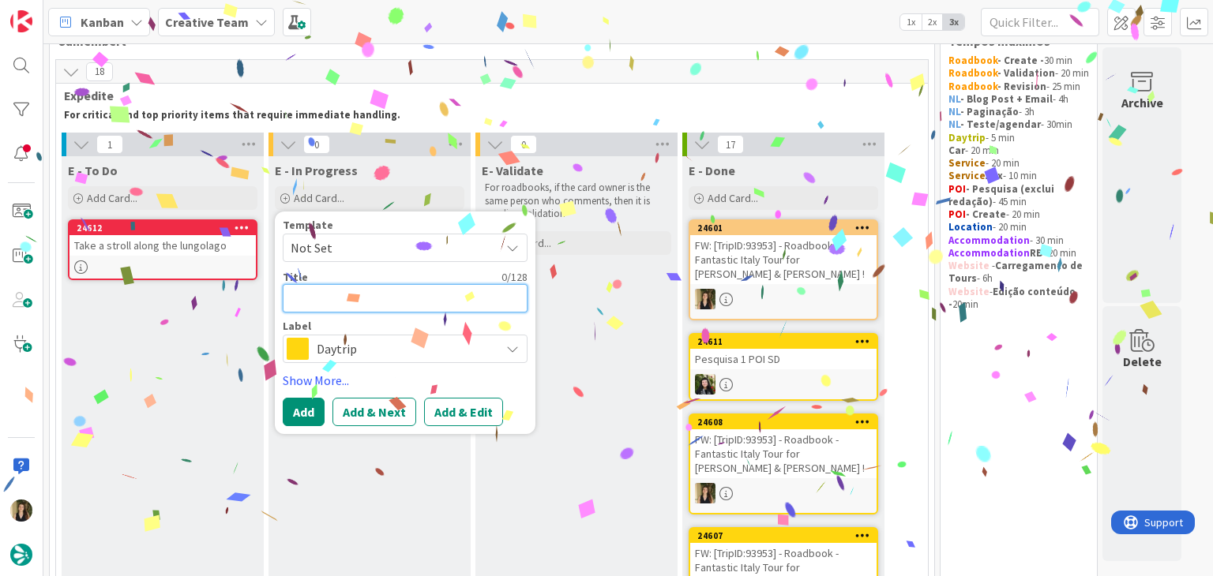
paste textarea "FW: [TripID:93953] - Roadbook - Fantastic Italy Tour for [PERSON_NAME] & [PERSO…"
type textarea "x"
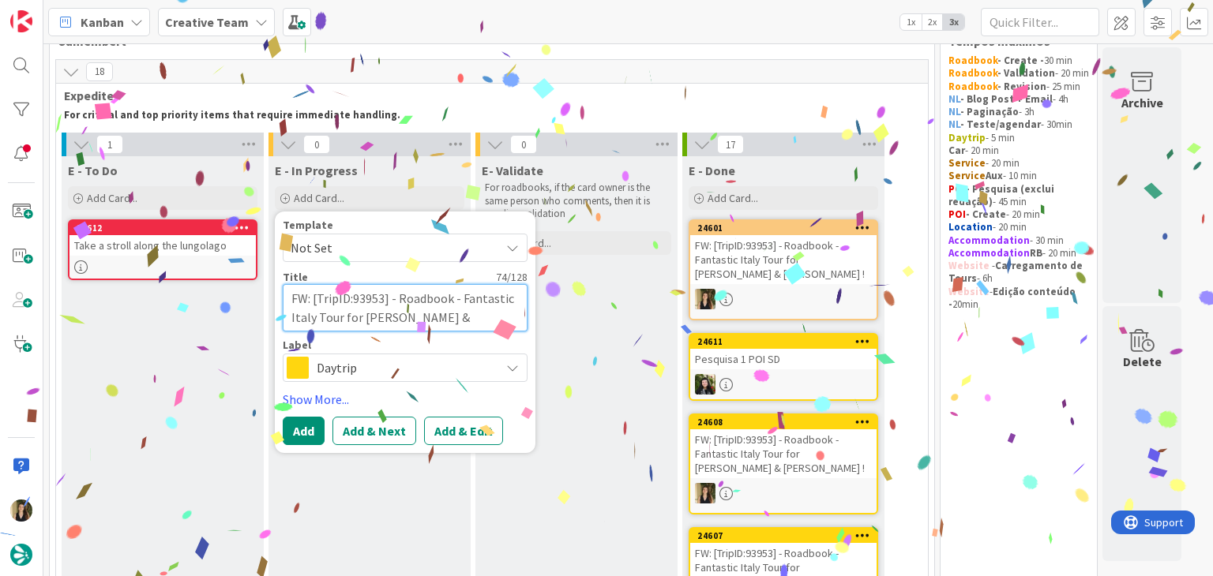
type textarea "FW: [TripID:93953] - Roadbook - Fantastic Italy Tour for [PERSON_NAME] & [PERSO…"
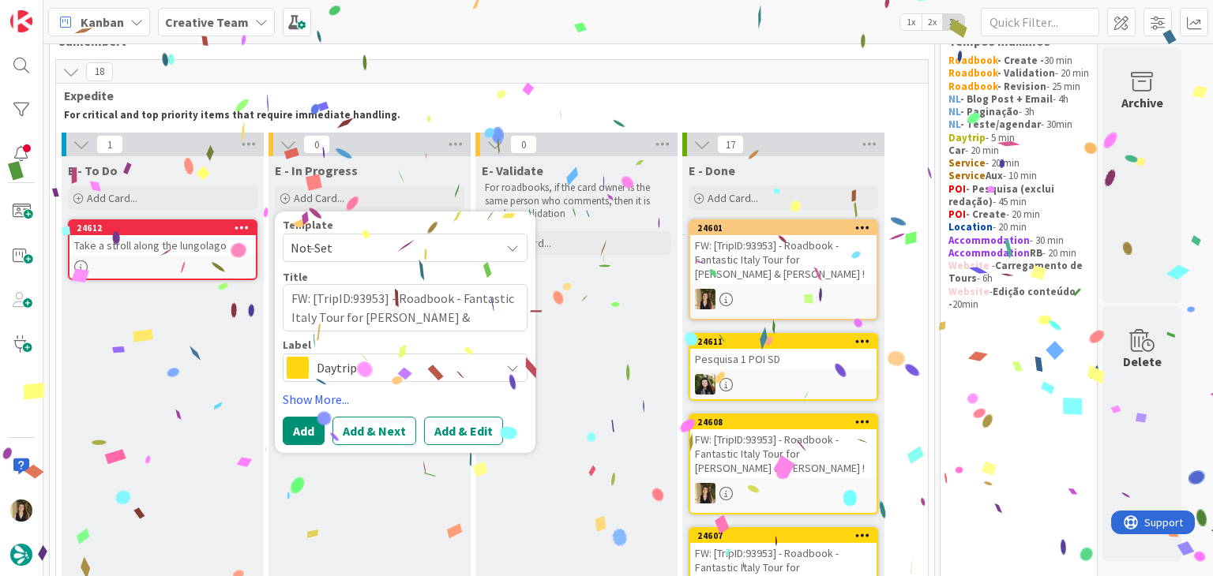
click at [373, 364] on span "Daytrip" at bounding box center [404, 368] width 175 height 22
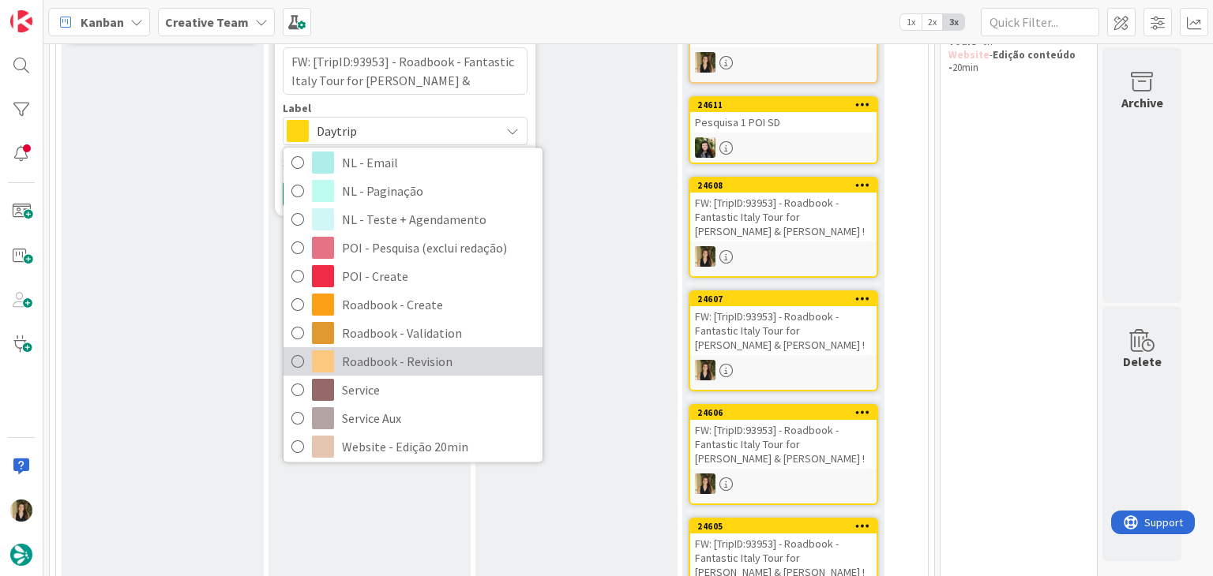
scroll to position [316, 0]
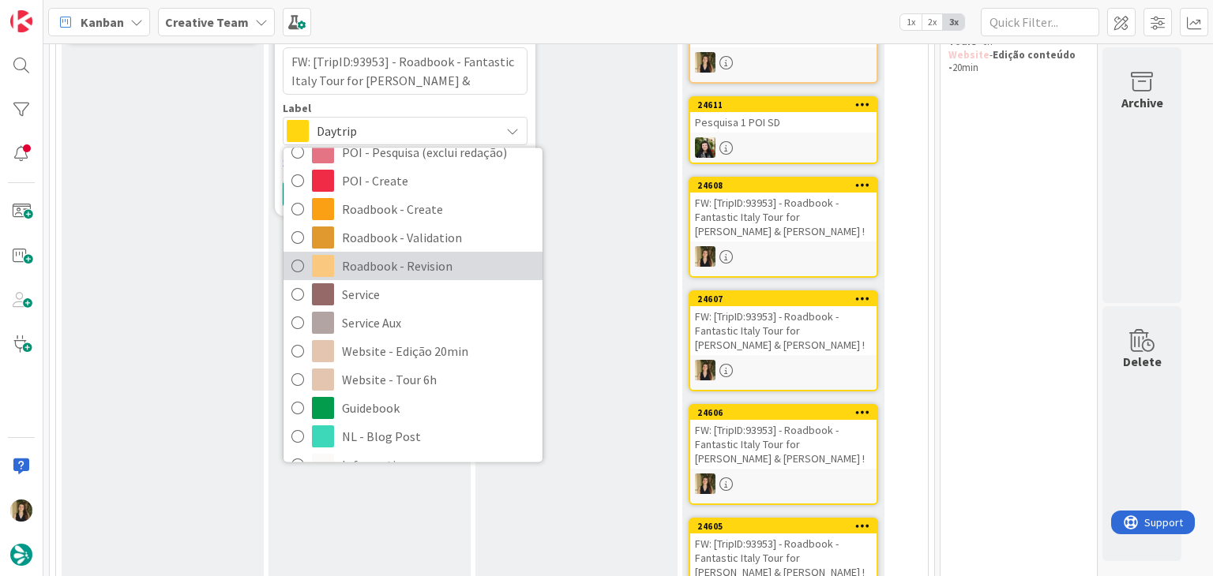
click at [426, 266] on span "Roadbook - Revision" at bounding box center [438, 266] width 193 height 24
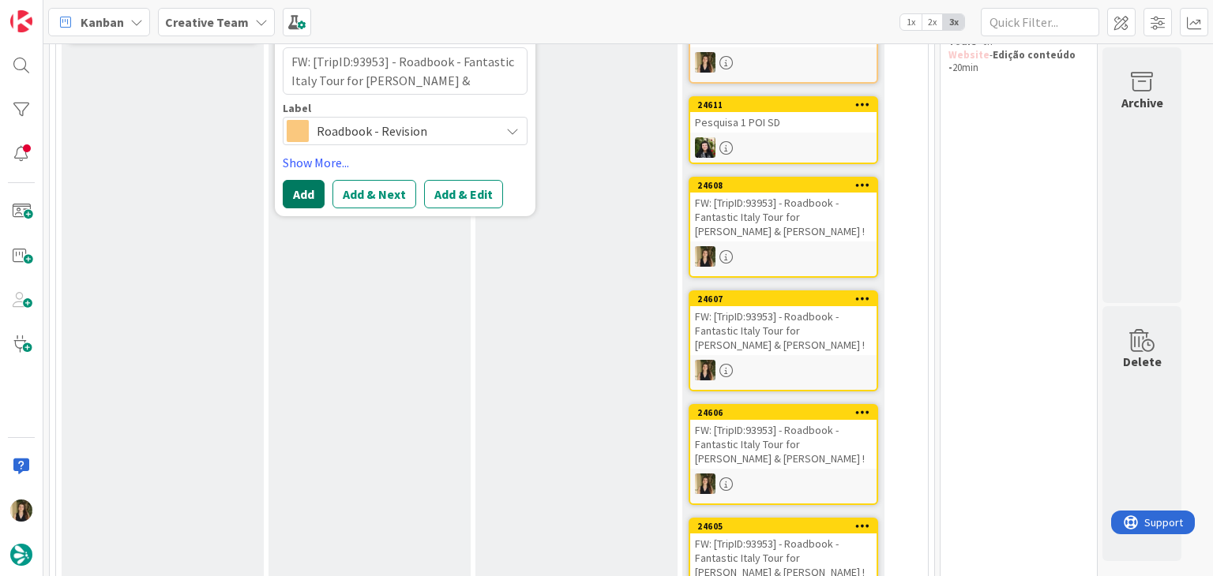
click at [306, 198] on button "Add" at bounding box center [304, 194] width 42 height 28
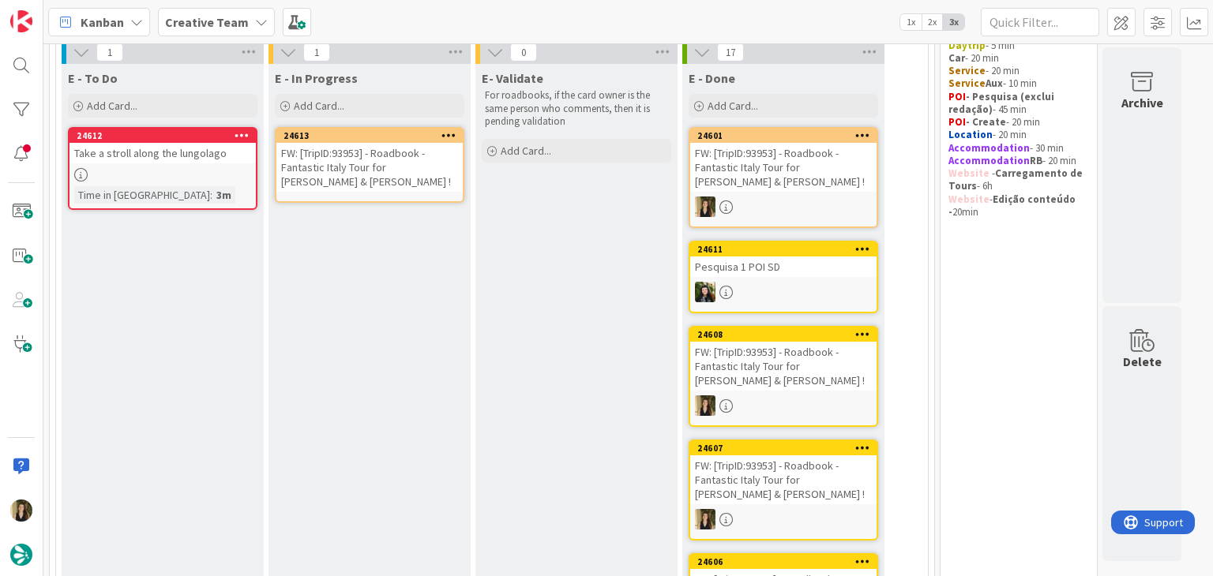
scroll to position [43, 0]
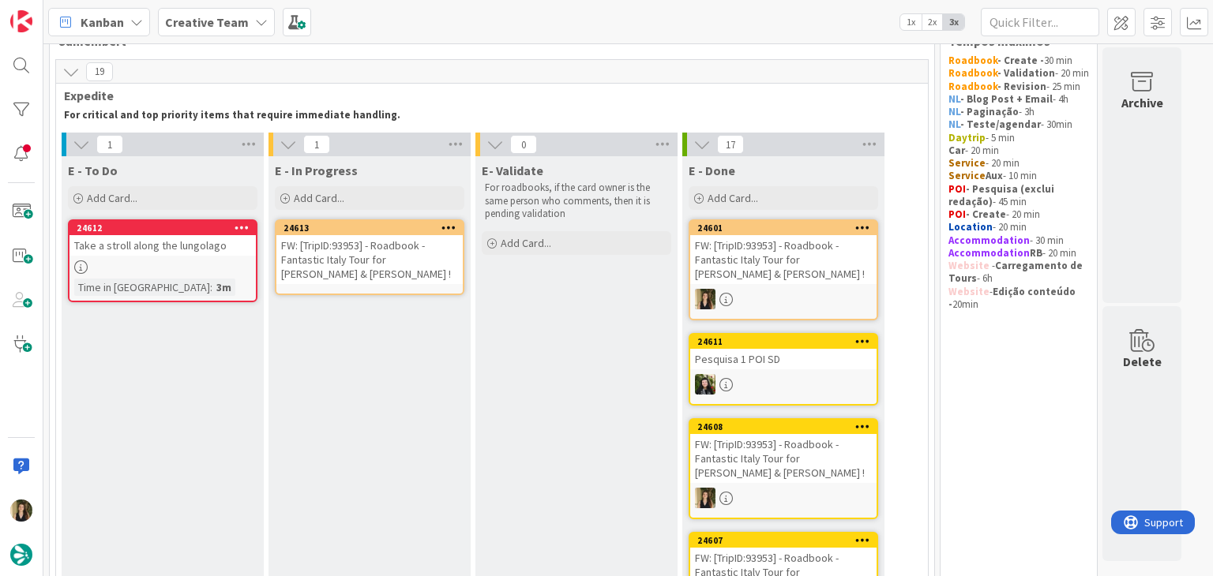
click at [366, 256] on div "FW: [TripID:93953] - Roadbook - Fantastic Italy Tour for [PERSON_NAME] & [PERSO…" at bounding box center [369, 259] width 186 height 49
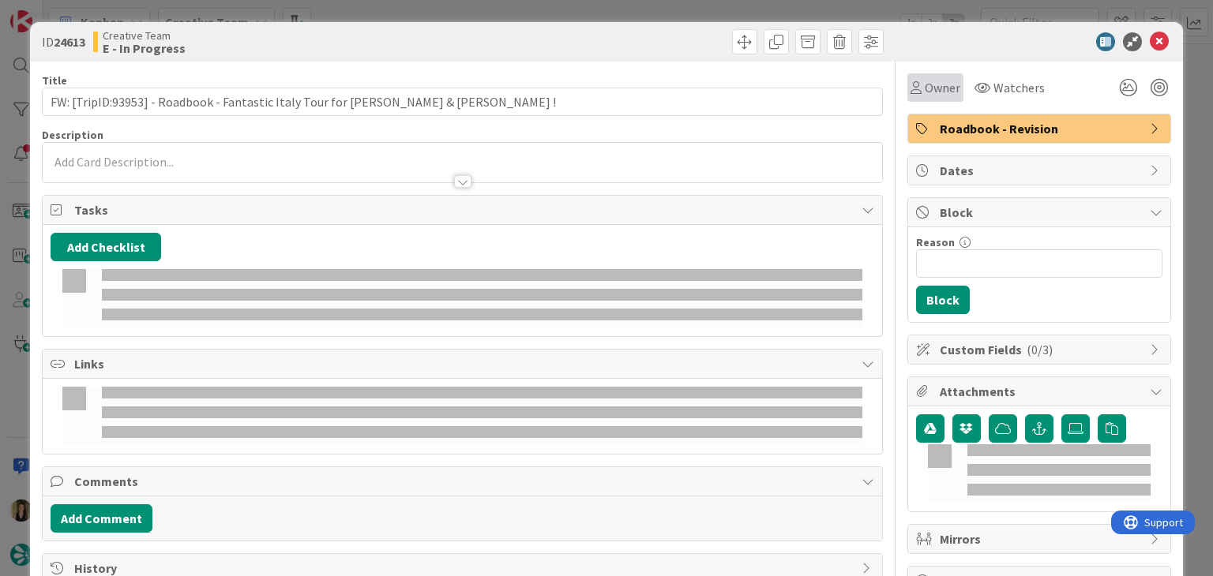
click at [928, 89] on span "Owner" at bounding box center [942, 87] width 36 height 19
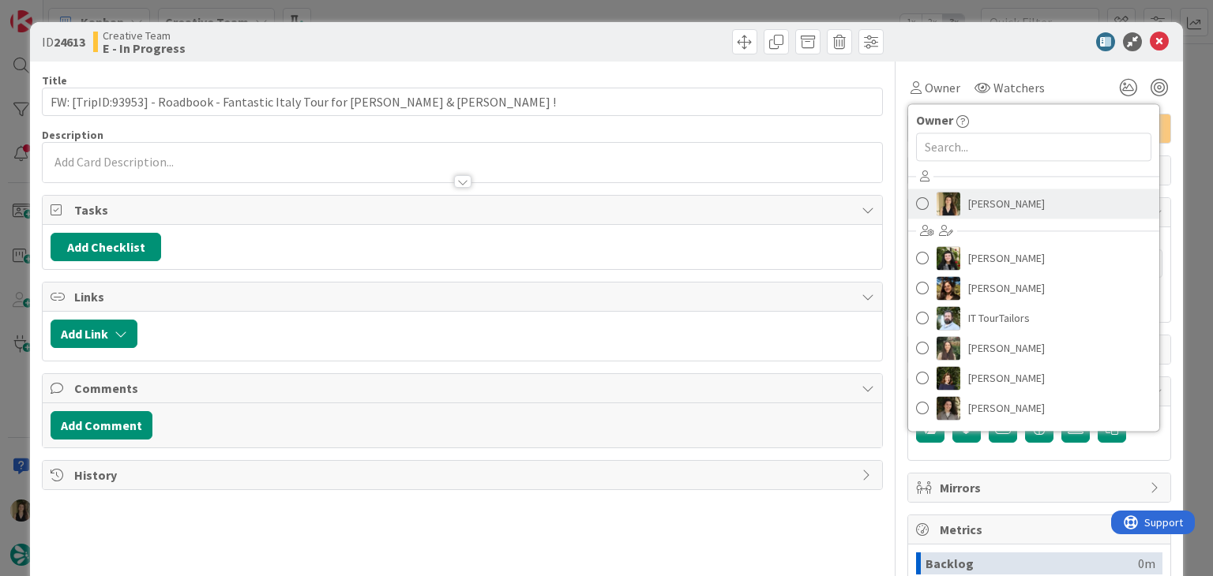
click at [979, 201] on span "[PERSON_NAME]" at bounding box center [1006, 204] width 77 height 24
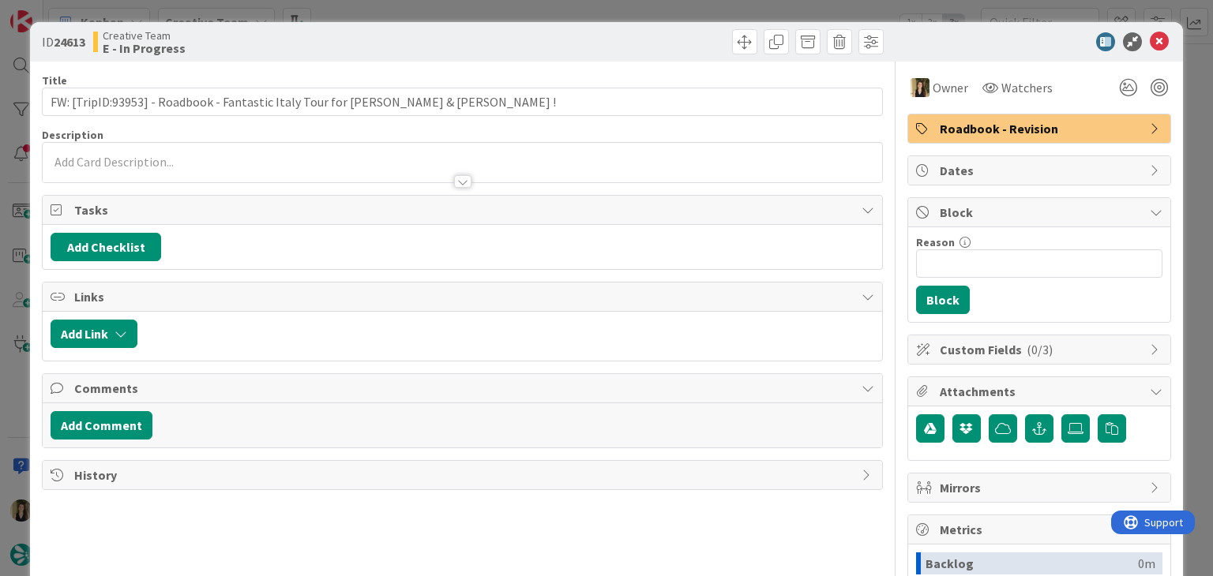
click at [627, 6] on div "ID 24613 Creative Team E - In Progress Title 74 / 128 FW: [TripID:93953] - Road…" at bounding box center [606, 288] width 1213 height 576
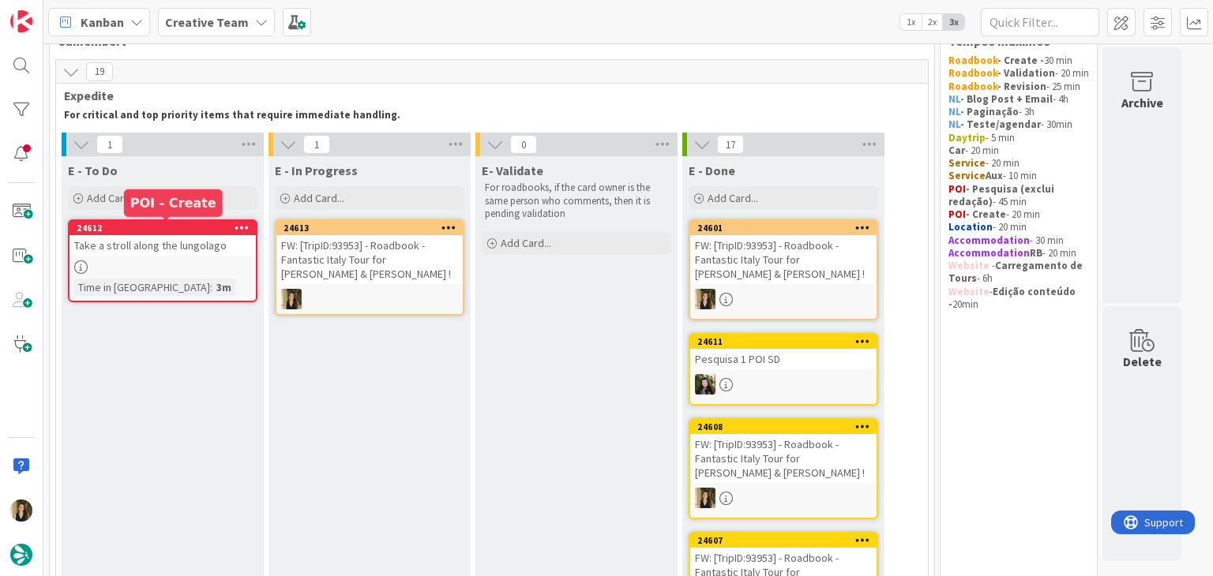
click at [167, 272] on div at bounding box center [162, 267] width 186 height 13
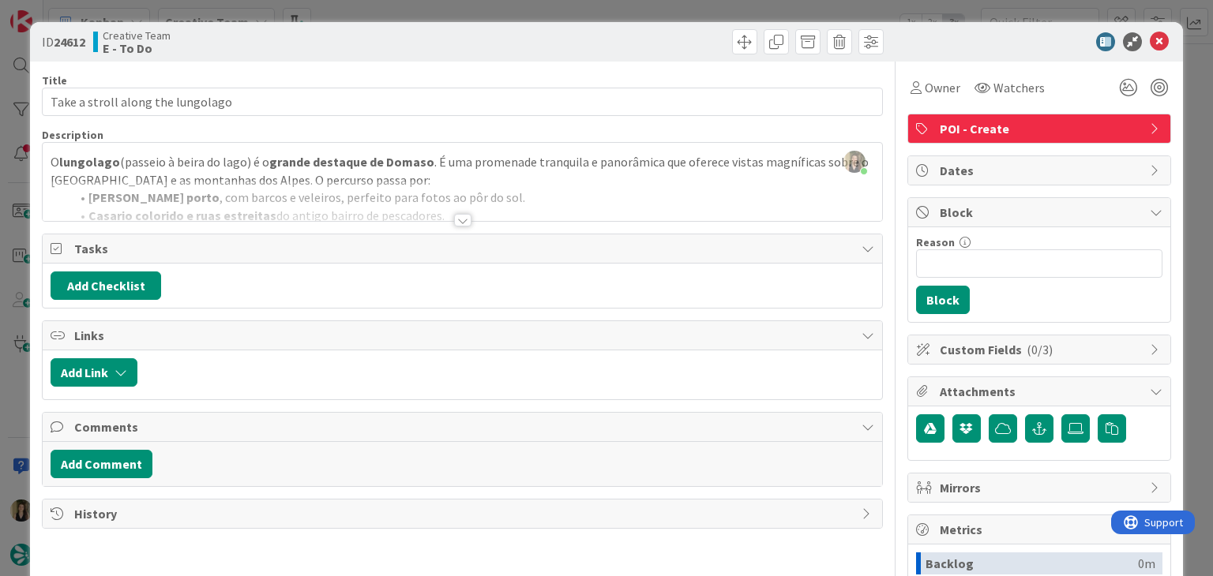
click at [455, 216] on div at bounding box center [462, 220] width 17 height 13
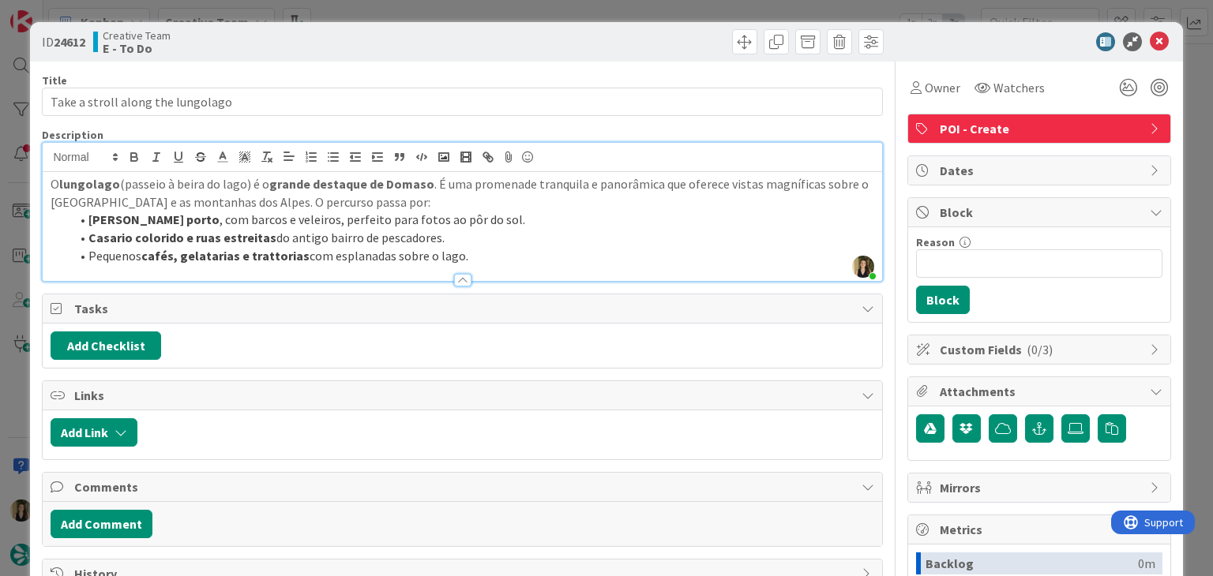
drag, startPoint x: 512, startPoint y: 12, endPoint x: 516, endPoint y: 1, distance: 11.7
click at [512, 11] on div "ID 24612 Creative Team E - To Do Title 33 / 128 Take a stroll along the lungola…" at bounding box center [606, 288] width 1213 height 576
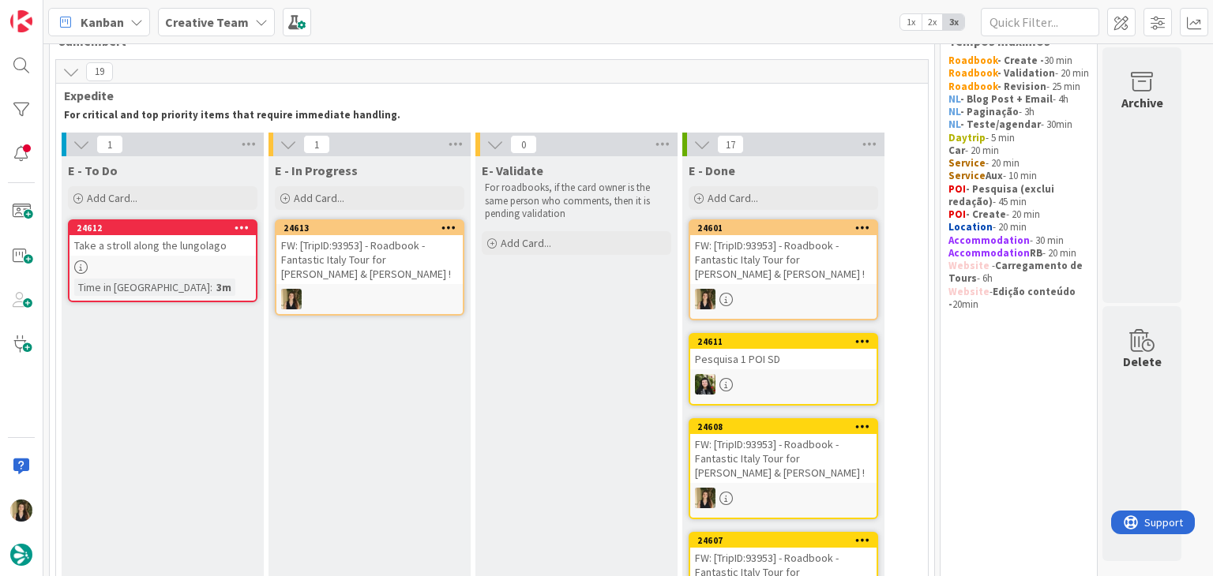
click at [379, 283] on div "24613 FW: [TripID:93953] - Roadbook - Fantastic Italy Tour for [PERSON_NAME] & …" at bounding box center [369, 267] width 189 height 96
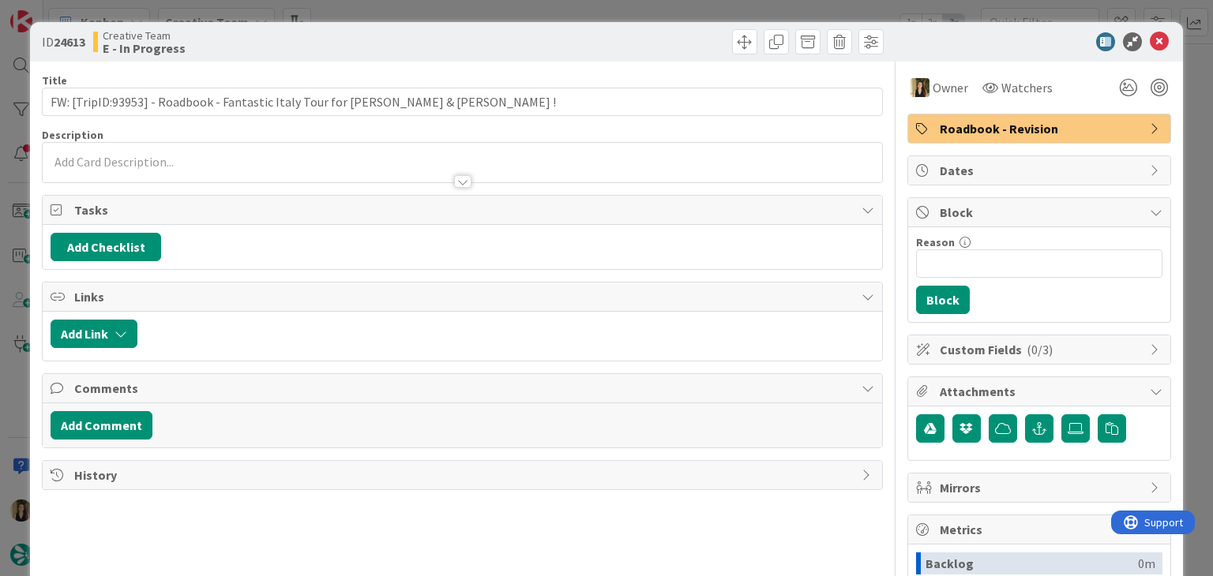
click at [621, 17] on div "ID 24613 Creative Team E - In Progress Title 74 / 128 FW: [TripID:93953] - Road…" at bounding box center [606, 288] width 1213 height 576
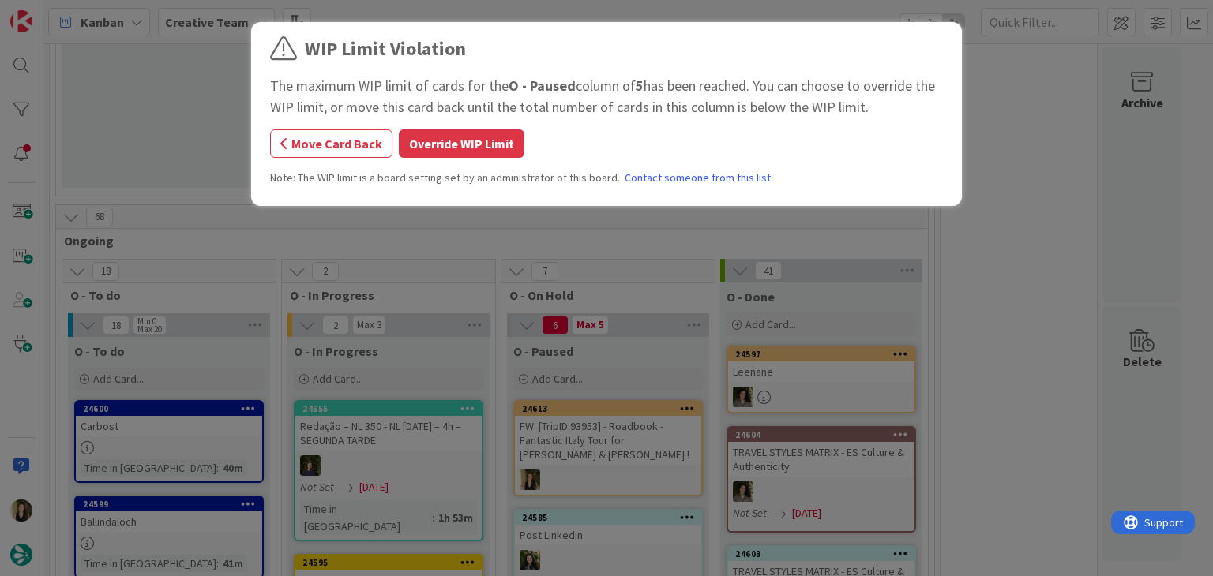
scroll to position [1178, 0]
click at [487, 135] on button "Override WIP Limit" at bounding box center [462, 143] width 126 height 28
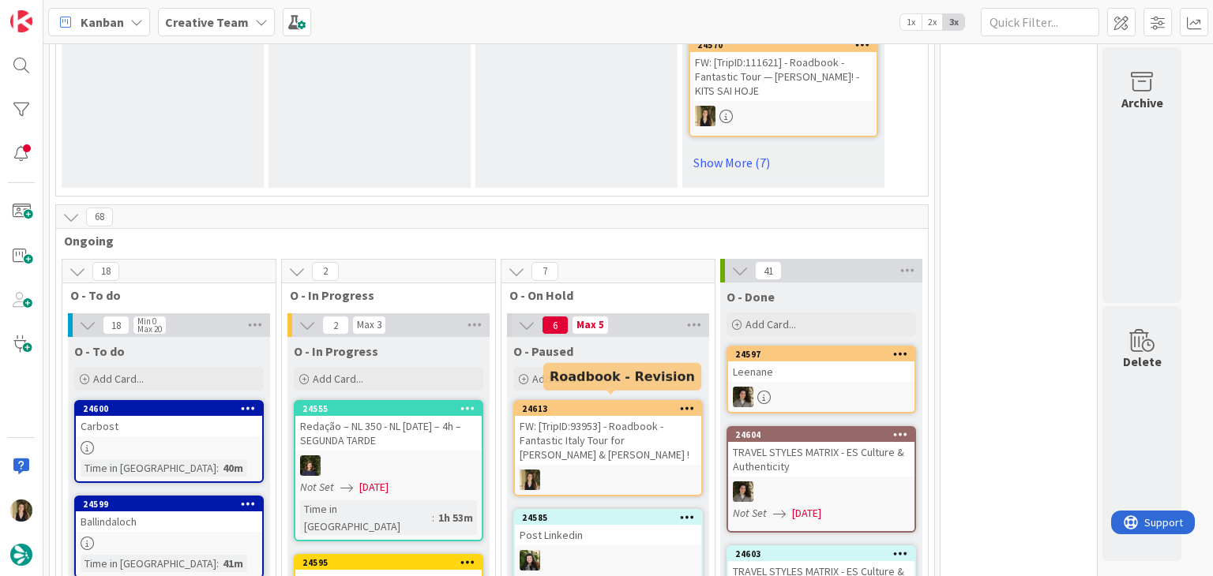
click at [622, 456] on div "FW: [TripID:93953] - Roadbook - Fantastic Italy Tour for [PERSON_NAME] & [PERSO…" at bounding box center [608, 440] width 186 height 49
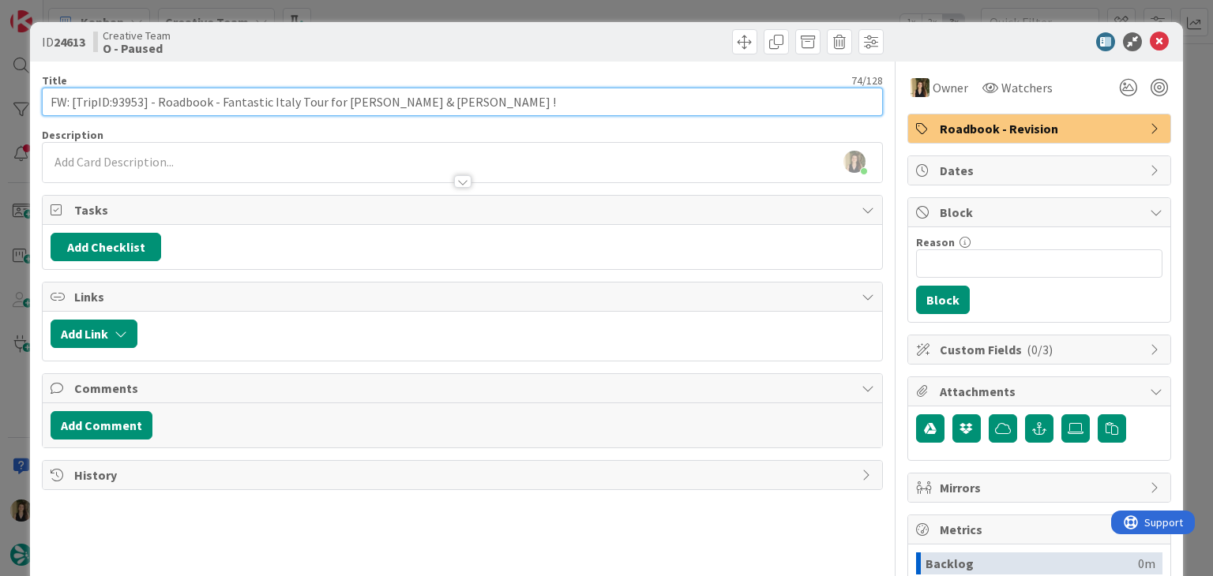
drag, startPoint x: 443, startPoint y: 103, endPoint x: 13, endPoint y: 99, distance: 429.5
click at [13, 99] on div "ID 24613 Creative Team O - Paused Title 74 / 128 FW: [TripID:93953] - Roadbook …" at bounding box center [606, 288] width 1213 height 576
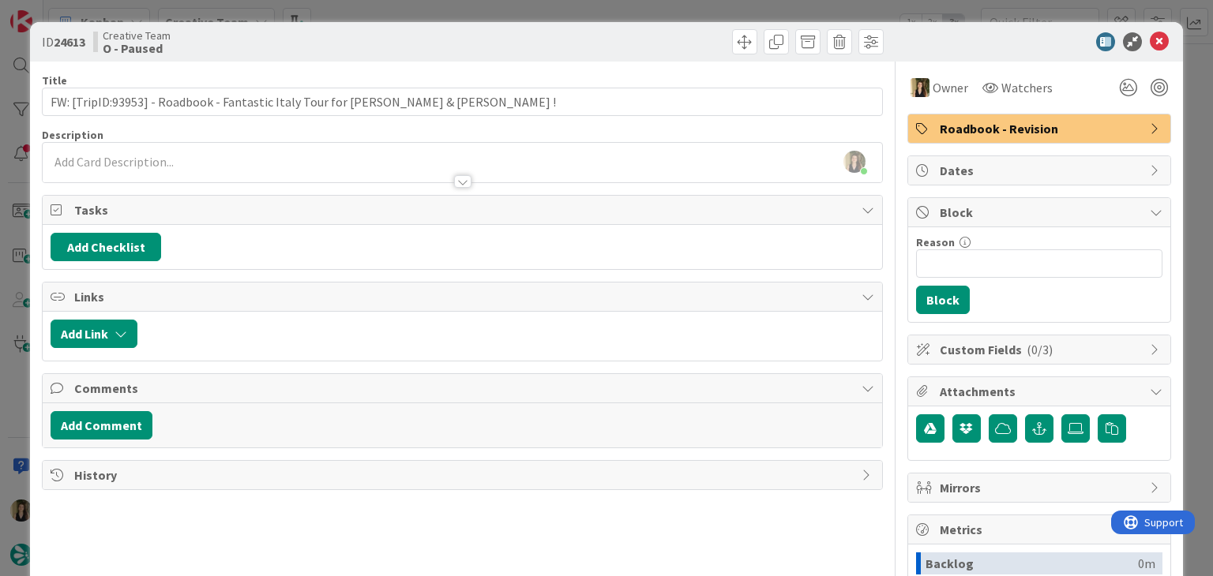
click at [439, 12] on div "ID 24613 Creative Team O - Paused Title 74 / 128 FW: [TripID:93953] - Roadbook …" at bounding box center [606, 288] width 1213 height 576
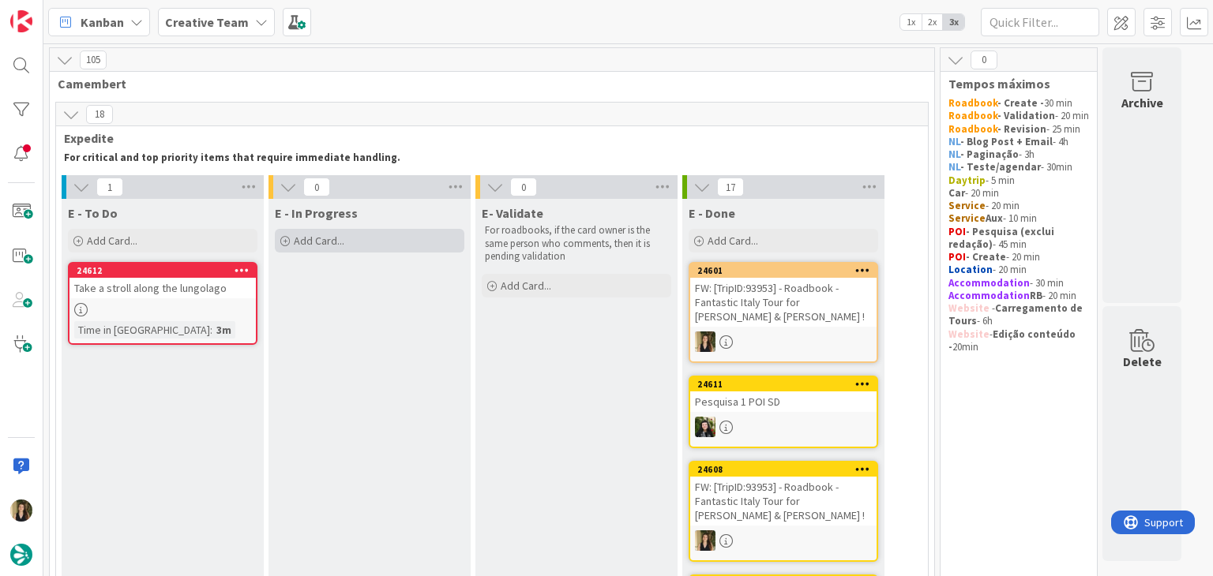
click at [369, 242] on div "Add Card..." at bounding box center [369, 241] width 189 height 24
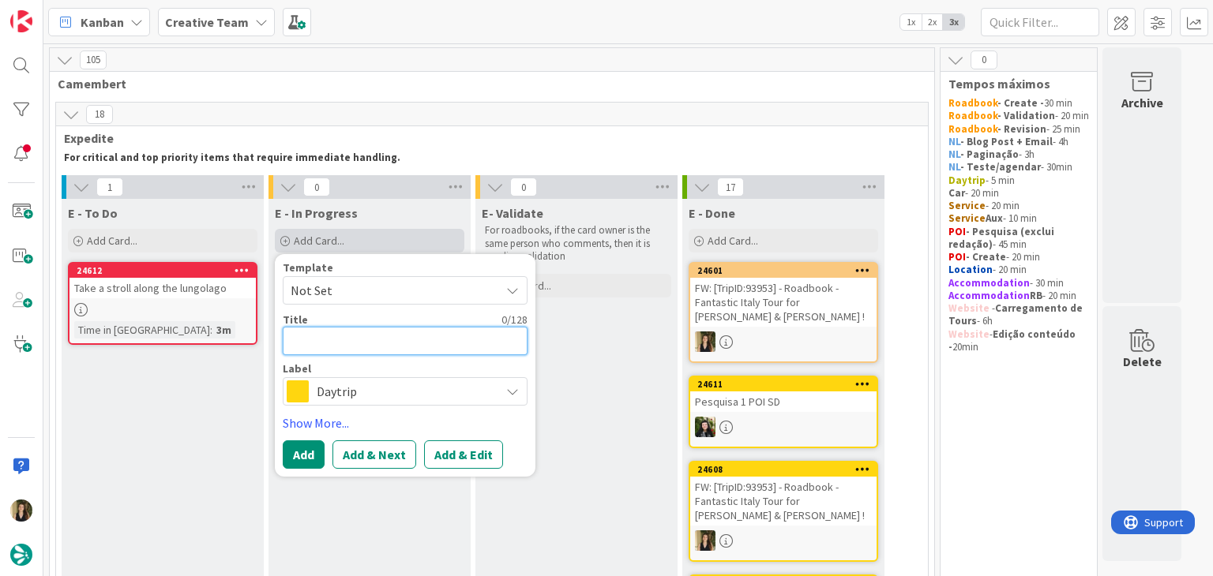
paste textarea "FW: [TripID:93953] - Roadbook - Fantastic Italy Tour for [PERSON_NAME] & [PERSO…"
type textarea "x"
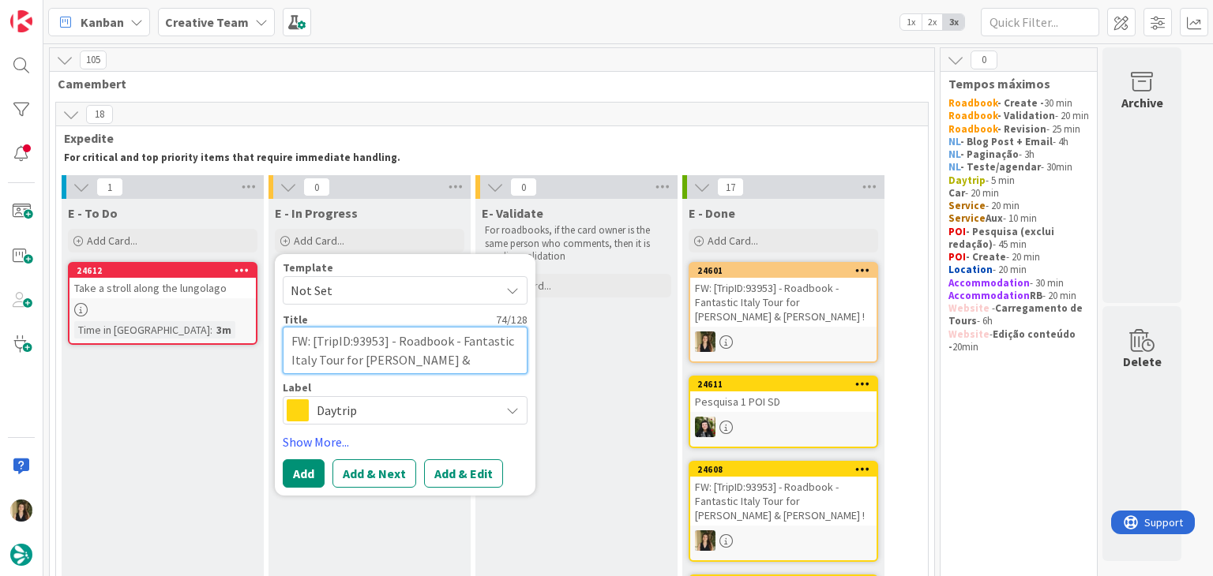
type textarea "FW: [TripID:93953] - Roadbook - Fantastic Italy Tour for [PERSON_NAME] & [PERSO…"
click at [363, 424] on div "Daytrip" at bounding box center [405, 410] width 245 height 28
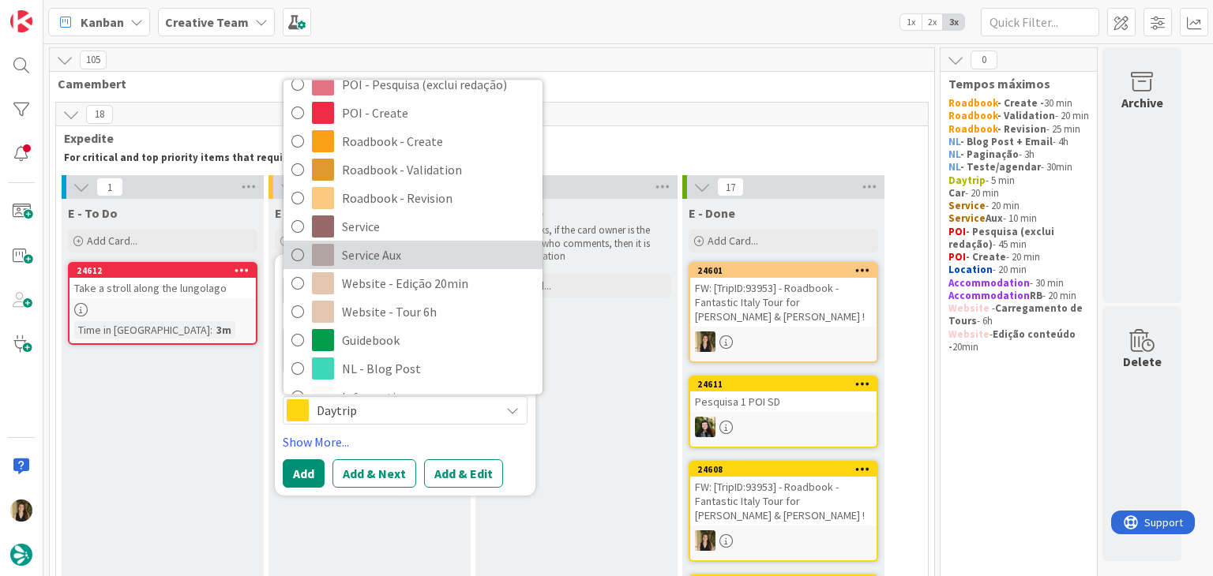
drag, startPoint x: 426, startPoint y: 260, endPoint x: 388, endPoint y: 361, distance: 107.9
click at [426, 260] on span "Service Aux" at bounding box center [438, 255] width 193 height 24
type textarea "x"
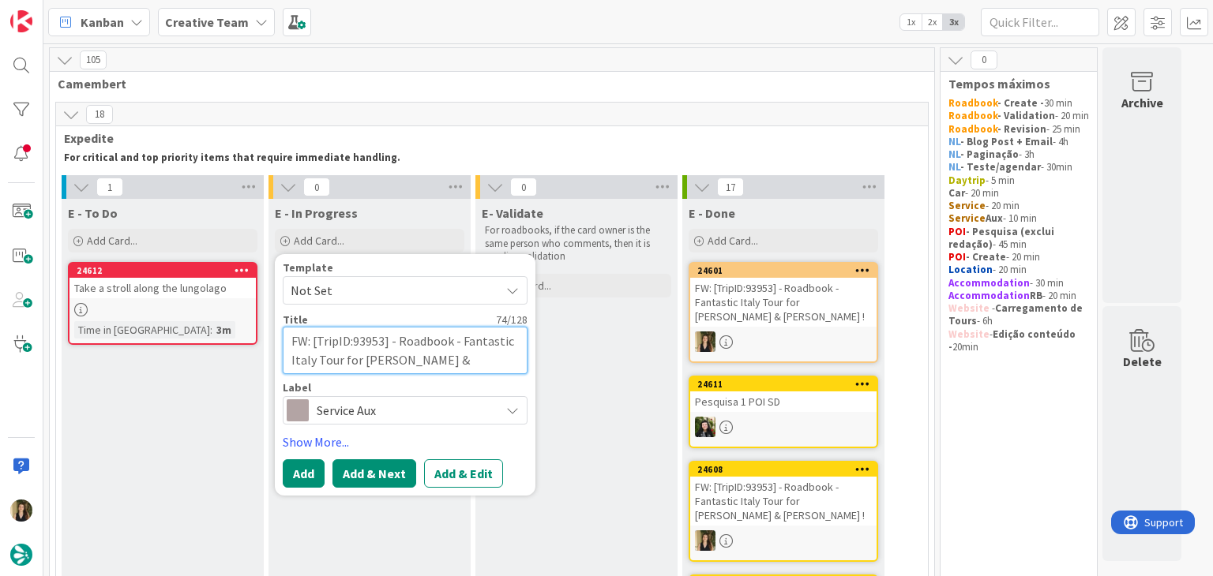
drag, startPoint x: 388, startPoint y: 361, endPoint x: 345, endPoint y: 459, distance: 107.1
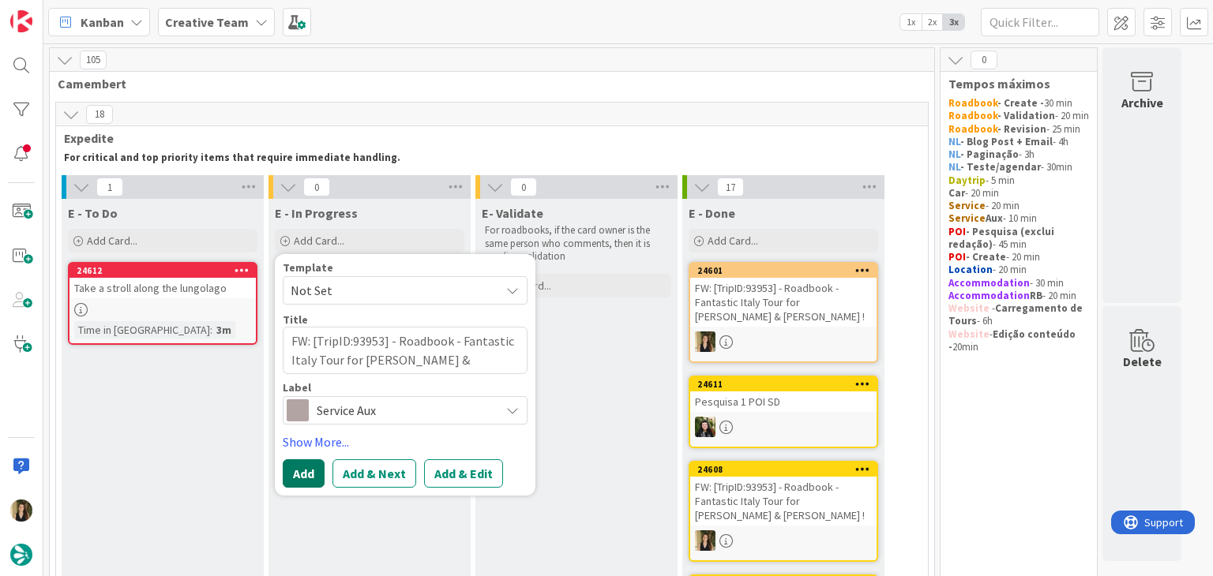
drag, startPoint x: 345, startPoint y: 459, endPoint x: 307, endPoint y: 469, distance: 39.3
click at [308, 468] on button "Add" at bounding box center [304, 473] width 42 height 28
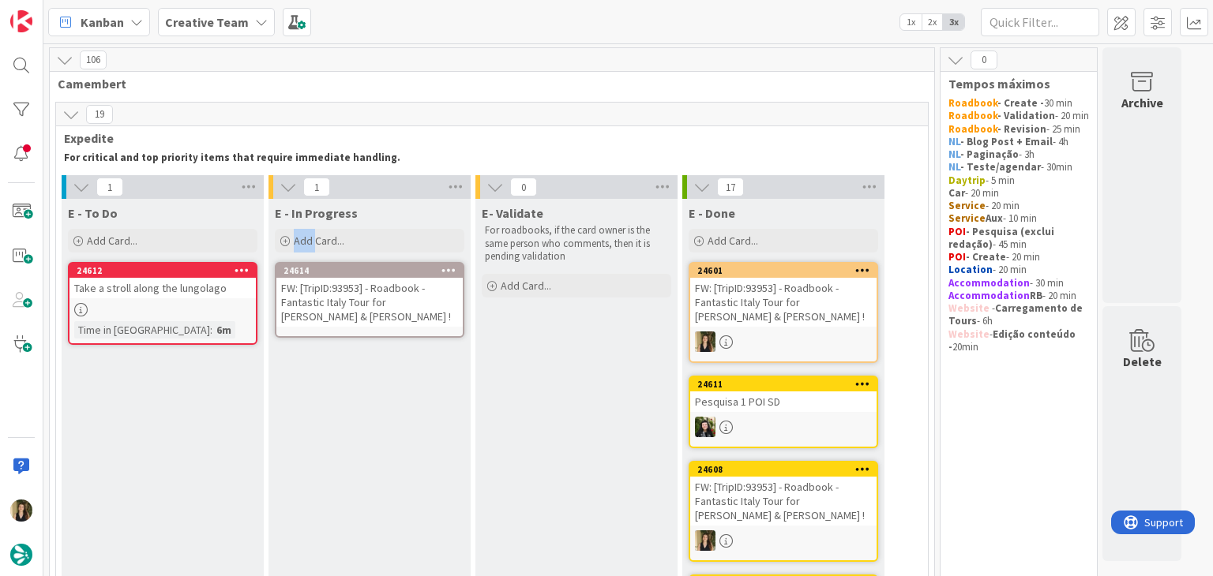
click at [354, 291] on div "FW: [TripID:93953] - Roadbook - Fantastic Italy Tour for [PERSON_NAME] & [PERSO…" at bounding box center [369, 302] width 186 height 49
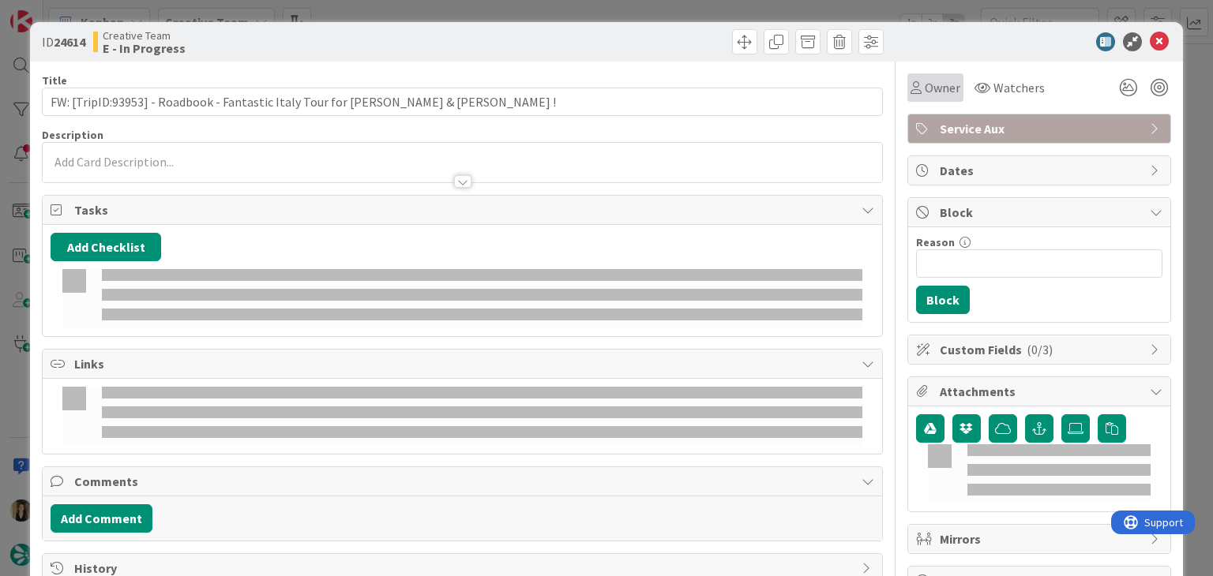
drag, startPoint x: 897, startPoint y: 94, endPoint x: 908, endPoint y: 99, distance: 12.0
click at [907, 94] on div "Owner" at bounding box center [935, 87] width 56 height 28
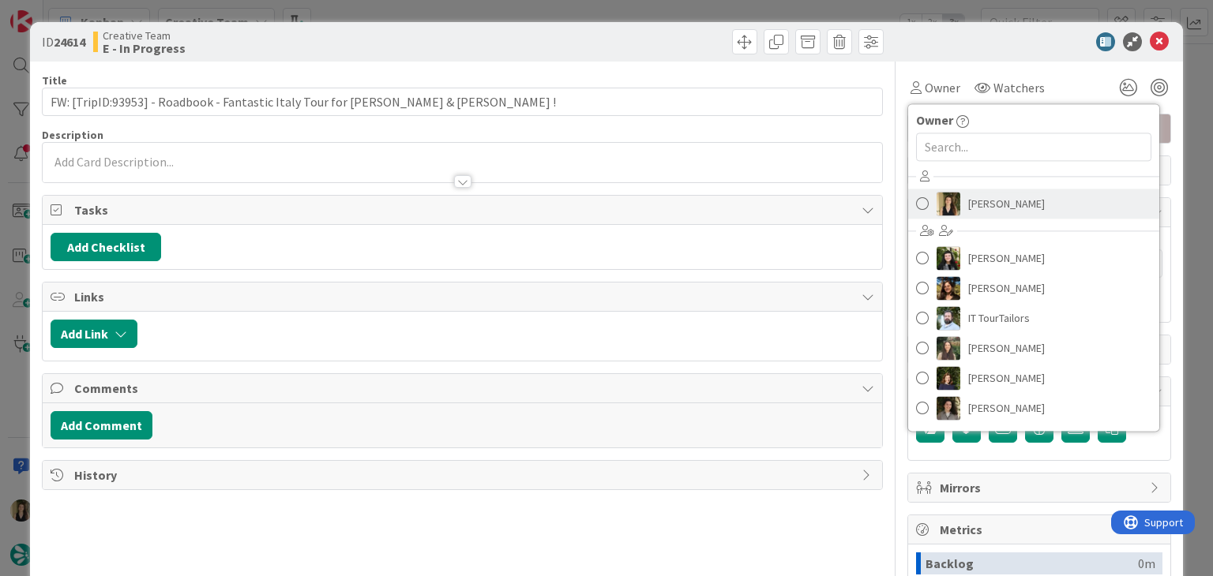
click at [1000, 207] on span "[PERSON_NAME]" at bounding box center [1006, 204] width 77 height 24
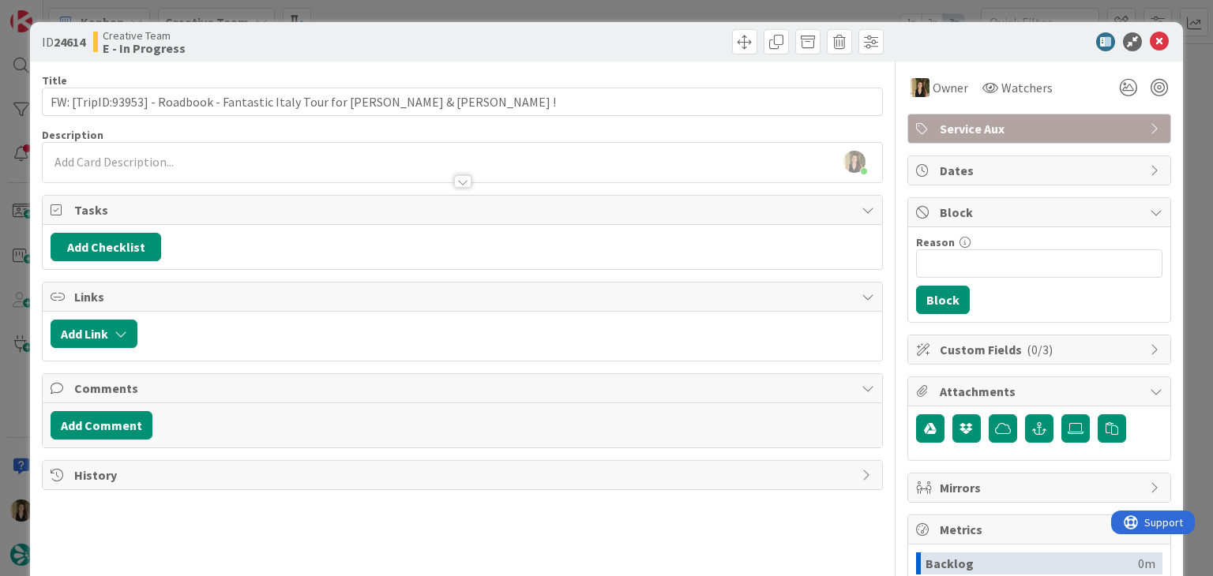
click at [316, 160] on div "[PERSON_NAME] just joined" at bounding box center [462, 162] width 838 height 39
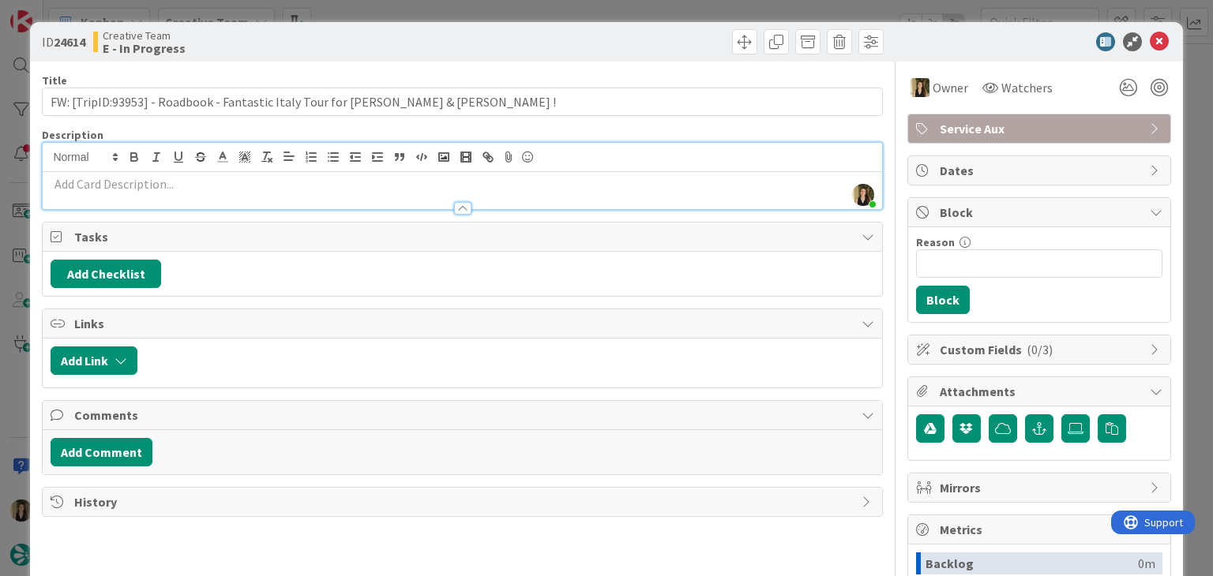
click at [303, 175] on p at bounding box center [462, 184] width 823 height 18
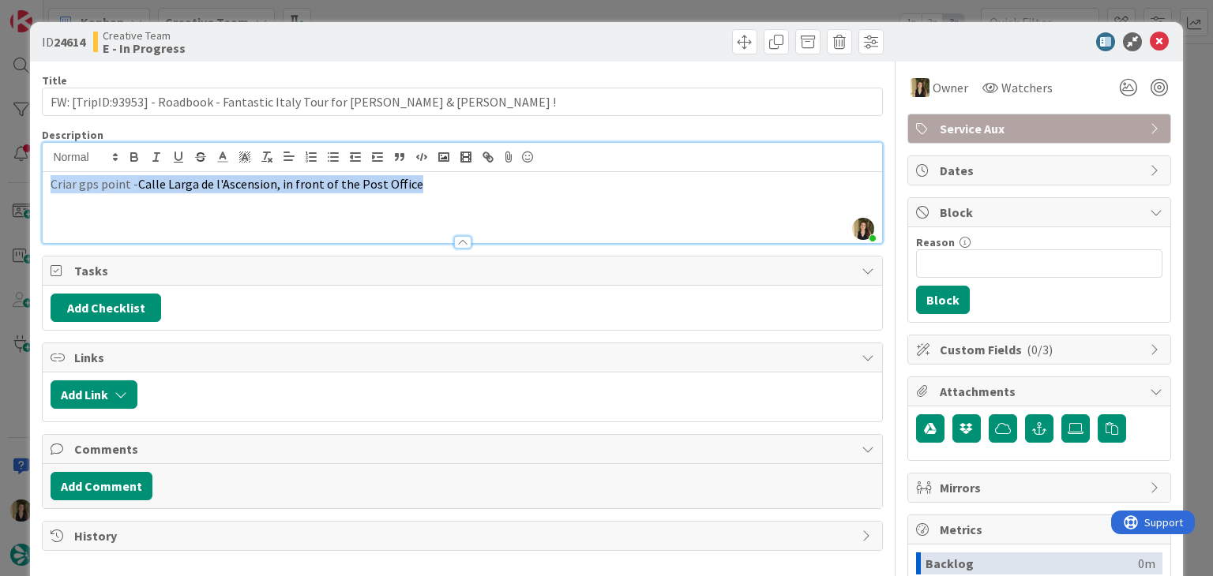
drag, startPoint x: 441, startPoint y: 192, endPoint x: 35, endPoint y: 185, distance: 405.9
click at [35, 187] on div "ID 24614 Creative Team E - In Progress Title 74 / 128 FW: [TripID:93953] - Road…" at bounding box center [606, 424] width 1152 height 804
click at [268, 152] on line "button" at bounding box center [267, 152] width 6 height 0
click at [458, 177] on p "Criar gps point - [GEOGRAPHIC_DATA] de l'Ascension, in front of the Post Office" at bounding box center [462, 184] width 823 height 18
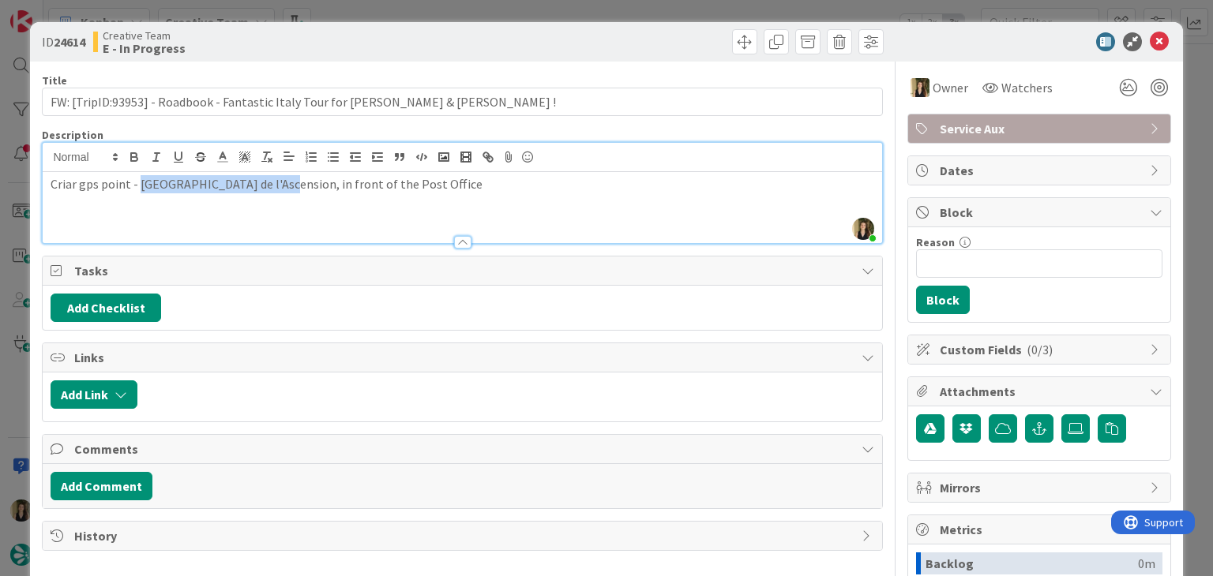
drag, startPoint x: 269, startPoint y: 182, endPoint x: 139, endPoint y: 178, distance: 130.3
click at [139, 178] on p "Criar gps point - [GEOGRAPHIC_DATA] de l'Ascension, in front of the Post Office" at bounding box center [462, 184] width 823 height 18
copy p "Calle Larga de l'Ascension"
click at [358, 183] on p "Criar gps point - [GEOGRAPHIC_DATA] de l'Ascension, in front of the Post Office" at bounding box center [462, 184] width 823 height 18
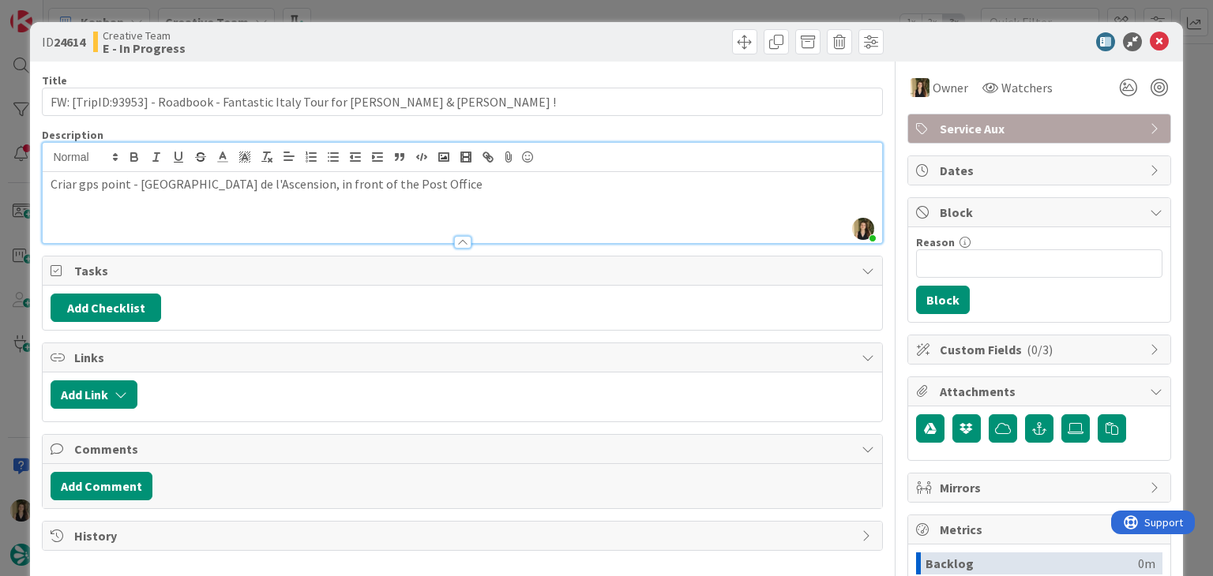
click at [379, 12] on div "ID 24614 Creative Team E - In Progress Title 74 / 128 FW: [TripID:93953] - Road…" at bounding box center [606, 288] width 1213 height 576
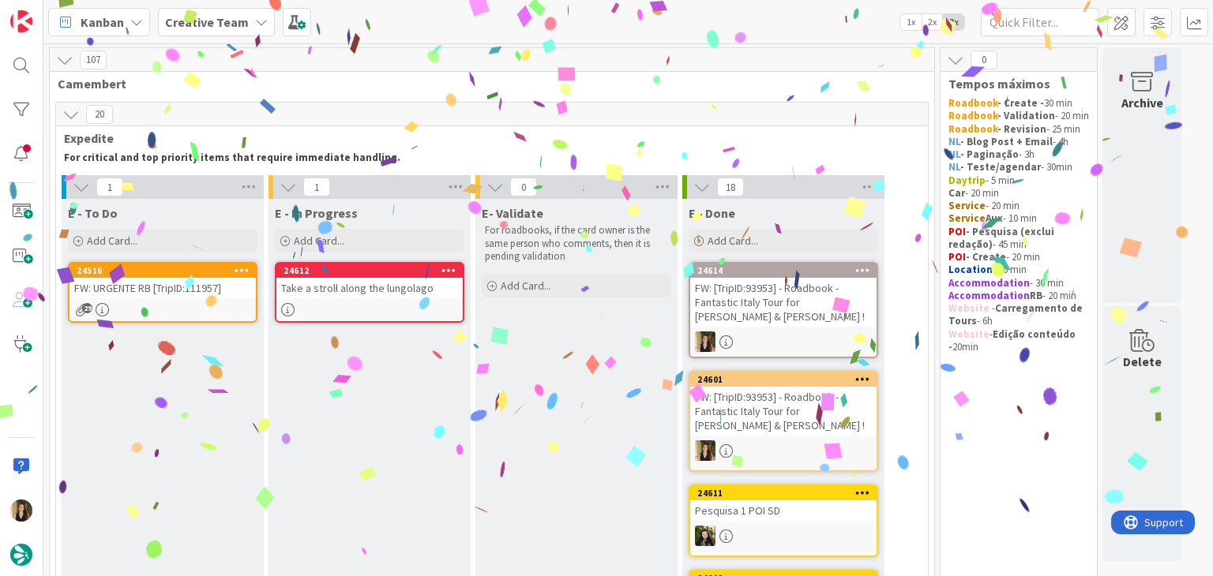
click at [398, 311] on div at bounding box center [369, 309] width 186 height 13
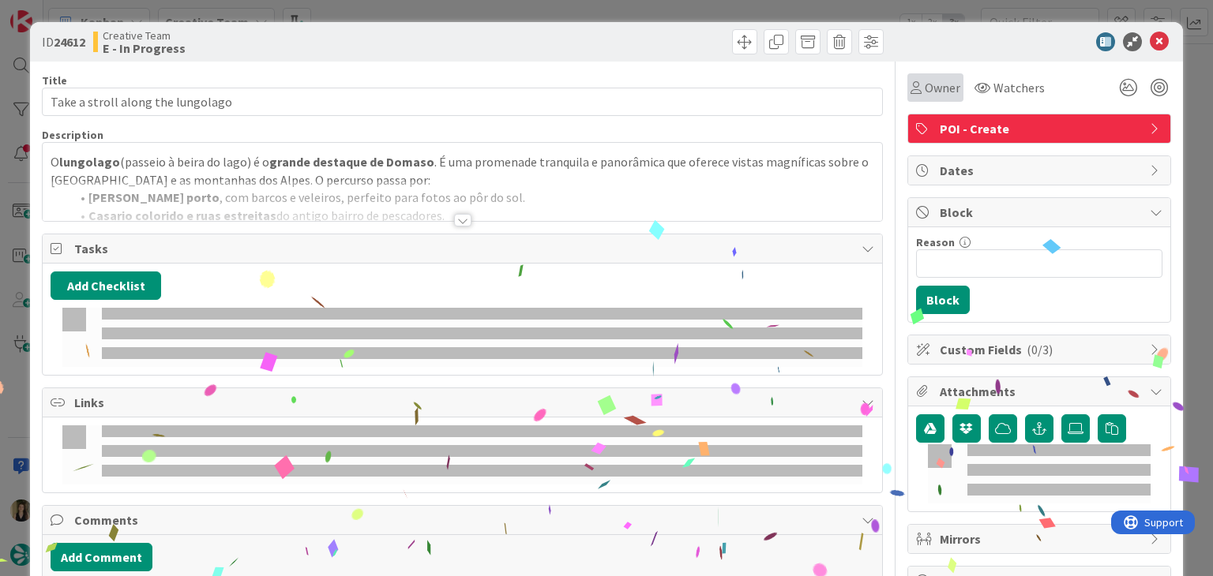
click at [924, 96] on span "Owner" at bounding box center [942, 87] width 36 height 19
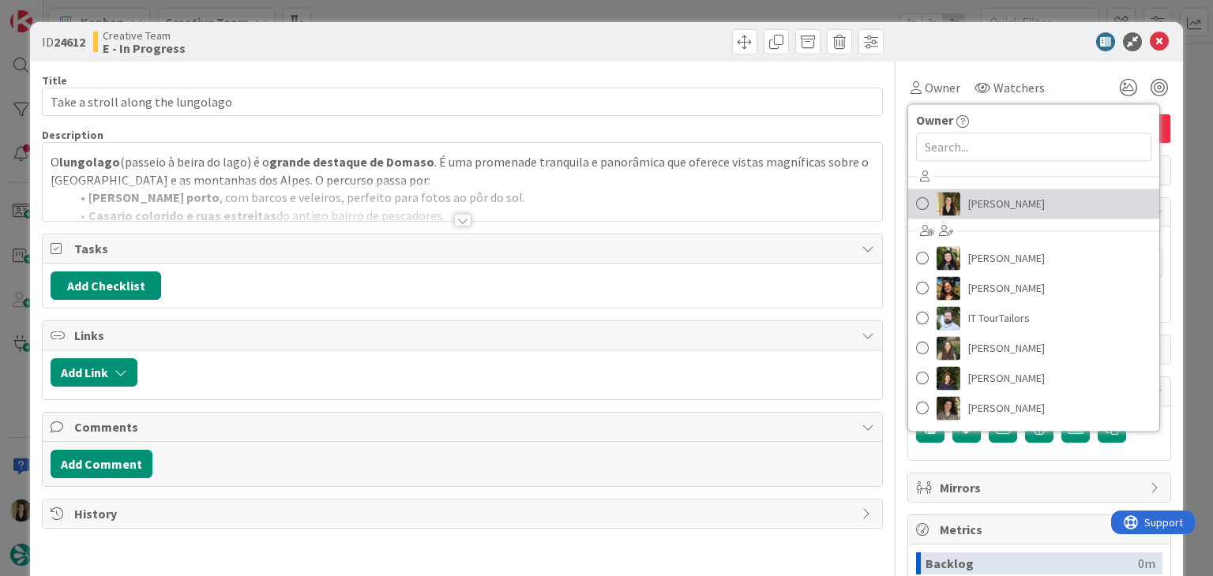
drag, startPoint x: 991, startPoint y: 203, endPoint x: 979, endPoint y: 202, distance: 11.9
click at [992, 203] on span "[PERSON_NAME]" at bounding box center [1006, 204] width 77 height 24
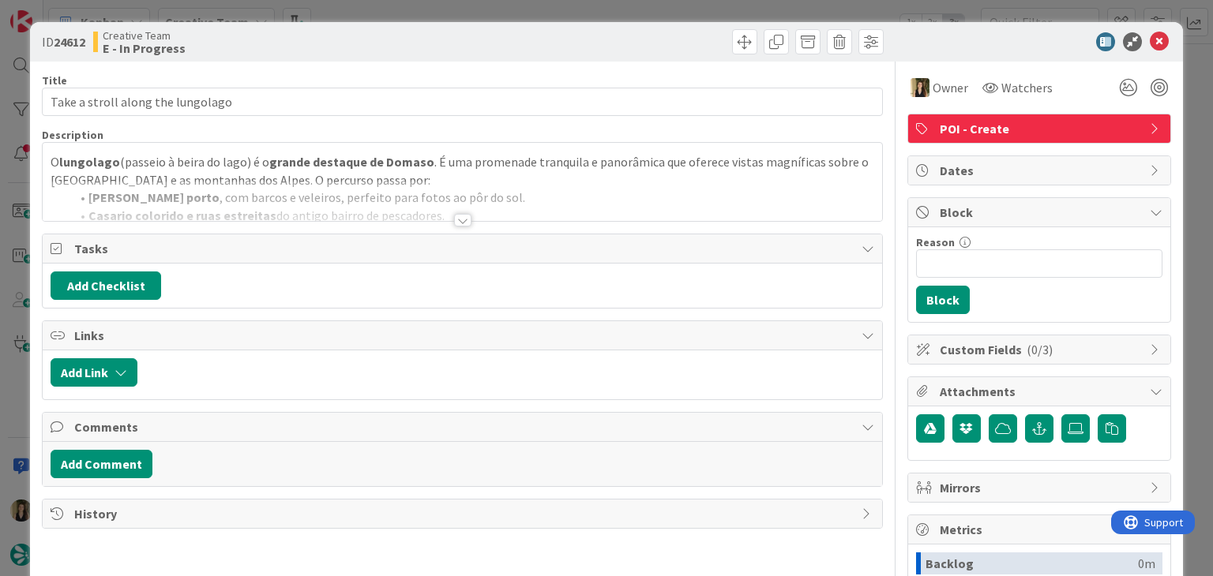
click at [565, 11] on div "ID 24612 Creative Team E - In Progress Title 33 / 128 Take a stroll along the l…" at bounding box center [606, 288] width 1213 height 576
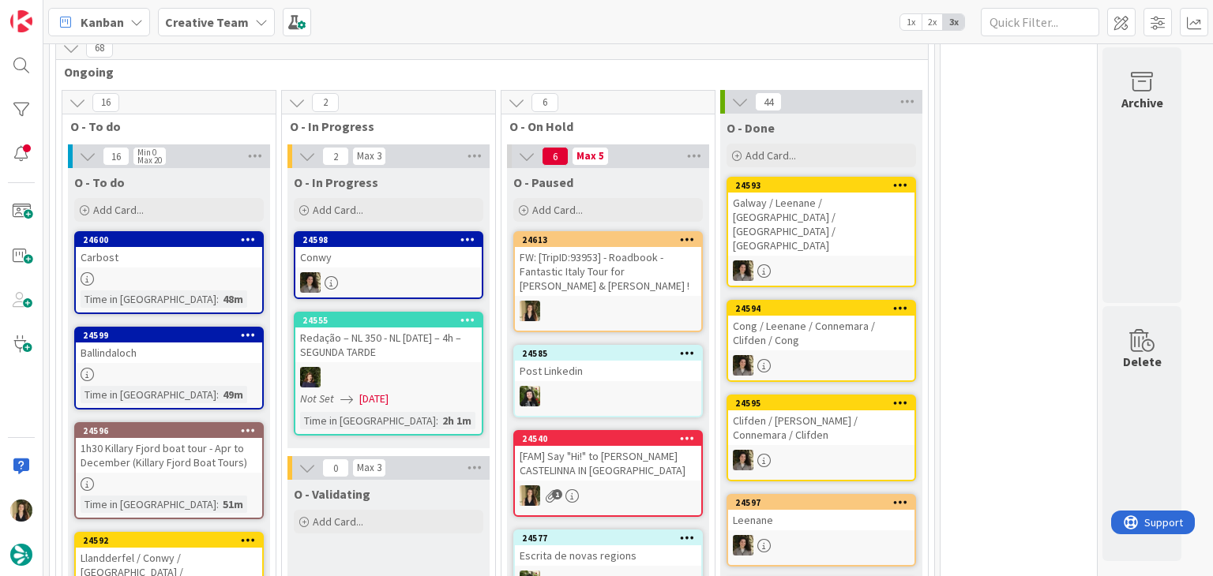
click at [635, 287] on div "FW: [TripID:93953] - Roadbook - Fantastic Italy Tour for [PERSON_NAME] & [PERSO…" at bounding box center [608, 271] width 186 height 49
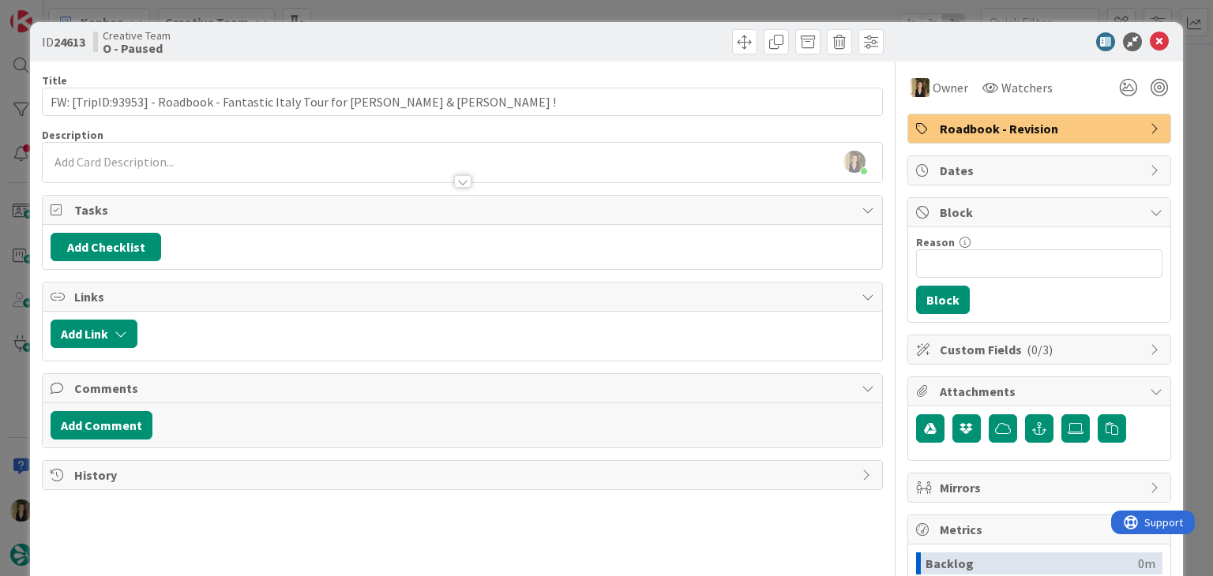
scroll to position [1342, 0]
click at [455, 17] on div "ID 24613 Creative Team O - Paused Title 74 / 128 FW: [TripID:93953] - Roadbook …" at bounding box center [606, 288] width 1213 height 576
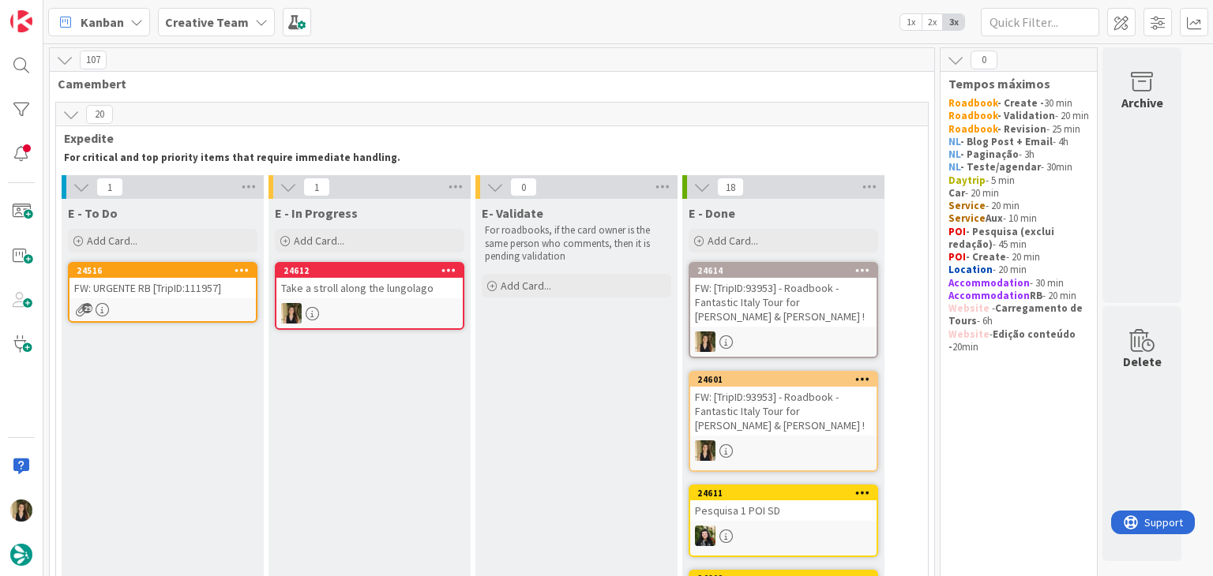
click at [403, 287] on div "Take a stroll along the lungolago" at bounding box center [369, 288] width 186 height 21
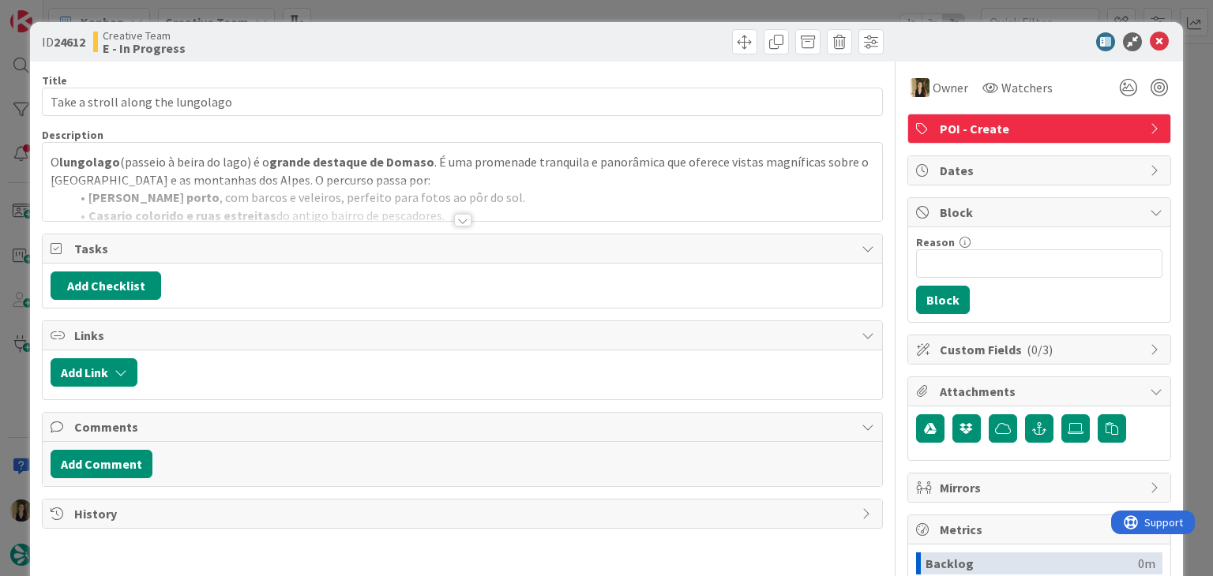
click at [454, 219] on div at bounding box center [462, 220] width 17 height 13
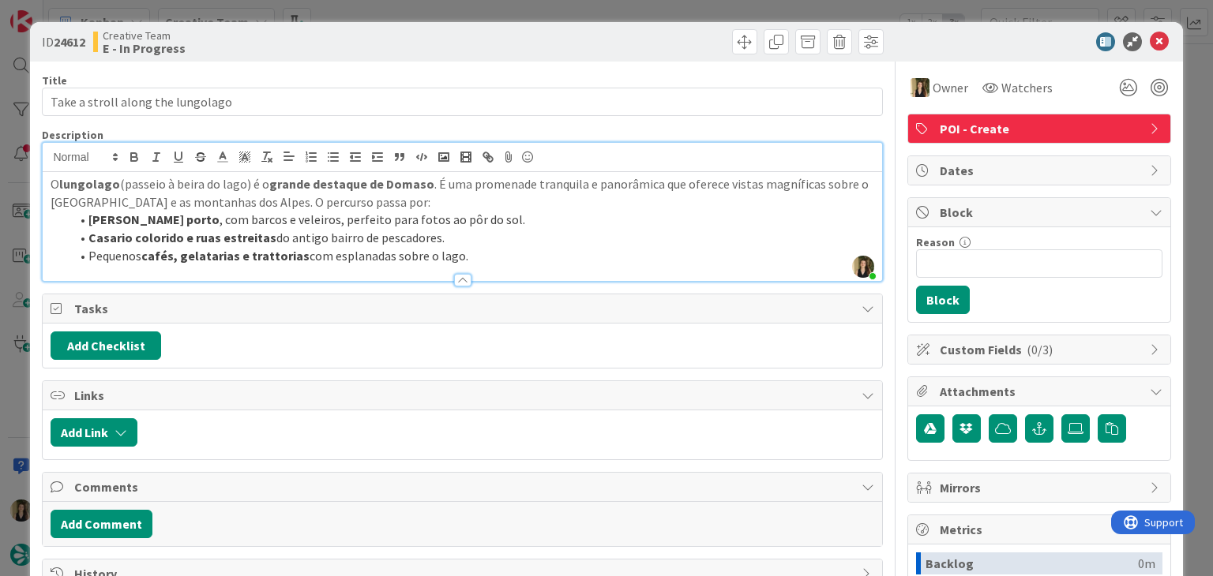
click at [414, 10] on div "ID 24612 Creative Team E - In Progress Title 33 / 128 Take a stroll along the l…" at bounding box center [606, 288] width 1213 height 576
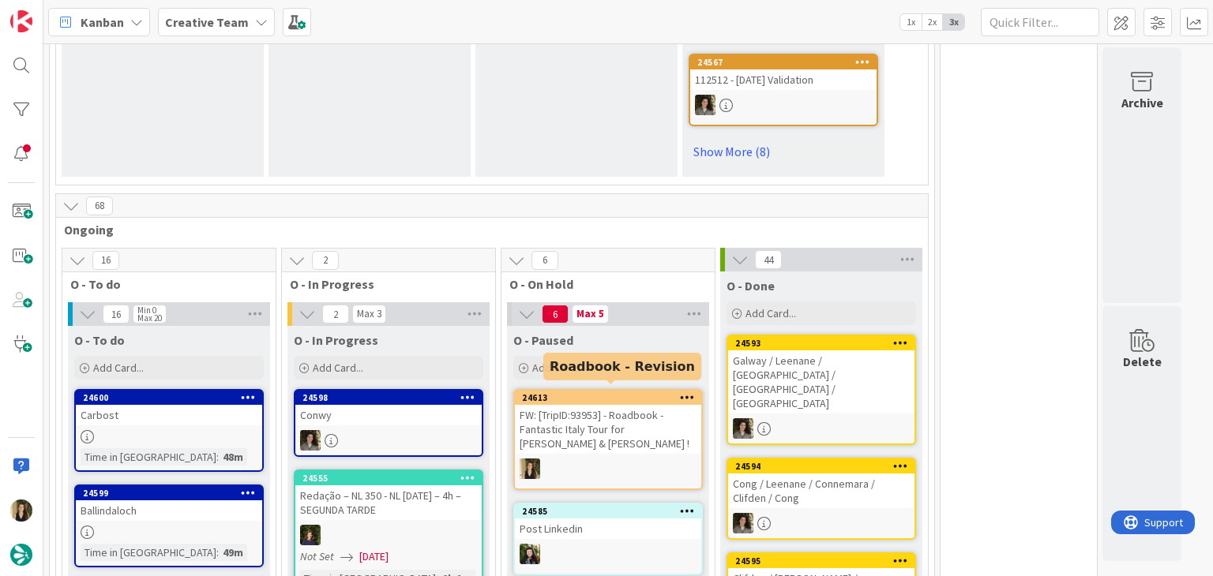
click at [587, 422] on div "FW: [TripID:93953] - Roadbook - Fantastic Italy Tour for [PERSON_NAME] & [PERSO…" at bounding box center [608, 429] width 186 height 49
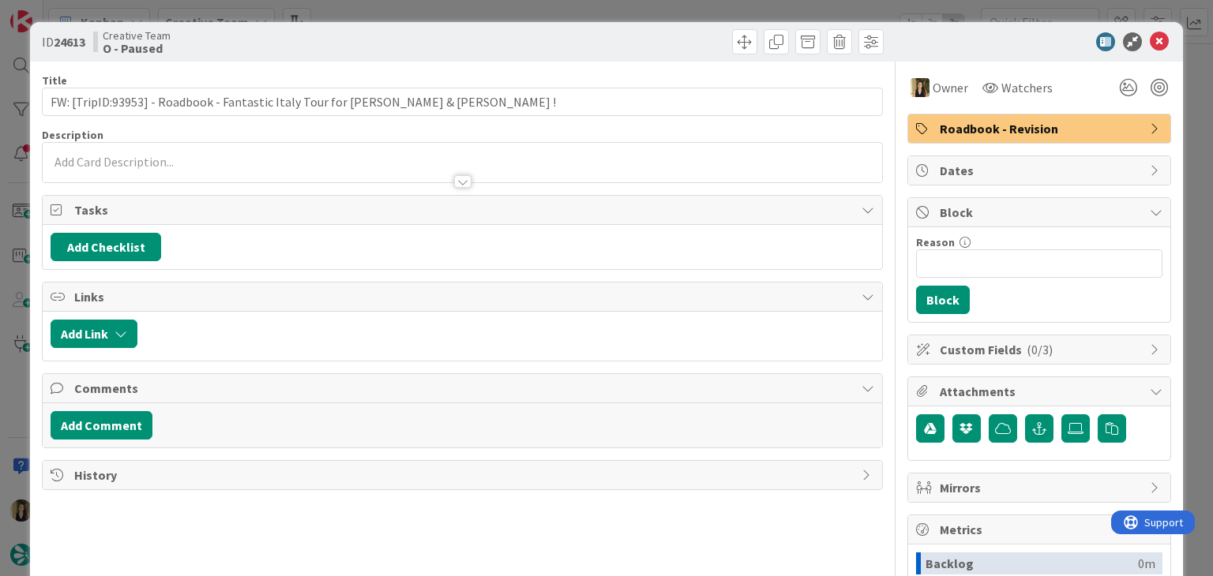
click at [1040, 129] on span "Roadbook - Revision" at bounding box center [1040, 128] width 202 height 19
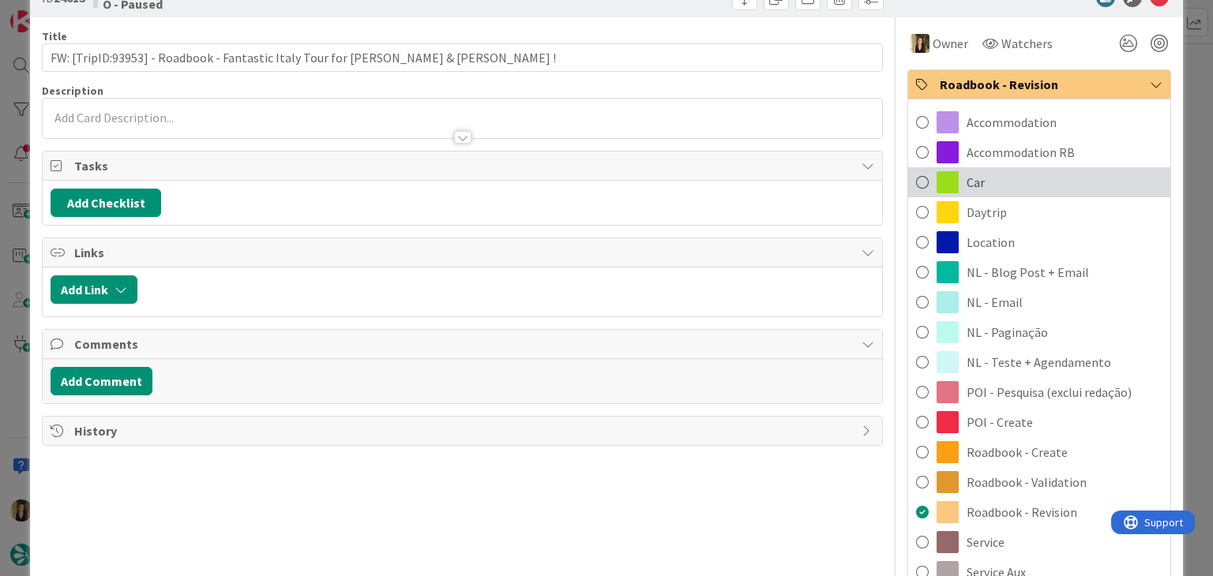
scroll to position [474, 0]
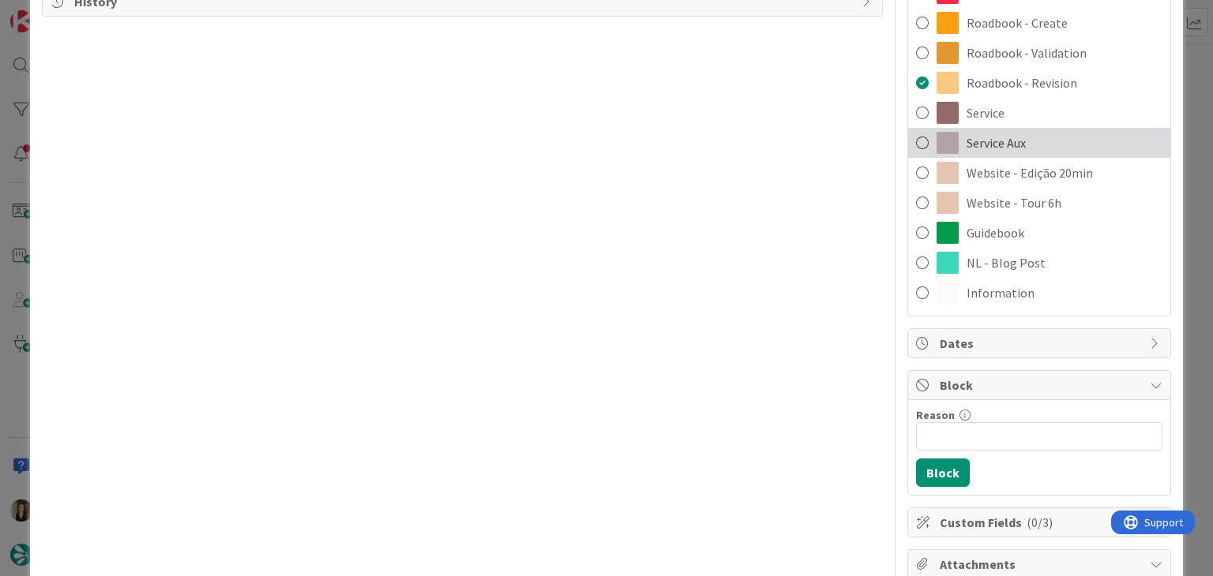
click at [1004, 150] on span "Service Aux" at bounding box center [995, 142] width 59 height 19
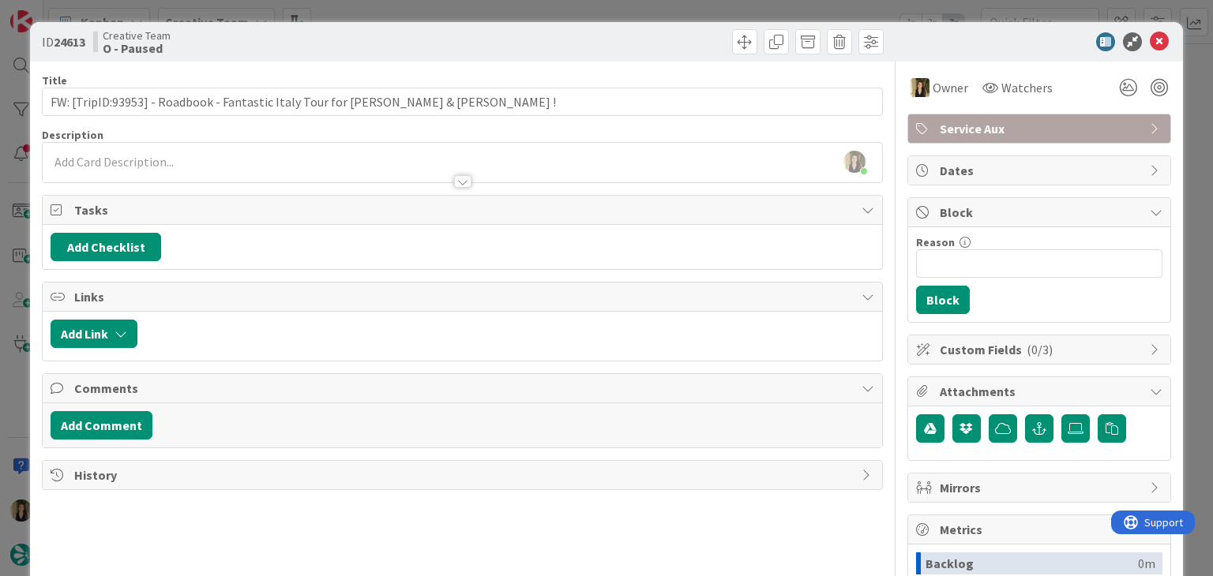
scroll to position [0, 0]
drag, startPoint x: 495, startPoint y: 49, endPoint x: 498, endPoint y: 10, distance: 38.8
click at [495, 47] on div at bounding box center [675, 41] width 417 height 25
click at [499, 9] on div "ID 24613 Creative Team O - Paused Title 74 / 128 FW: [TripID:93953] - Roadbook …" at bounding box center [606, 288] width 1213 height 576
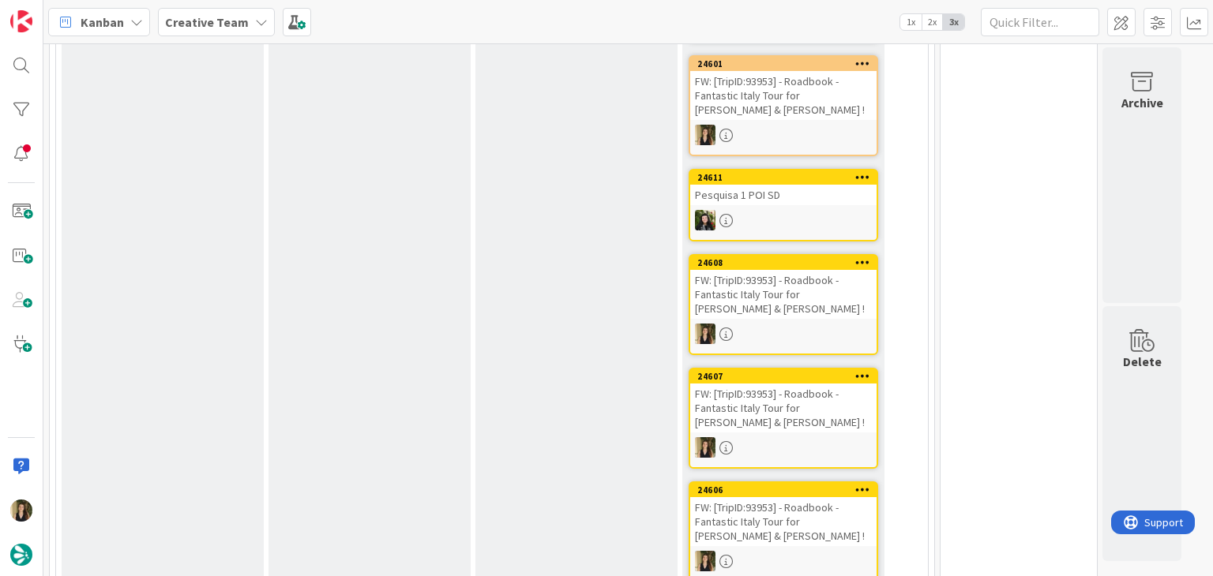
scroll to position [129, 0]
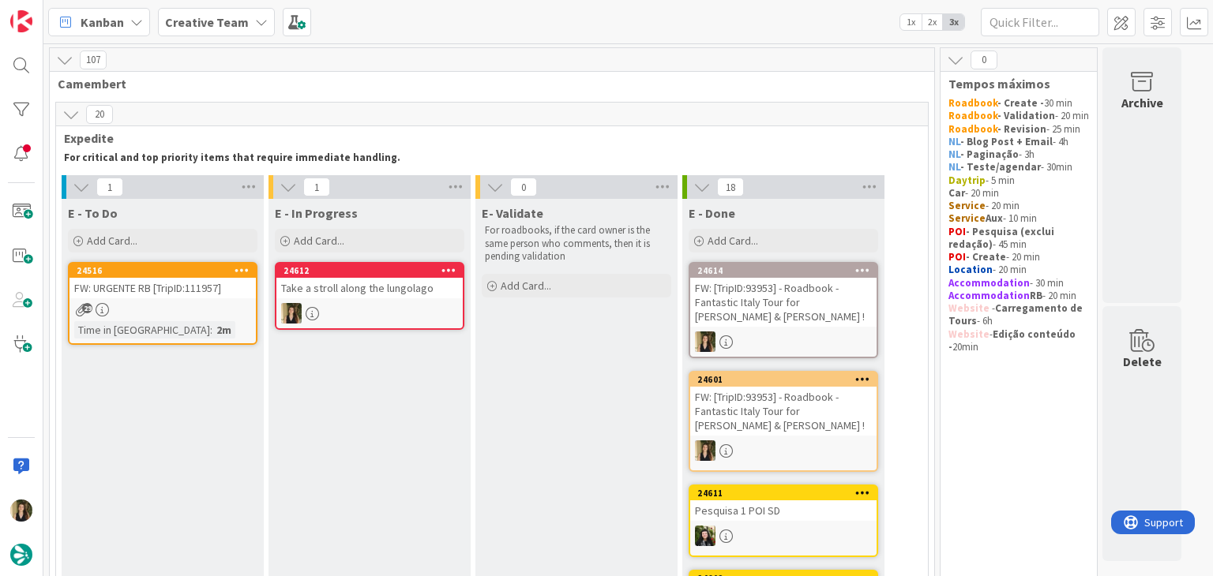
click at [221, 303] on div "29" at bounding box center [162, 309] width 186 height 13
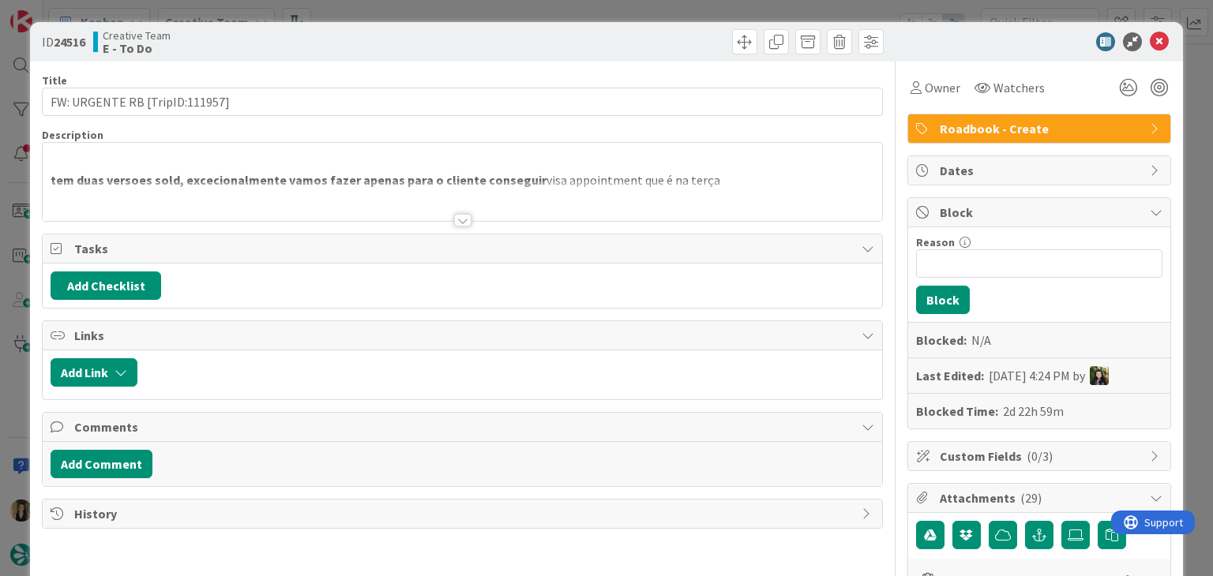
click at [488, 13] on div "ID 24516 Creative Team E - To Do Title 30 / 128 FW: URGENTE RB [TripID:111957] …" at bounding box center [606, 288] width 1213 height 576
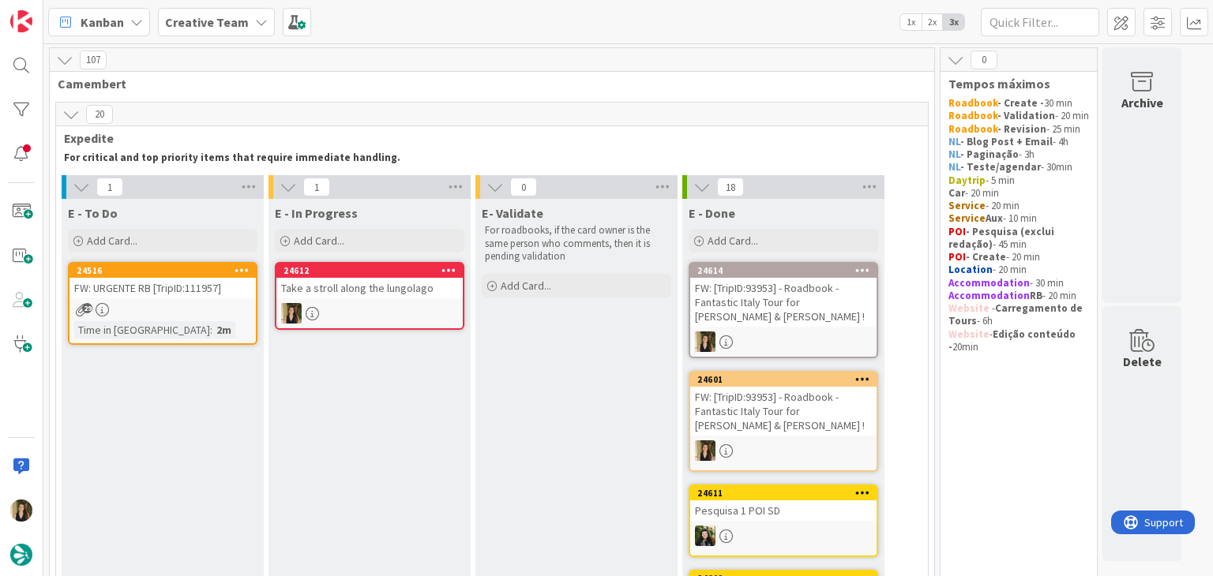
click at [393, 297] on div "Take a stroll along the lungolago" at bounding box center [369, 288] width 186 height 21
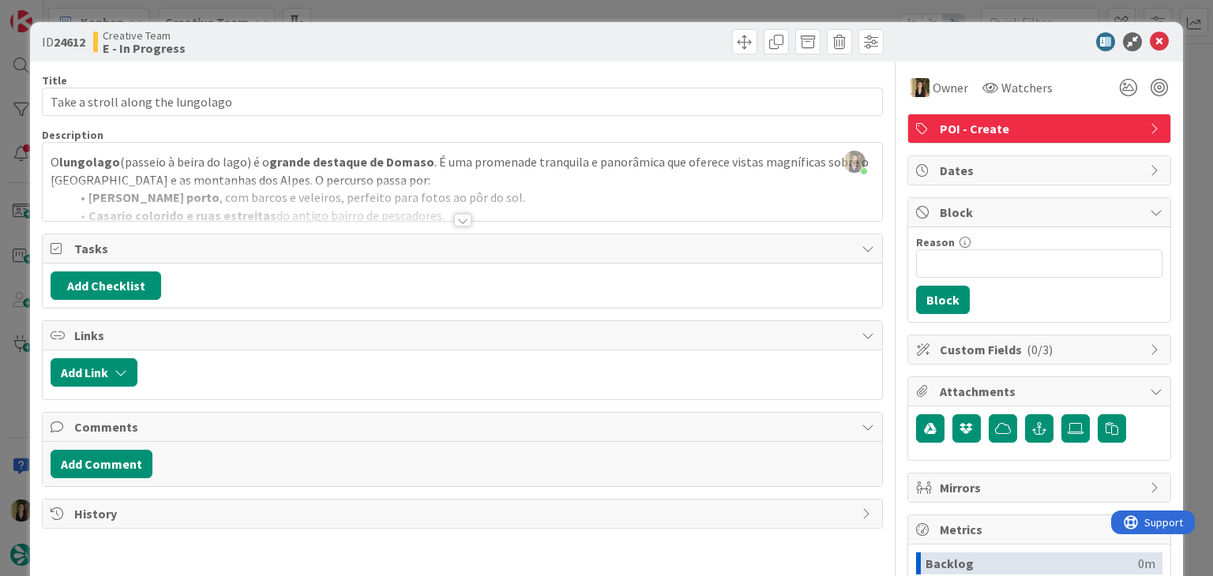
click at [460, 217] on div at bounding box center [462, 220] width 17 height 13
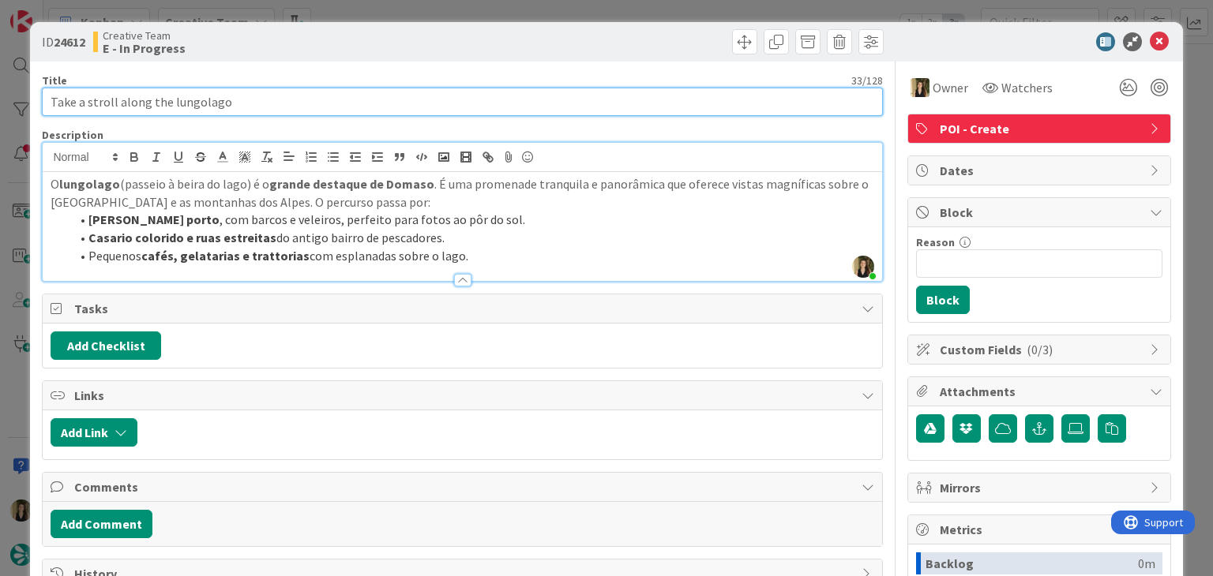
drag, startPoint x: 261, startPoint y: 105, endPoint x: 42, endPoint y: 103, distance: 218.7
click at [42, 103] on input "Take a stroll along the lungolago" at bounding box center [462, 102] width 840 height 28
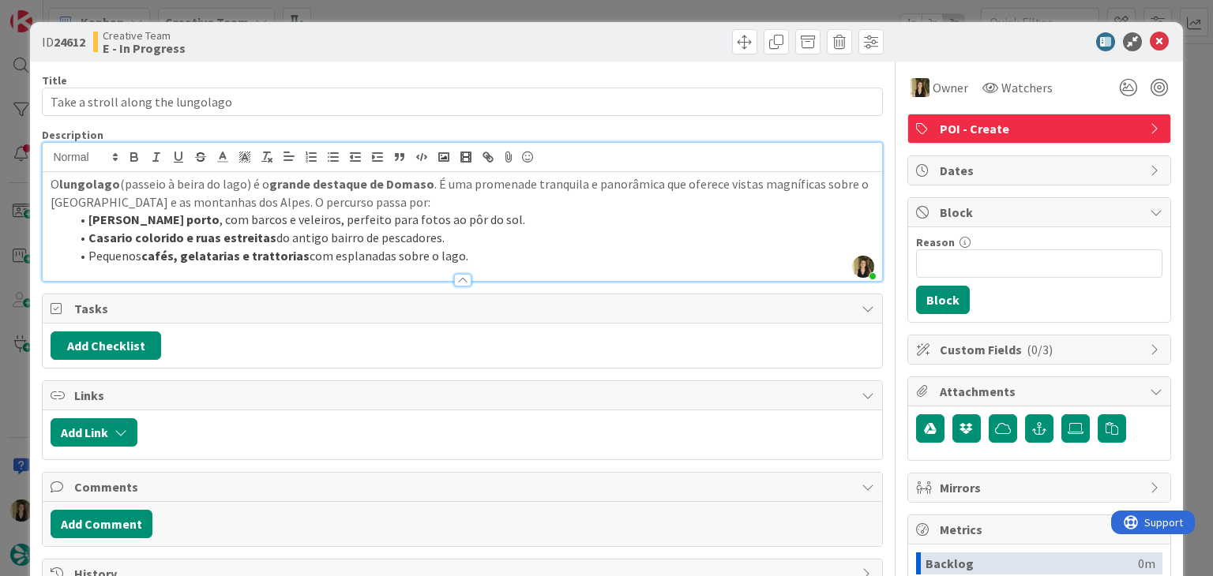
drag, startPoint x: 137, startPoint y: 178, endPoint x: 181, endPoint y: 180, distance: 43.4
click at [137, 179] on p "O lungolago (passeio à beira do lago) é o grande destaque de Domaso . É uma pro…" at bounding box center [462, 193] width 823 height 36
drag, startPoint x: 194, startPoint y: 180, endPoint x: 218, endPoint y: 182, distance: 23.7
click at [195, 181] on p "O lungolago (passeio à beira do lago) é o grande destaque de Domaso . É uma pro…" at bounding box center [462, 193] width 823 height 36
click at [224, 182] on p "O lungolago (passeio à beira do lago) é o grande destaque de Domaso . É uma pro…" at bounding box center [462, 193] width 823 height 36
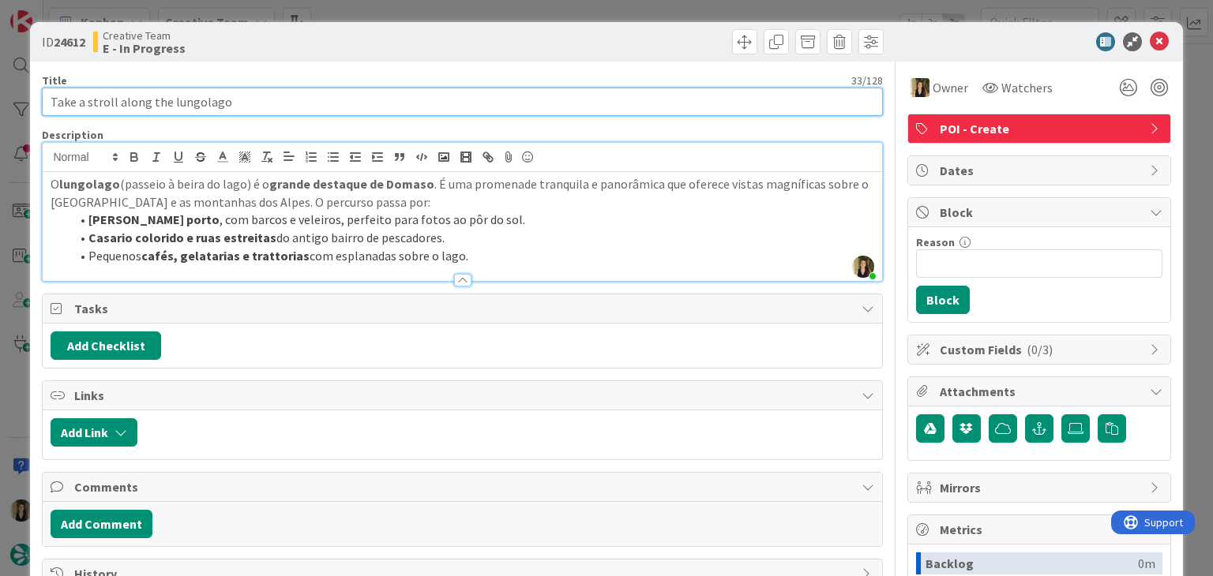
drag, startPoint x: 263, startPoint y: 97, endPoint x: 44, endPoint y: 96, distance: 218.7
click at [44, 96] on input "Take a stroll along the lungolago" at bounding box center [462, 102] width 840 height 28
click at [246, 102] on input "Take a stroll along the lungolago" at bounding box center [462, 102] width 840 height 28
click at [248, 102] on input "Take a stroll along the lungolago" at bounding box center [462, 102] width 840 height 28
click at [261, 99] on input "Take a stroll along the lungolago" at bounding box center [462, 102] width 840 height 28
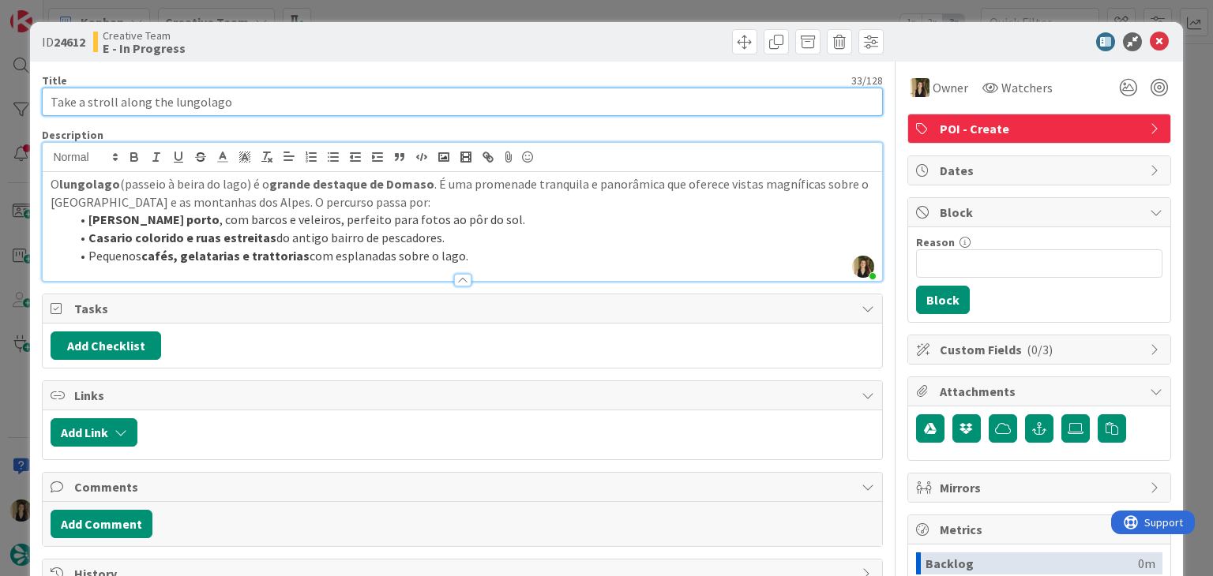
drag, startPoint x: 260, startPoint y: 101, endPoint x: 226, endPoint y: 101, distance: 33.9
click at [256, 101] on input "Take a stroll along the lungolago" at bounding box center [462, 102] width 840 height 28
click at [173, 99] on input "Take a stroll along the lungolago" at bounding box center [462, 102] width 840 height 28
drag, startPoint x: 231, startPoint y: 107, endPoint x: 37, endPoint y: 105, distance: 194.2
click at [39, 107] on div "ID 24612 Creative Team E - In Progress Title 33 / 128 Take a stroll along the L…" at bounding box center [606, 424] width 1152 height 804
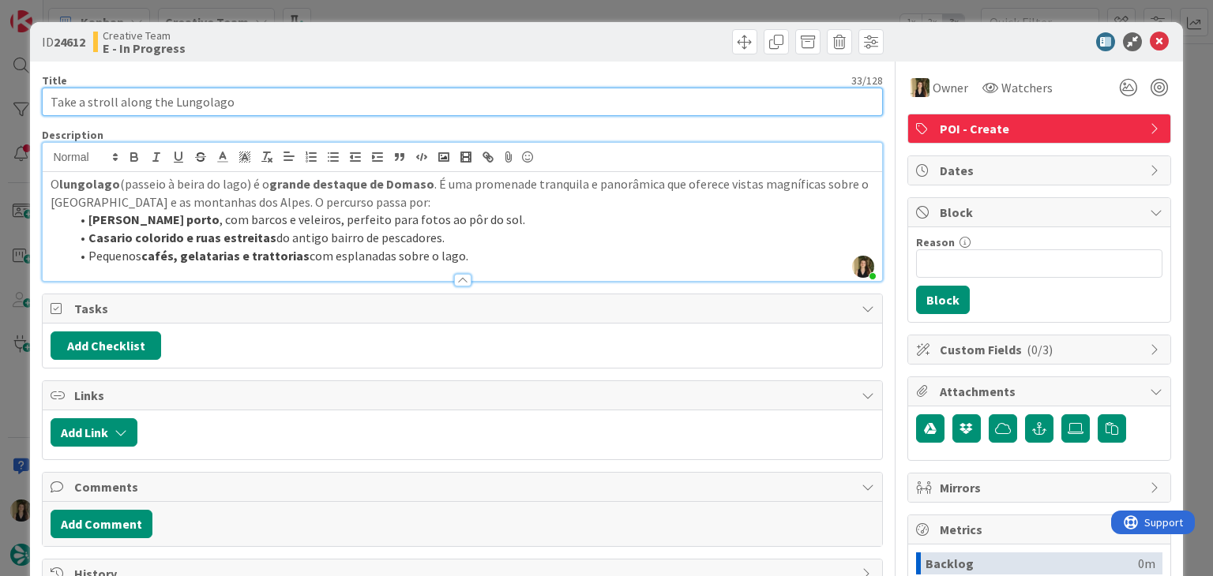
type input "Take a stroll along the Lungolago"
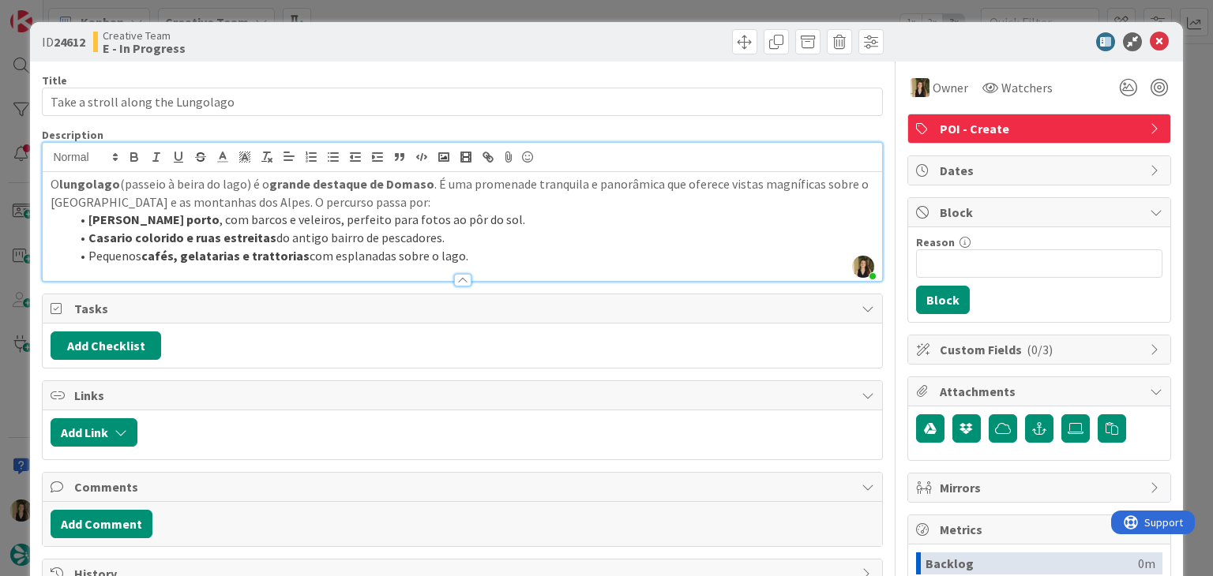
drag, startPoint x: 404, startPoint y: 35, endPoint x: 400, endPoint y: 27, distance: 8.8
click at [403, 35] on div "Creative Team E - In Progress" at bounding box center [276, 41] width 366 height 25
click at [401, 10] on div "ID 24612 Creative Team E - In Progress Title 33 / 128 Take a stroll along the L…" at bounding box center [606, 288] width 1213 height 576
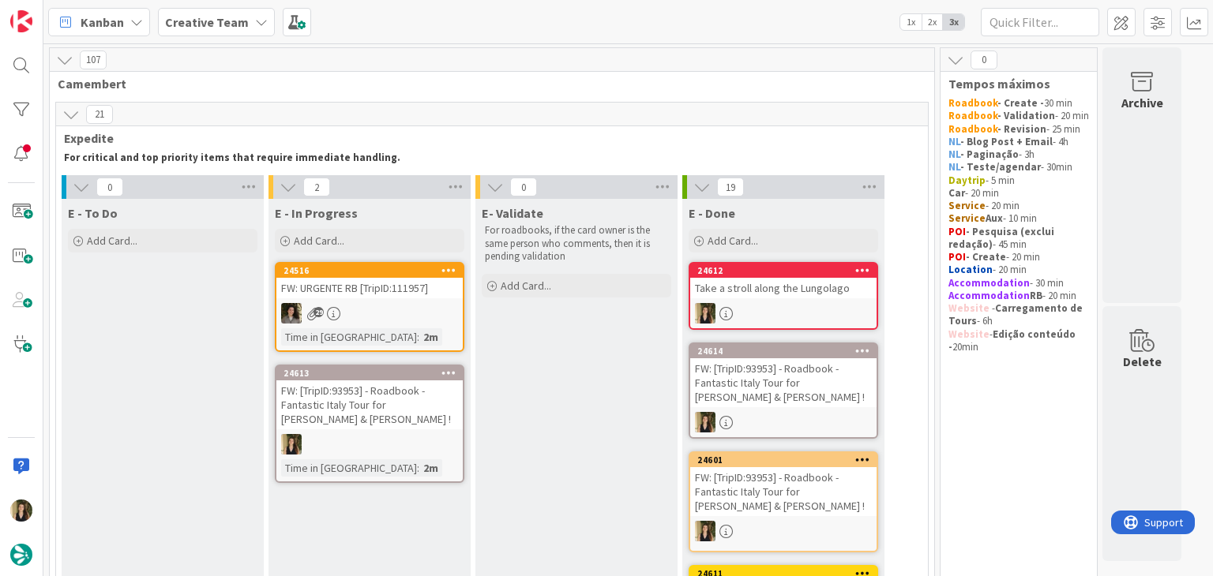
click at [407, 399] on div "FW: [TripID:93953] - Roadbook - Fantastic Italy Tour for [PERSON_NAME] & [PERSO…" at bounding box center [369, 405] width 186 height 49
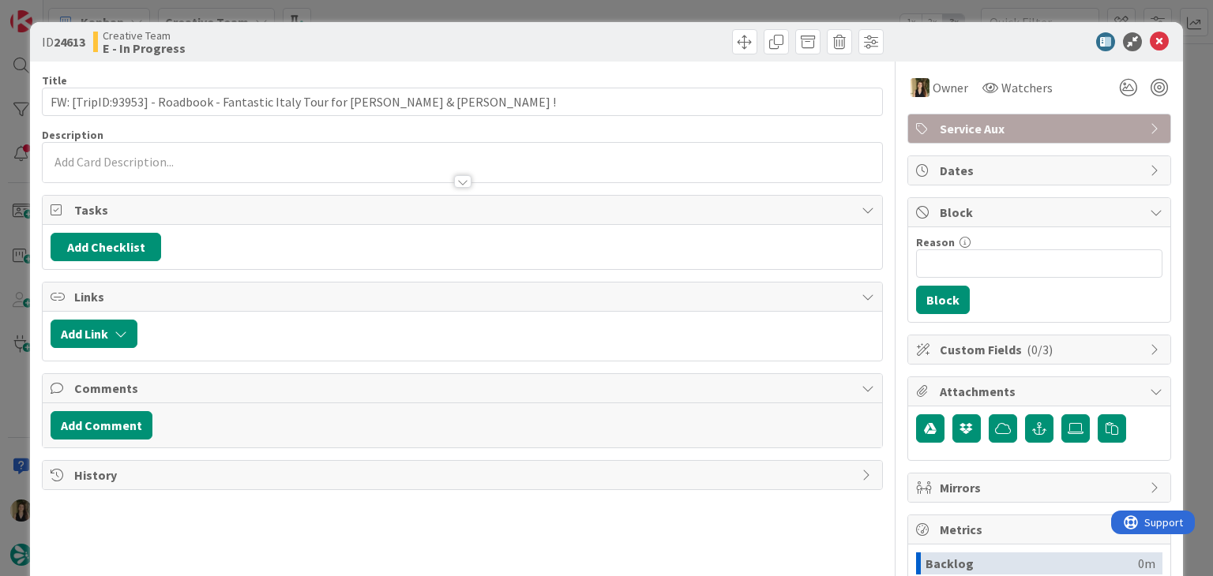
click at [556, 17] on div "ID 24613 Creative Team E - In Progress Title 74 / 128 FW: [TripID:93953] - Road…" at bounding box center [606, 288] width 1213 height 576
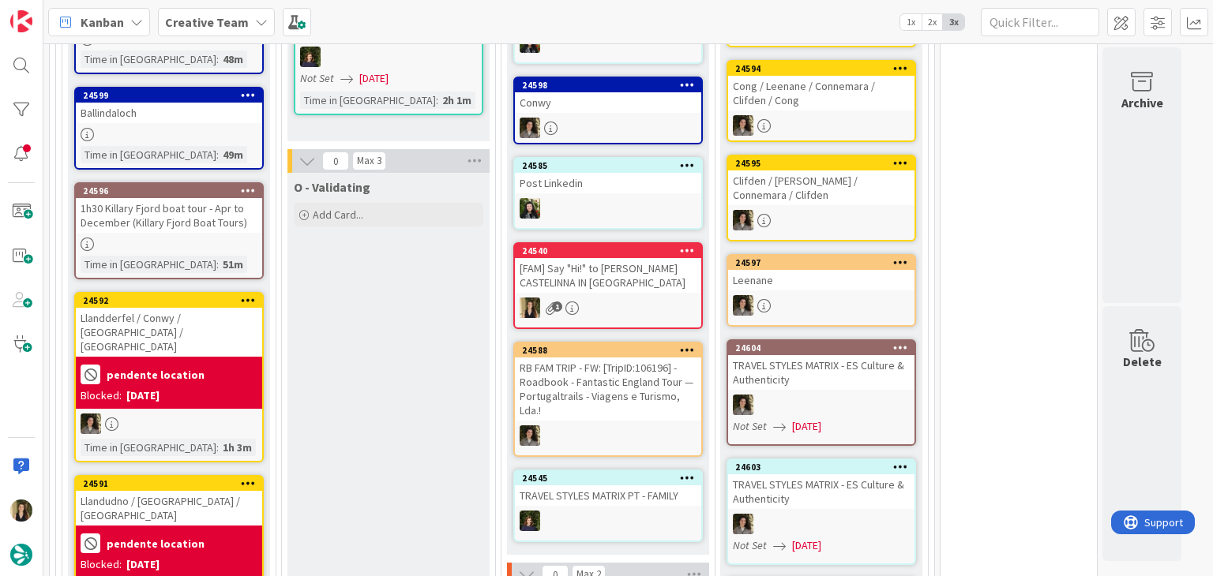
scroll to position [1579, 0]
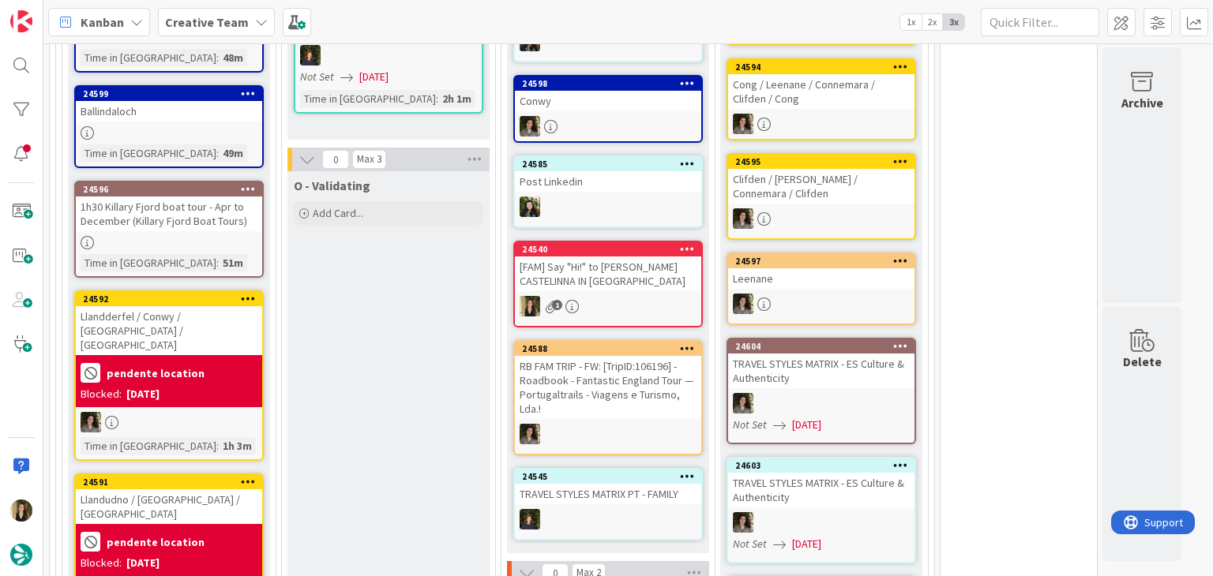
click at [593, 296] on div "1" at bounding box center [608, 306] width 186 height 21
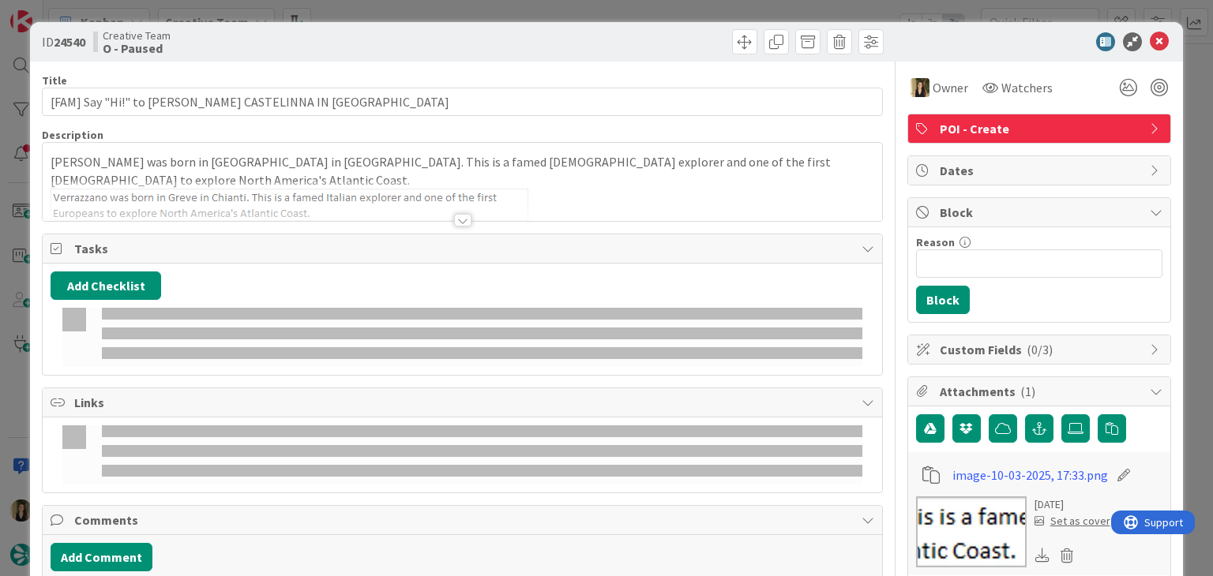
type input "[FAM] Say "Hi!" to [PERSON_NAME] CASTELINNA IN [GEOGRAPHIC_DATA]"
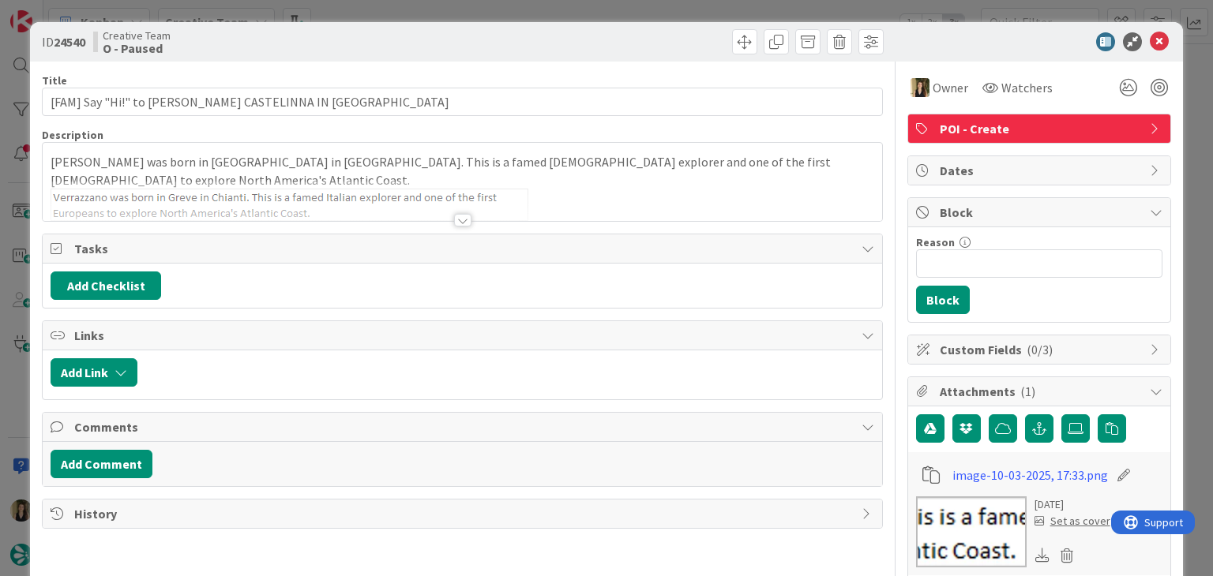
click at [536, 13] on div "ID 24540 Creative Team O - Paused Title 63 / 128 [FAM] Say "Hi!" to Giovanni da…" at bounding box center [606, 288] width 1213 height 576
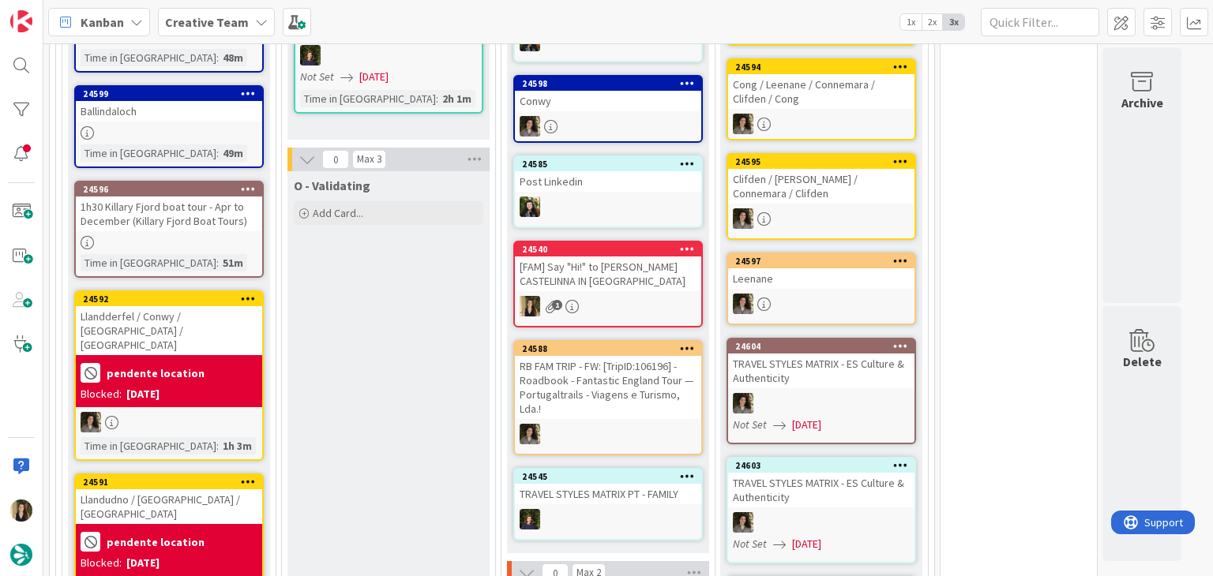
click at [632, 281] on div "[FAM] Say "Hi!" to [PERSON_NAME] CASTELINNA IN [GEOGRAPHIC_DATA]" at bounding box center [608, 274] width 186 height 35
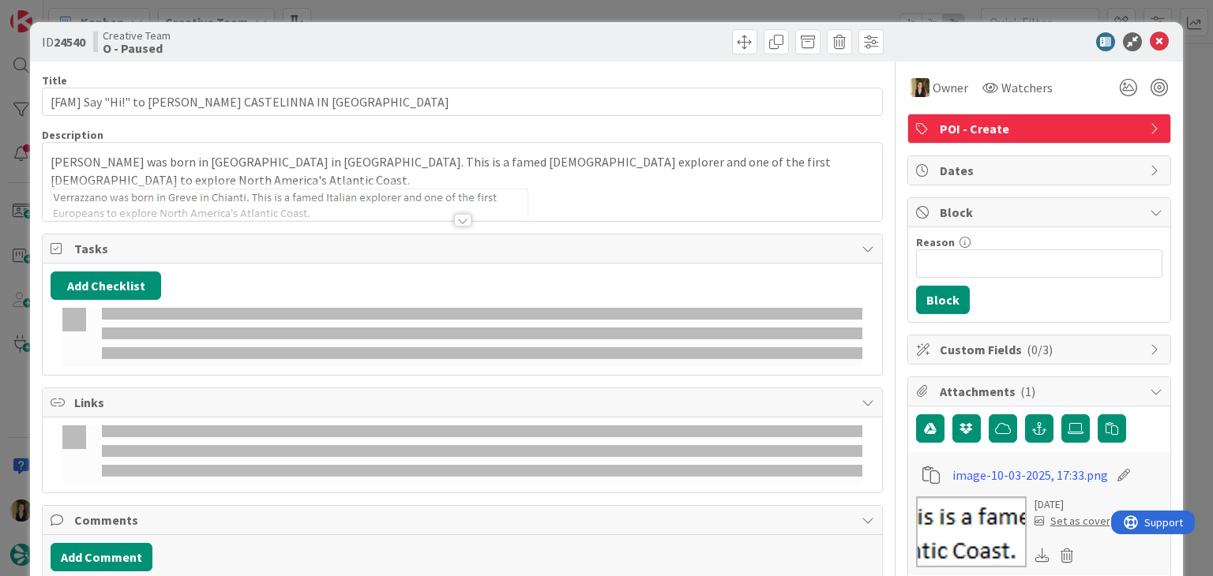
type input "[FAM] Say "Hi!" to [PERSON_NAME] CASTELINNA IN [GEOGRAPHIC_DATA]"
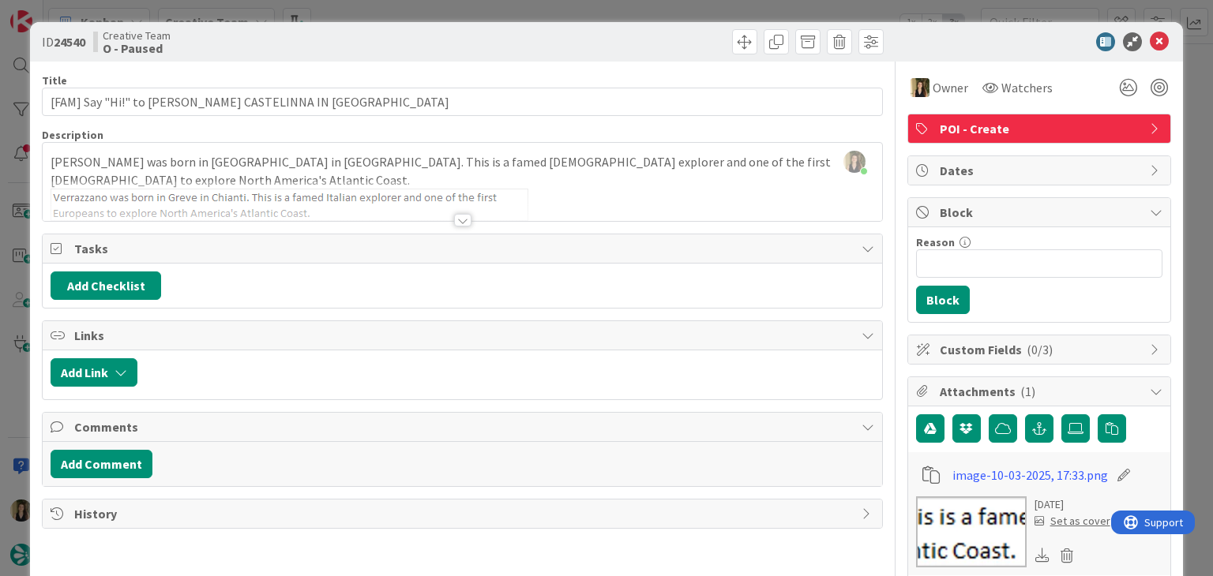
drag, startPoint x: 504, startPoint y: 4, endPoint x: 507, endPoint y: 22, distance: 18.3
click at [504, 4] on div "ID 24540 Creative Team O - Paused Title 63 / 128 [FAM] Say "Hi!" to Giovanni da…" at bounding box center [606, 288] width 1213 height 576
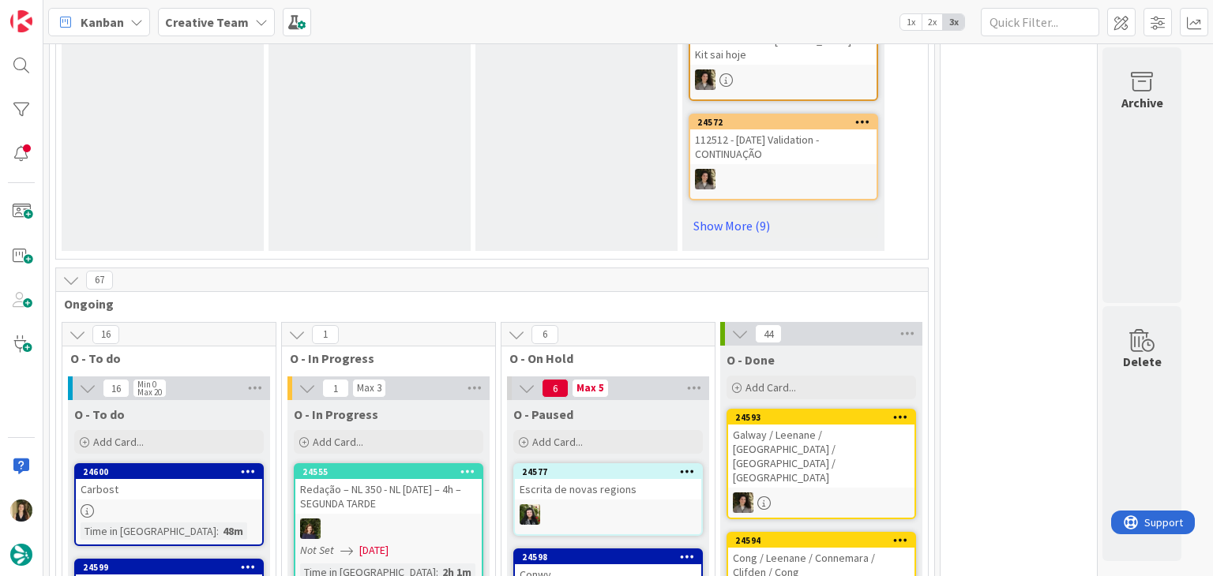
scroll to position [1500, 0]
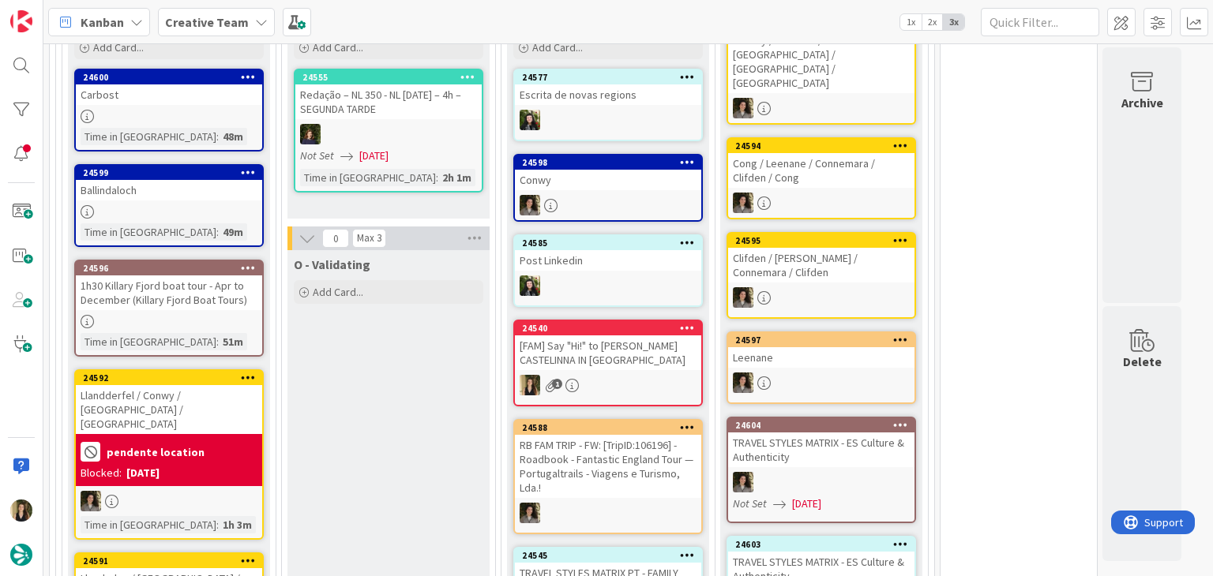
click at [613, 446] on div "RB FAM TRIP - FW: [TripID:106196] - Roadbook - Fantastic England Tour — Portuga…" at bounding box center [608, 466] width 186 height 63
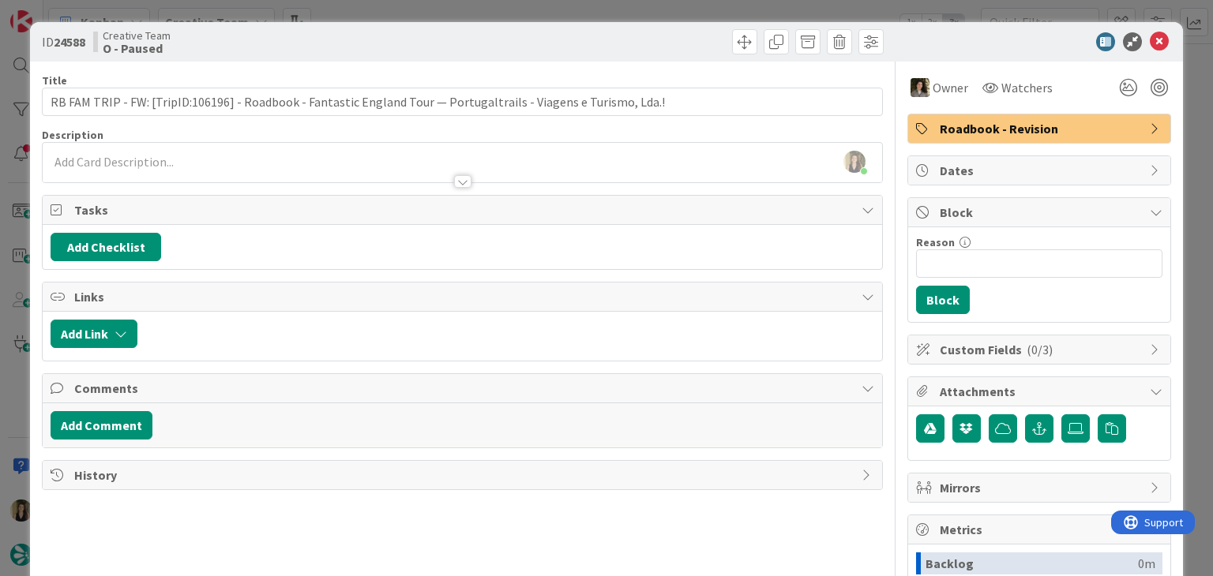
click at [438, 10] on div "ID 24588 Creative Team O - Paused Title 114 / 128 RB FAM TRIP - FW: [TripID:106…" at bounding box center [606, 288] width 1213 height 576
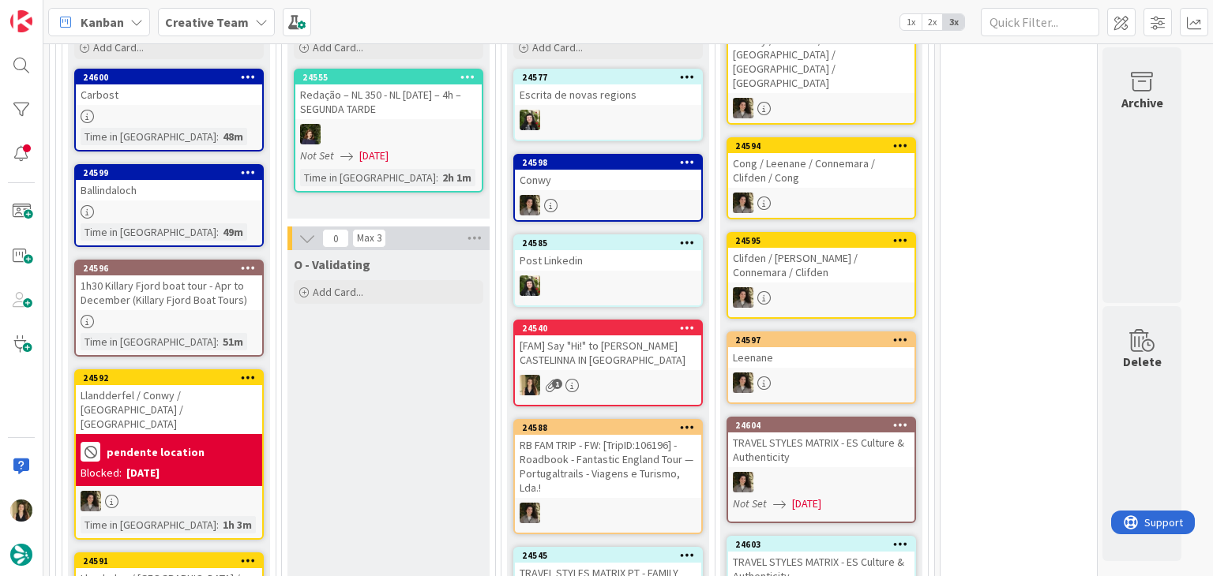
click at [620, 459] on div "RB FAM TRIP - FW: [TripID:106196] - Roadbook - Fantastic England Tour — Portuga…" at bounding box center [608, 466] width 186 height 63
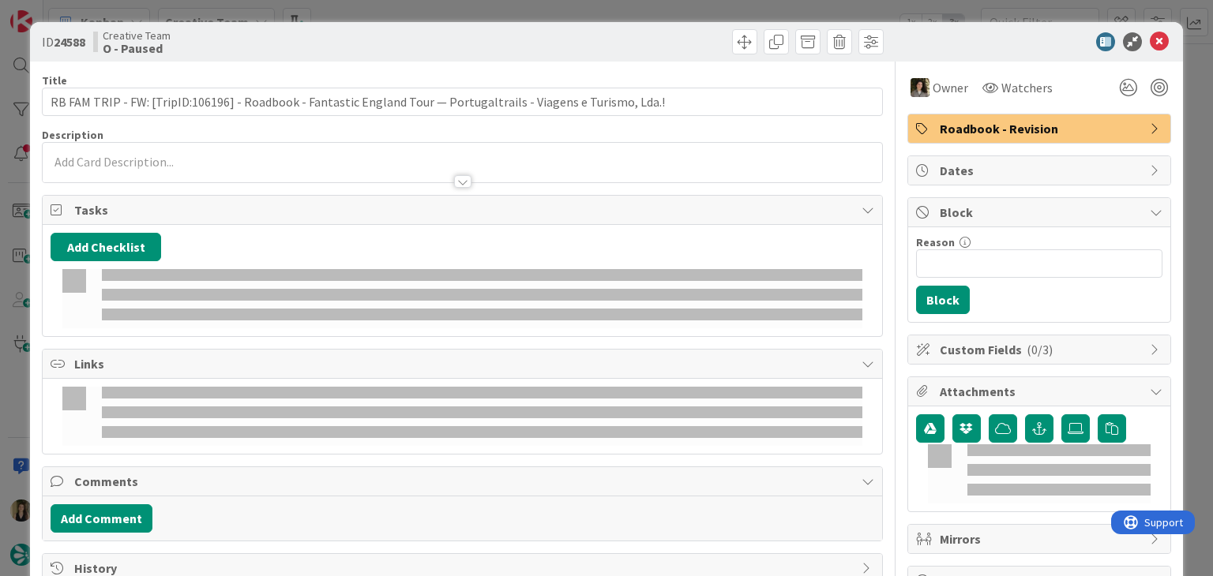
click at [500, 6] on div "ID 24588 Creative Team O - Paused Title 114 / 128 RB FAM TRIP - FW: [TripID:106…" at bounding box center [606, 288] width 1213 height 576
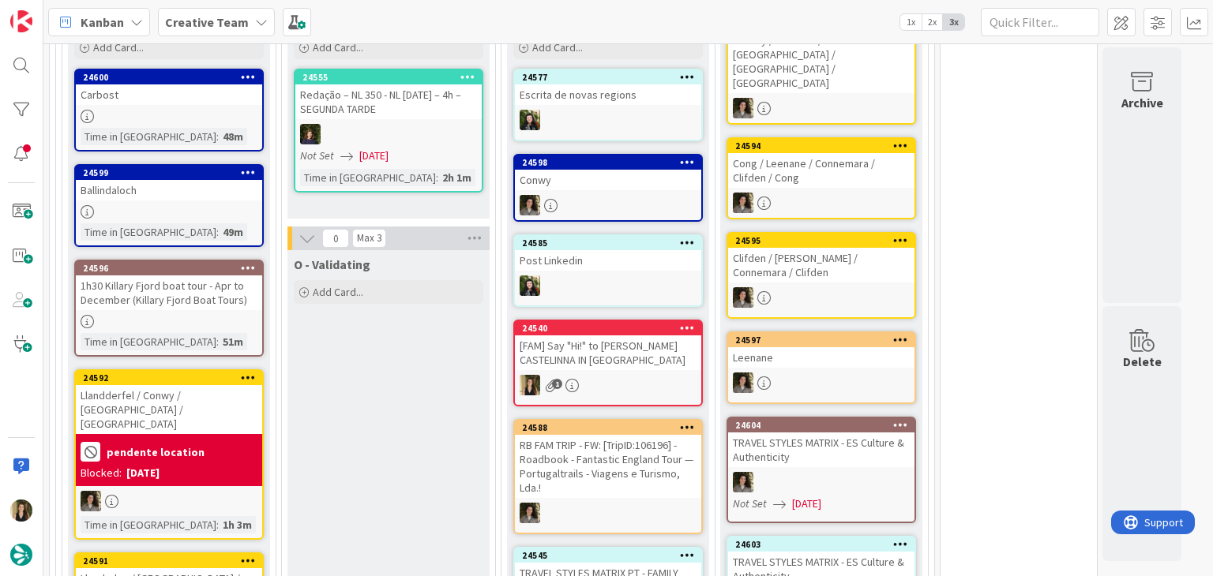
click at [639, 375] on div "1" at bounding box center [608, 385] width 186 height 21
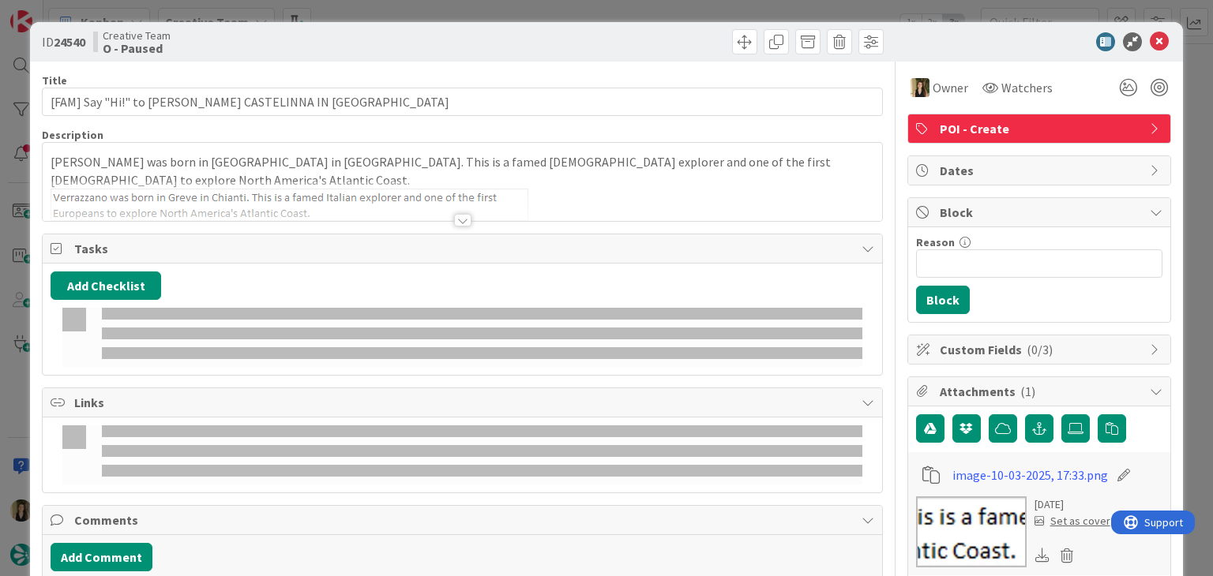
type input "[FAM] Say "Hi!" to [PERSON_NAME] CASTELINNA IN [GEOGRAPHIC_DATA]"
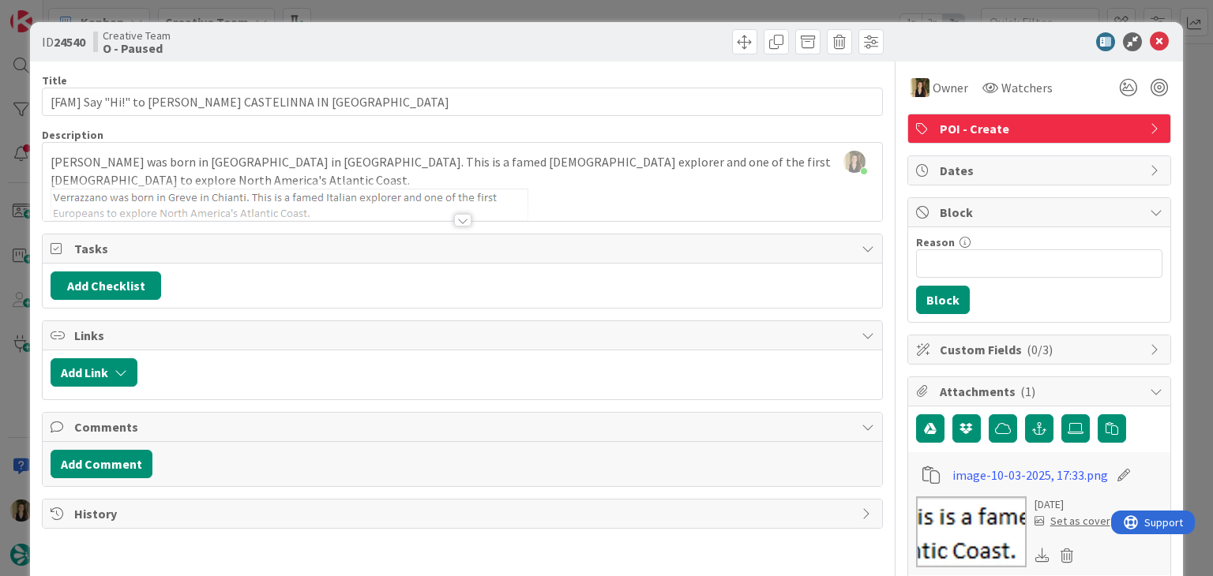
click at [426, 1] on div "ID 24540 Creative Team O - Paused Title 63 / 128 [FAM] Say "Hi!" to Giovanni da…" at bounding box center [606, 288] width 1213 height 576
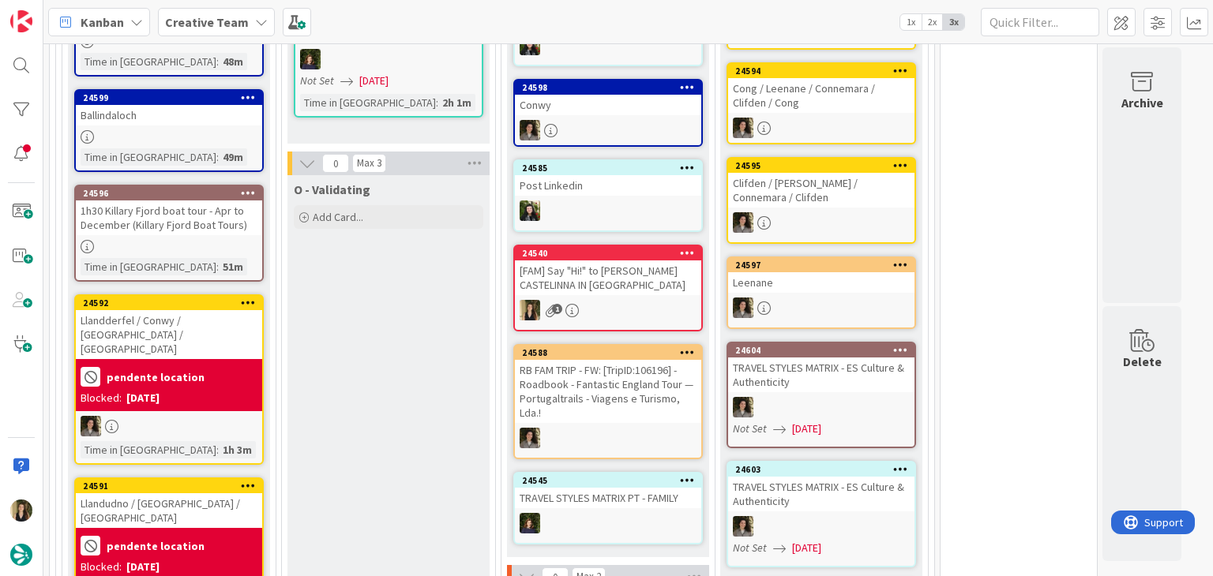
scroll to position [1558, 0]
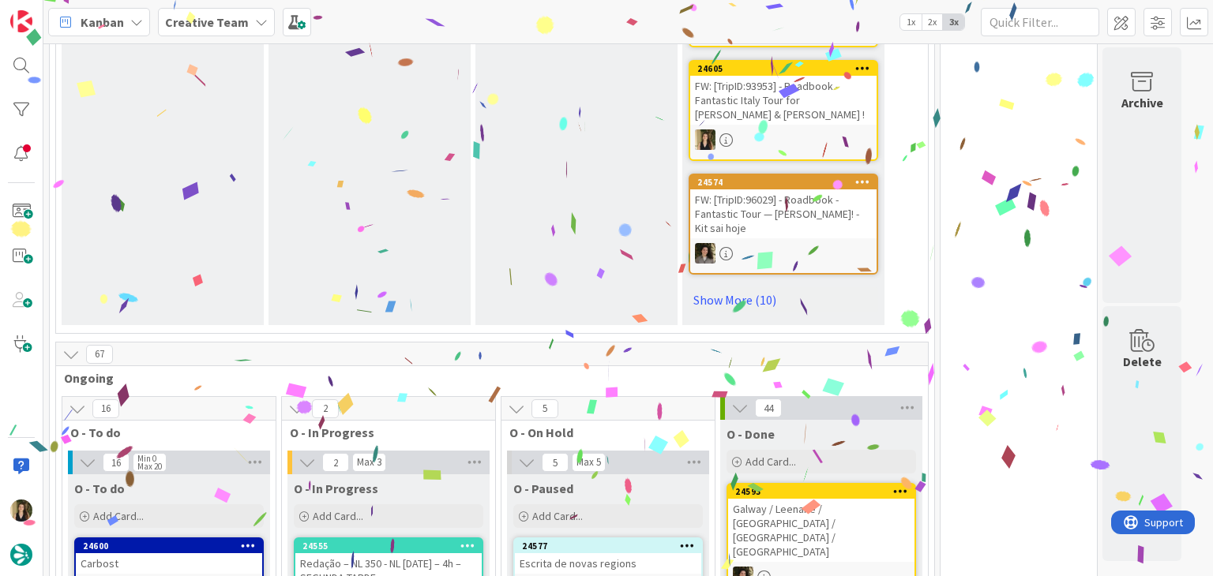
scroll to position [1519, 0]
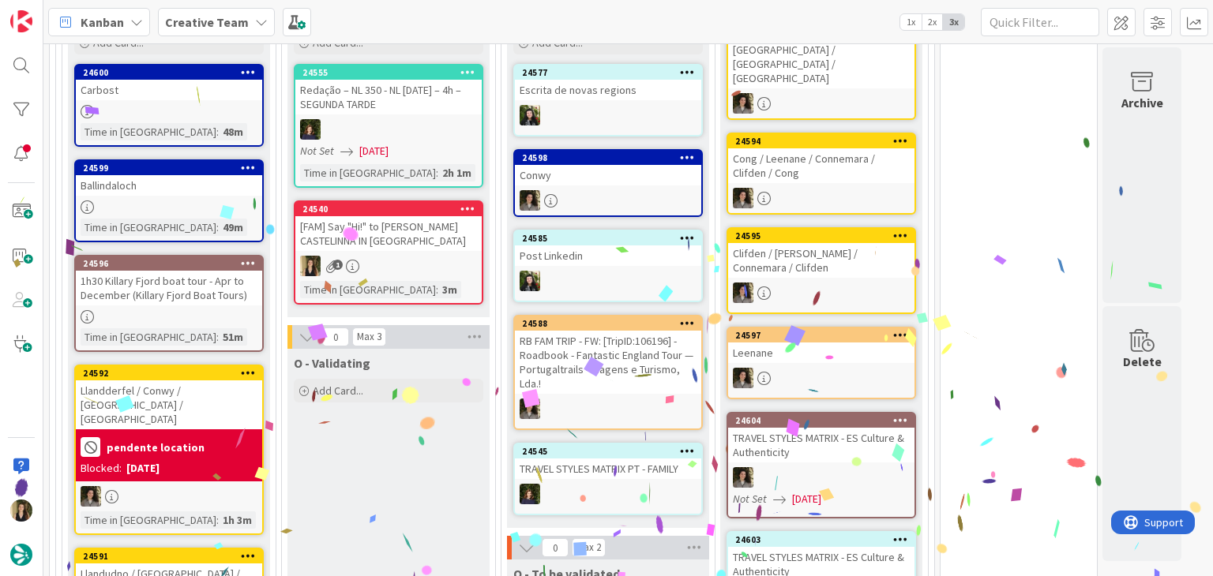
click at [418, 242] on div "[FAM] Say "Hi!" to [PERSON_NAME] CASTELINNA IN [GEOGRAPHIC_DATA]" at bounding box center [388, 233] width 186 height 35
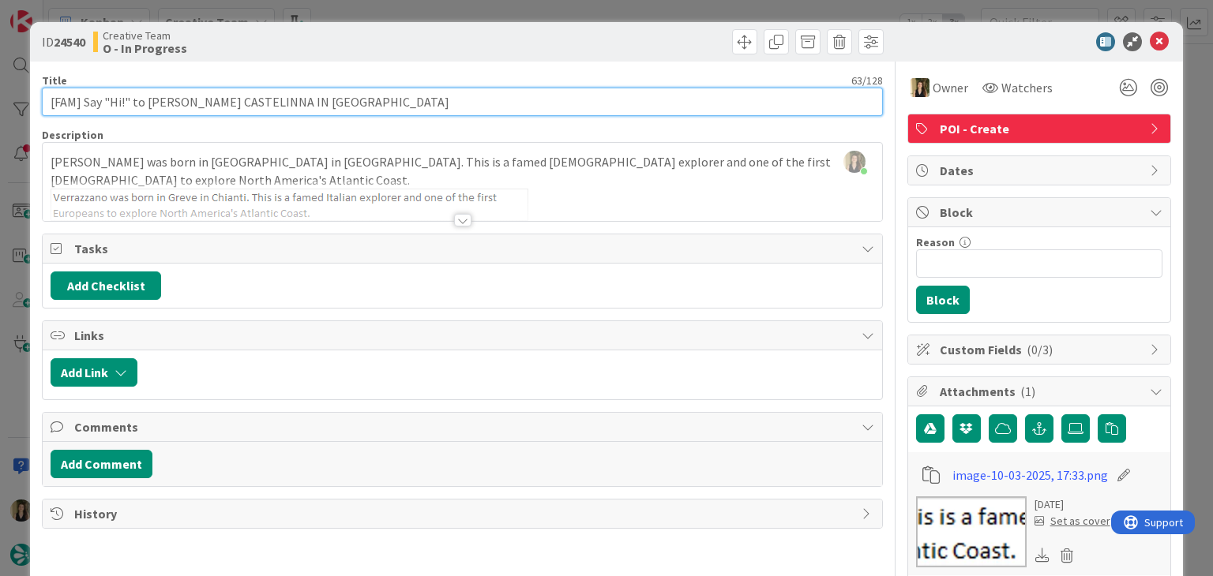
drag, startPoint x: 263, startPoint y: 105, endPoint x: 133, endPoint y: 91, distance: 131.0
click at [84, 101] on input "[FAM] Say "Hi!" to [PERSON_NAME] CASTELINNA IN [GEOGRAPHIC_DATA]" at bounding box center [462, 102] width 840 height 28
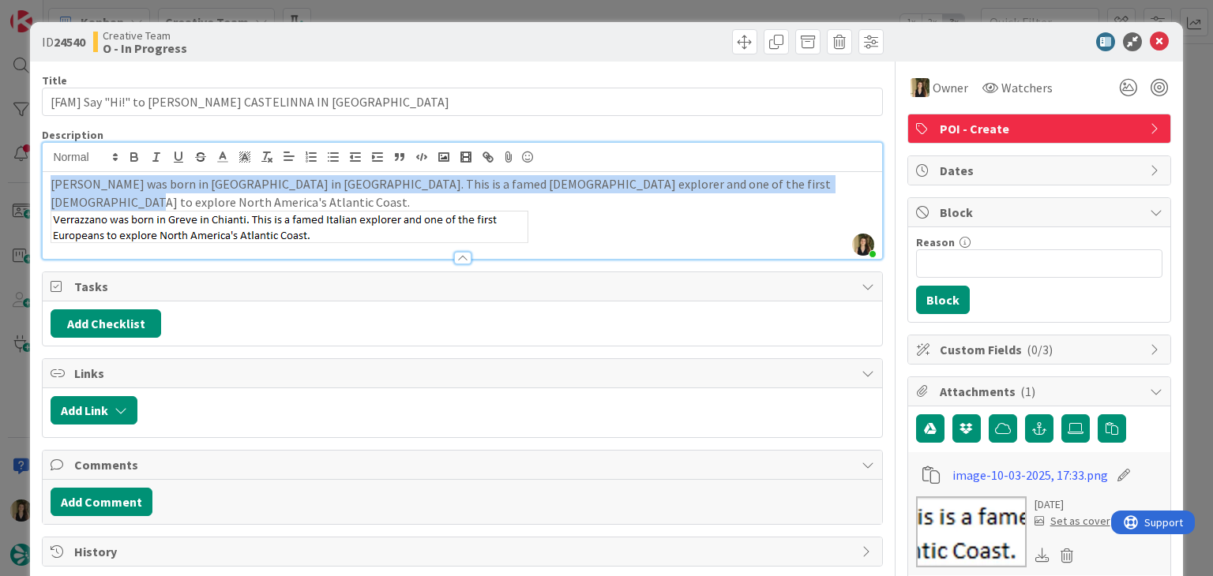
drag, startPoint x: 804, startPoint y: 156, endPoint x: 45, endPoint y: 186, distance: 760.1
click at [42, 187] on div "Sofia Palma just joined Verrazzano was born in Greve in Chianti. This is a fame…" at bounding box center [462, 201] width 840 height 118
copy p "[PERSON_NAME] was born in [GEOGRAPHIC_DATA] in [GEOGRAPHIC_DATA]. This is a fam…"
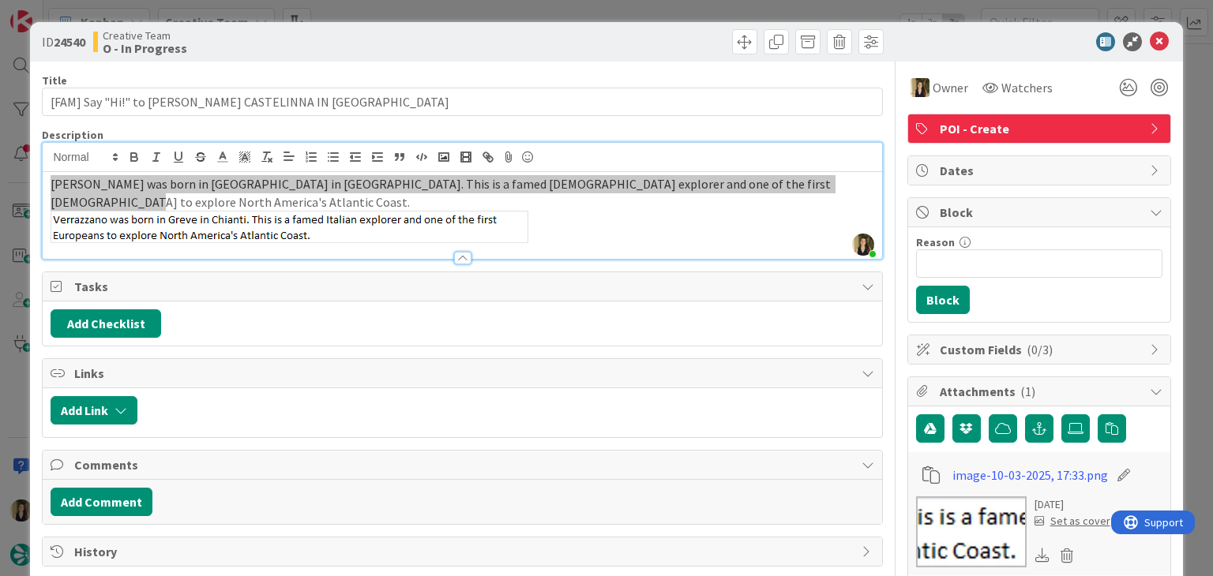
type input "[FAM] Say "Hi!" to [PERSON_NAME] CASTELINNA IN [GEOGRAPHIC_DATA]"
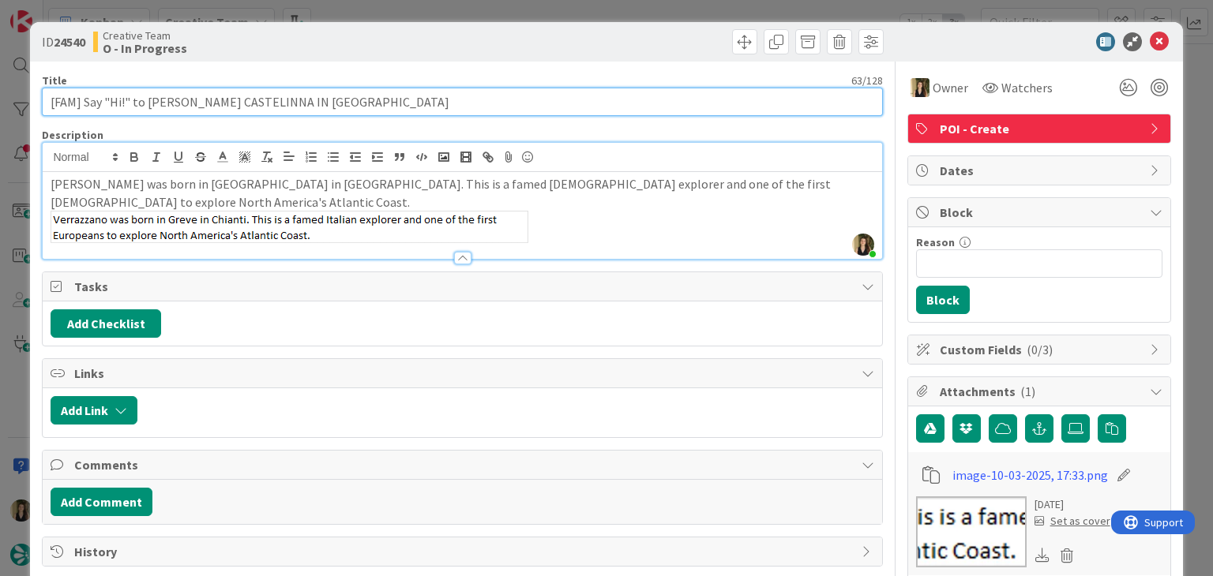
drag, startPoint x: 263, startPoint y: 103, endPoint x: 146, endPoint y: 99, distance: 116.9
click at [146, 99] on input "[FAM] Say "Hi!" to [PERSON_NAME] CASTELINNA IN [GEOGRAPHIC_DATA]" at bounding box center [462, 102] width 840 height 28
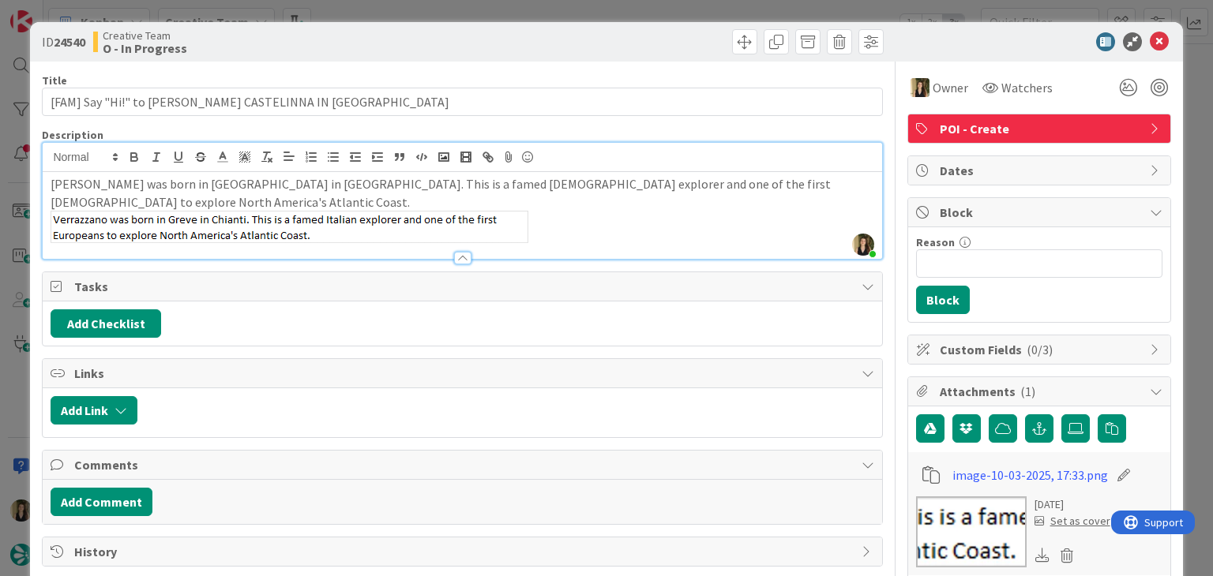
click at [445, 6] on div "ID 24540 Creative Team O - In Progress Title 63 / 128 [FAM] Say "Hi!" to Giovan…" at bounding box center [606, 288] width 1213 height 576
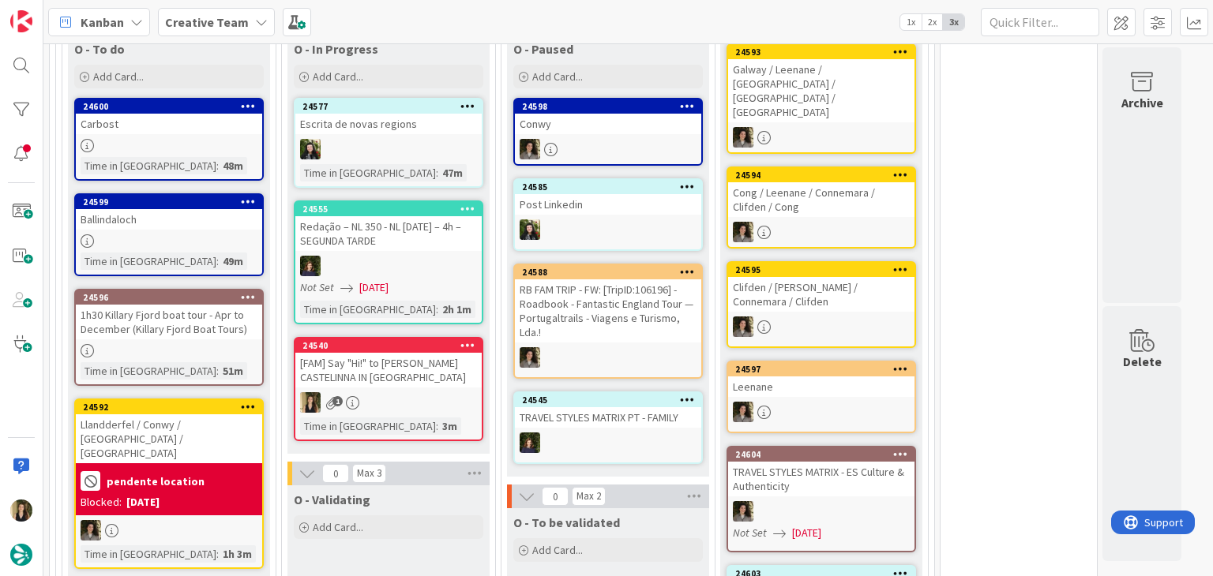
scroll to position [1361, 0]
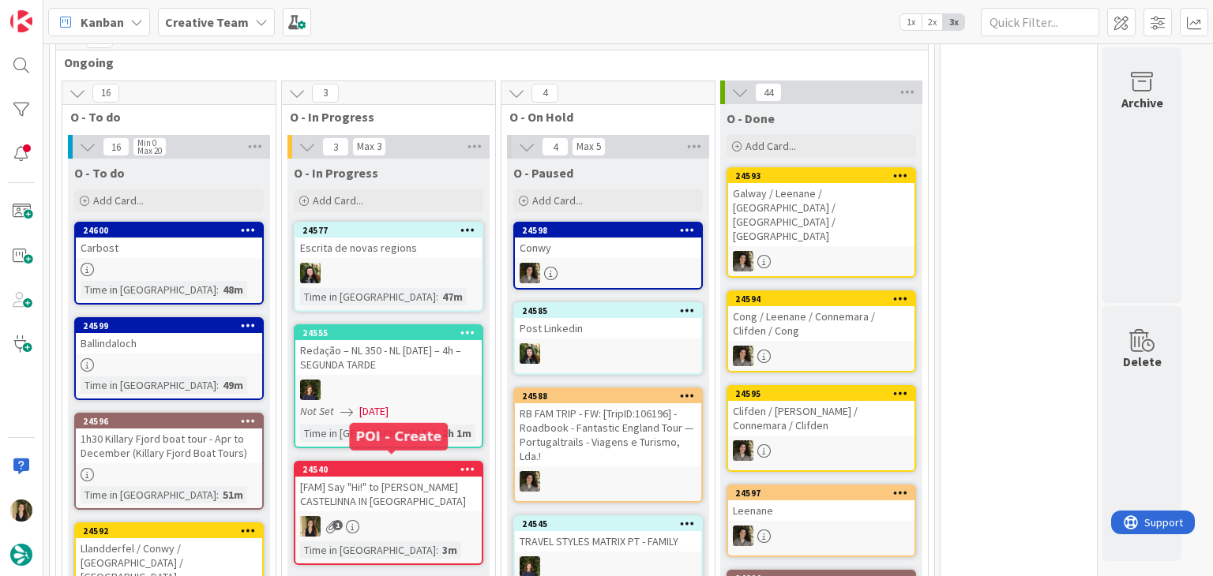
click at [411, 477] on div "[FAM] Say "Hi!" to [PERSON_NAME] CASTELINNA IN [GEOGRAPHIC_DATA]" at bounding box center [388, 494] width 186 height 35
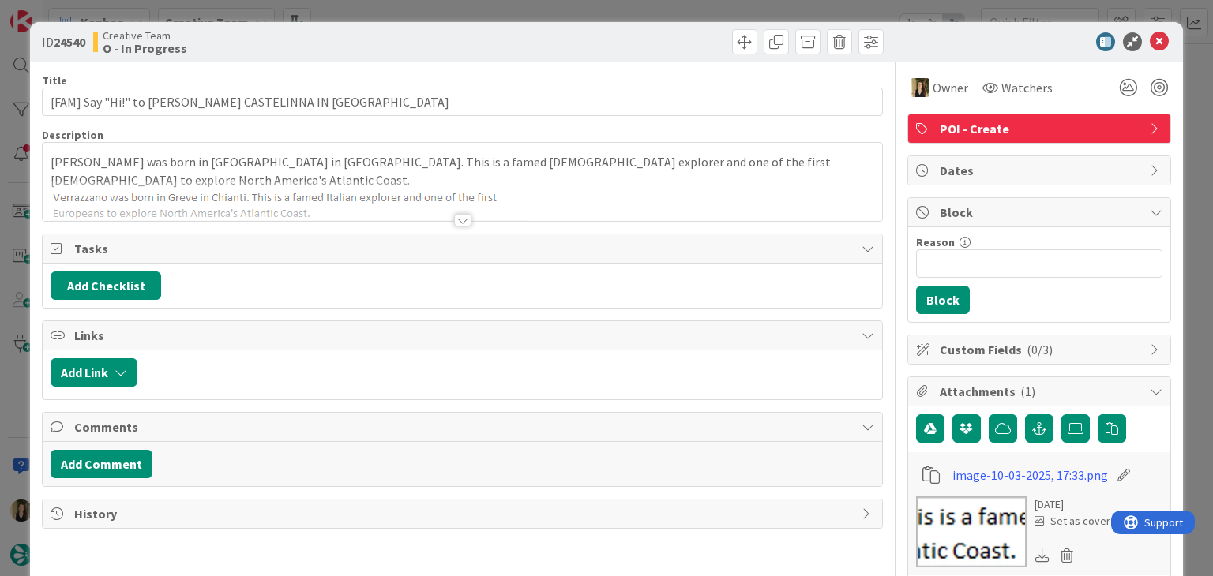
click at [454, 216] on div at bounding box center [462, 220] width 17 height 13
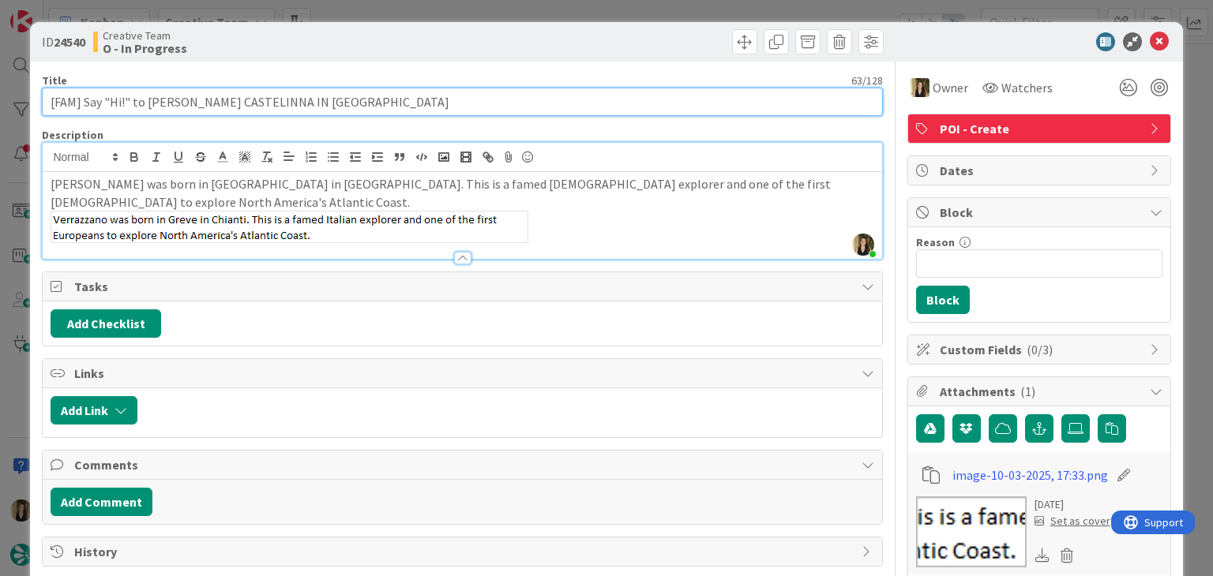
drag, startPoint x: 382, startPoint y: 103, endPoint x: 43, endPoint y: 103, distance: 339.5
click at [43, 103] on input "[FAM] Say "Hi!" to [PERSON_NAME] CASTELINNA IN [GEOGRAPHIC_DATA]" at bounding box center [462, 102] width 840 height 28
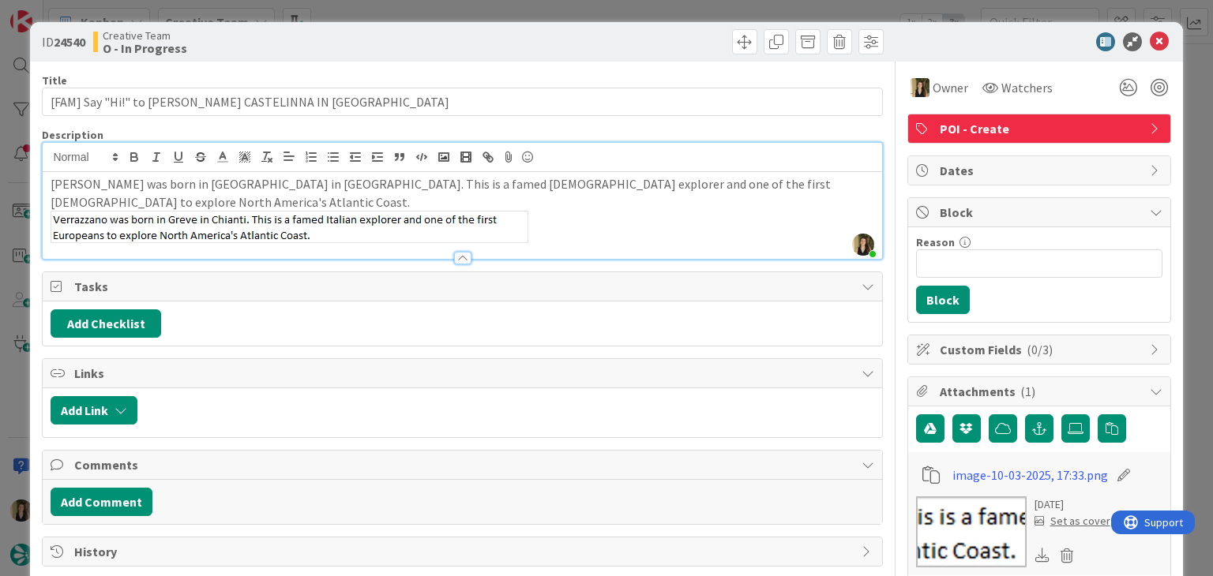
type input "[FAM] Say "Hi!" to [PERSON_NAME] CASTELINNA IN [GEOGRAPHIC_DATA]"
click at [376, 13] on div "ID 24540 Creative Team O - In Progress Title 63 / 128 [FAM] Say "Hi!" to Giovan…" at bounding box center [606, 288] width 1213 height 576
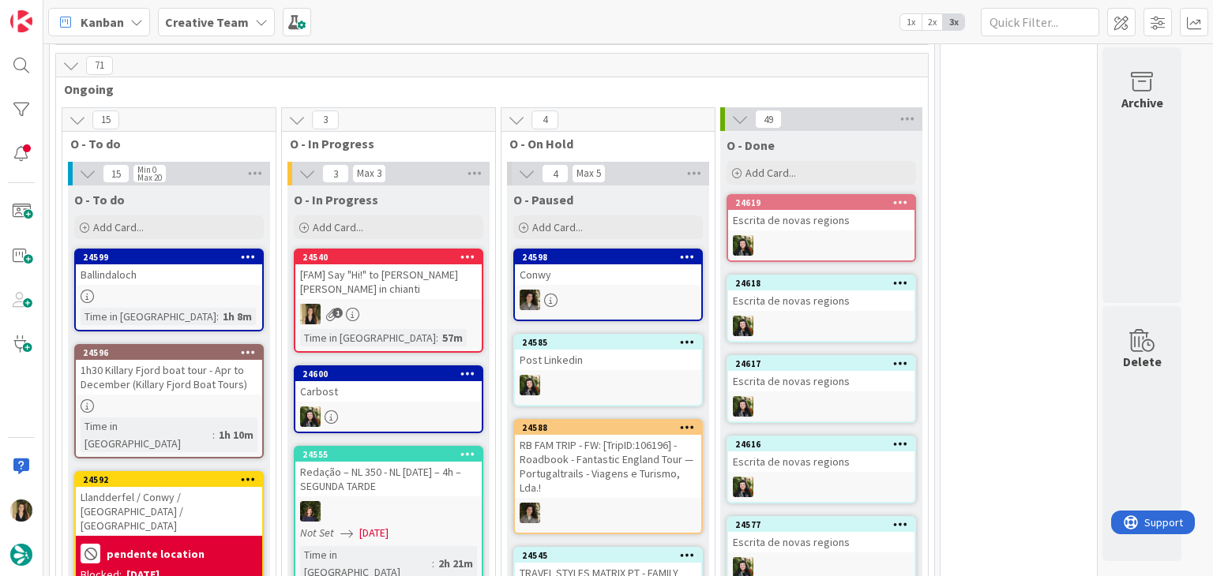
click at [427, 276] on div "[FAM] Say "Hi!" to Giovanni da Verrazano Greve in chianti" at bounding box center [388, 281] width 186 height 35
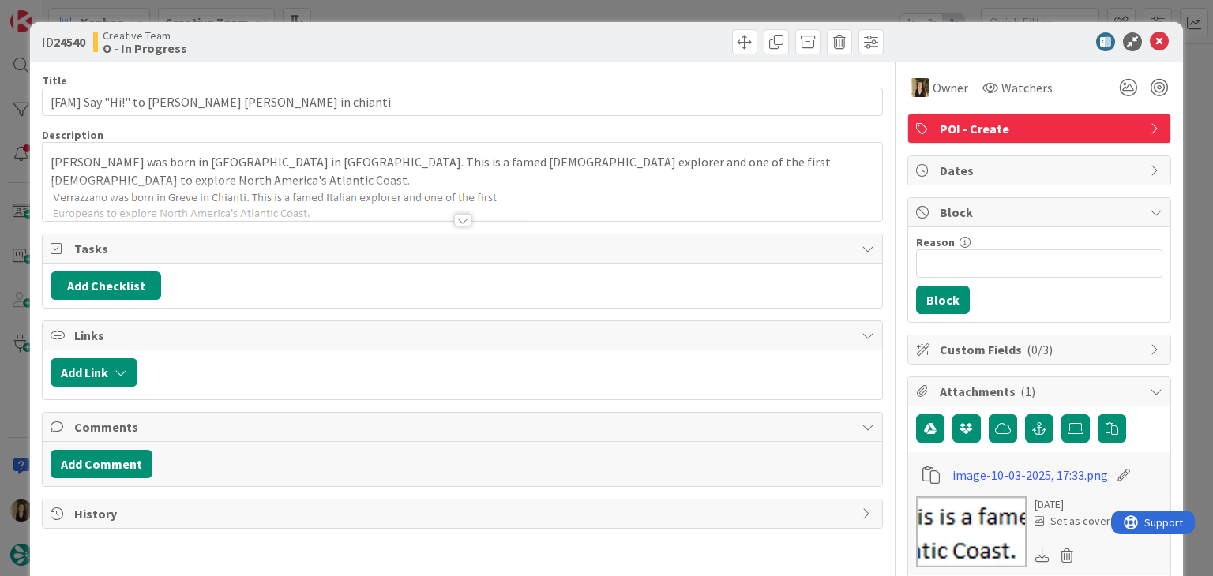
drag, startPoint x: 395, startPoint y: 47, endPoint x: 413, endPoint y: 10, distance: 41.3
click at [395, 47] on div "Creative Team O - In Progress" at bounding box center [276, 41] width 366 height 25
click at [413, 10] on div "ID 24540 Creative Team O - In Progress Title 57 / 128 [FAM] Say "Hi!" to Giovan…" at bounding box center [606, 288] width 1213 height 576
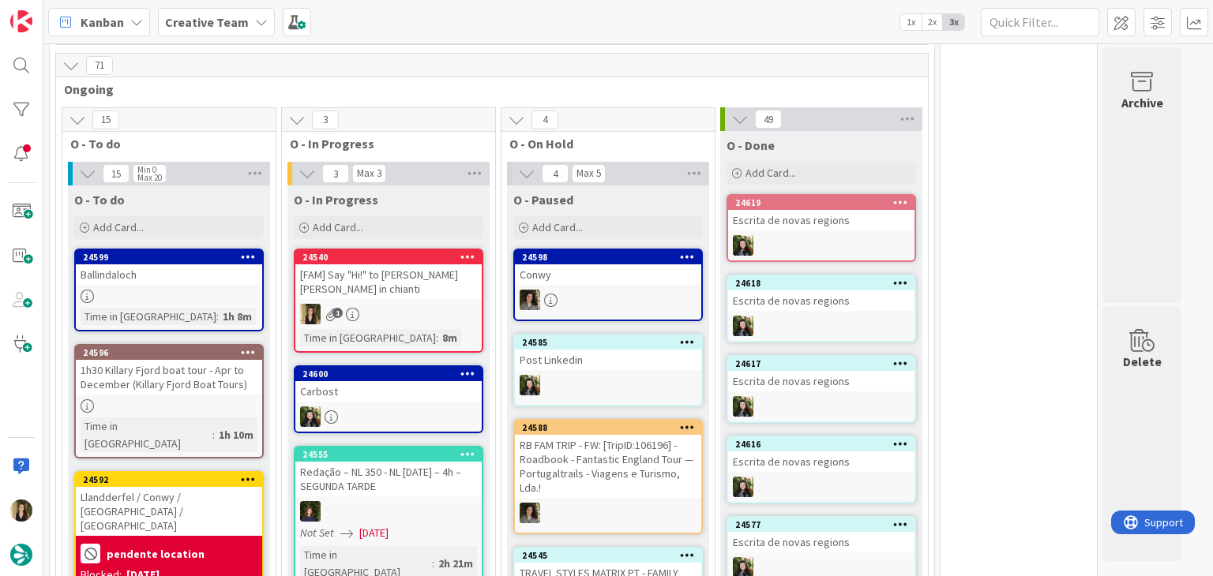
click at [454, 271] on div "[FAM] Say "Hi!" to Giovanni da Verrazano Greve in chianti" at bounding box center [388, 281] width 186 height 35
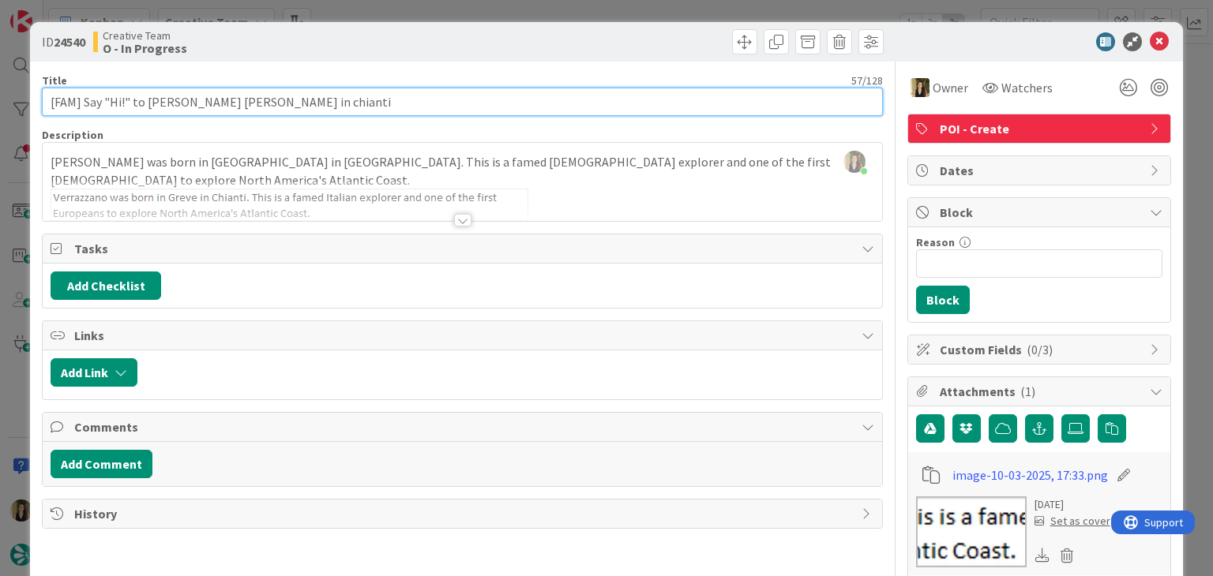
drag, startPoint x: 264, startPoint y: 99, endPoint x: 43, endPoint y: 103, distance: 221.1
click at [44, 103] on input "[FAM] Say "Hi!" to Giovanni da Verrazano Greve in chianti" at bounding box center [462, 102] width 840 height 28
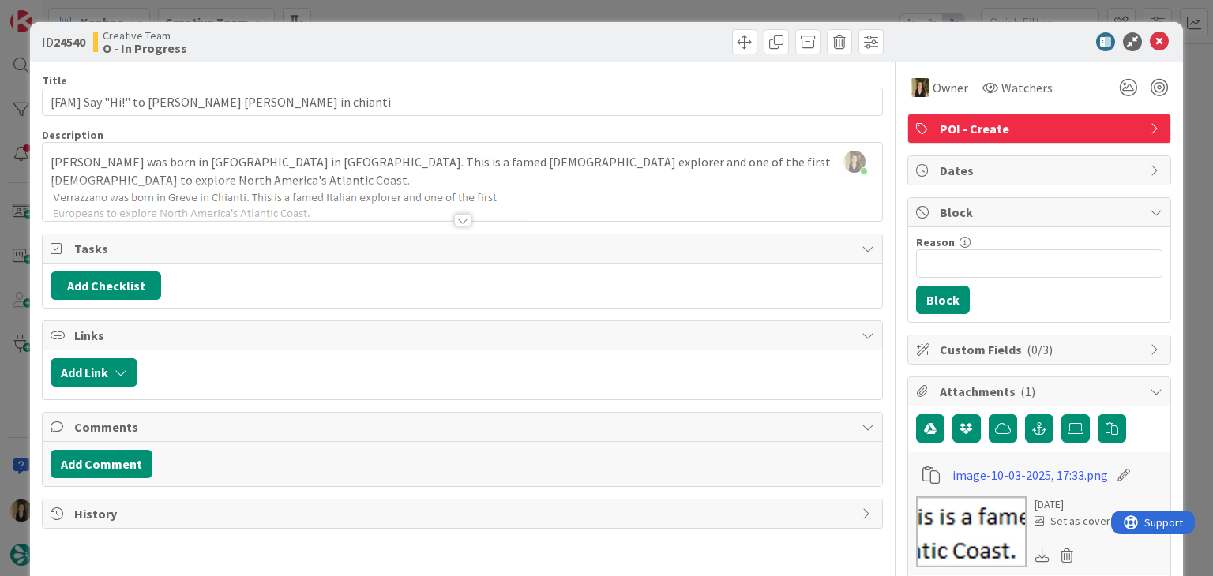
click at [341, 120] on div "Title 57 / 128 [FAM] Say "Hi!" to Giovanni da Verrazano Greve in chianti Descri…" at bounding box center [462, 565] width 840 height 1007
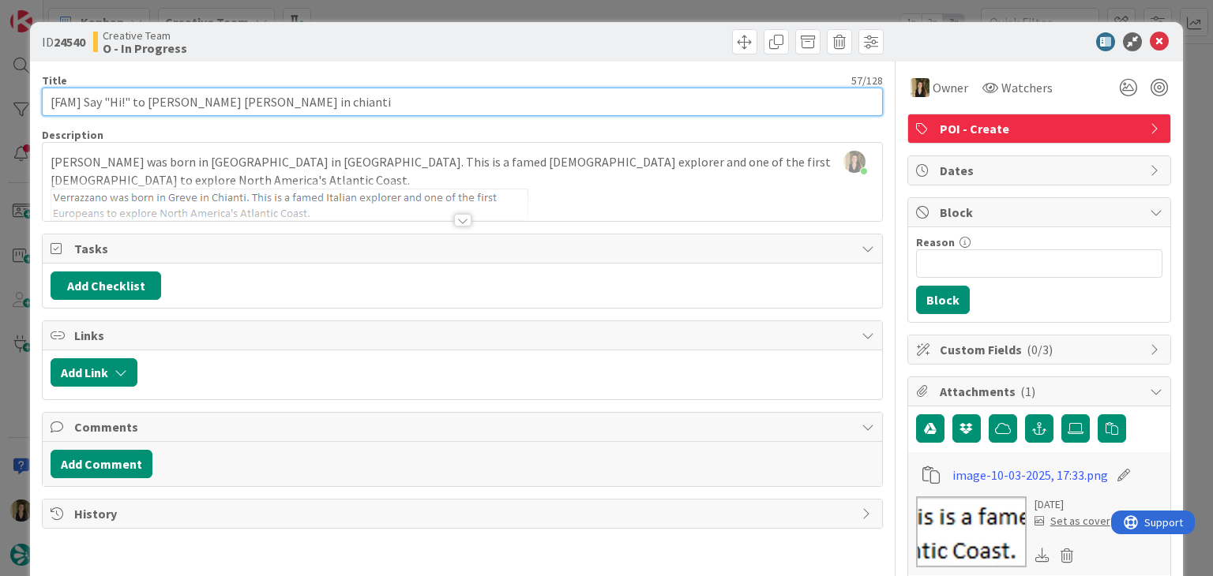
drag, startPoint x: 261, startPoint y: 102, endPoint x: 84, endPoint y: 98, distance: 177.7
click at [84, 98] on input "[FAM] Say "Hi!" to Giovanni da Verrazano Greve in chianti" at bounding box center [462, 102] width 840 height 28
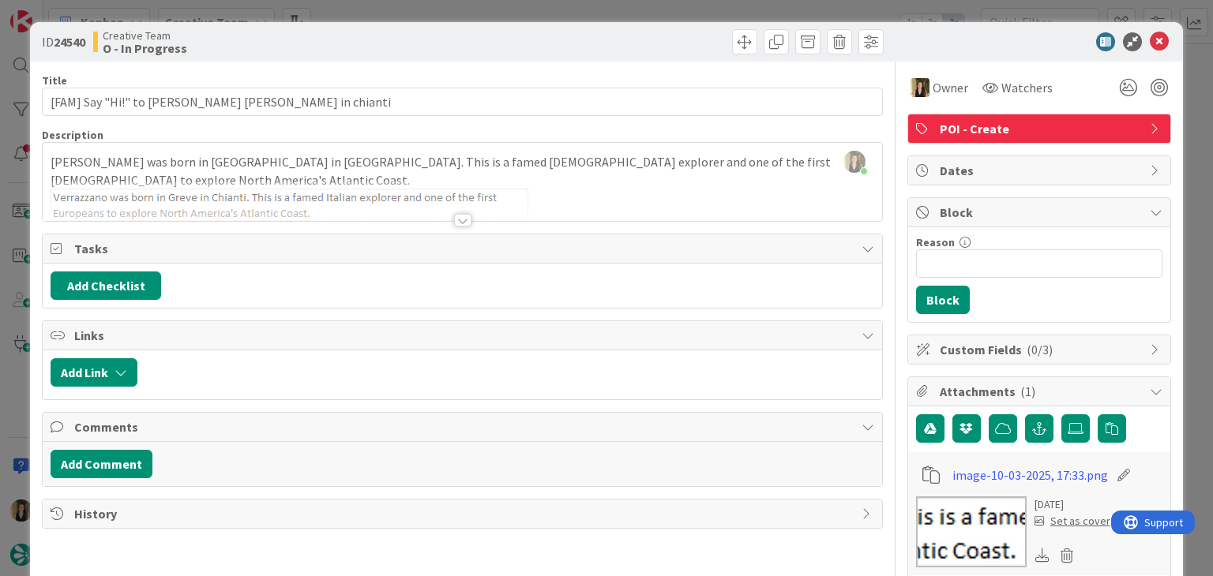
click at [548, 55] on div "ID 24540 Creative Team O - In Progress" at bounding box center [606, 41] width 1152 height 39
click at [400, 19] on div "ID 24540 Creative Team O - In Progress Title 57 / 128 [FAM] Say "Hi!" to Giovan…" at bounding box center [606, 288] width 1213 height 576
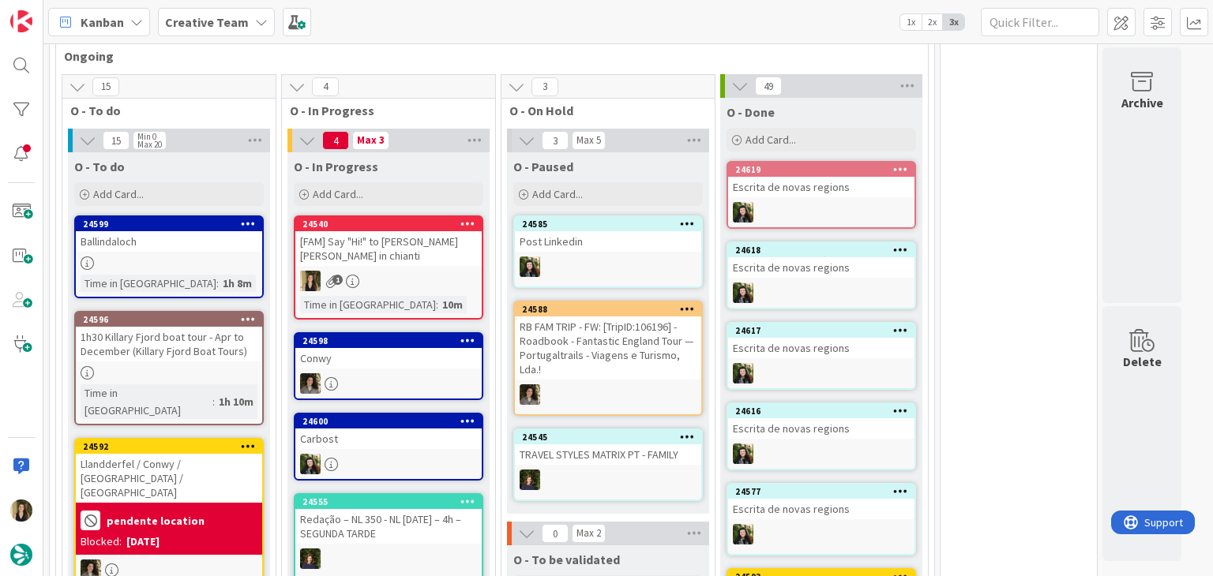
click at [399, 7] on div "Kanban Creative Team 1x 2x 3x" at bounding box center [627, 21] width 1169 height 43
